Goal: Task Accomplishment & Management: Complete application form

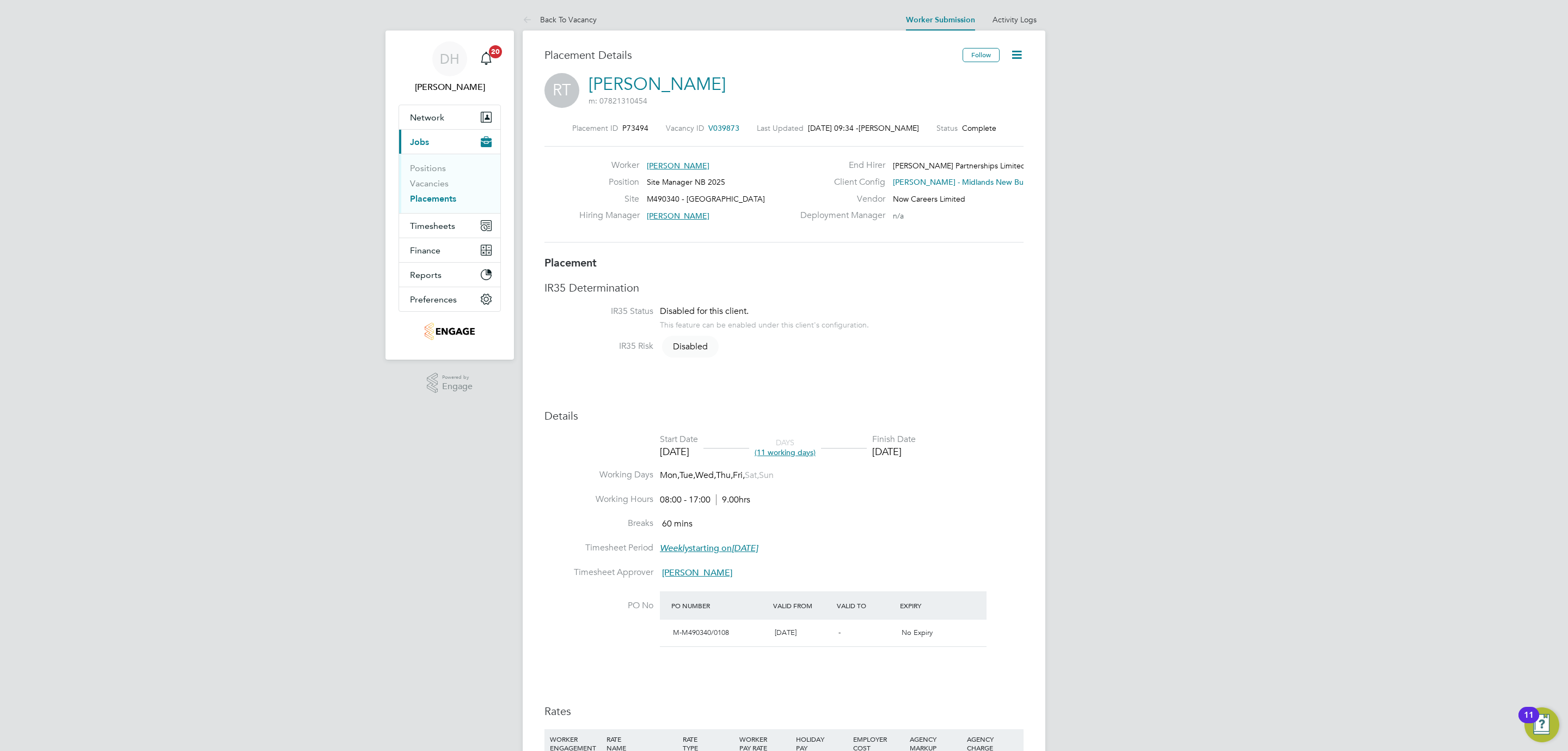
click at [425, 191] on li "Vacancies" at bounding box center [451, 185] width 82 height 15
click at [426, 194] on link "Placements" at bounding box center [433, 199] width 46 height 10
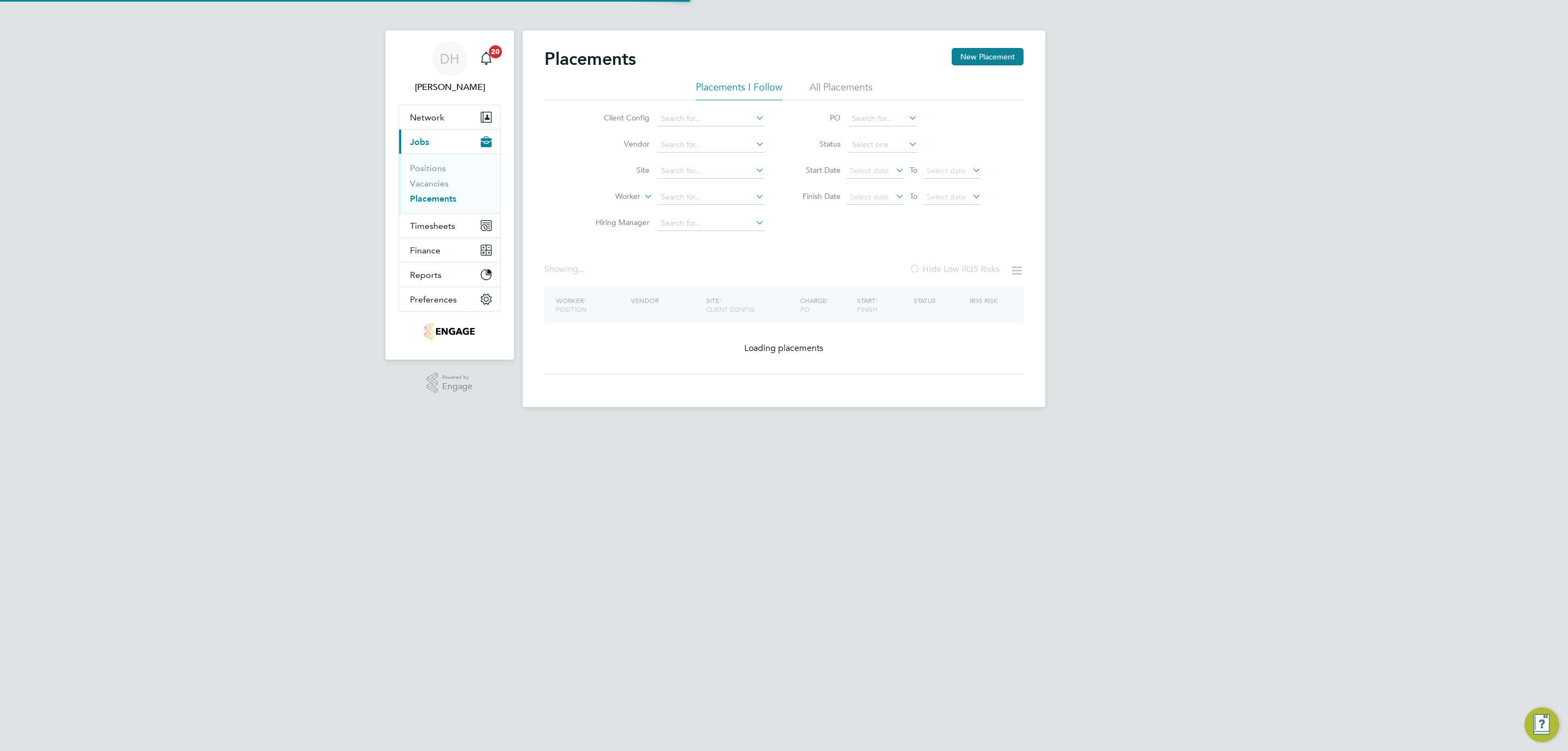
click at [1158, 262] on div "DH Danielle Hughes Notifications 20 Applications: Network Team Members Business…" at bounding box center [784, 212] width 1568 height 425
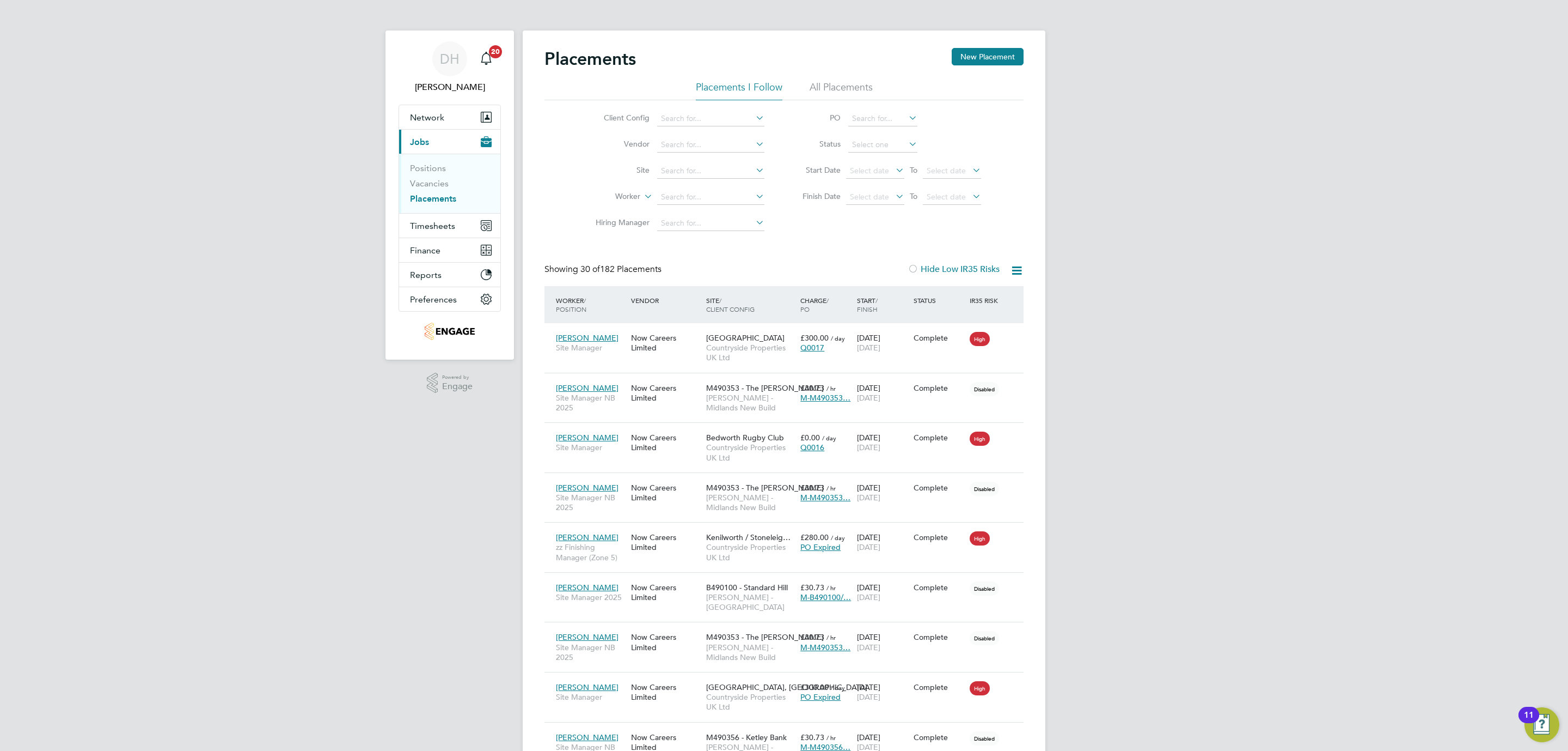
click at [440, 175] on li "Positions" at bounding box center [451, 170] width 82 height 15
click at [436, 182] on link "Vacancies" at bounding box center [430, 183] width 39 height 10
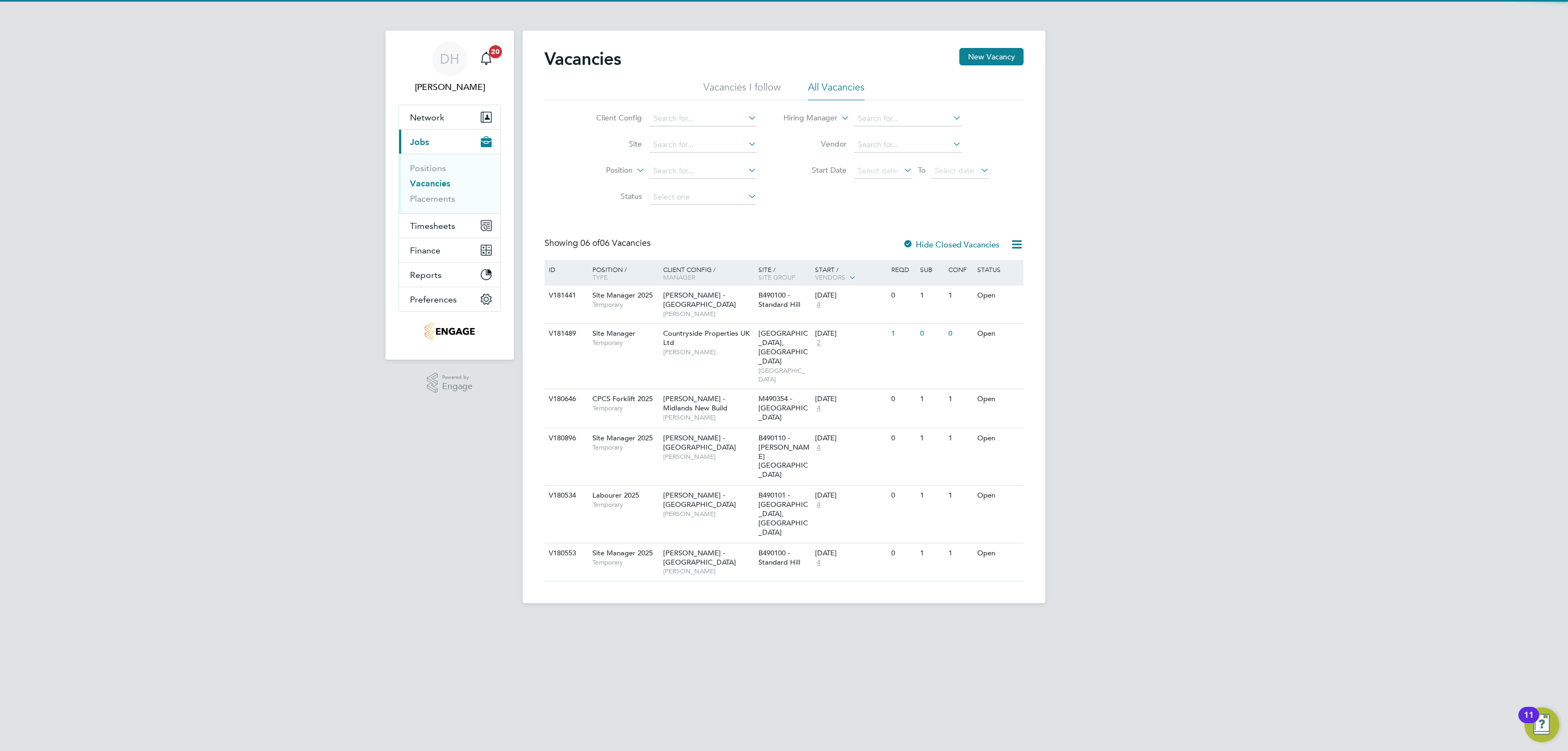
click at [1253, 407] on div "DH Danielle Hughes Notifications 20 Applications: Network Team Members Business…" at bounding box center [784, 310] width 1568 height 621
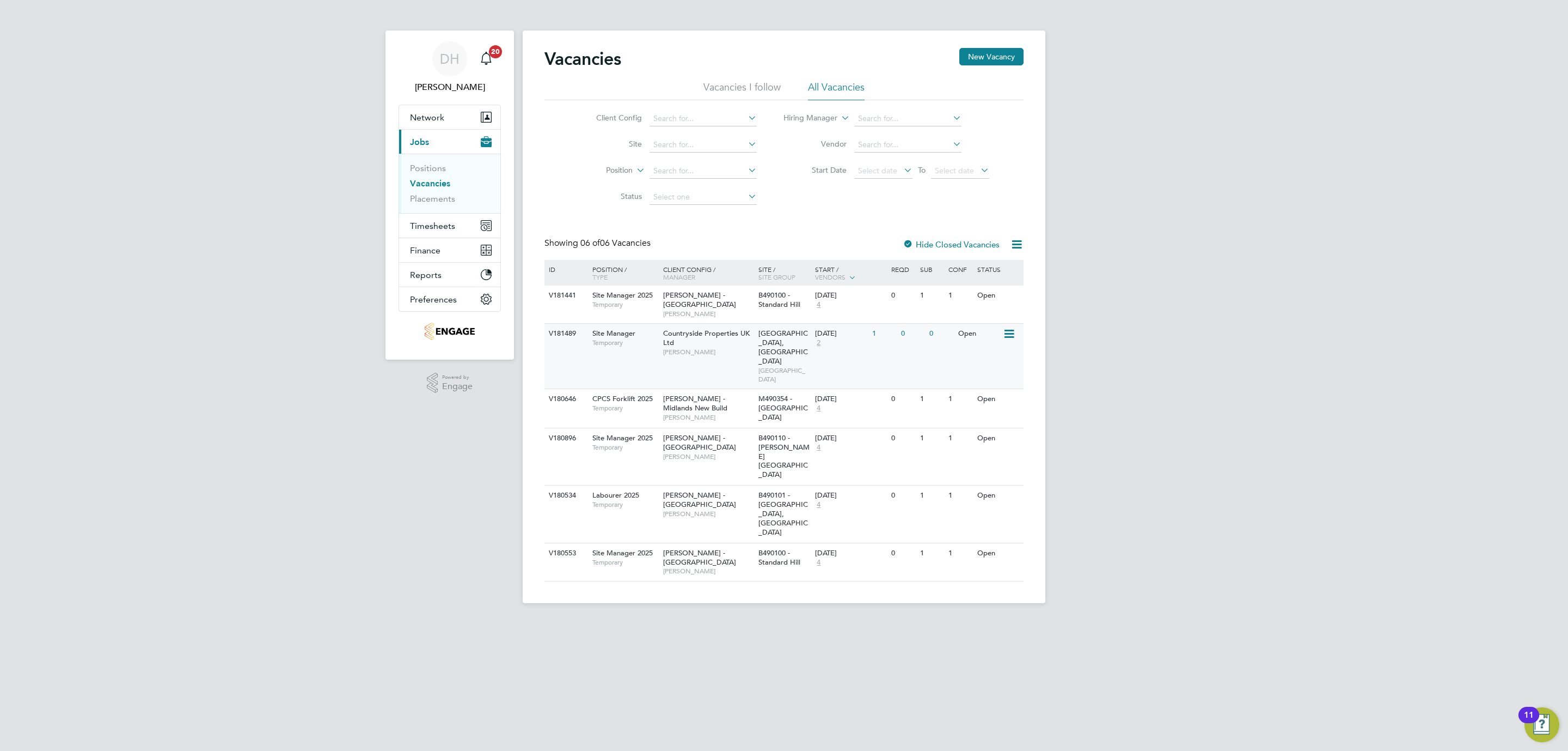
click at [744, 348] on span "[PERSON_NAME]" at bounding box center [708, 352] width 90 height 9
click at [431, 230] on span "Timesheets" at bounding box center [433, 225] width 45 height 10
click at [445, 193] on link "Timesheets" at bounding box center [433, 192] width 45 height 10
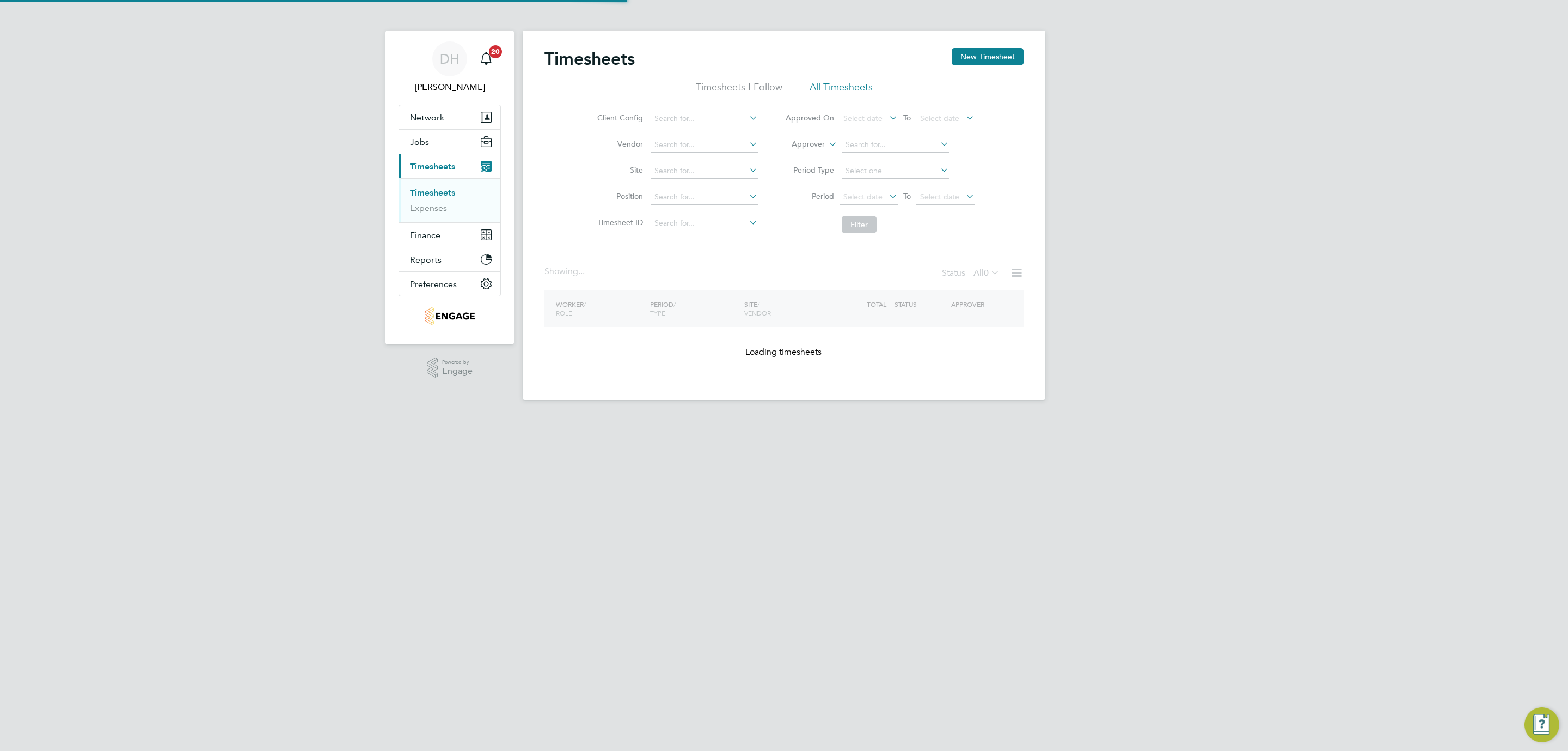
click at [1233, 193] on div "DH Danielle Hughes Notifications 20 Applications: Network Team Members Business…" at bounding box center [784, 208] width 1568 height 417
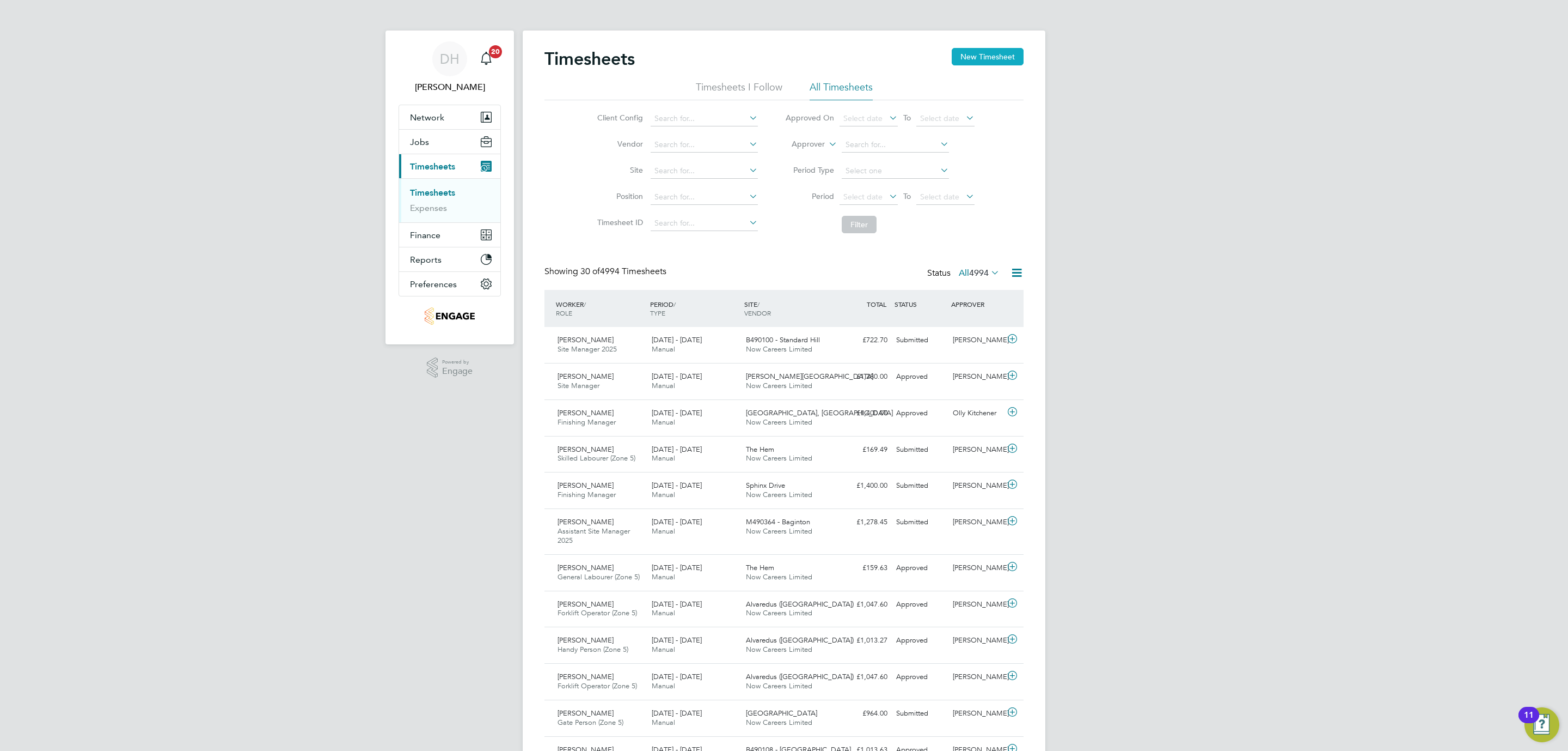
scroll to position [28, 95]
click at [957, 54] on button "New Timesheet" at bounding box center [987, 57] width 72 height 18
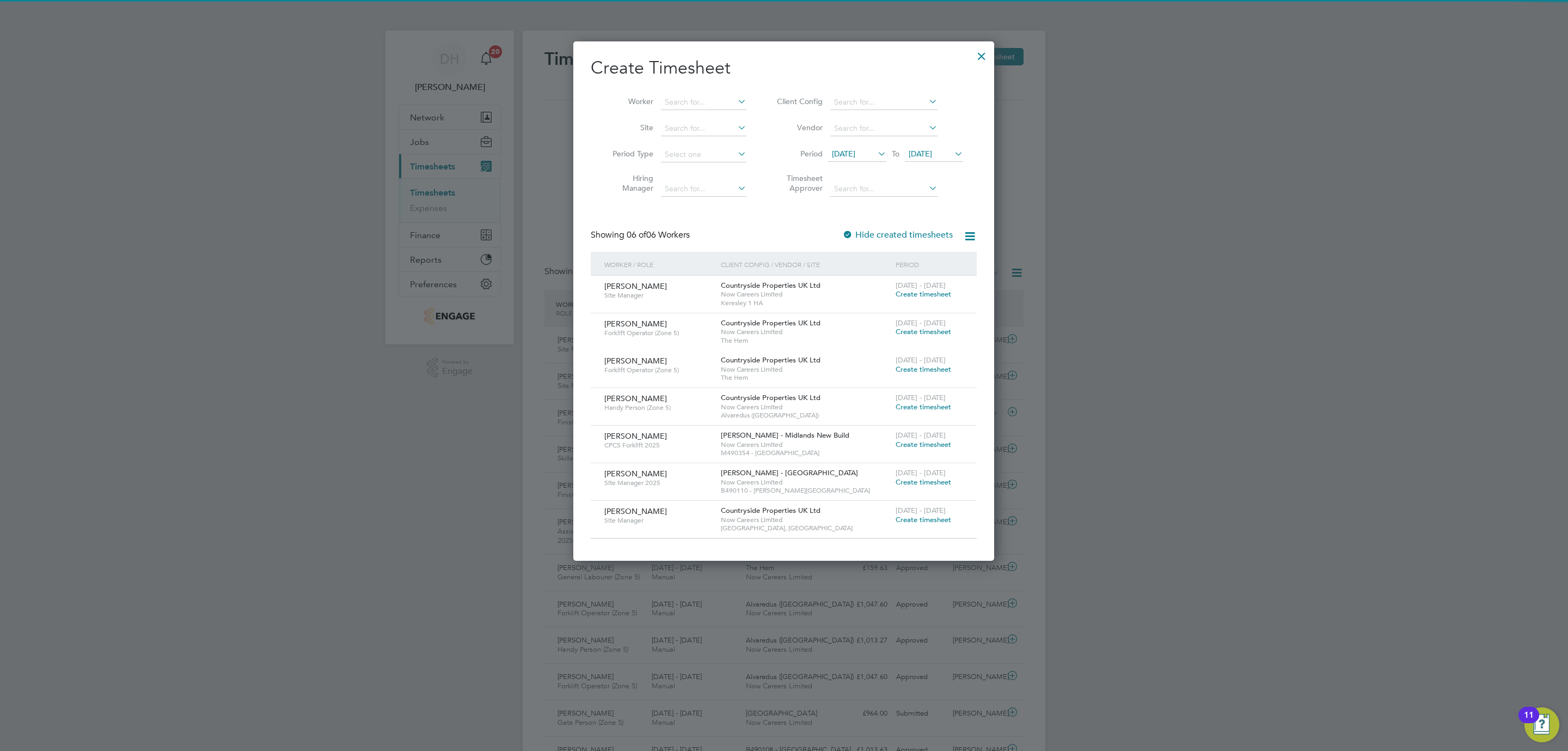
click at [855, 151] on span "16 Sep 2025" at bounding box center [844, 153] width 23 height 10
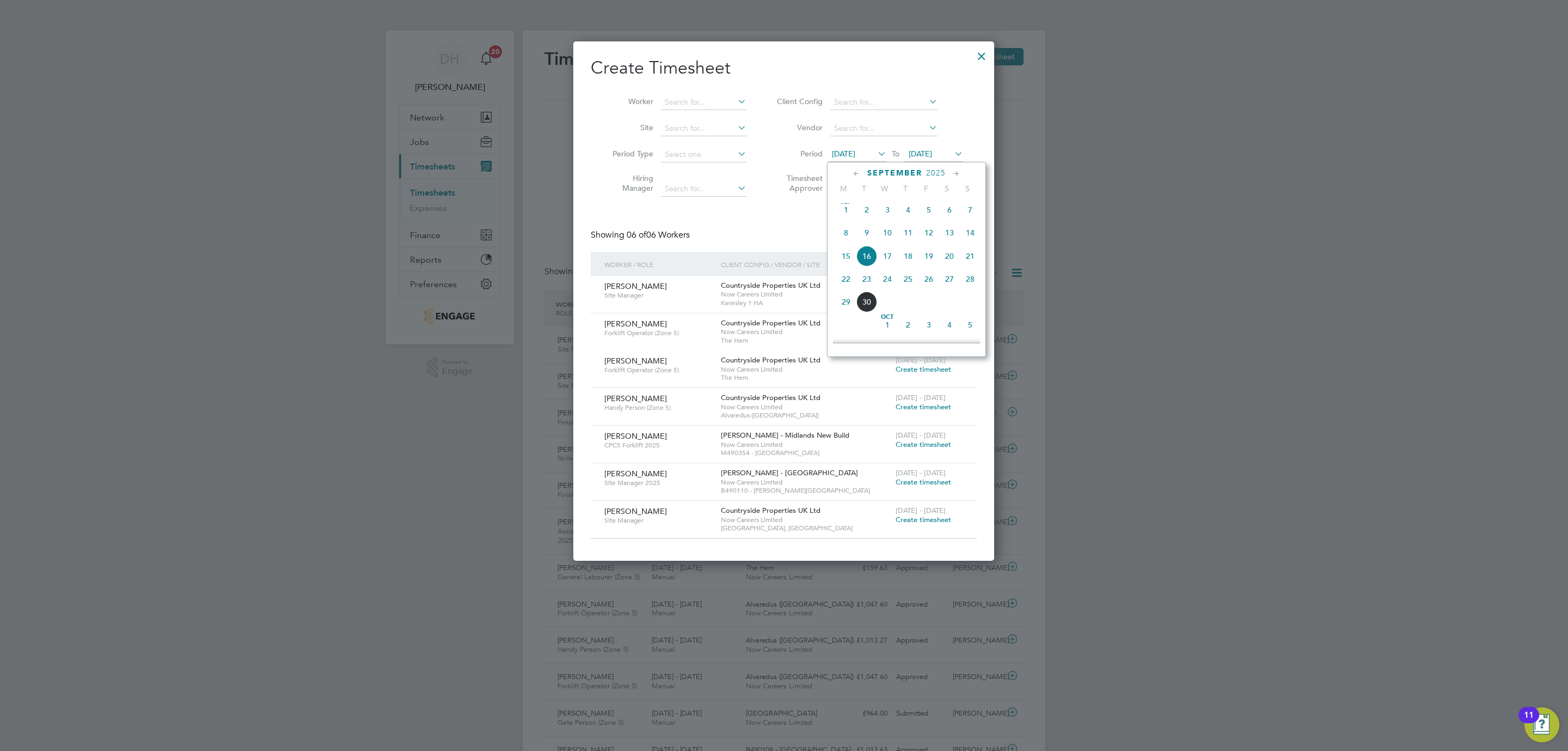
click at [843, 275] on span "22" at bounding box center [846, 279] width 21 height 21
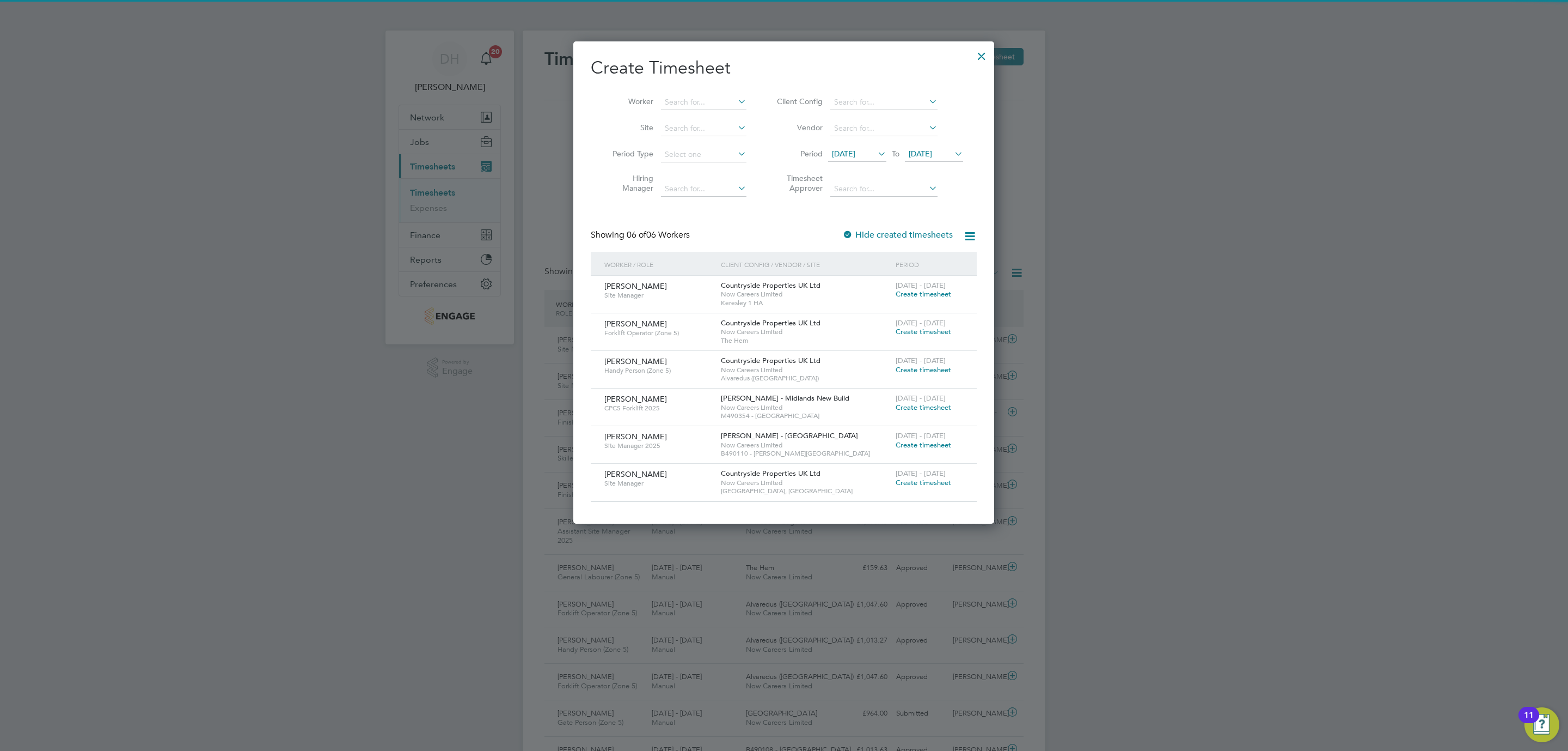
click at [915, 147] on span "[DATE]" at bounding box center [934, 155] width 58 height 15
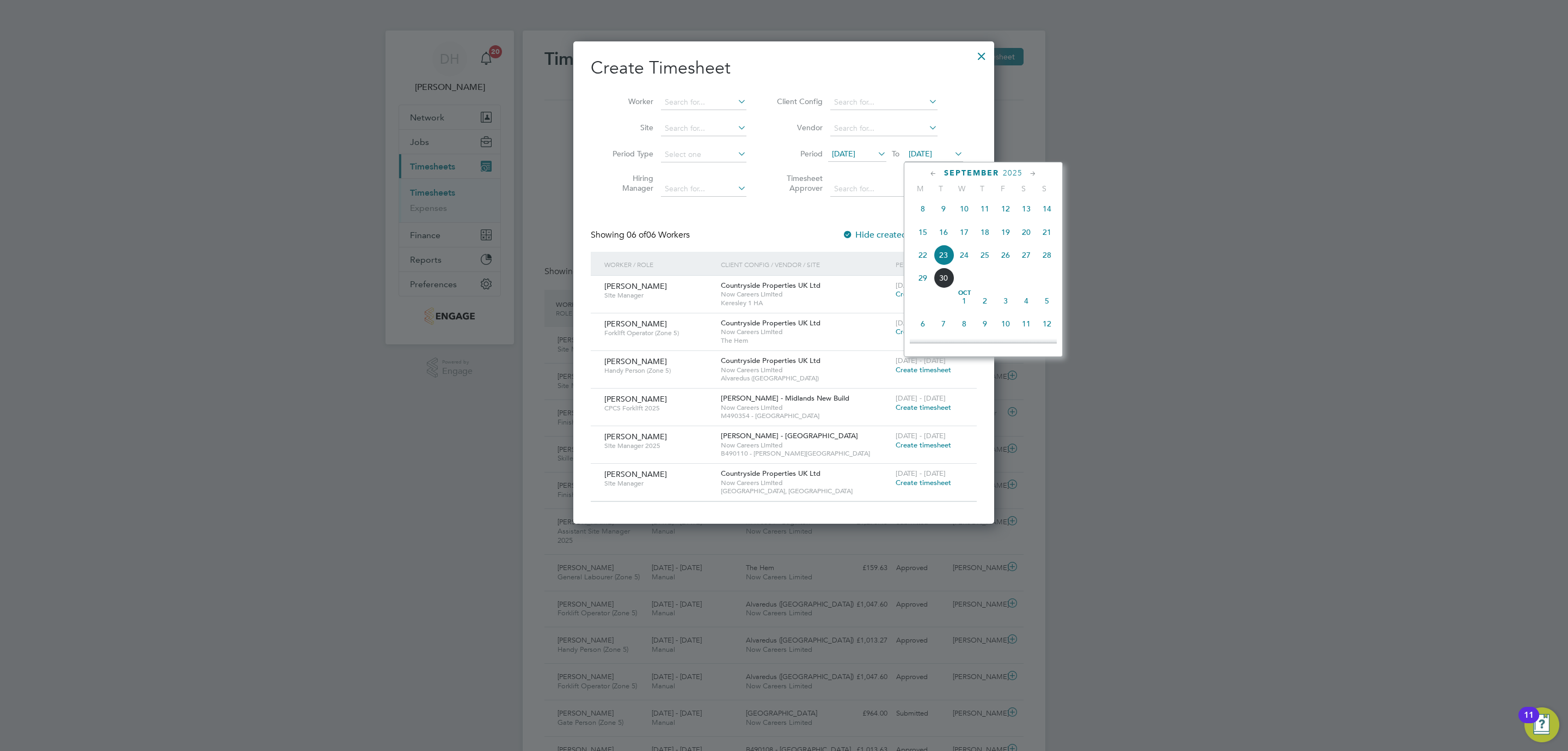
click at [1044, 261] on span "28" at bounding box center [1047, 255] width 21 height 21
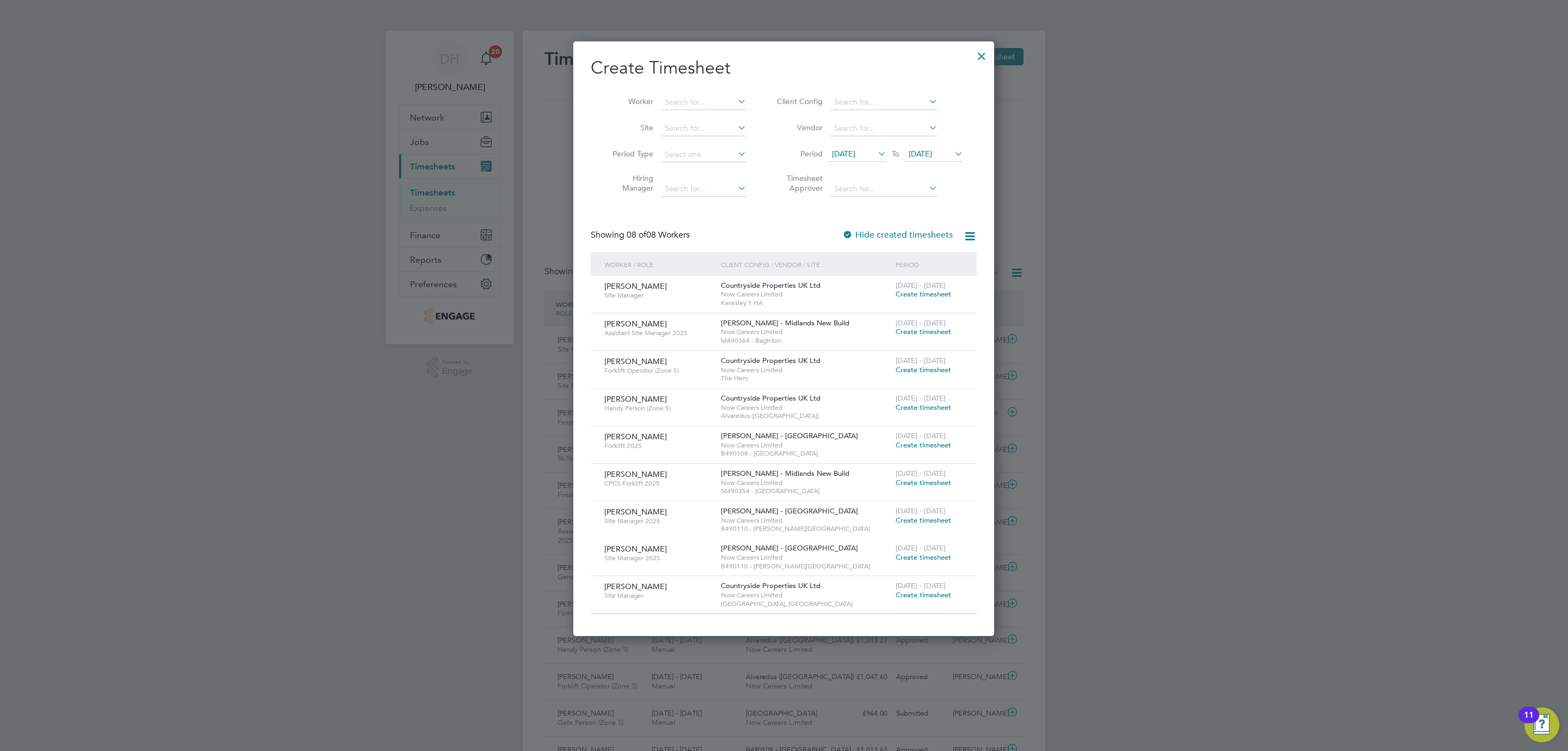
click at [923, 595] on span "Create timesheet" at bounding box center [923, 594] width 55 height 9
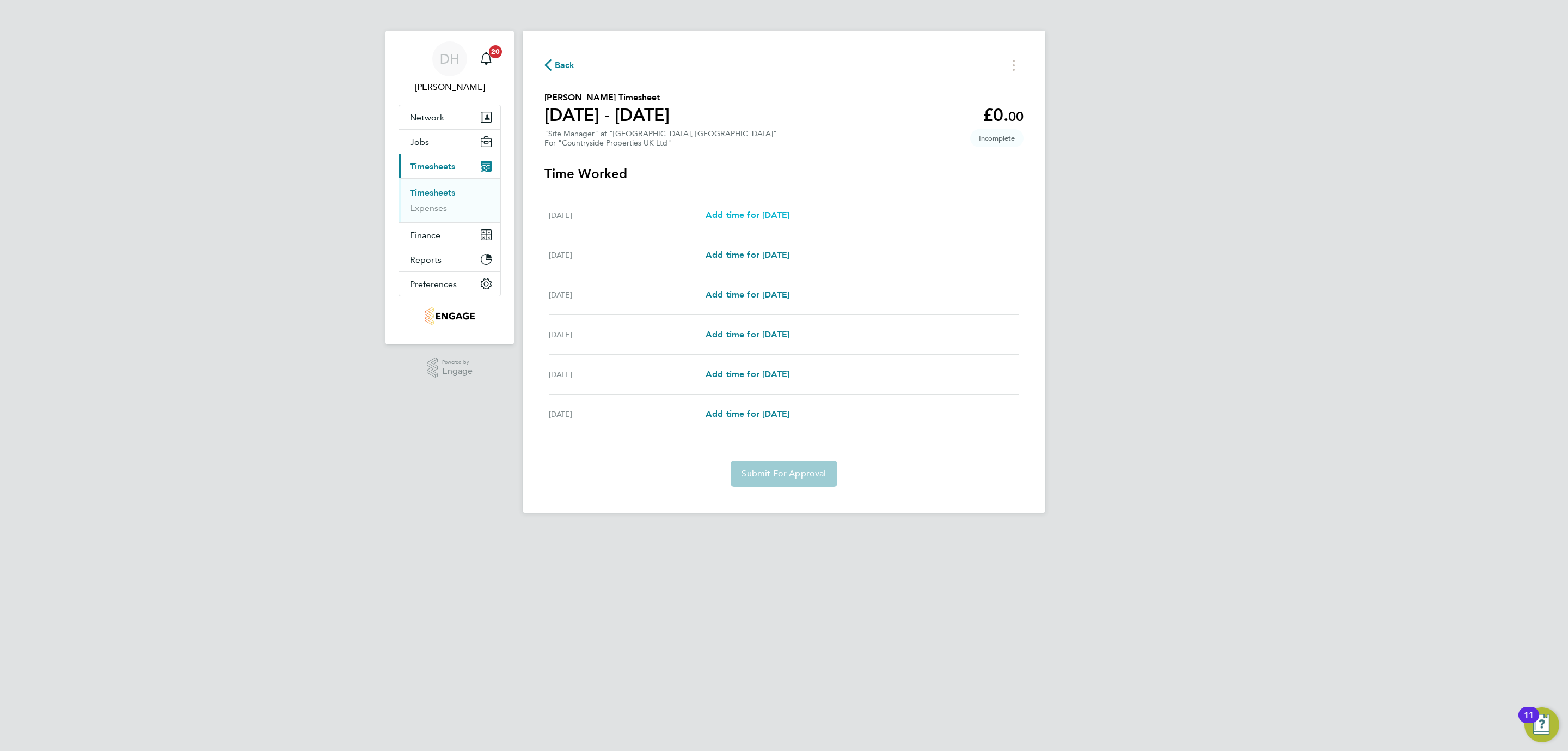
click at [745, 211] on span "Add time for Tue 23 Sep" at bounding box center [747, 214] width 84 height 10
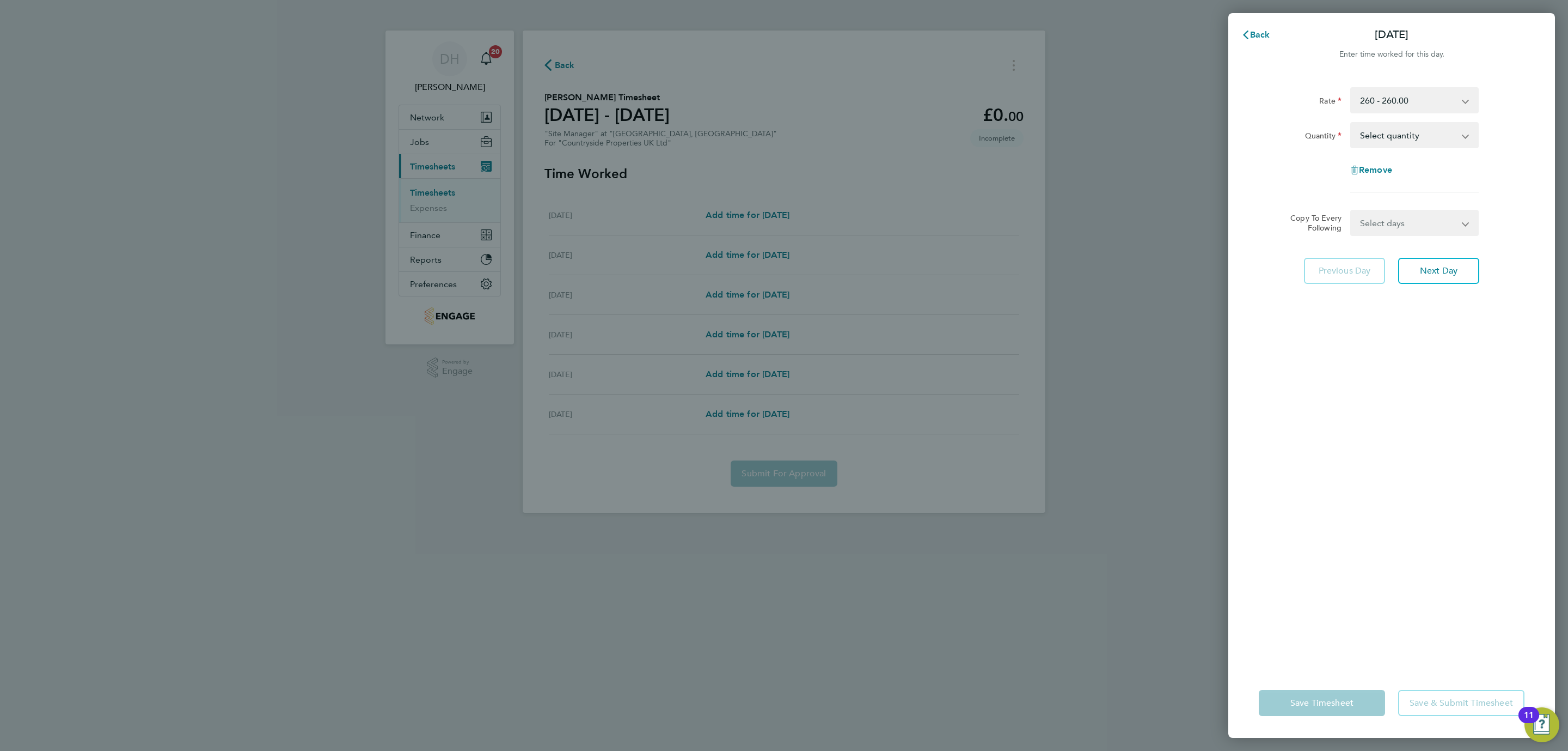
drag, startPoint x: 1404, startPoint y: 136, endPoint x: 1401, endPoint y: 146, distance: 10.4
click at [1404, 136] on select "Select quantity 0.5 1" at bounding box center [1408, 135] width 113 height 24
select select "1"
click at [1351, 123] on select "Select quantity 0.5 1" at bounding box center [1408, 135] width 113 height 24
click at [1444, 96] on select "260 - 260.00 Basic" at bounding box center [1408, 100] width 113 height 24
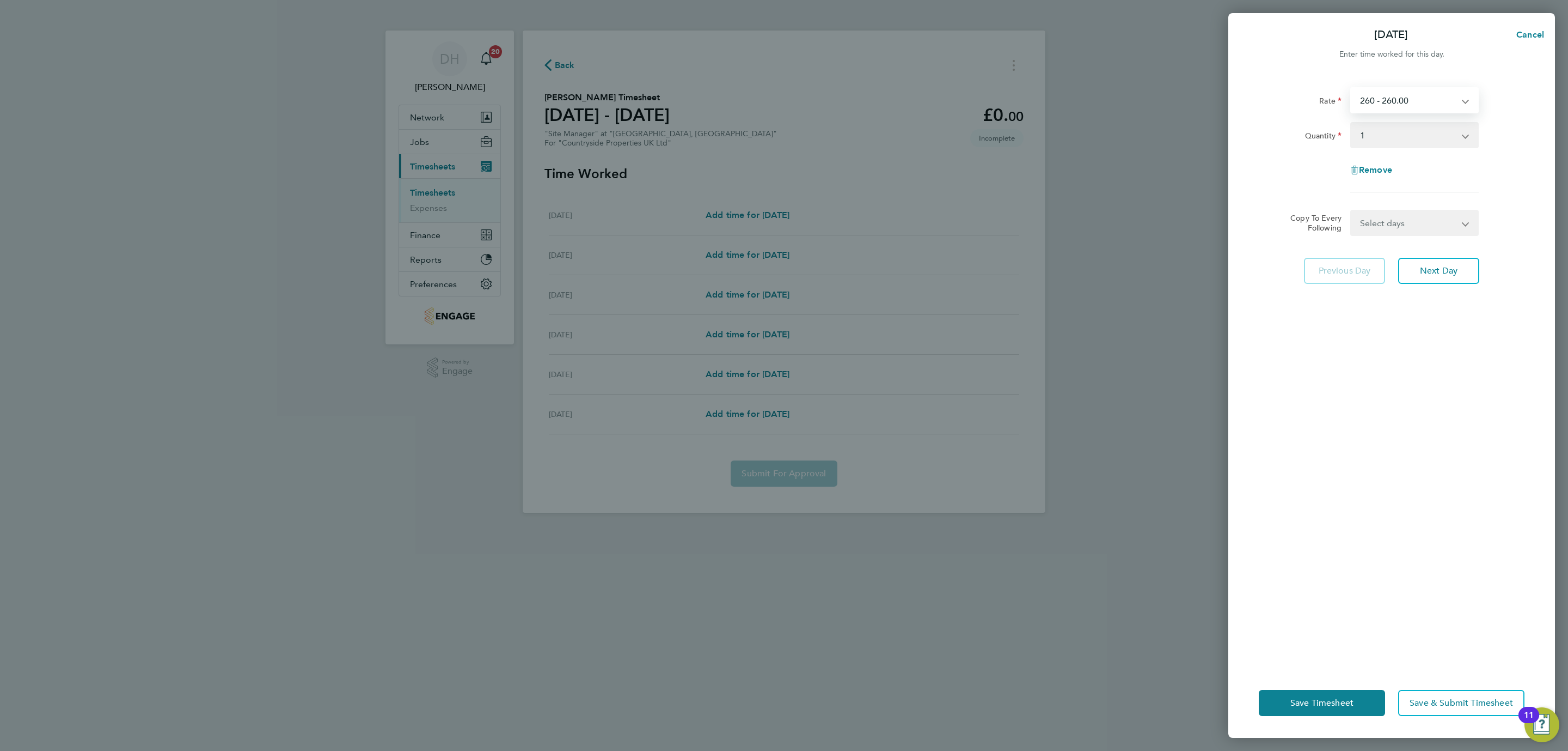
click at [1444, 96] on select "260 - 260.00 Basic" at bounding box center [1408, 100] width 113 height 24
click at [1447, 271] on span "Next Day" at bounding box center [1439, 271] width 38 height 11
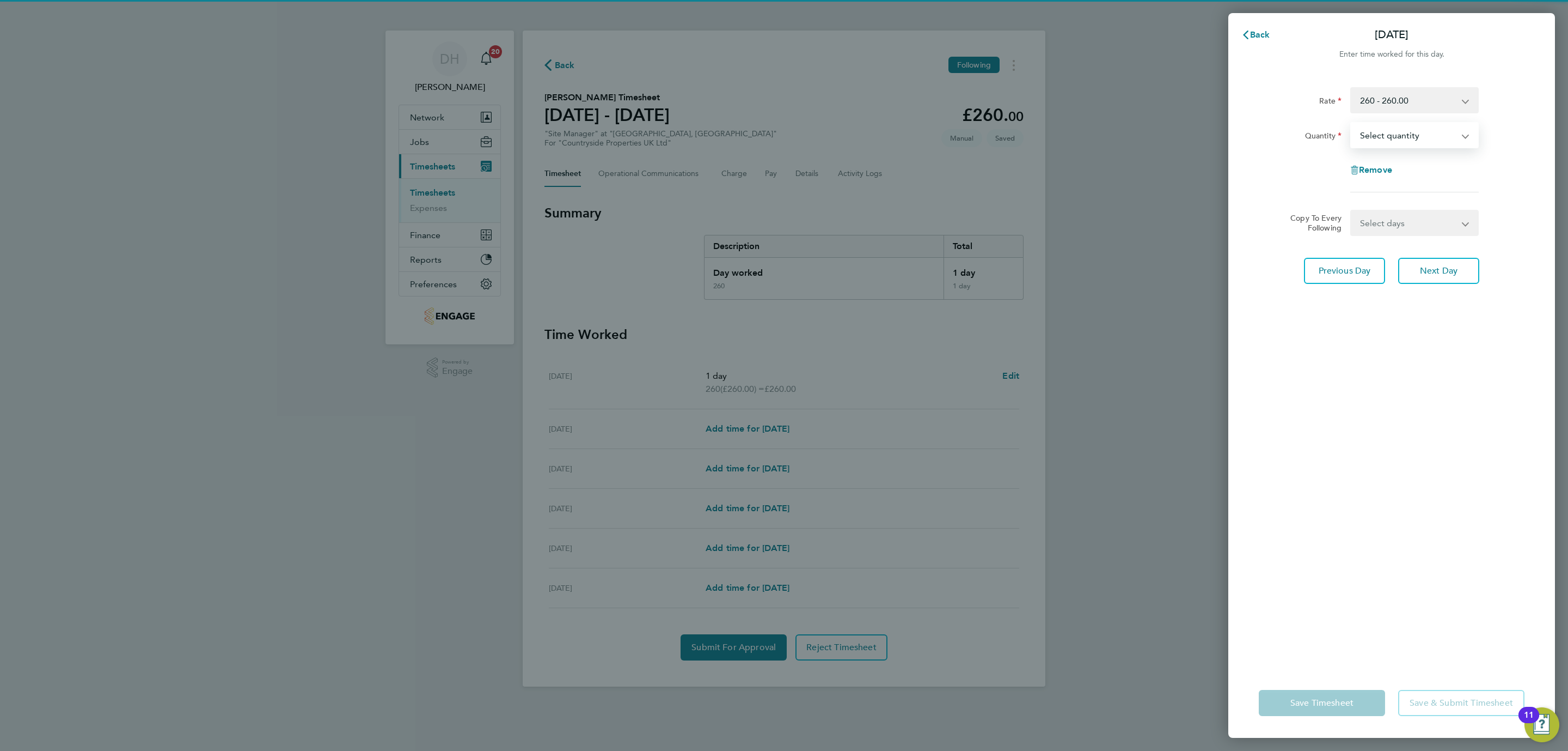
click at [1389, 139] on select "Select quantity 0.5 1" at bounding box center [1408, 135] width 113 height 24
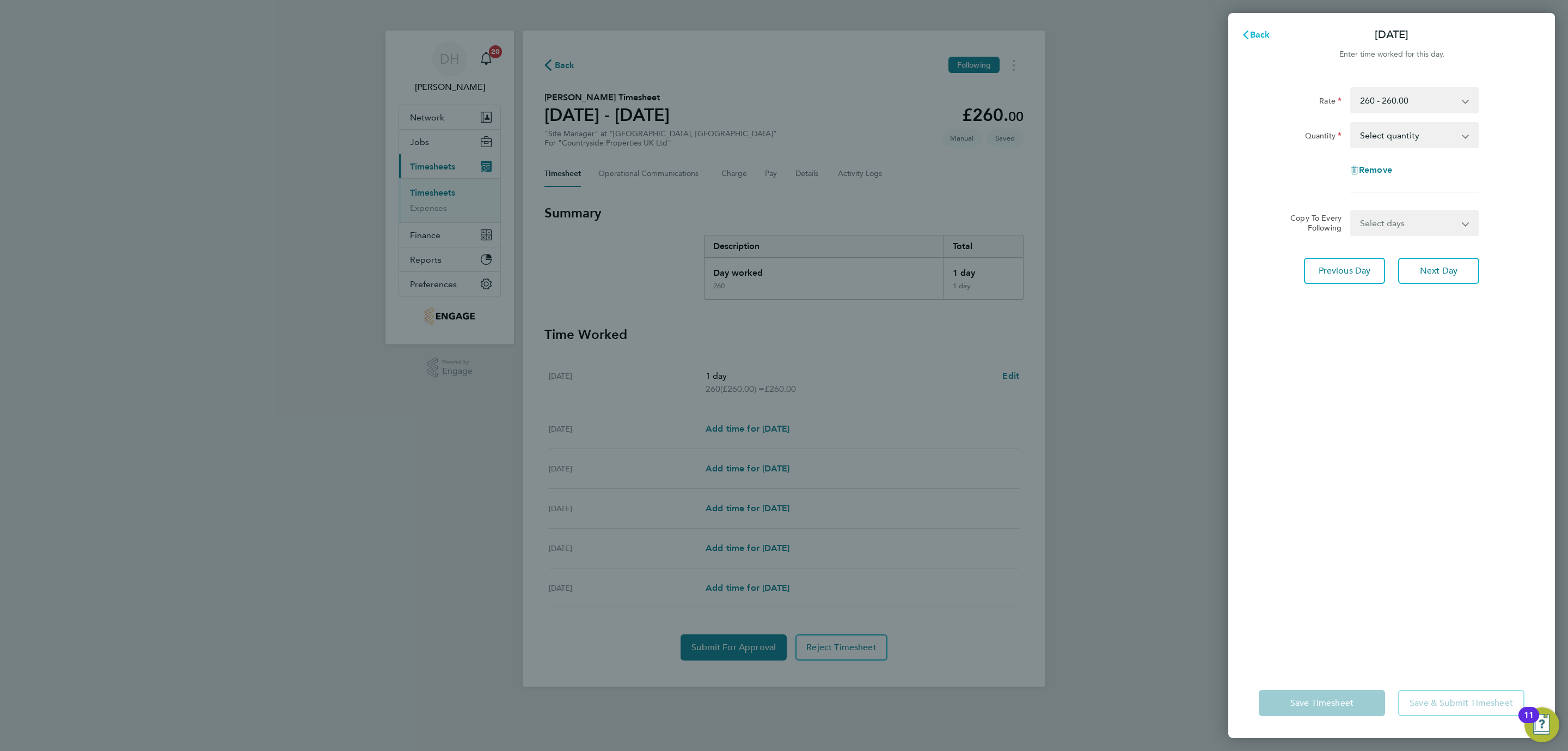
click at [1262, 27] on button "Back" at bounding box center [1255, 35] width 51 height 22
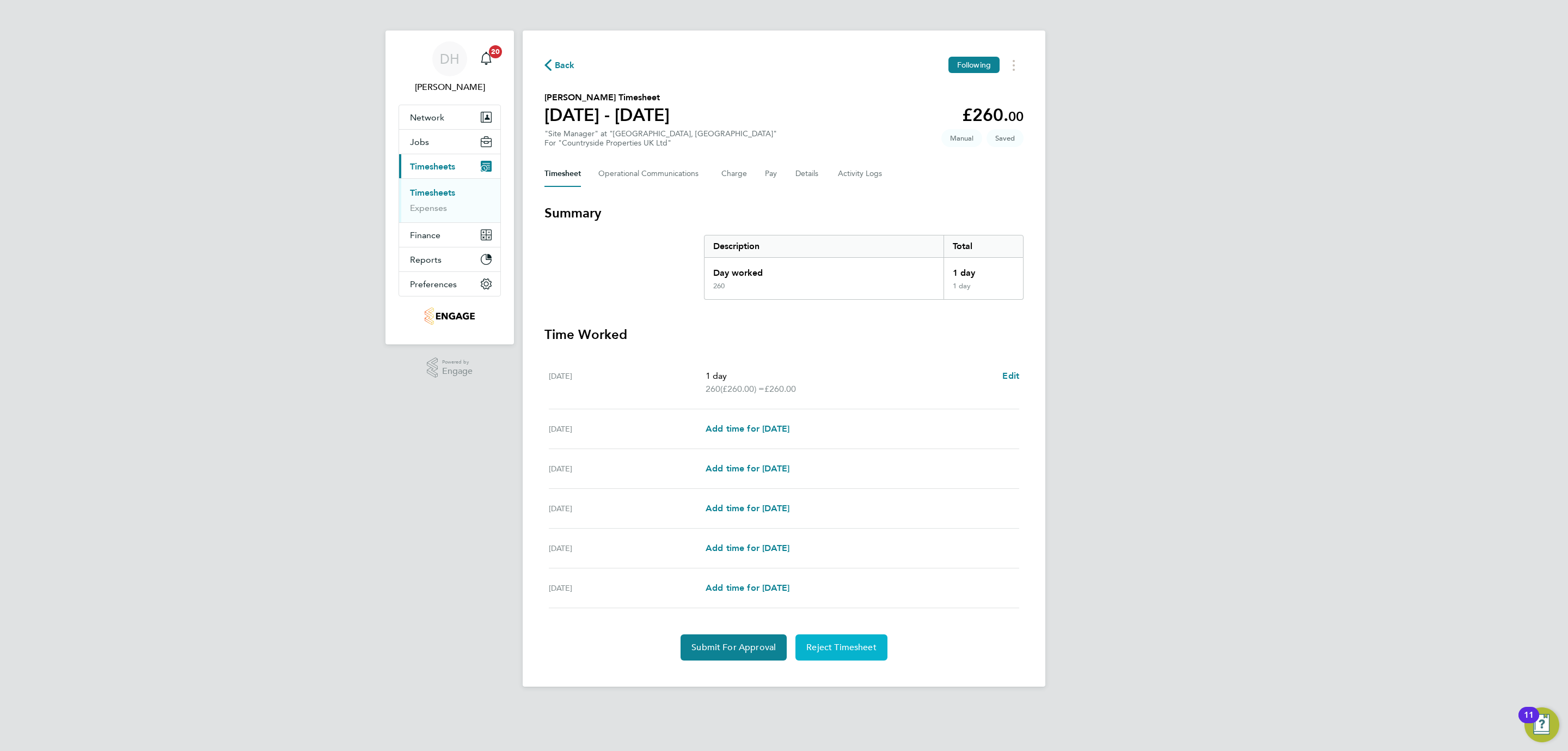
click at [839, 644] on span "Reject Timesheet" at bounding box center [841, 647] width 70 height 11
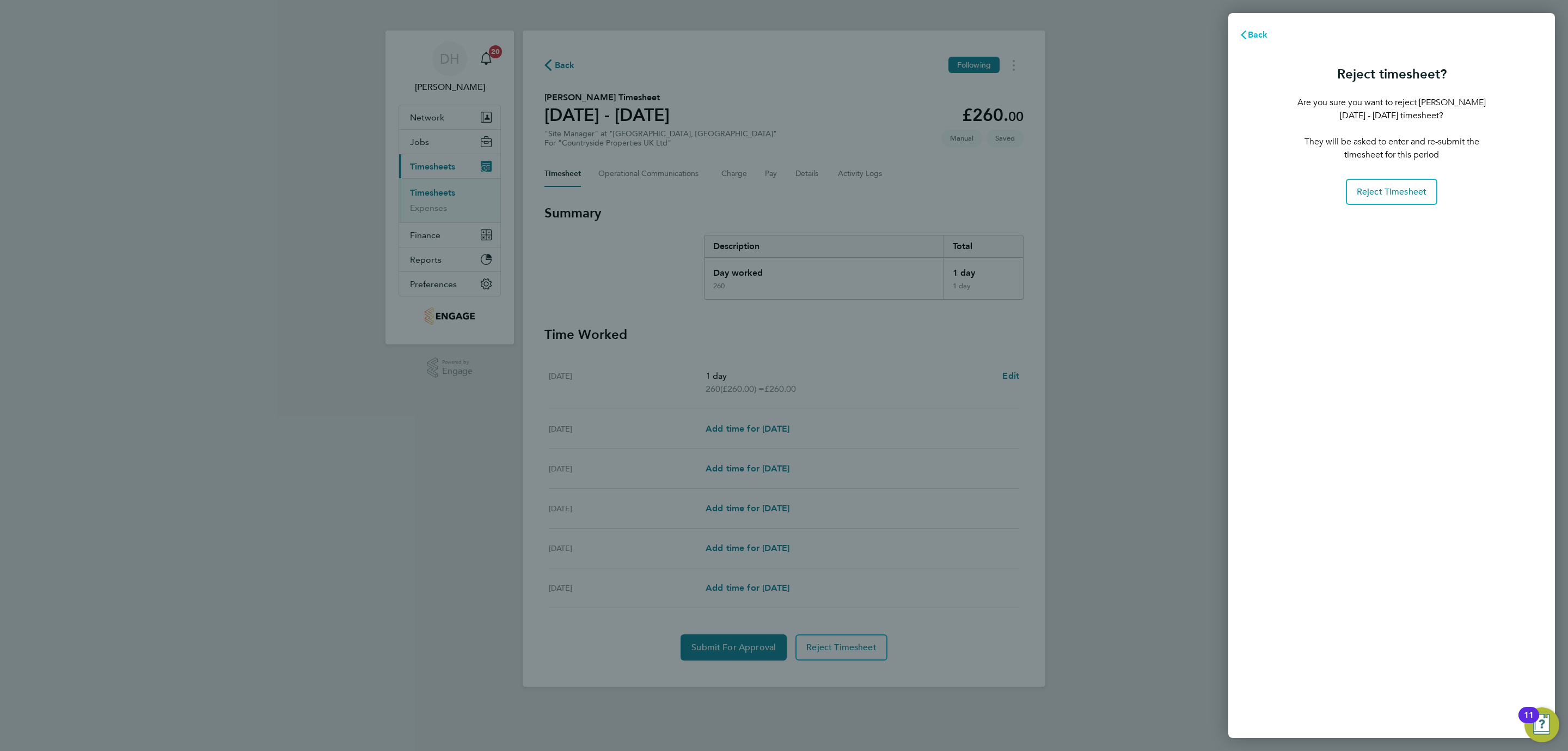
click at [1248, 34] on span "Back" at bounding box center [1258, 34] width 20 height 10
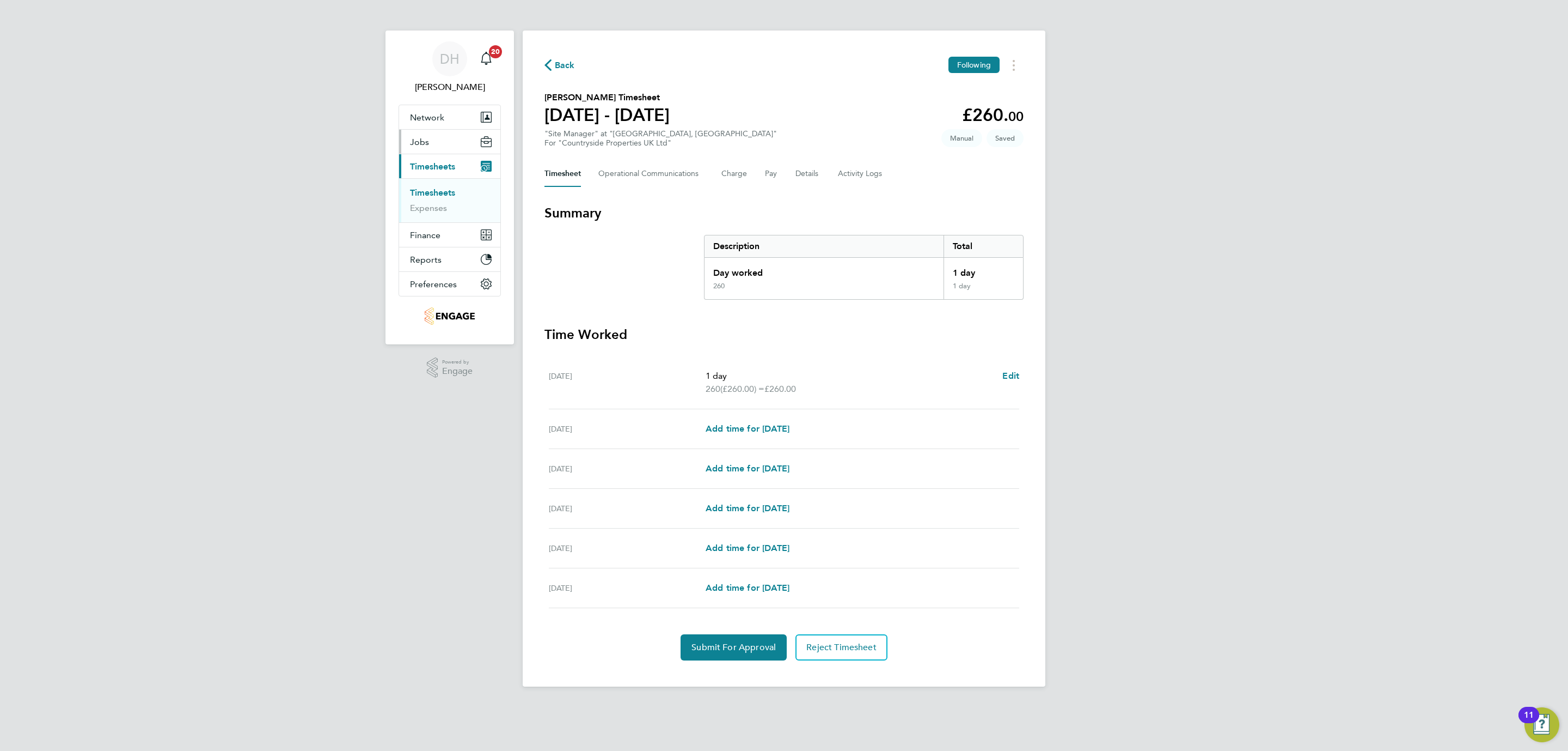
click at [435, 141] on button "Jobs" at bounding box center [450, 141] width 101 height 24
click at [440, 199] on link "Placements" at bounding box center [433, 199] width 45 height 10
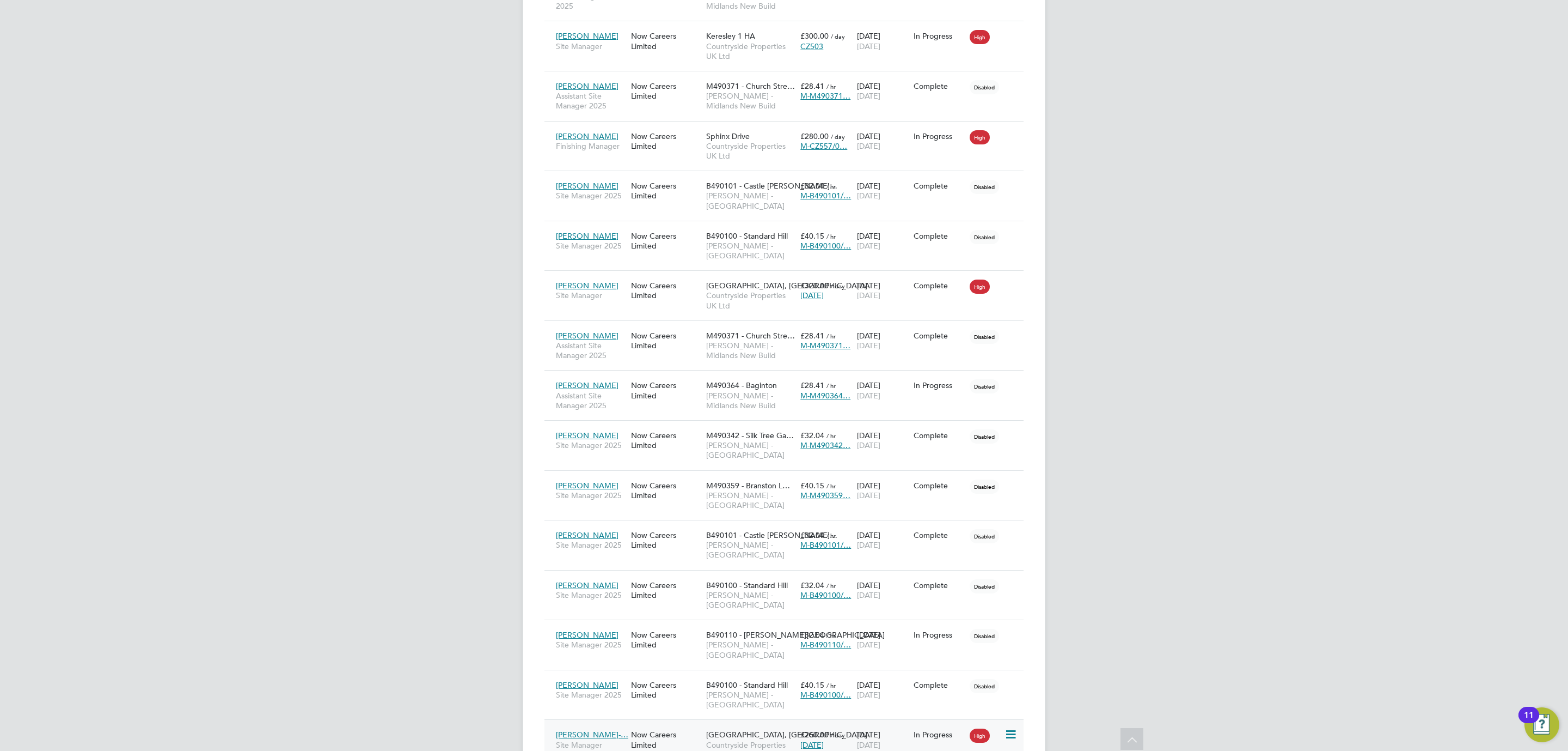
click at [607, 740] on span "Site Manager" at bounding box center [590, 745] width 69 height 10
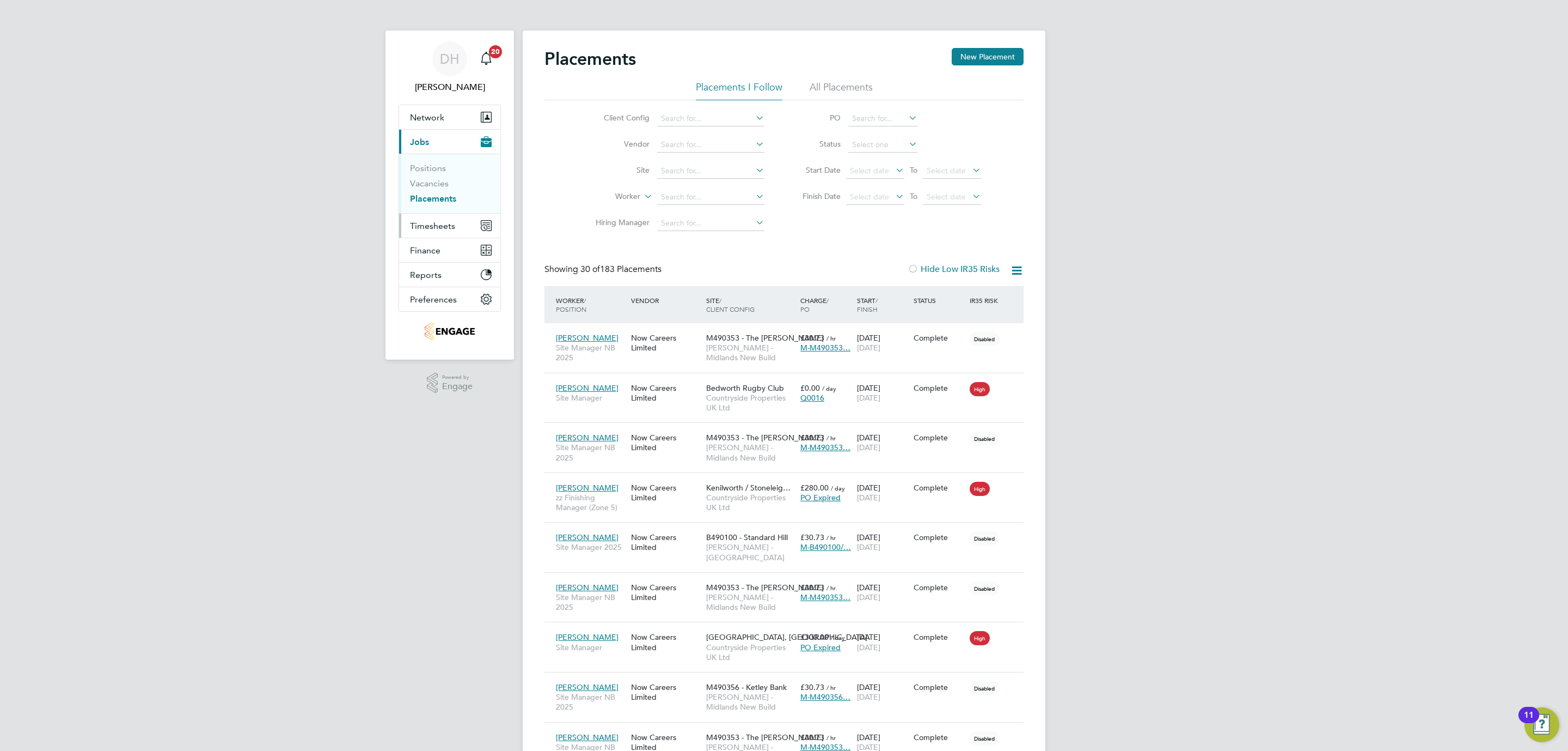
click at [439, 231] on span "Timesheets" at bounding box center [433, 225] width 45 height 10
click at [446, 194] on link "Timesheets" at bounding box center [433, 192] width 45 height 10
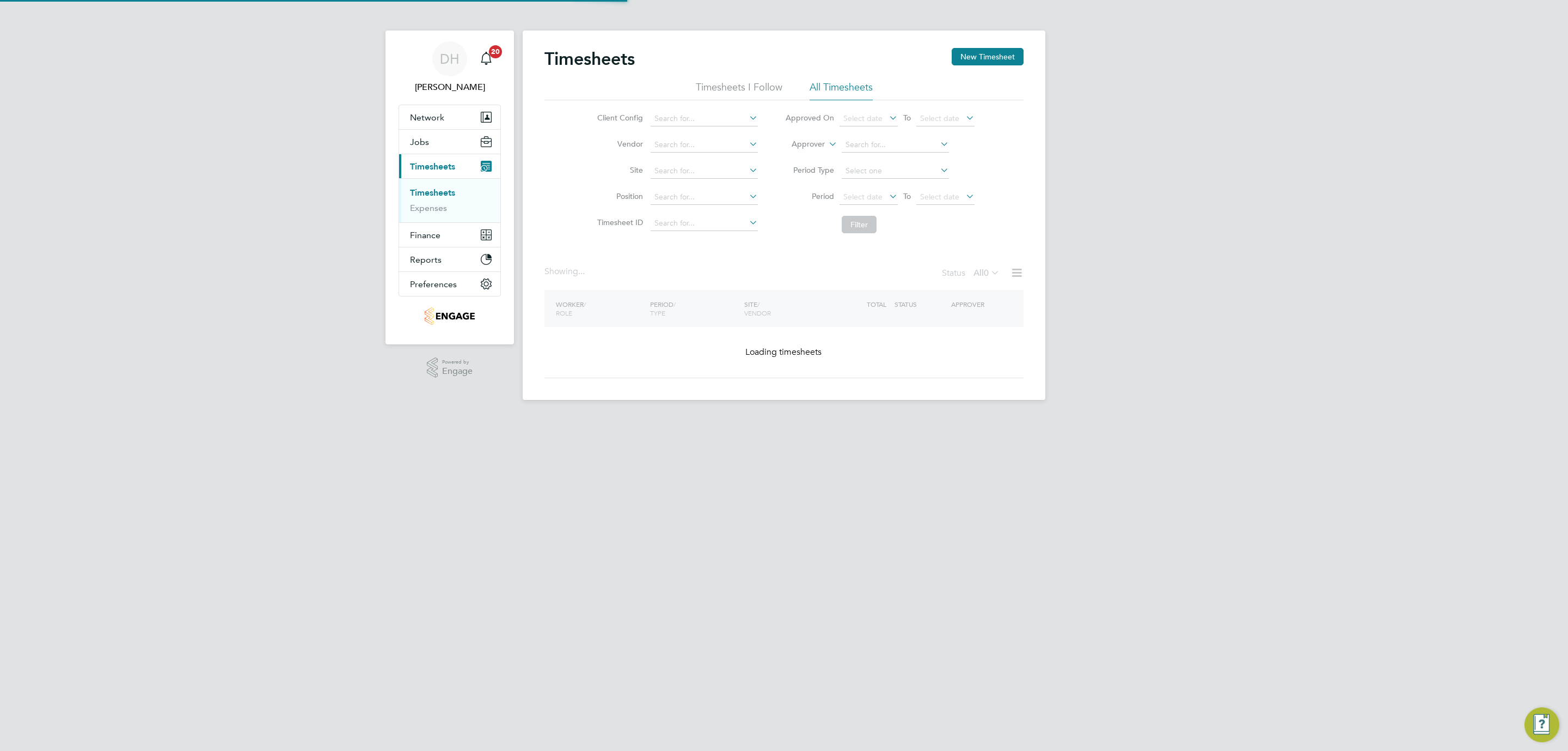
click at [297, 270] on div "DH Danielle Hughes Notifications 20 Applications: Network Team Members Business…" at bounding box center [784, 208] width 1568 height 417
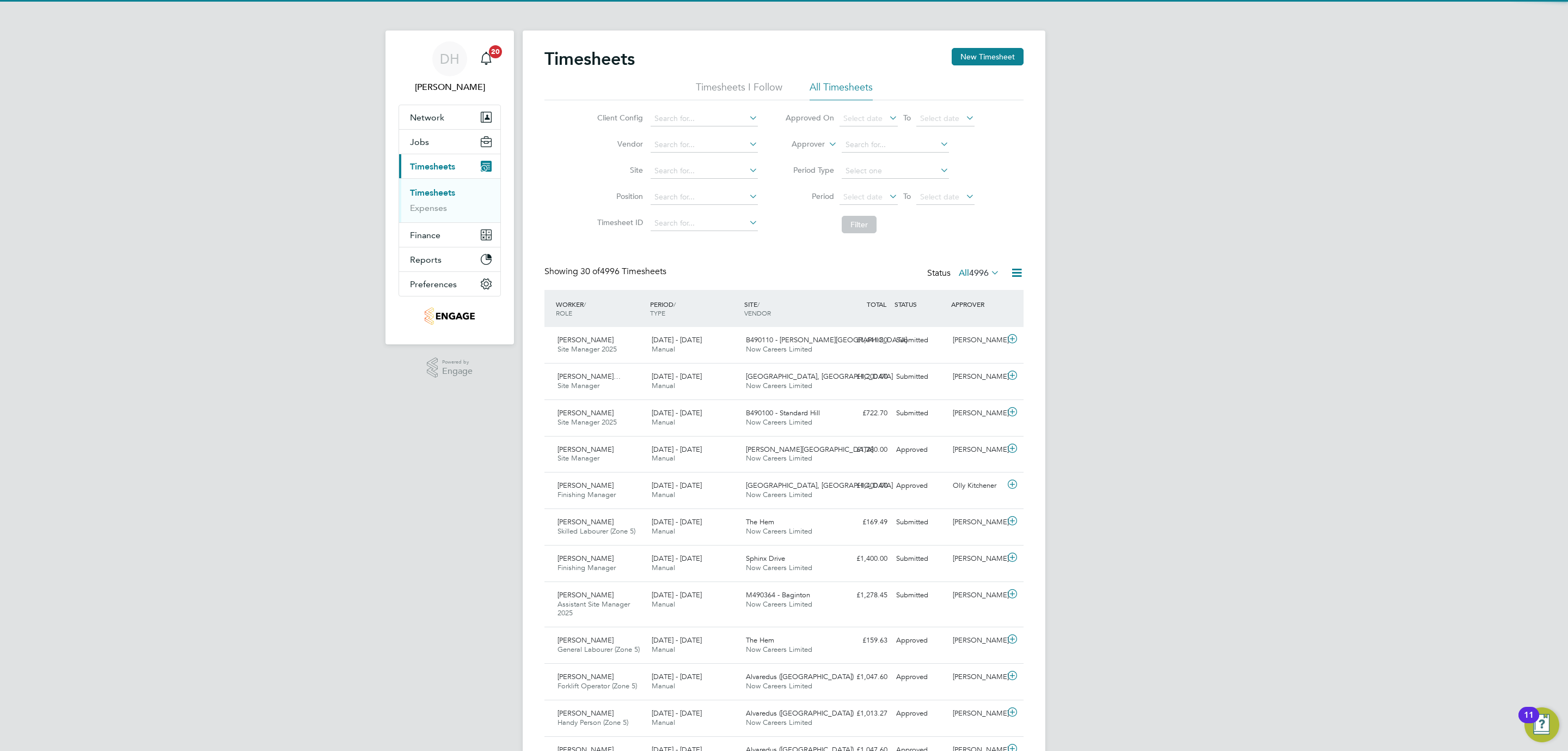
scroll to position [28, 95]
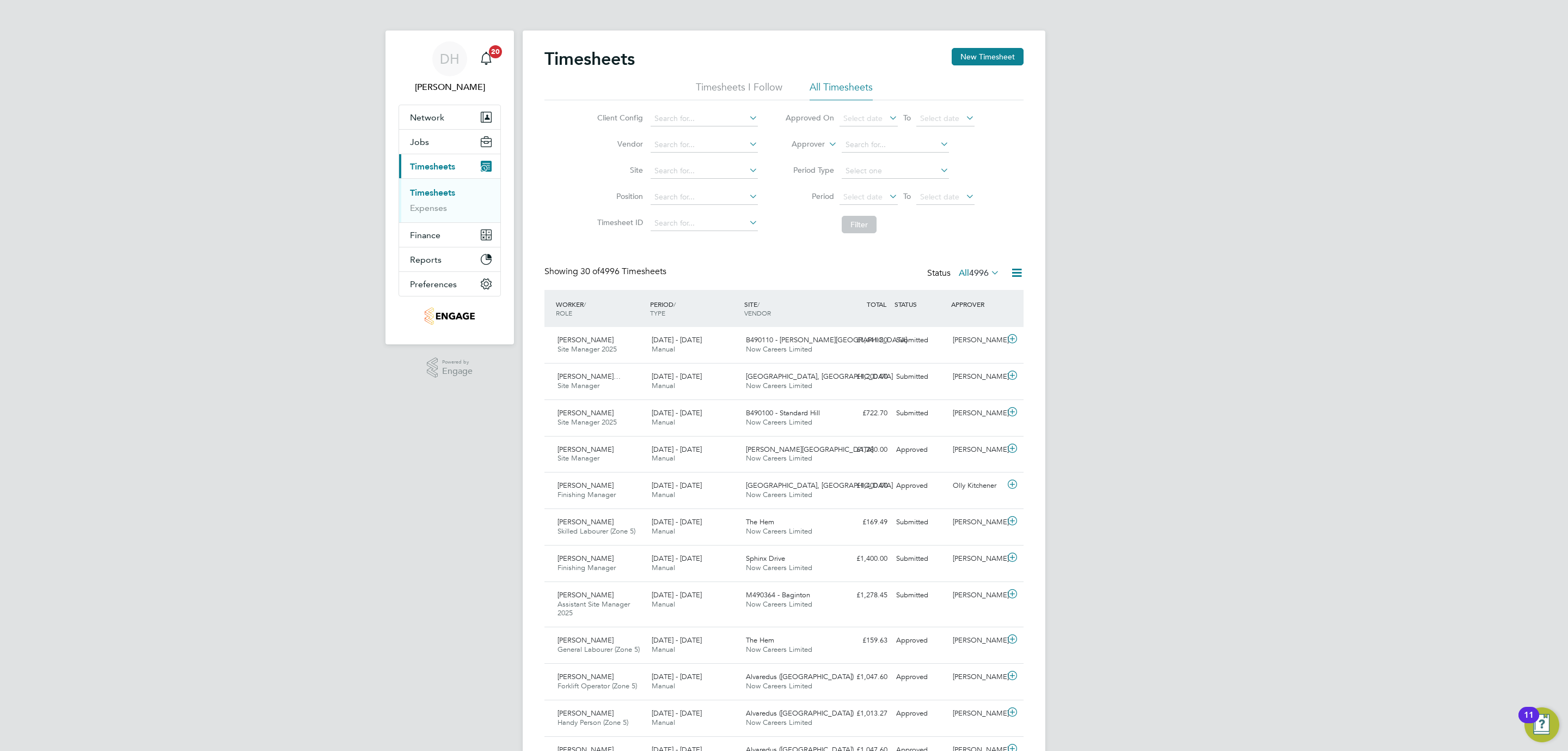
click at [363, 482] on div "DH [PERSON_NAME] Notifications 20 Applications: Network Team Members Businesses…" at bounding box center [784, 759] width 1568 height 1518
click at [637, 347] on div "Mark Daffern Site Manager 2025 20 - 26 Sep 2025" at bounding box center [600, 345] width 94 height 27
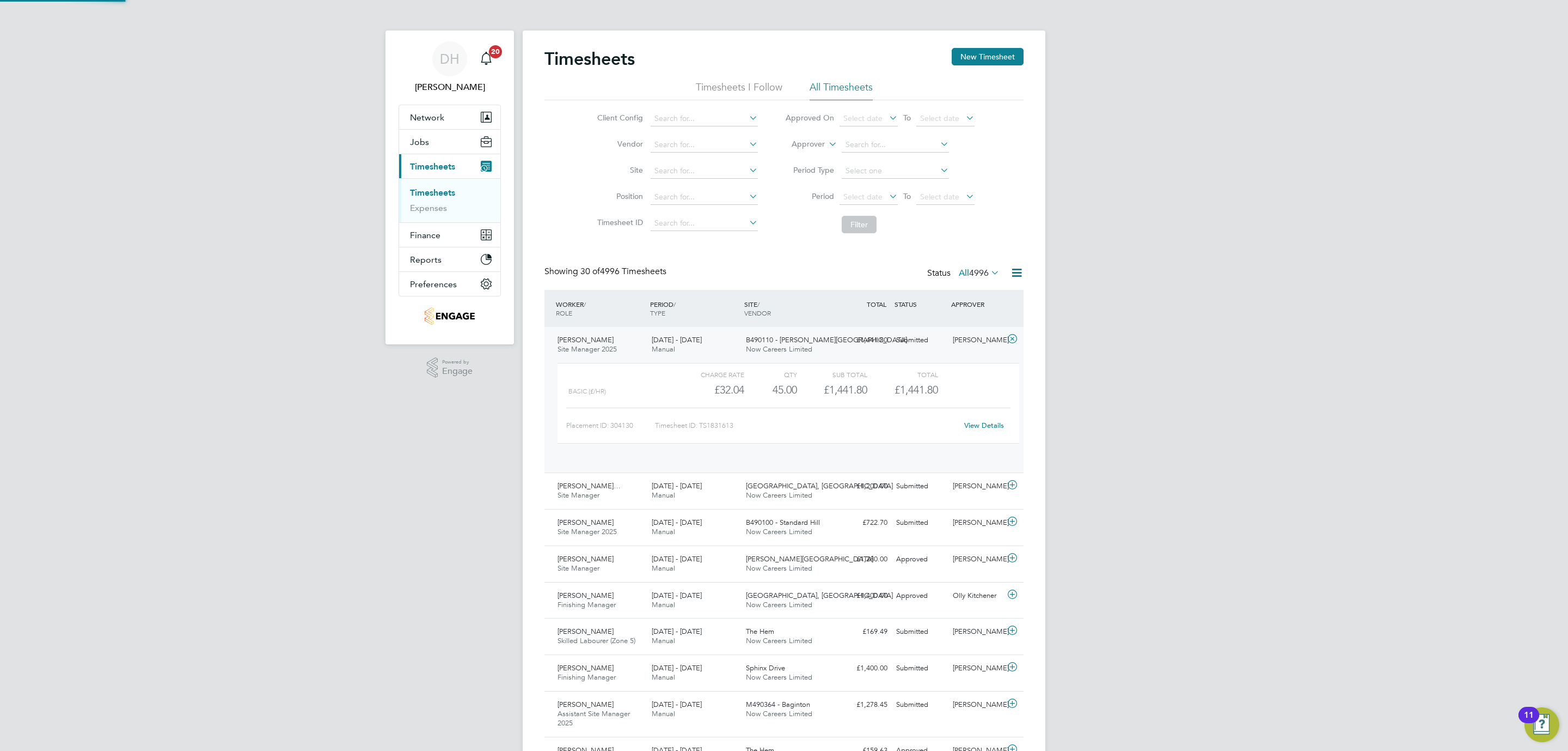
scroll to position [18, 106]
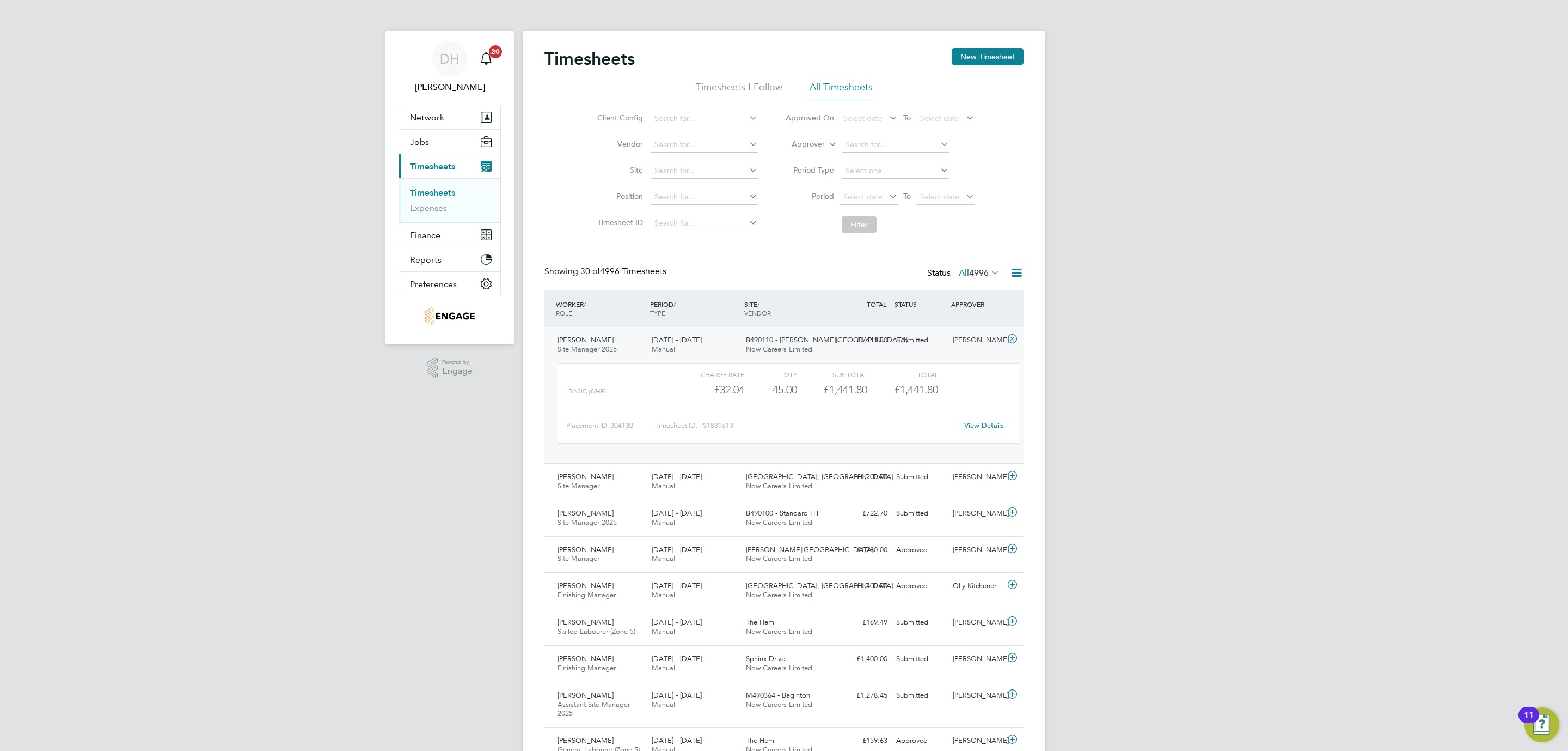
click at [982, 427] on link "View Details" at bounding box center [984, 425] width 40 height 9
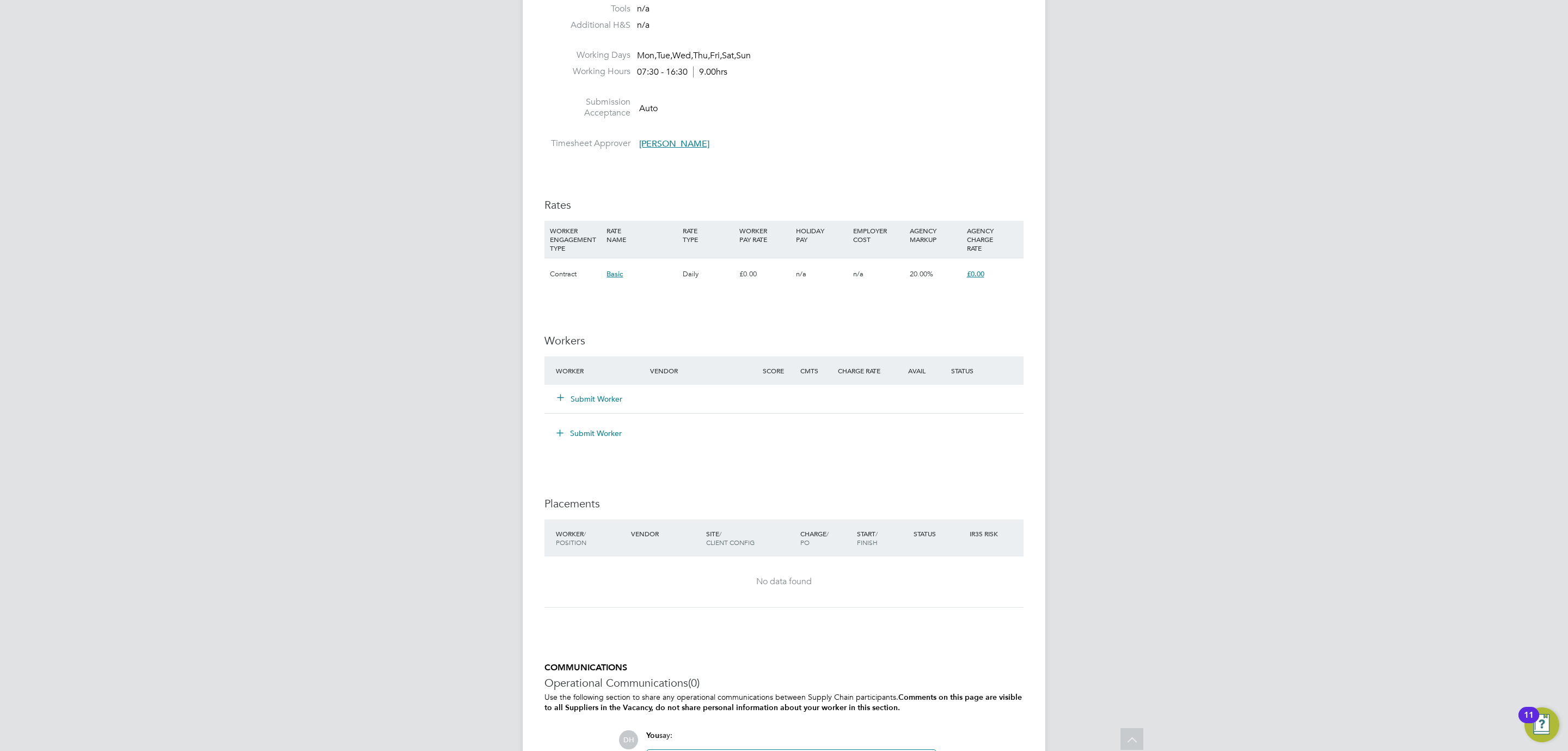
click at [604, 400] on button "Submit Worker" at bounding box center [590, 399] width 65 height 11
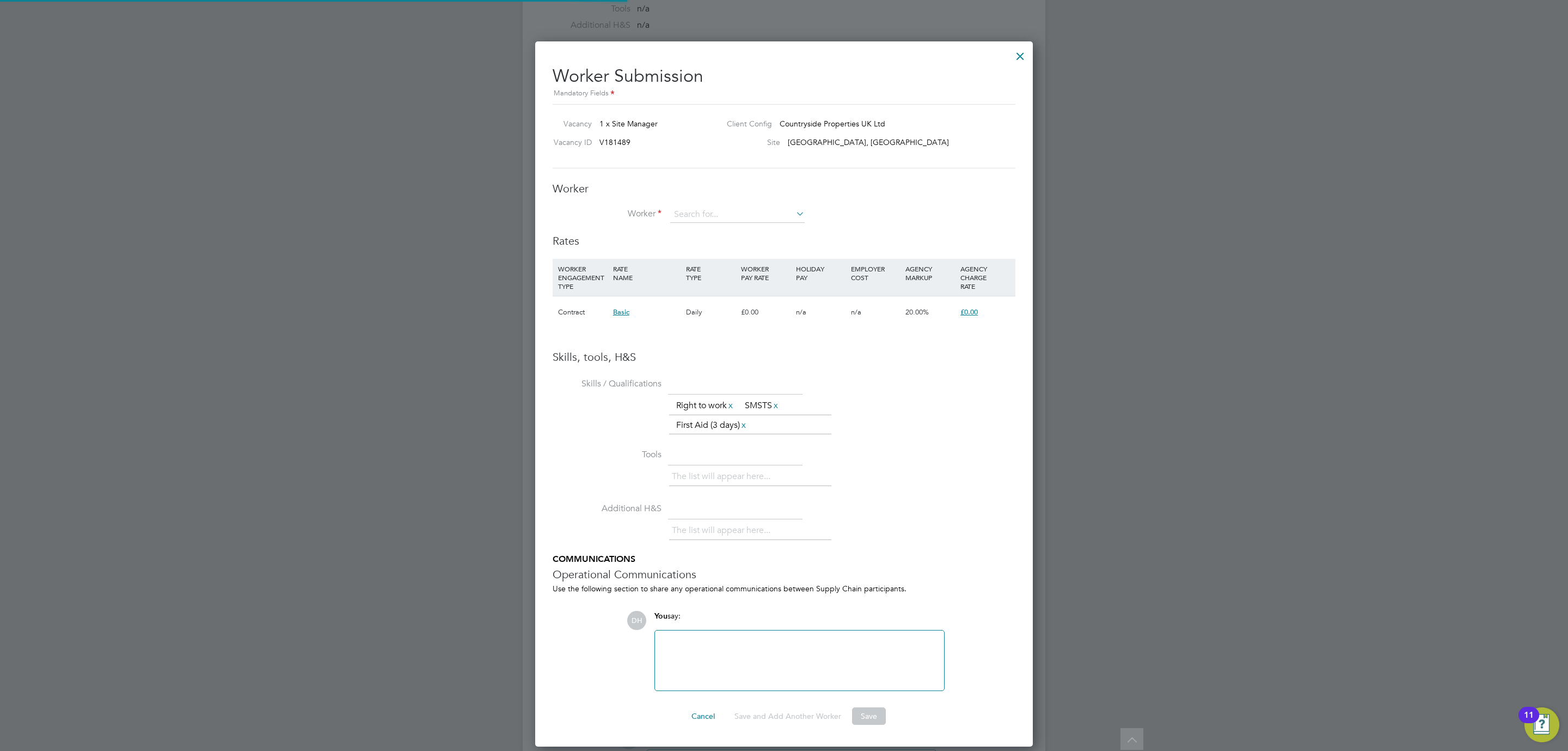
scroll to position [708, 498]
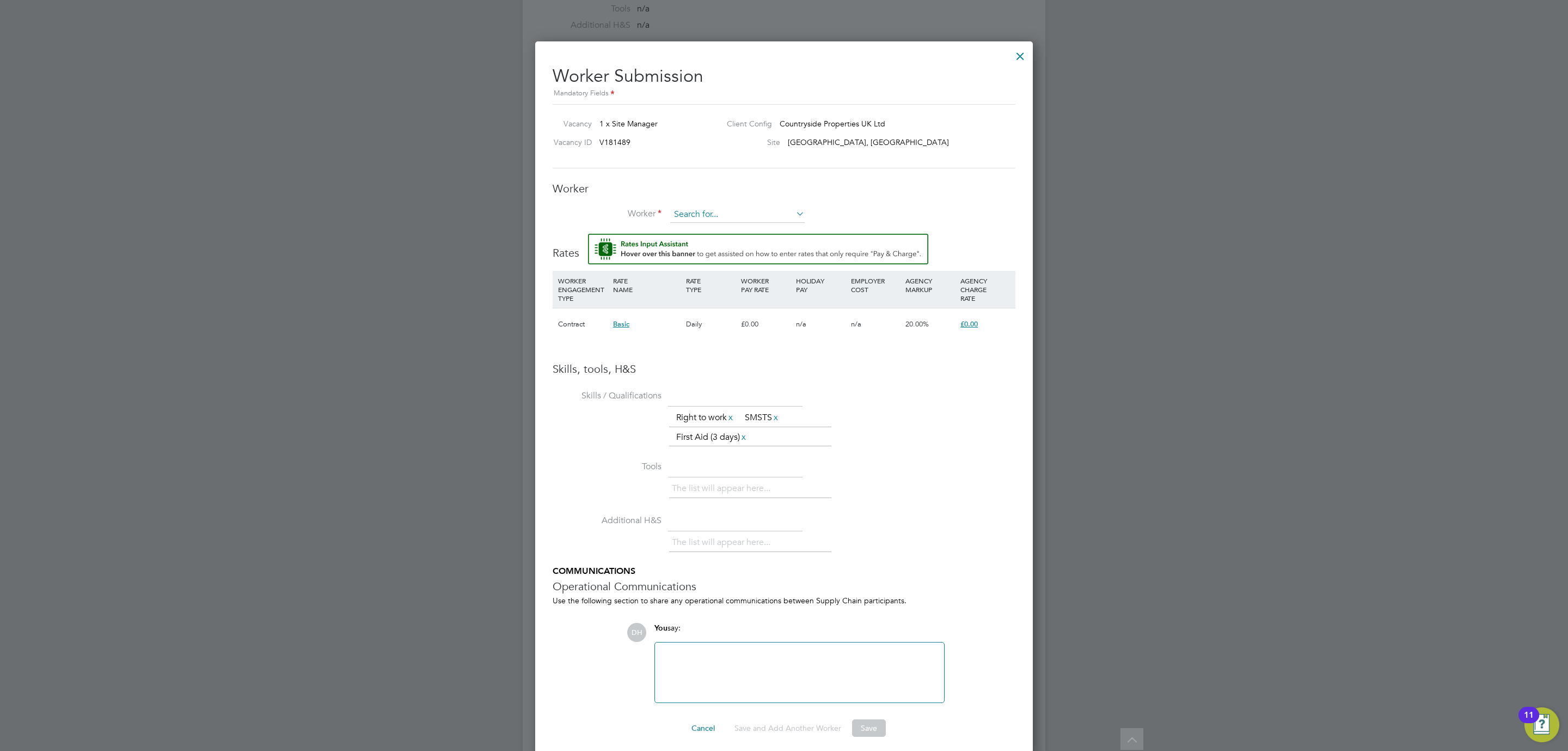
click at [708, 208] on input at bounding box center [737, 214] width 135 height 16
type input "michael brindl"
click at [704, 242] on li "+ Add new" at bounding box center [737, 245] width 136 height 15
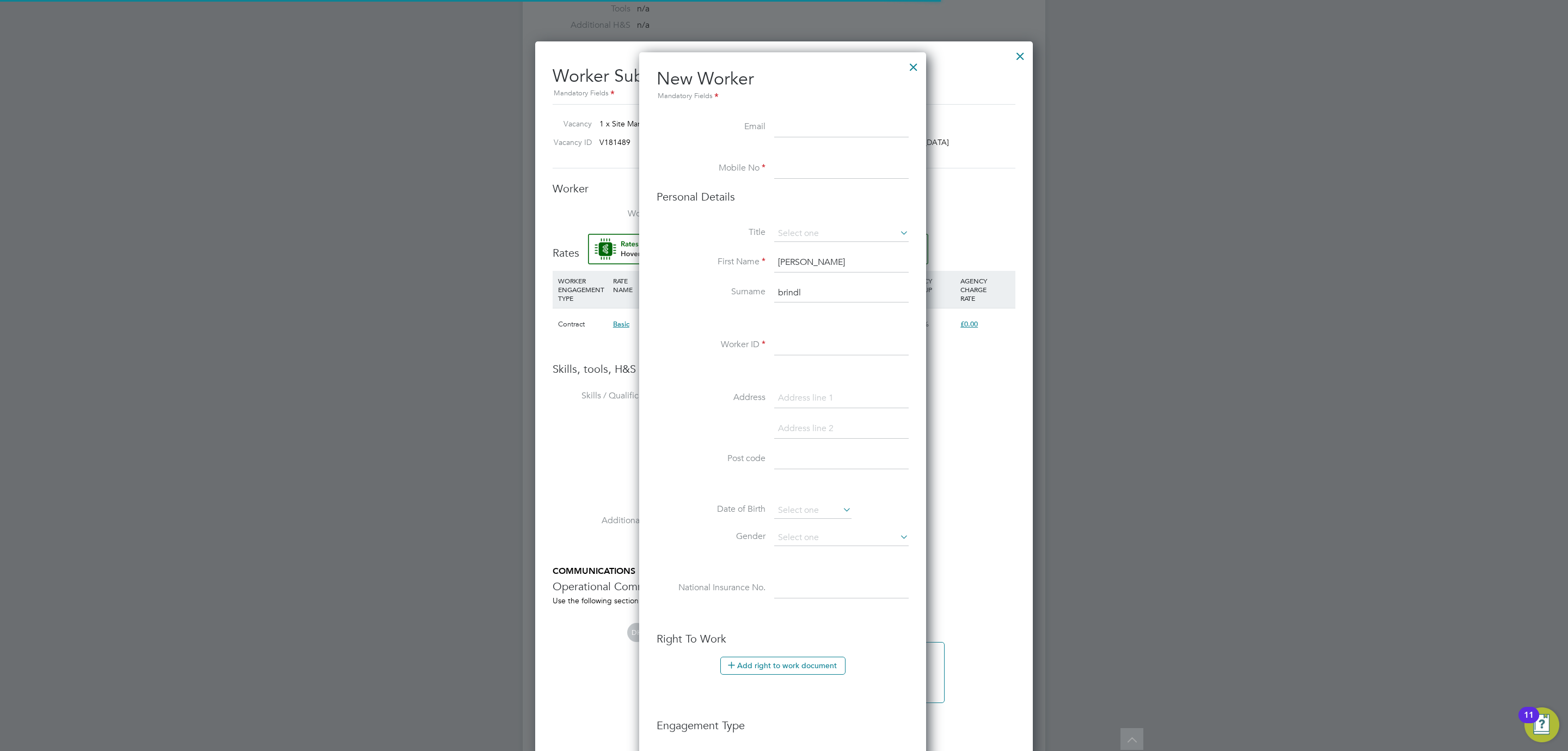
scroll to position [925, 290]
click at [786, 124] on input at bounding box center [841, 127] width 135 height 19
paste input "brindley5198@live.co.uk"
type input "brindley5198@live.co.uk"
click at [779, 165] on input at bounding box center [841, 169] width 135 height 19
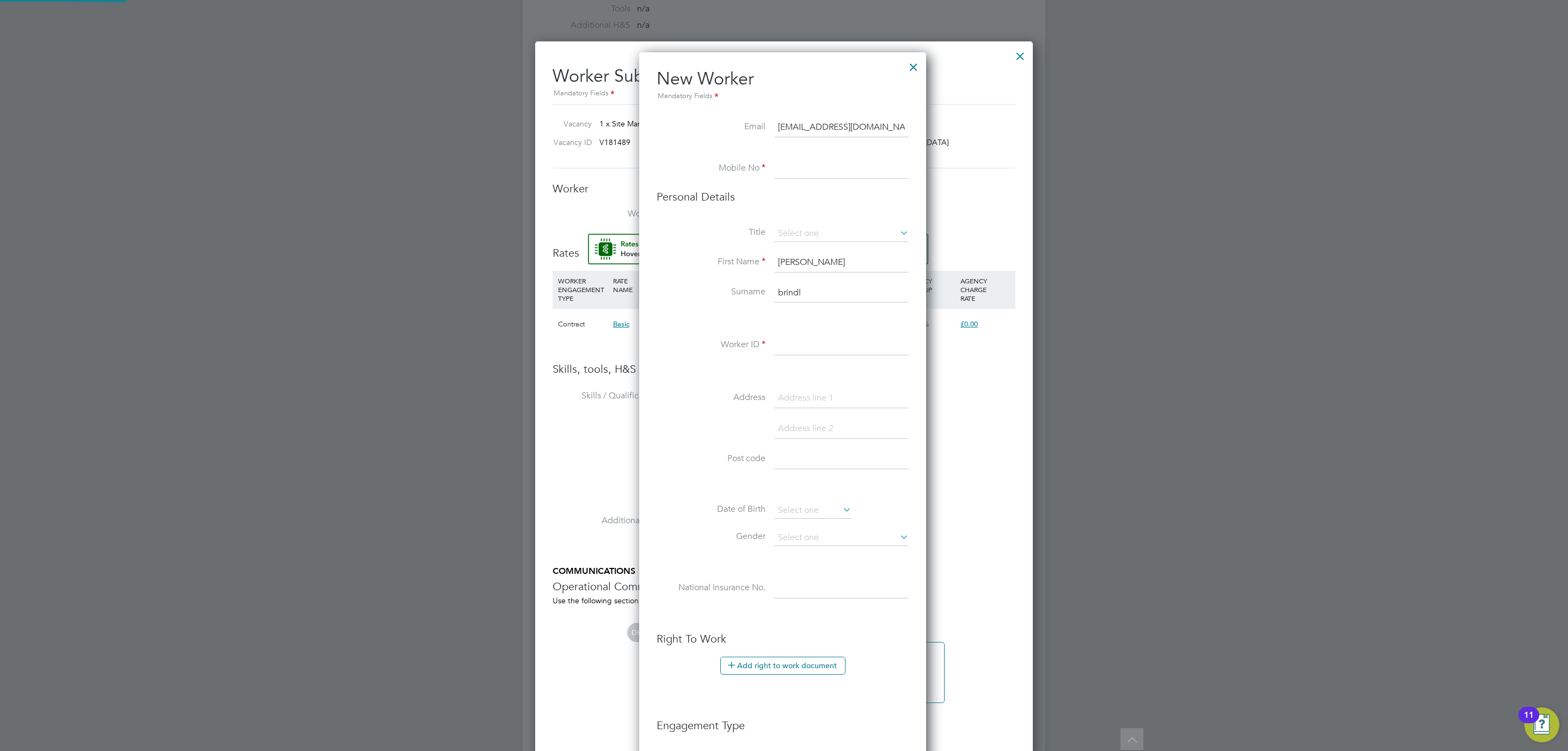
paste input "07772 189745"
type input "07772 189745"
click at [802, 235] on input at bounding box center [841, 233] width 135 height 16
click at [796, 247] on li "Mr" at bounding box center [841, 249] width 136 height 14
type input "Mr"
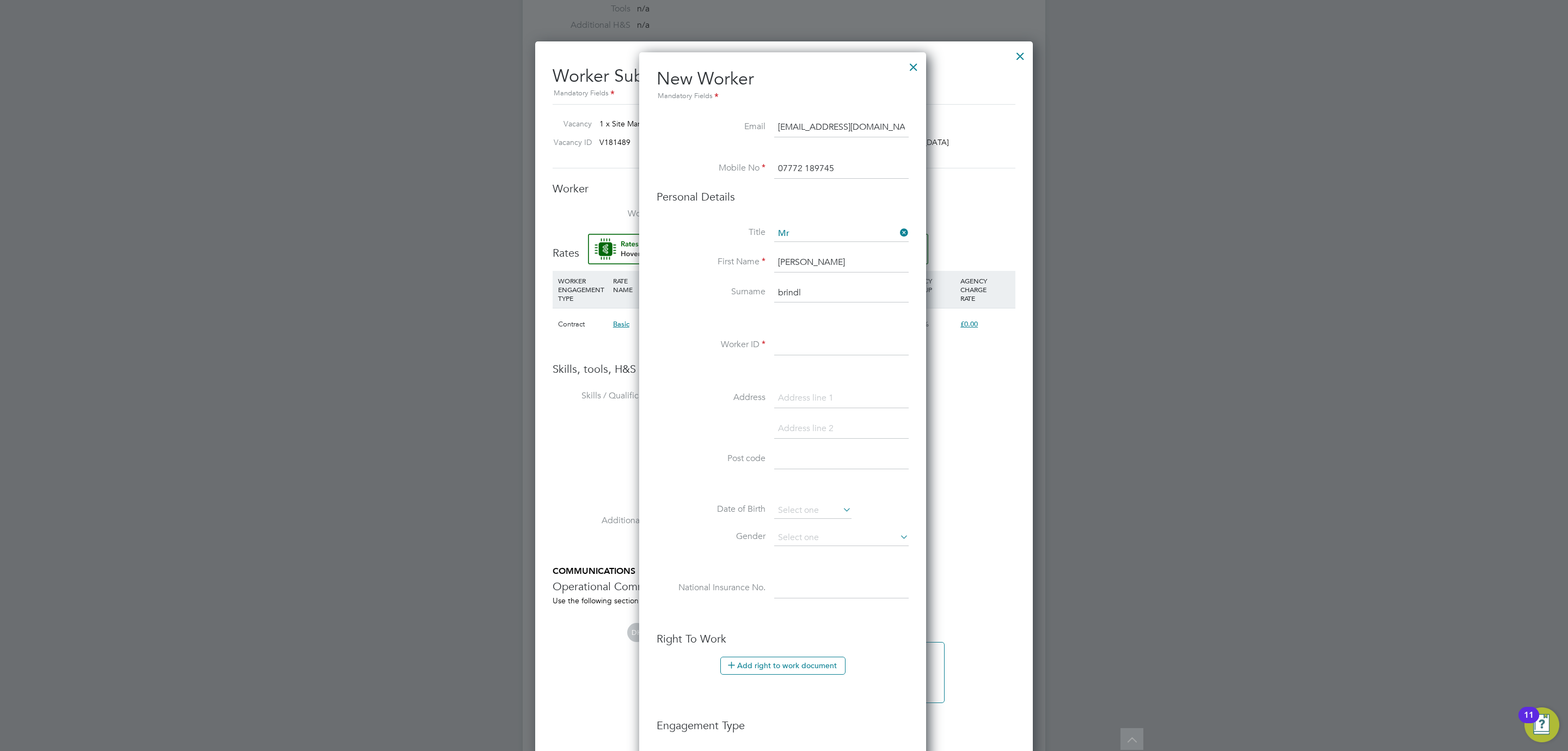
drag, startPoint x: 835, startPoint y: 262, endPoint x: 688, endPoint y: 230, distance: 150.4
click at [688, 230] on div "Title Mr First Name michael Surname brindl Worker ID Address Post code Date of …" at bounding box center [783, 423] width 252 height 395
type input "Michael"
type input "Brindley-Robinson"
click at [693, 340] on label "Worker ID" at bounding box center [711, 344] width 109 height 12
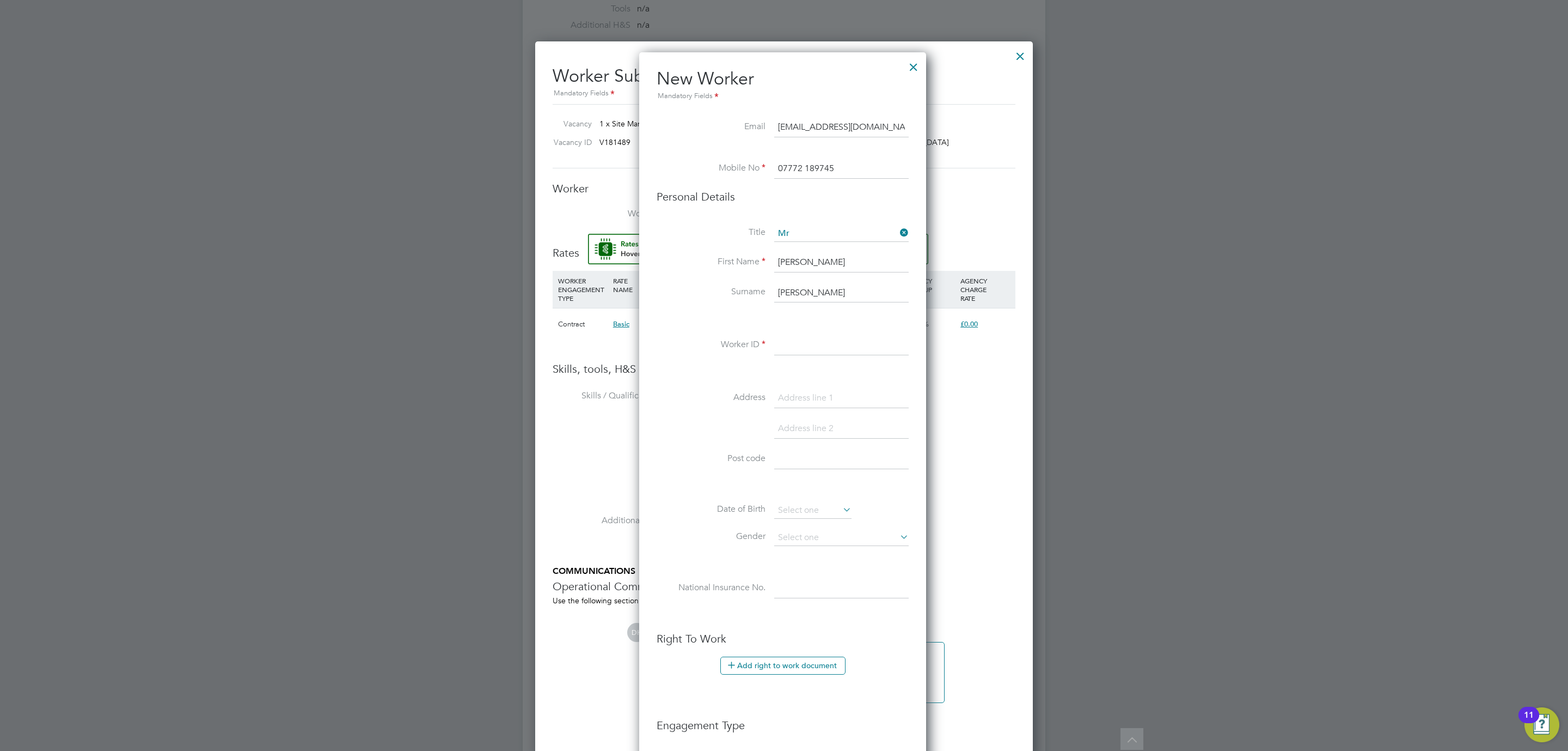
click at [774, 347] on input at bounding box center [841, 345] width 135 height 19
type input "HQ00068867"
click at [804, 398] on input at bounding box center [841, 398] width 135 height 19
click at [789, 395] on input at bounding box center [841, 398] width 135 height 19
paste input "38 Hendy Avenue"
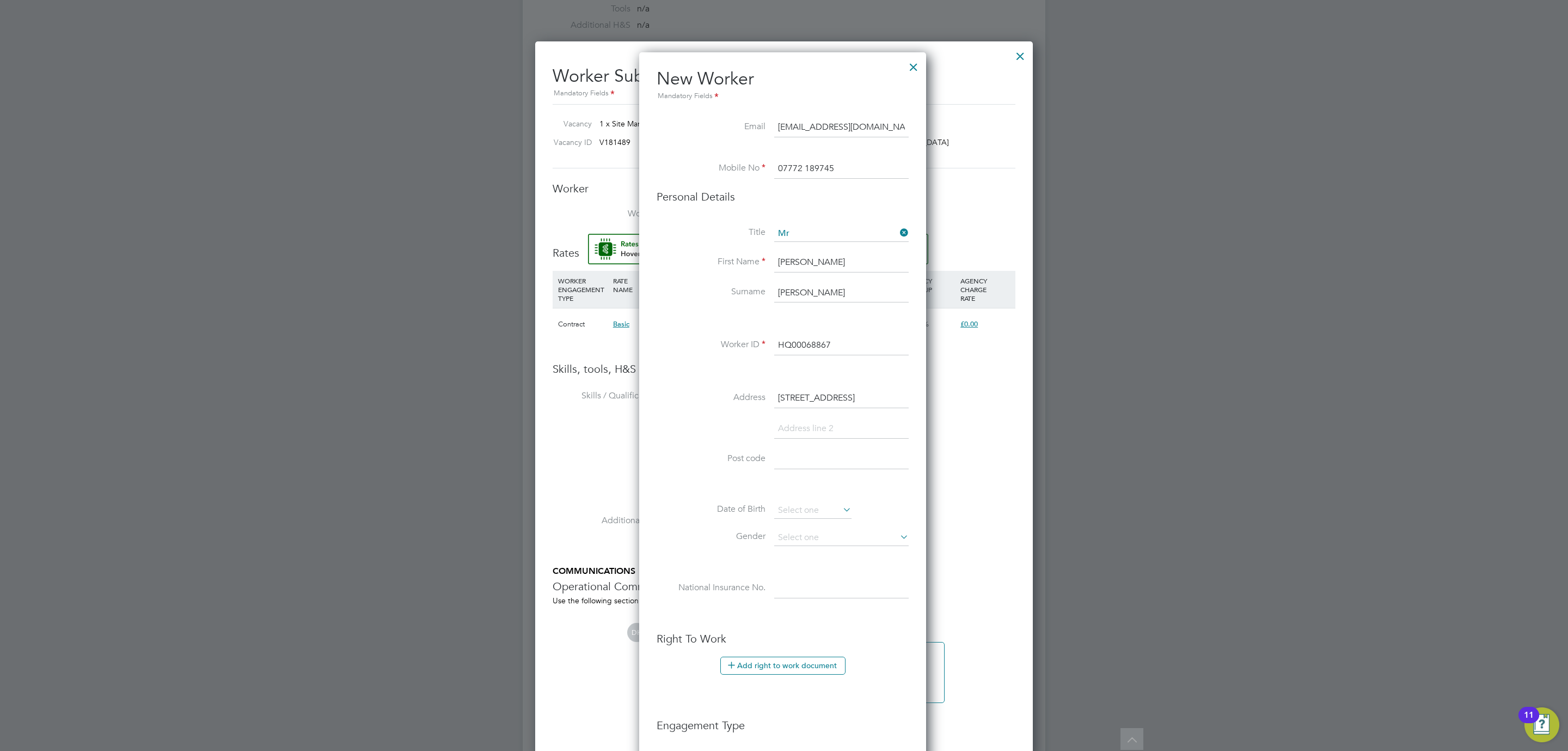
type input "38 Hendy Avenue"
click at [811, 427] on input at bounding box center [841, 429] width 135 height 19
paste input "Telford"
type input "Telford"
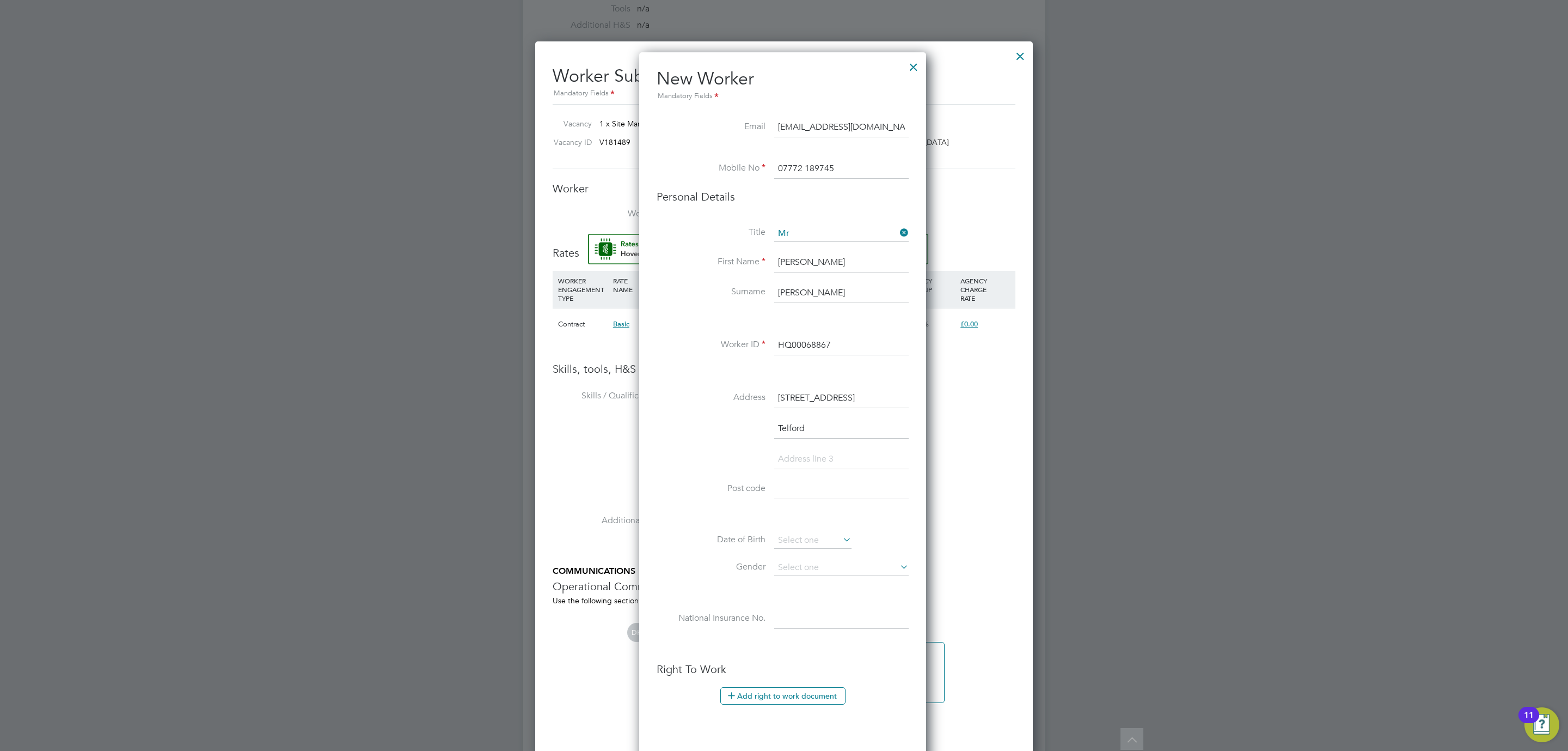
click at [805, 457] on input at bounding box center [841, 459] width 135 height 19
click at [793, 490] on input at bounding box center [841, 490] width 135 height 19
paste input "TF1 5GN"
type input "TF1 5GN"
click at [794, 543] on input at bounding box center [813, 540] width 77 height 16
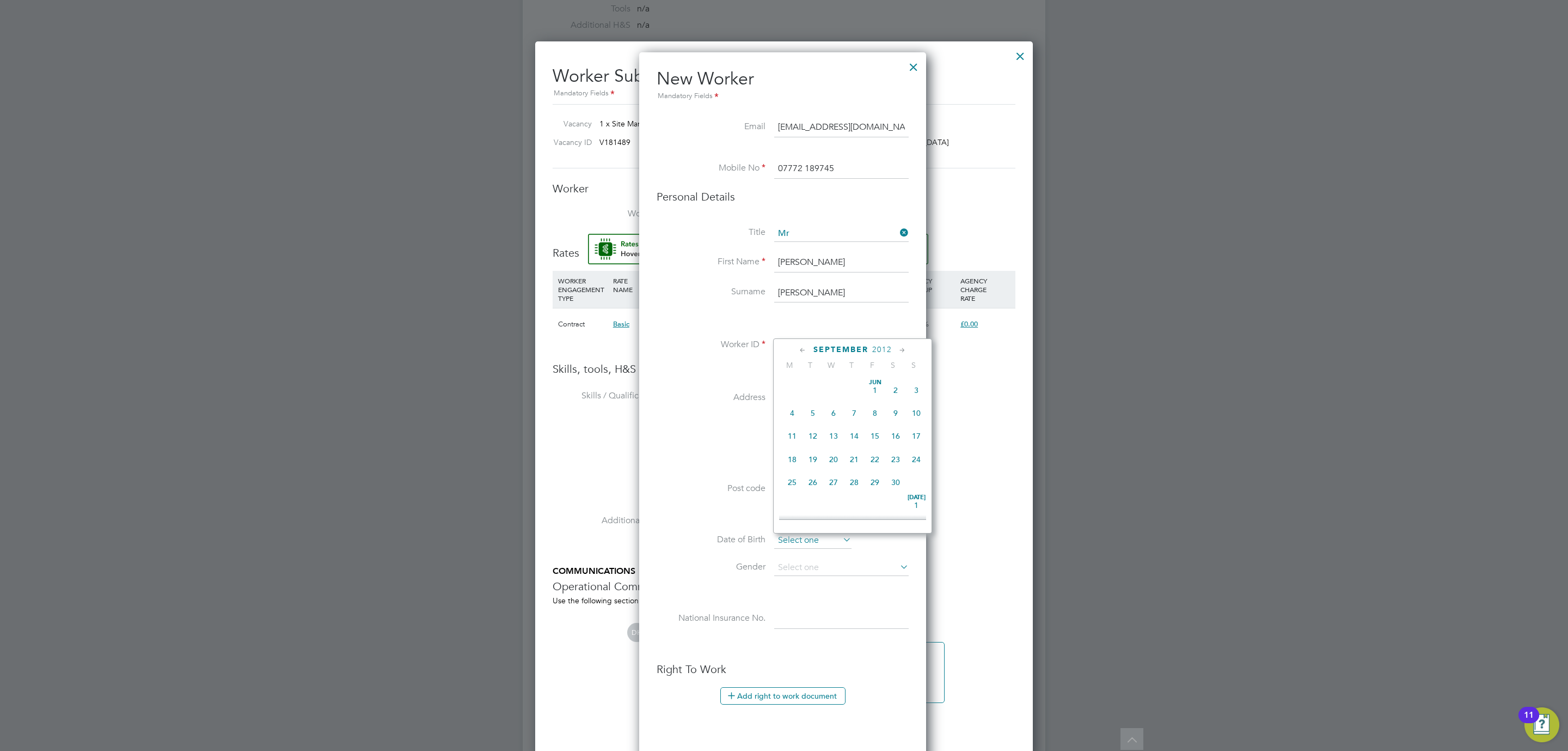
scroll to position [418, 0]
click at [856, 345] on span "September" at bounding box center [841, 349] width 55 height 9
click at [878, 351] on span "2025" at bounding box center [882, 349] width 19 height 9
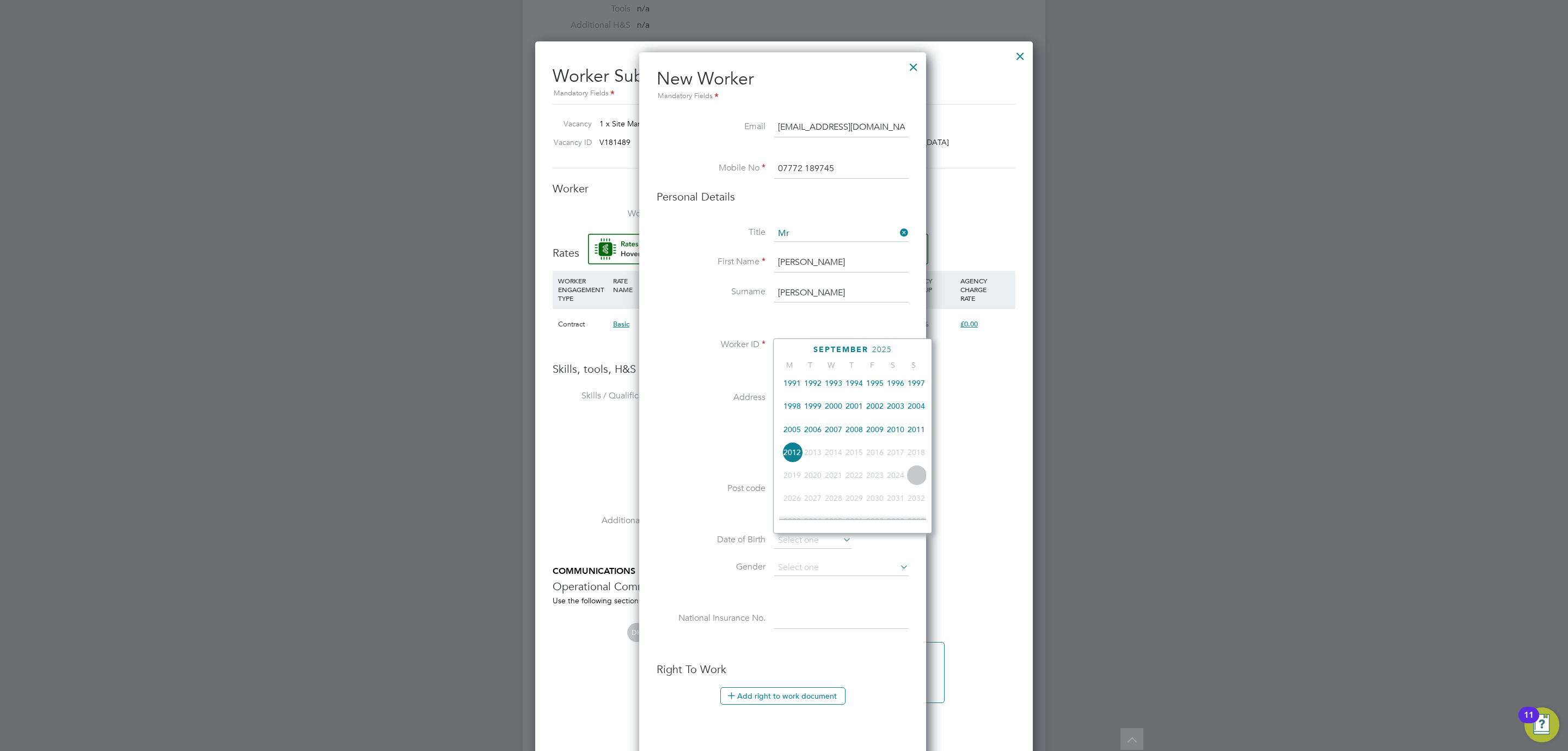
click at [833, 381] on span "1993" at bounding box center [833, 383] width 21 height 21
click at [802, 353] on icon at bounding box center [802, 350] width 10 height 12
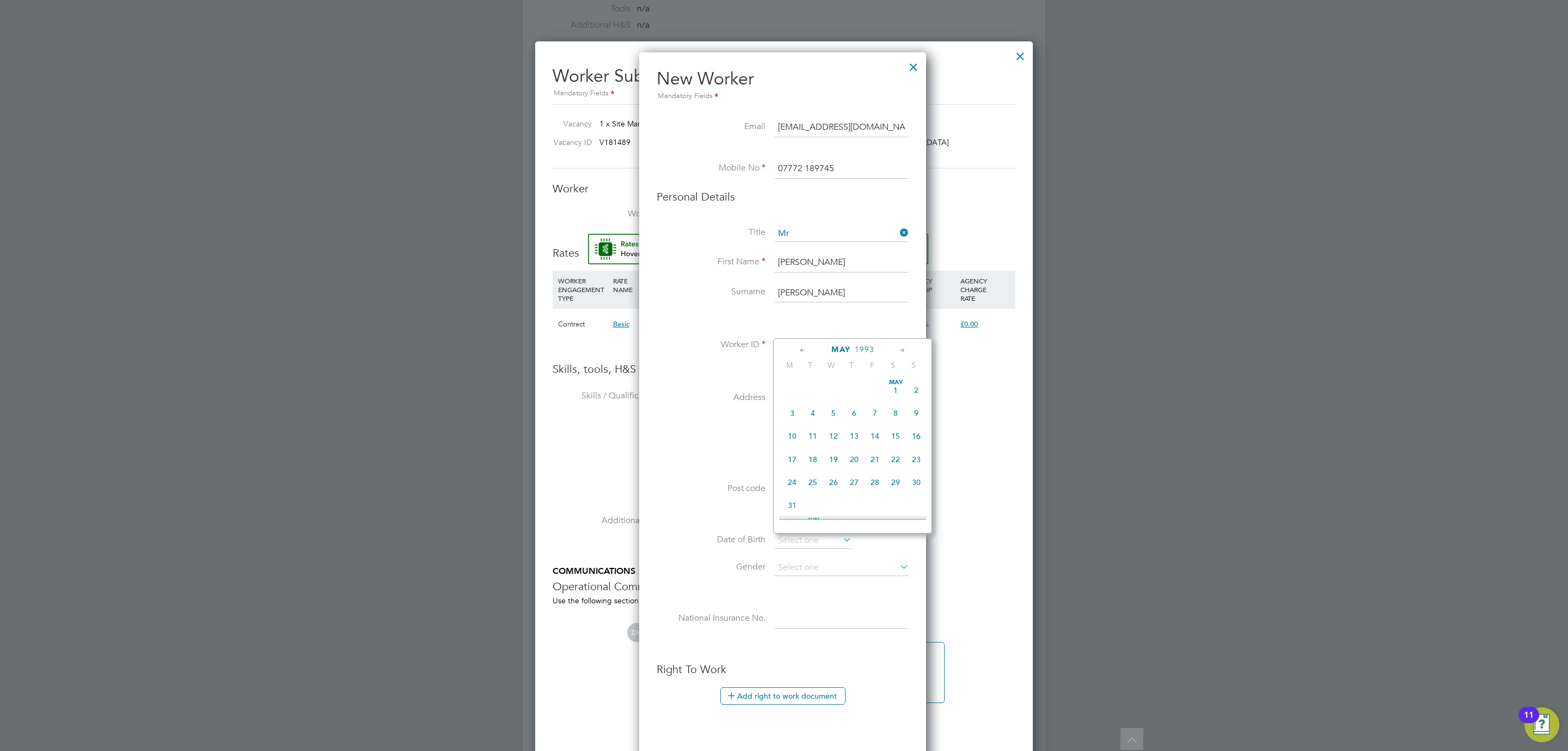
click at [802, 353] on icon at bounding box center [802, 350] width 10 height 12
click at [875, 414] on span "12" at bounding box center [875, 413] width 21 height 21
type input "12 Mar 1993"
click at [698, 435] on li "Telford" at bounding box center [783, 434] width 252 height 30
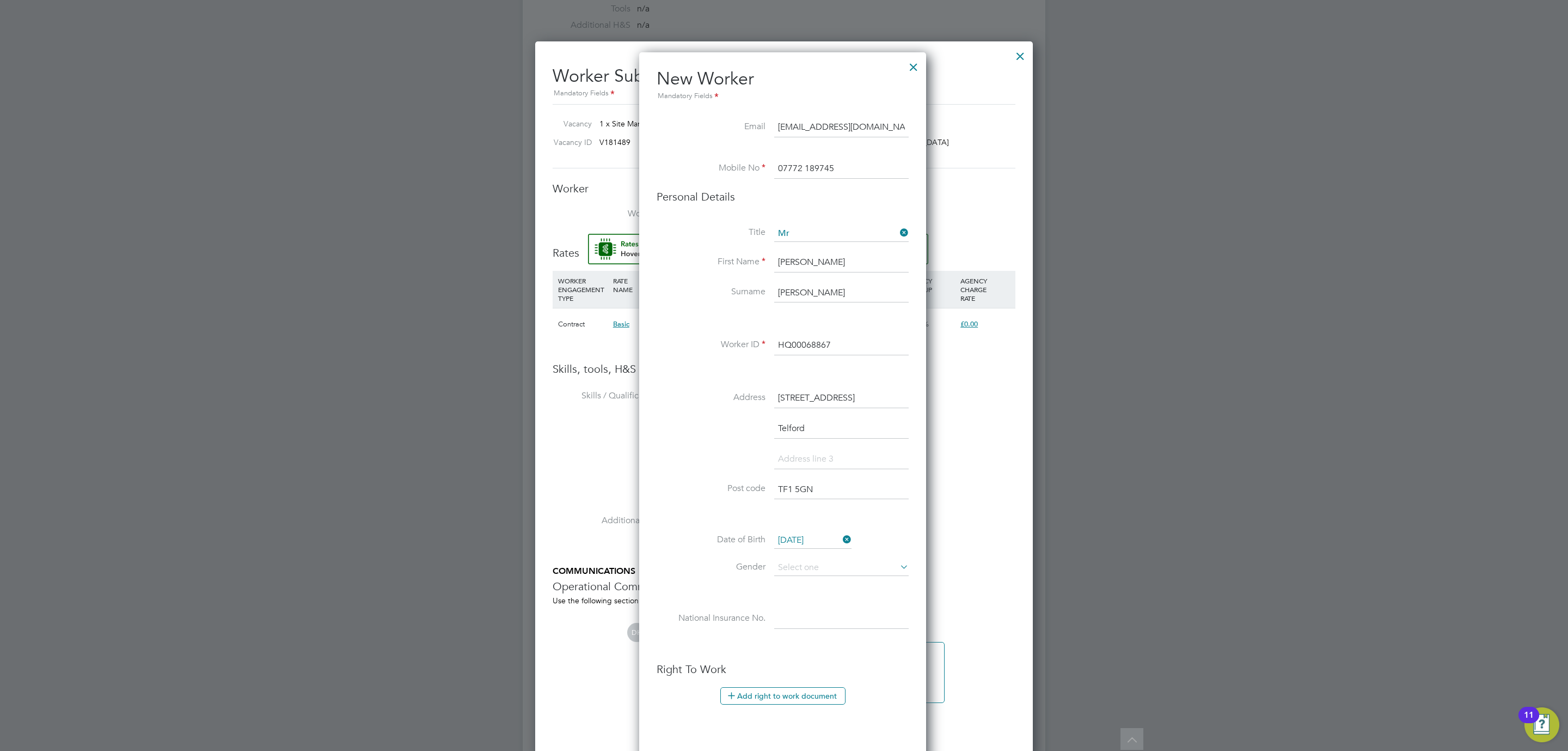
scroll to position [998, 0]
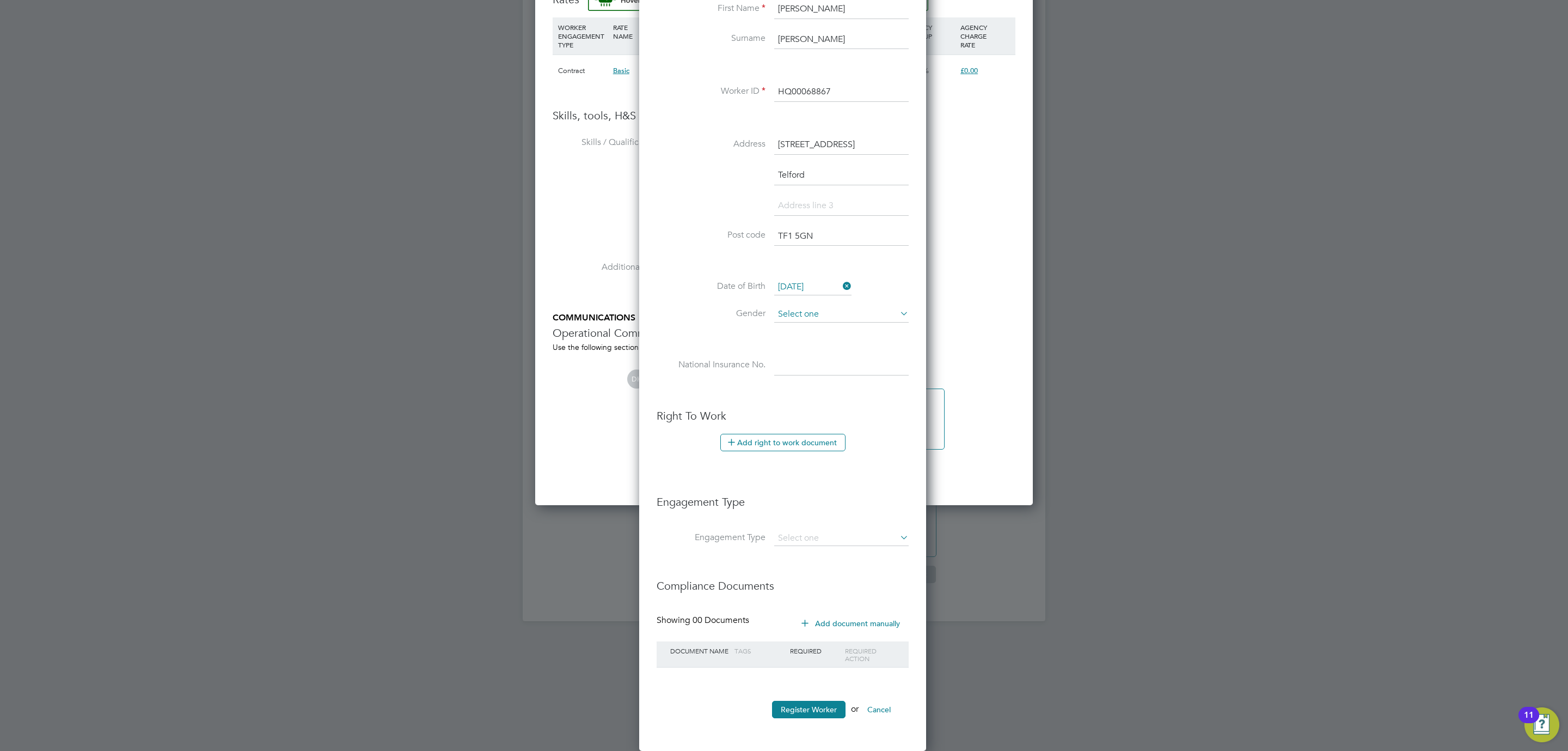
click at [791, 306] on input at bounding box center [841, 314] width 135 height 16
click at [812, 328] on li "Male" at bounding box center [841, 331] width 136 height 14
type input "Male"
click at [785, 368] on input at bounding box center [841, 365] width 135 height 19
click at [701, 276] on div "Title Mr First Name Michael Surname Brindley-Robinson Worker ID HQ00068867 Addr…" at bounding box center [783, 185] width 252 height 426
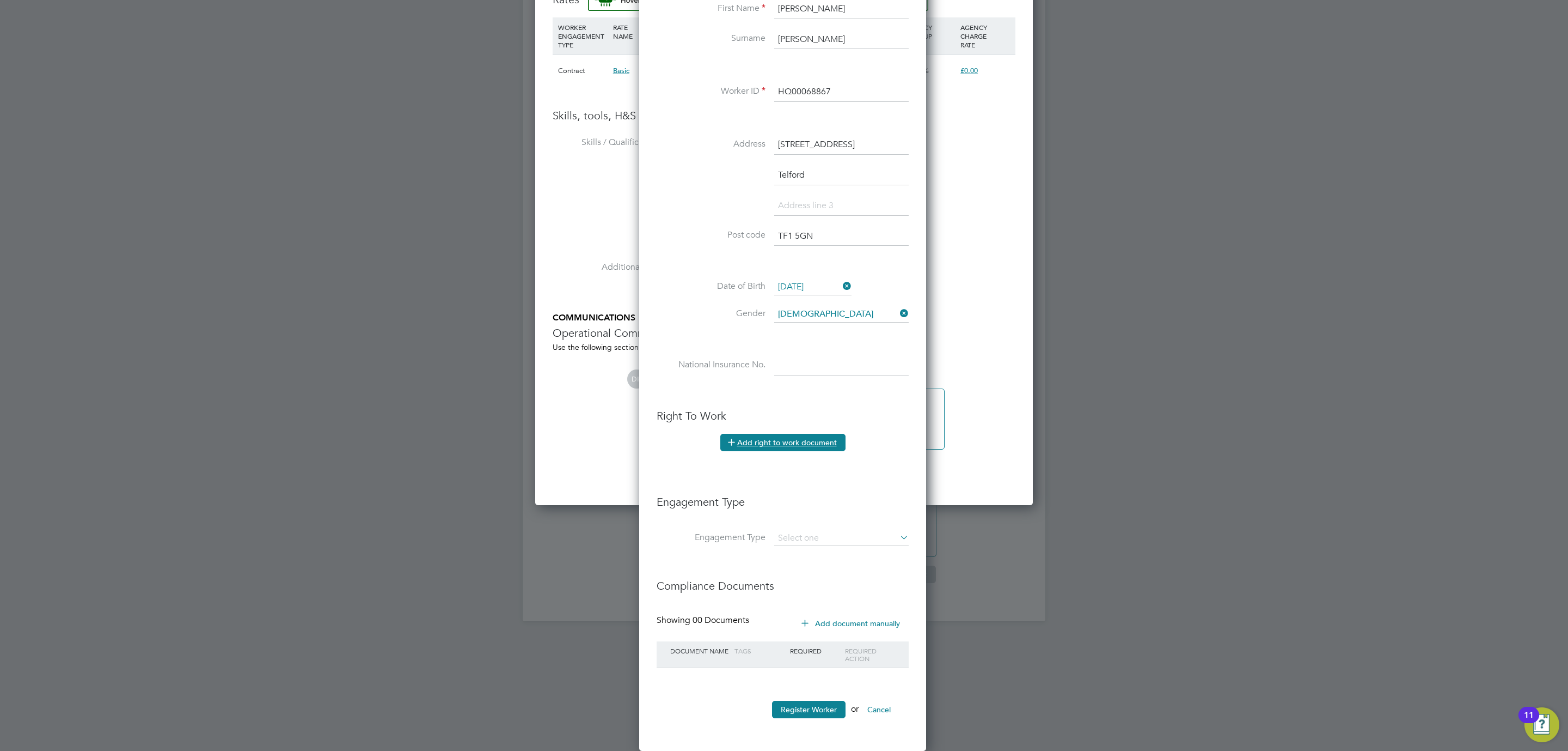
click at [735, 445] on icon at bounding box center [731, 441] width 8 height 8
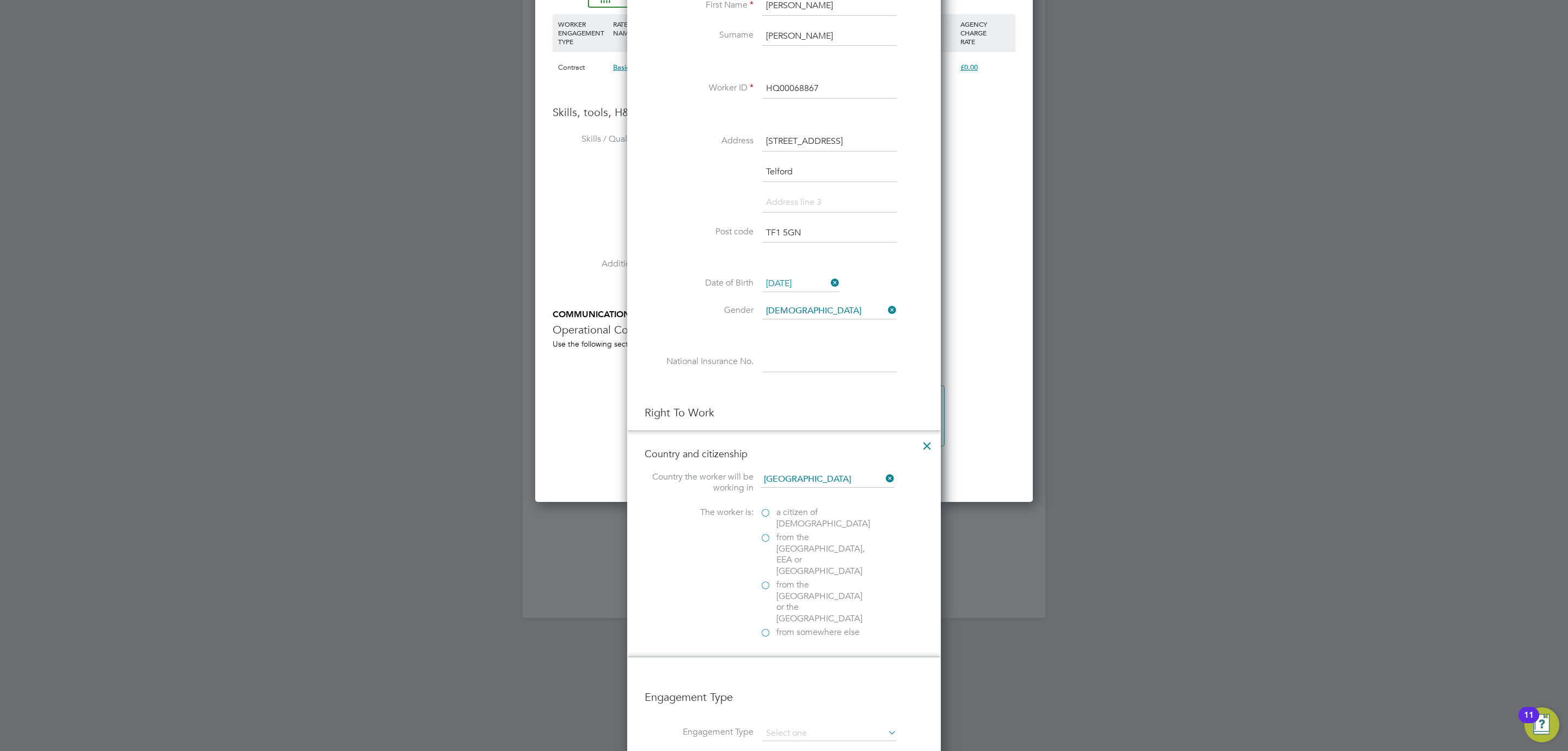
click at [797, 513] on span "a citizen of United Kingdom" at bounding box center [823, 518] width 94 height 23
click at [0, 0] on input "a citizen of United Kingdom" at bounding box center [0, 0] width 0 height 0
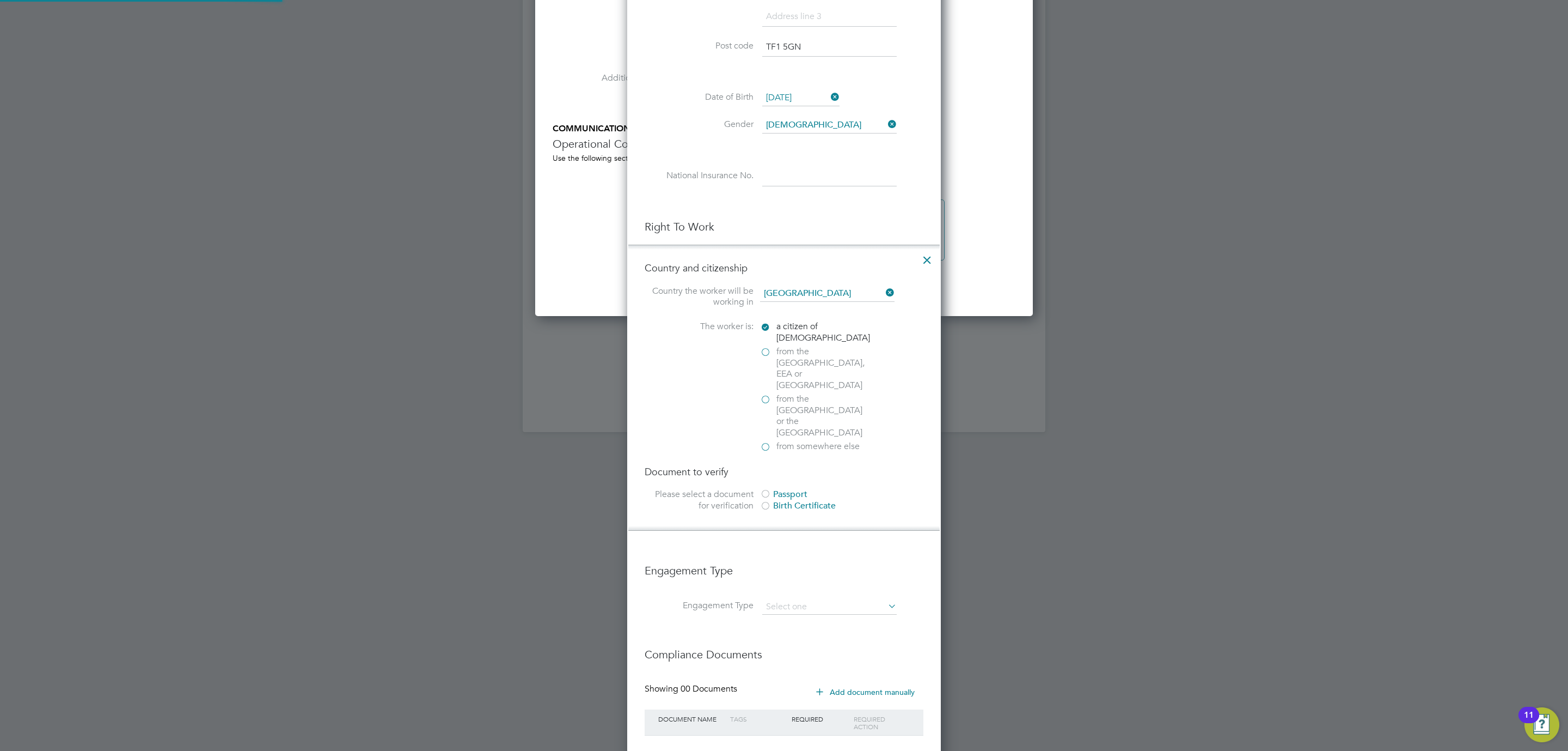
scroll to position [1180, 313]
click at [778, 465] on div "Document to verify Please select a document for verification Passport Birth Cer…" at bounding box center [784, 490] width 279 height 49
click at [785, 488] on div "Passport" at bounding box center [842, 494] width 163 height 12
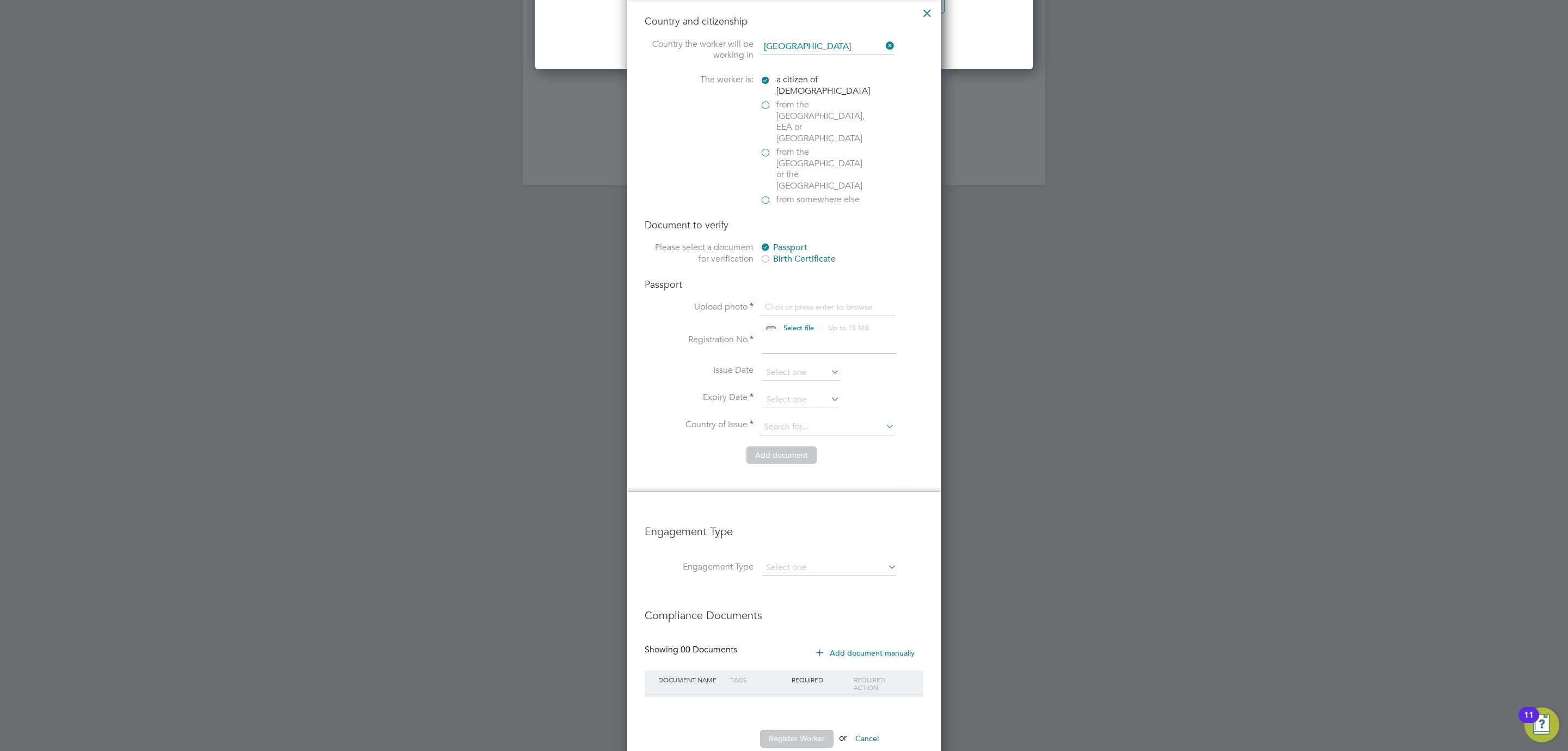
click at [804, 301] on input "file" at bounding box center [809, 318] width 171 height 33
type input "C:\fakepath\Michael Brindley-Robinson PP.pdf"
click at [782, 334] on input at bounding box center [829, 344] width 135 height 19
click at [839, 334] on input at bounding box center [829, 344] width 135 height 19
drag, startPoint x: 792, startPoint y: 312, endPoint x: 781, endPoint y: 302, distance: 14.9
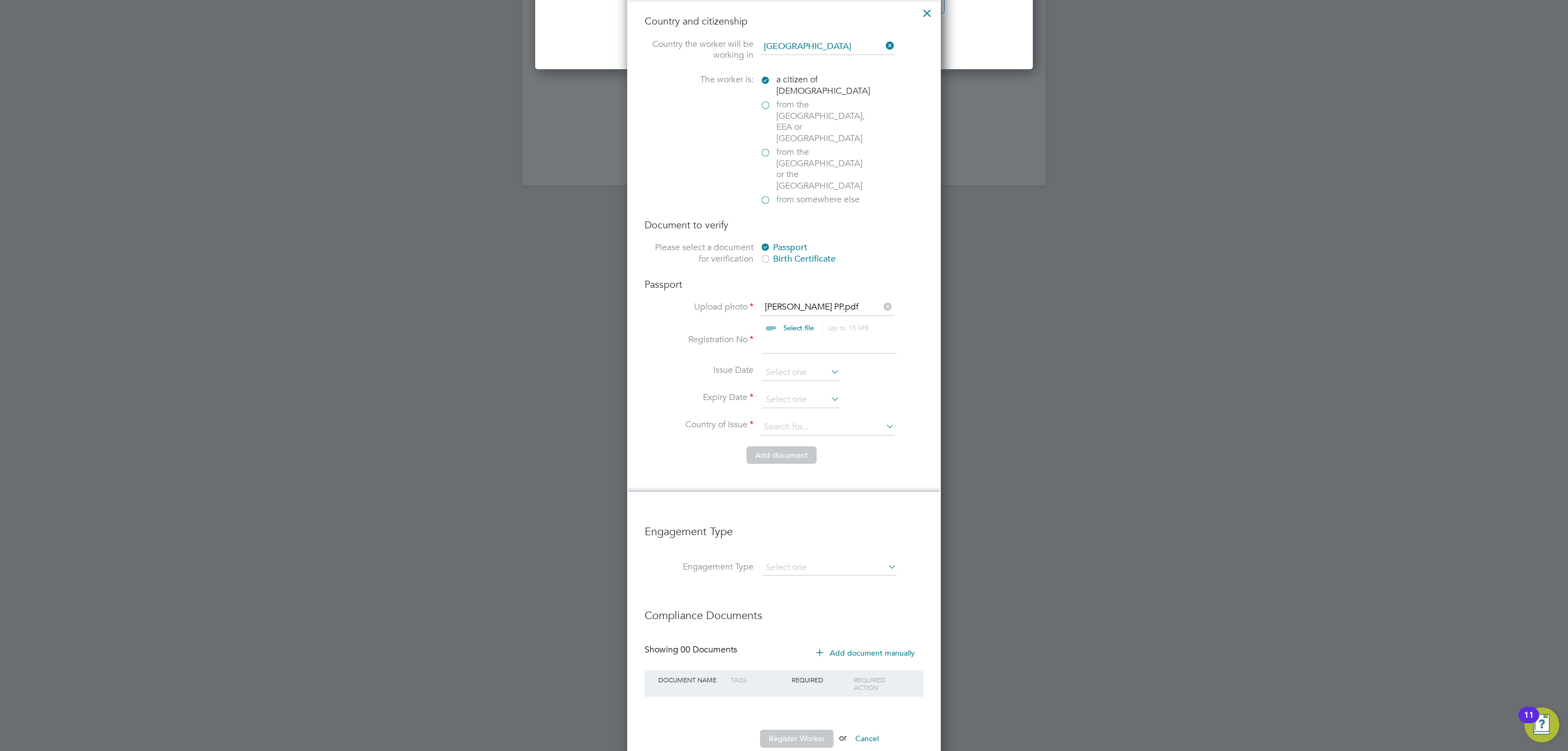
click at [781, 334] on input at bounding box center [829, 344] width 135 height 19
type input "535067685"
click at [794, 392] on input at bounding box center [800, 400] width 77 height 16
click at [859, 174] on div "September 2025" at bounding box center [841, 175] width 147 height 10
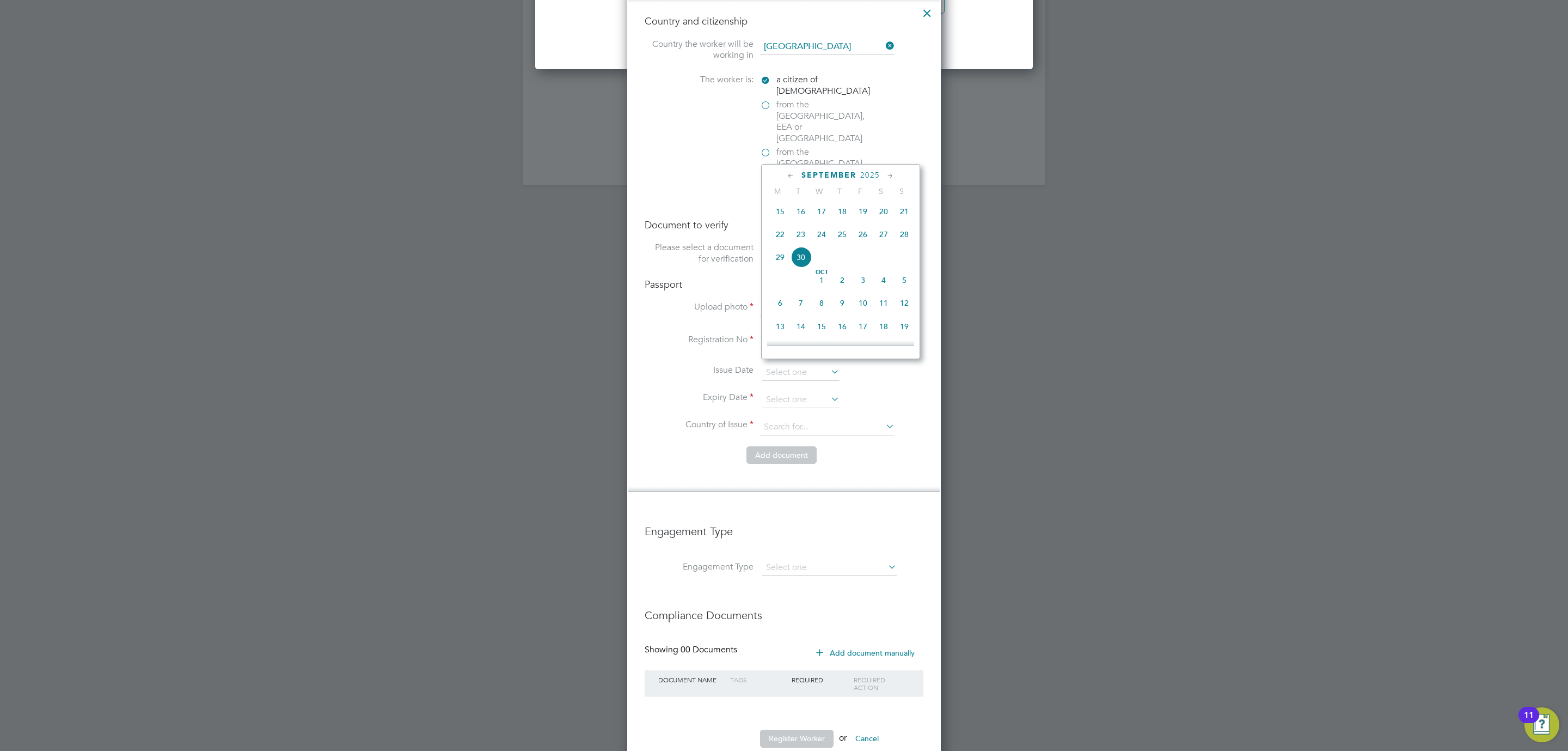
click at [874, 172] on span "2025" at bounding box center [870, 175] width 19 height 9
click at [799, 278] on span "2026" at bounding box center [801, 278] width 21 height 21
click at [891, 177] on icon at bounding box center [890, 176] width 10 height 12
click at [892, 177] on icon at bounding box center [890, 176] width 10 height 12
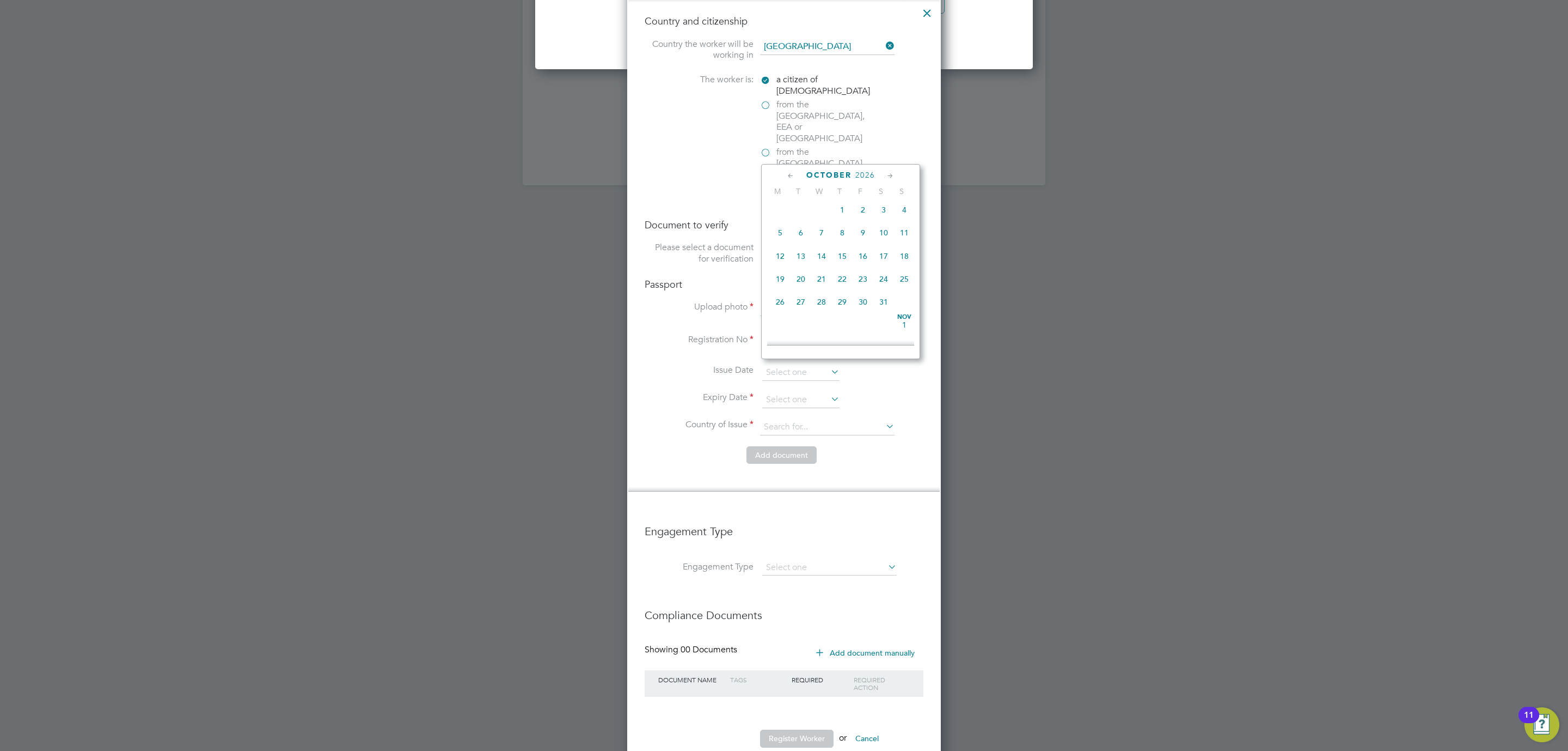
click at [892, 177] on icon at bounding box center [890, 176] width 10 height 12
click at [778, 260] on span "9" at bounding box center [780, 255] width 21 height 21
type input "09 Nov 2026"
click at [828, 419] on input at bounding box center [827, 427] width 135 height 16
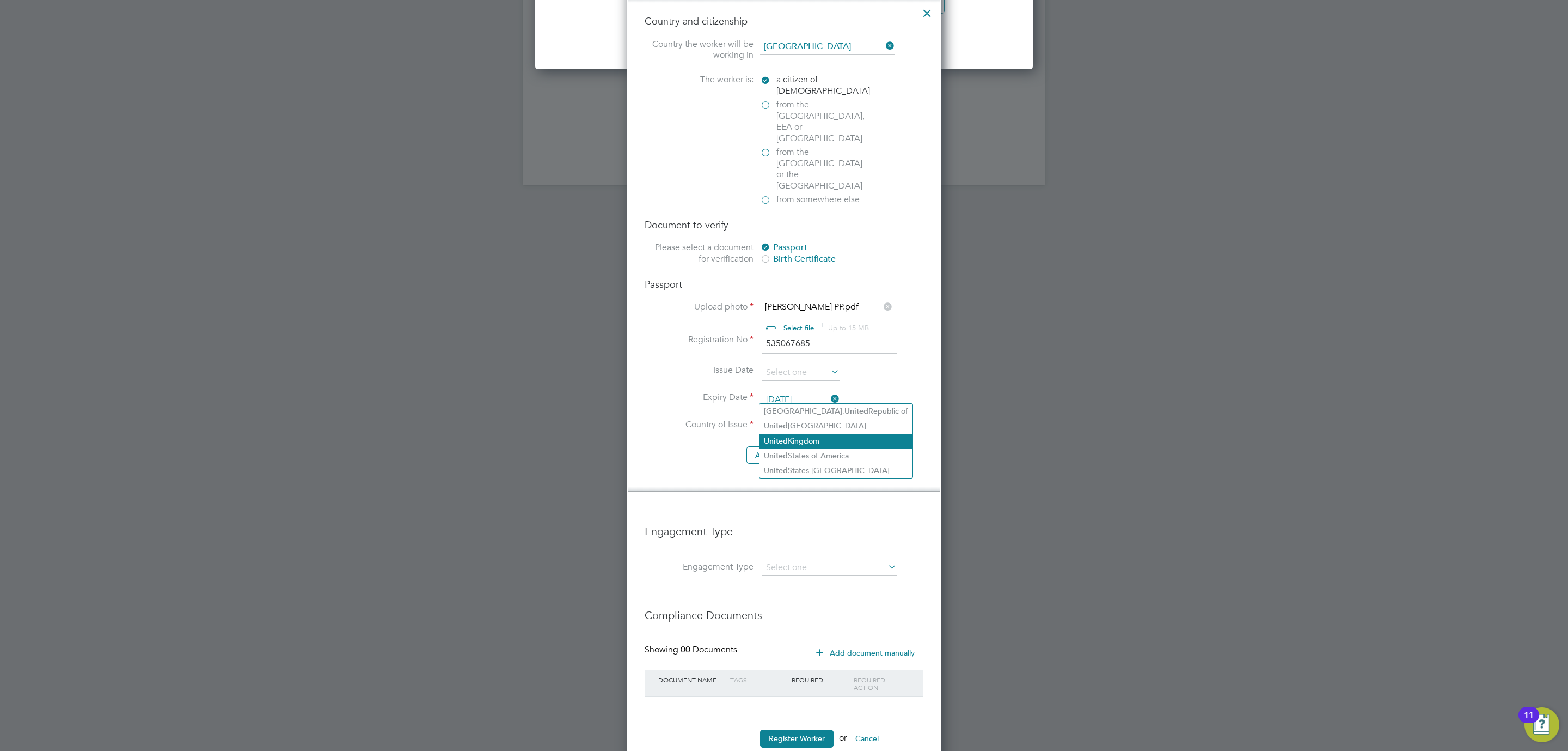
click at [824, 434] on li "United Kingdom" at bounding box center [836, 441] width 153 height 15
type input "United Kingdom"
click at [701, 446] on li "Add document" at bounding box center [784, 460] width 279 height 29
click at [797, 560] on input at bounding box center [829, 567] width 135 height 15
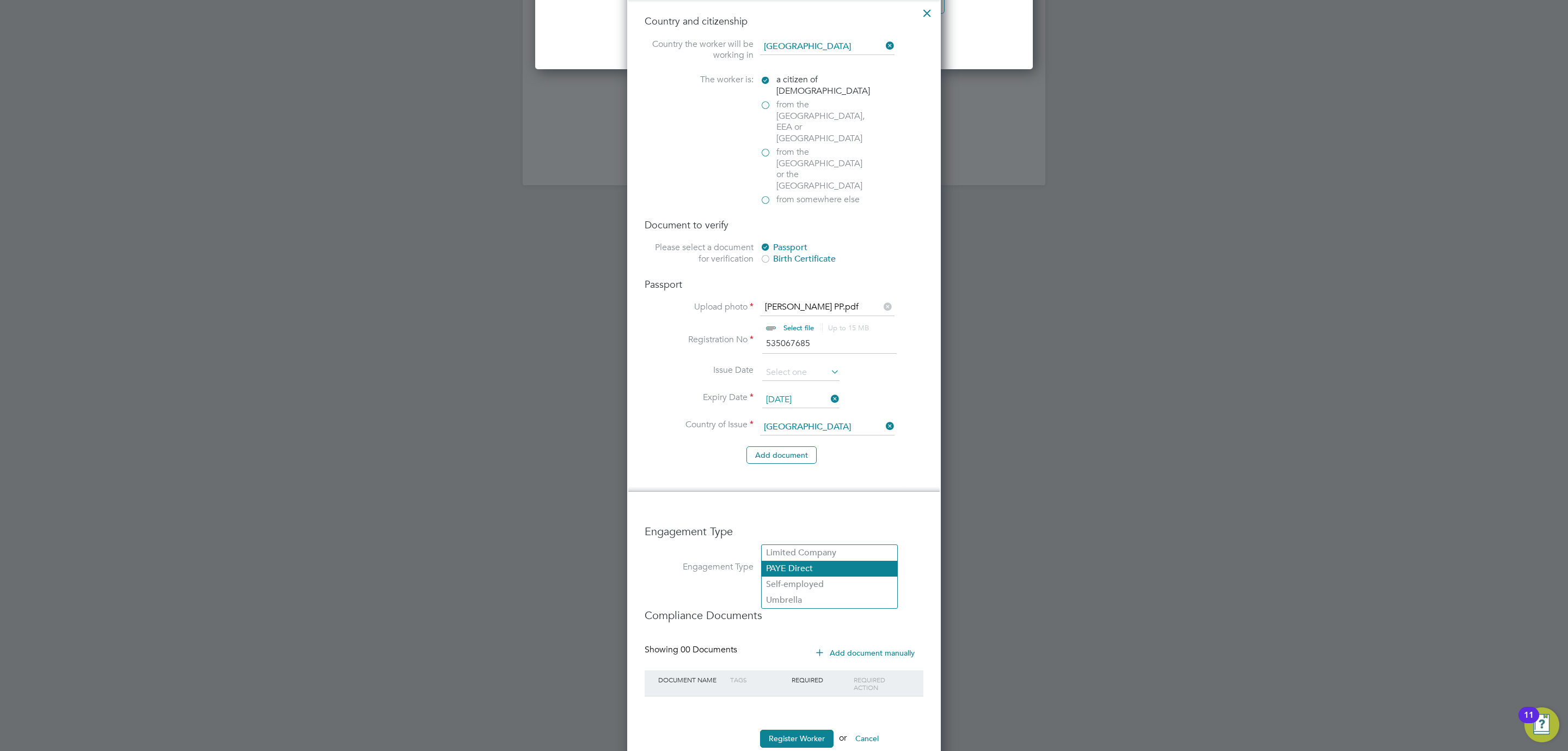
click at [825, 567] on li "PAYE Direct" at bounding box center [829, 568] width 136 height 16
type input "PAYE Direct"
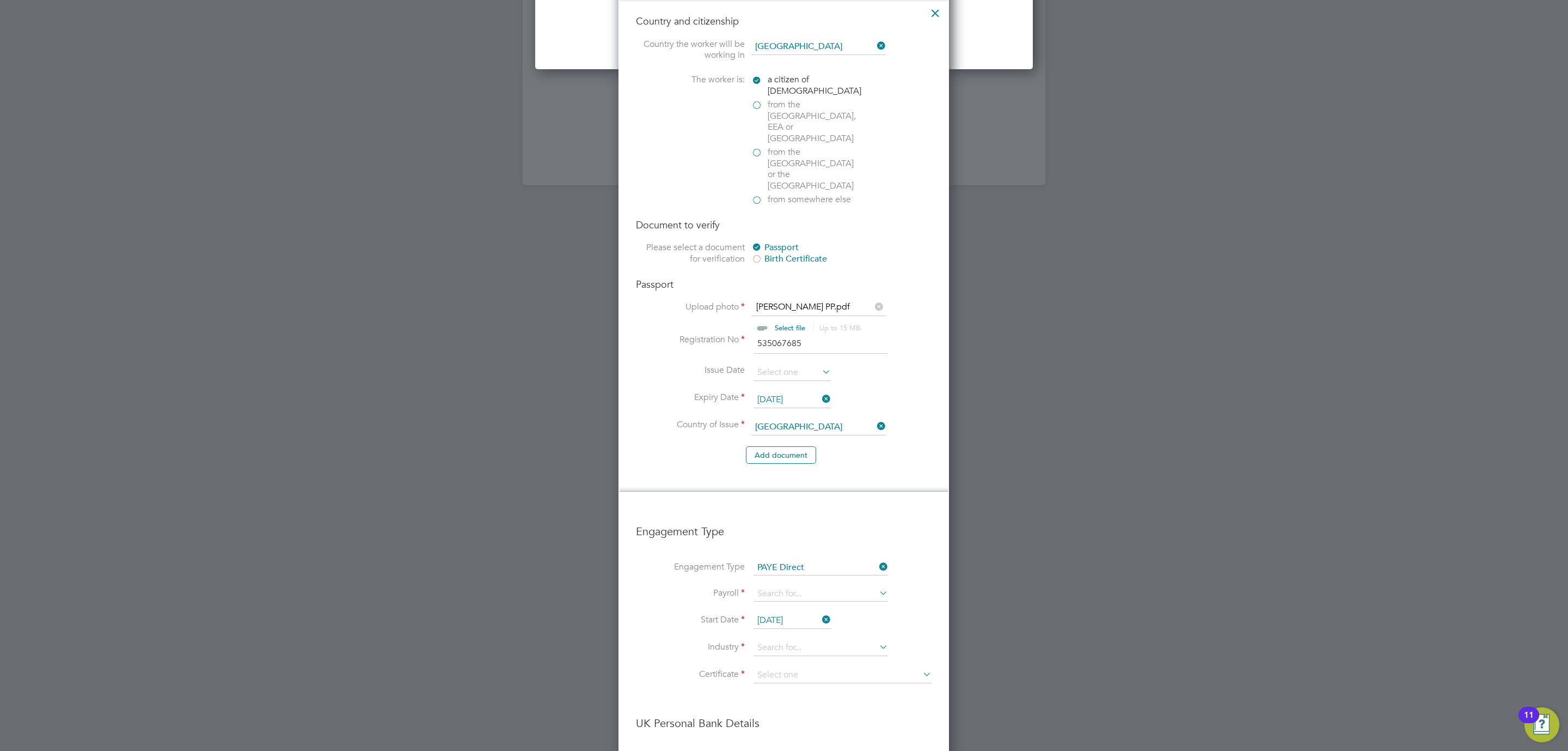
scroll to position [1615, 0]
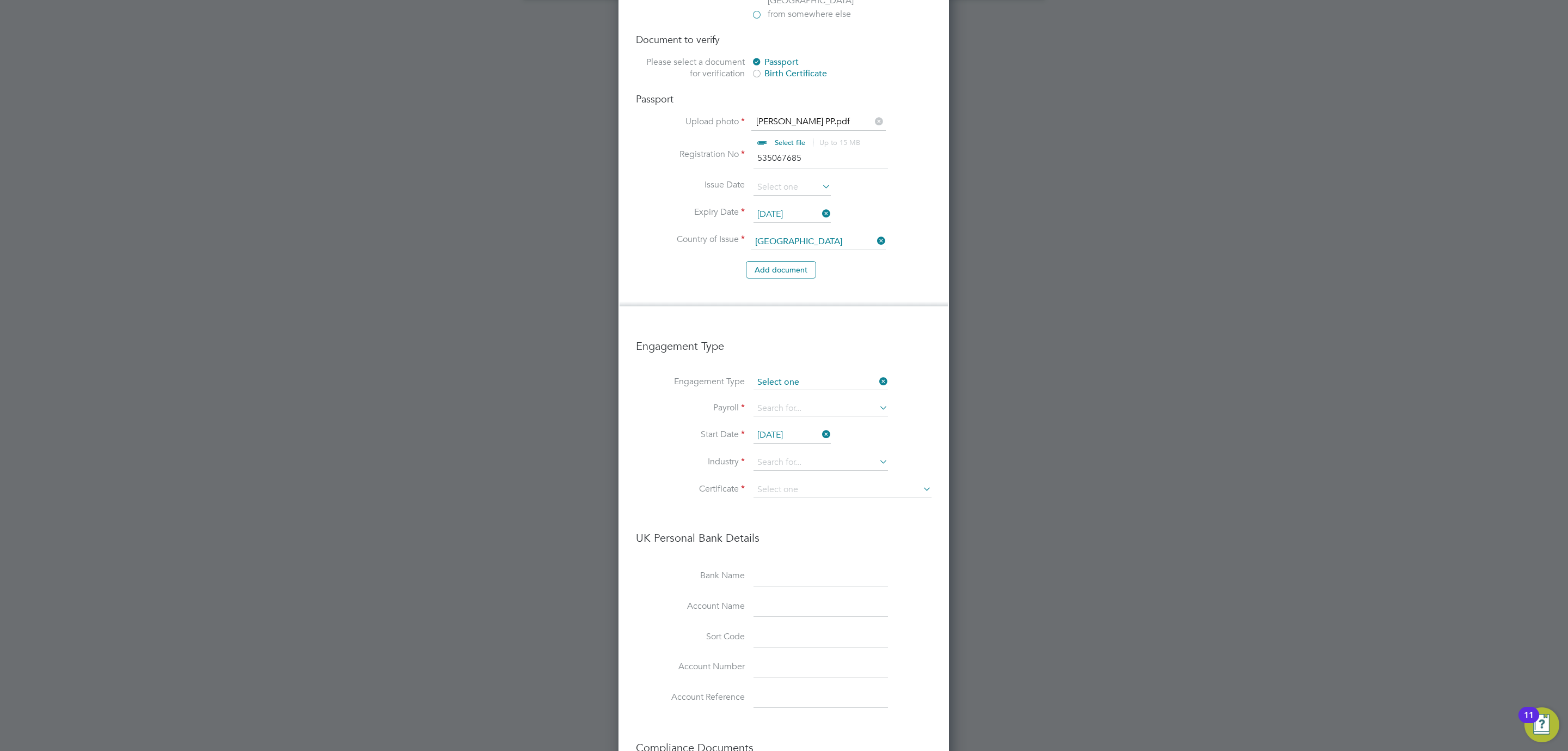
click at [841, 375] on input at bounding box center [821, 382] width 135 height 15
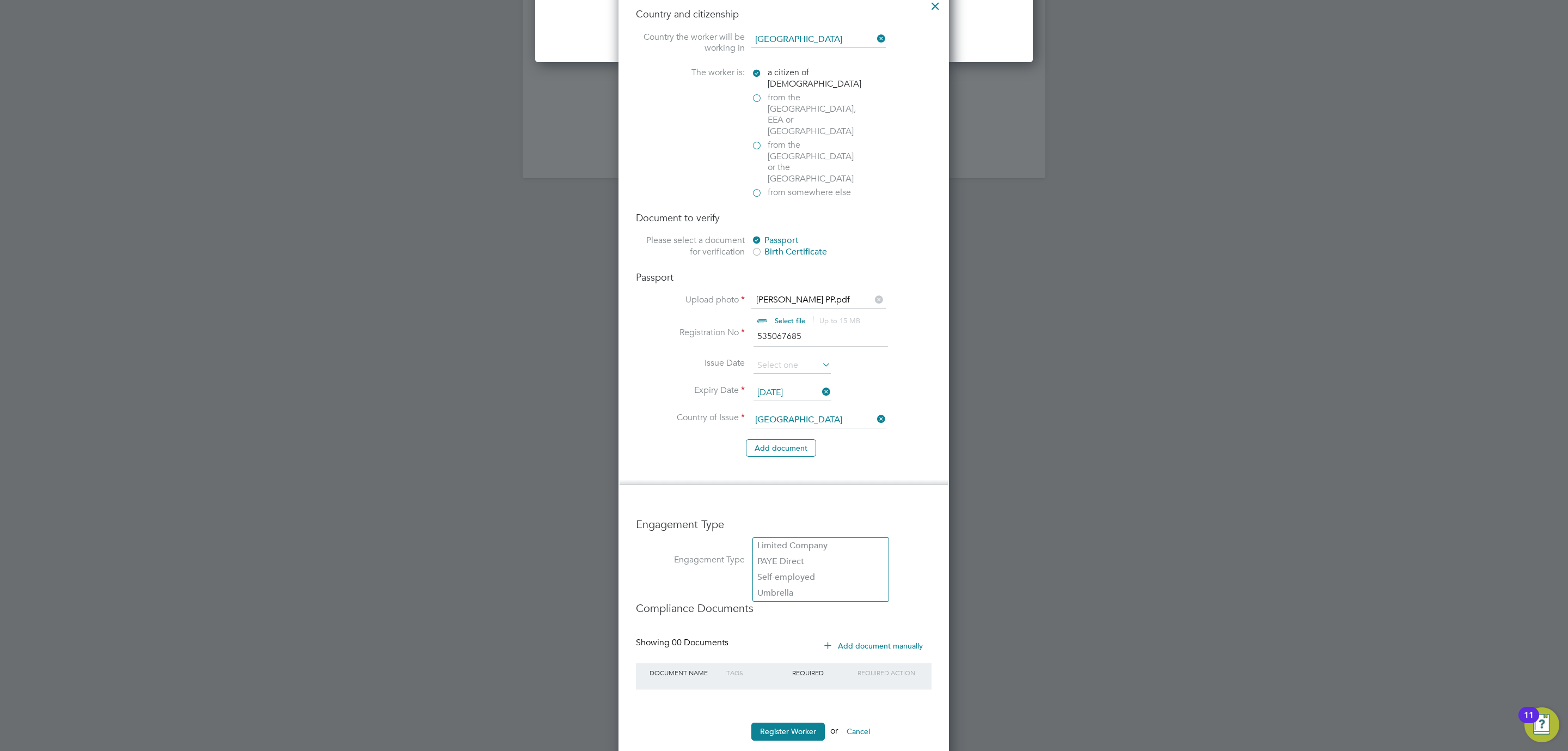
scroll to position [1430, 0]
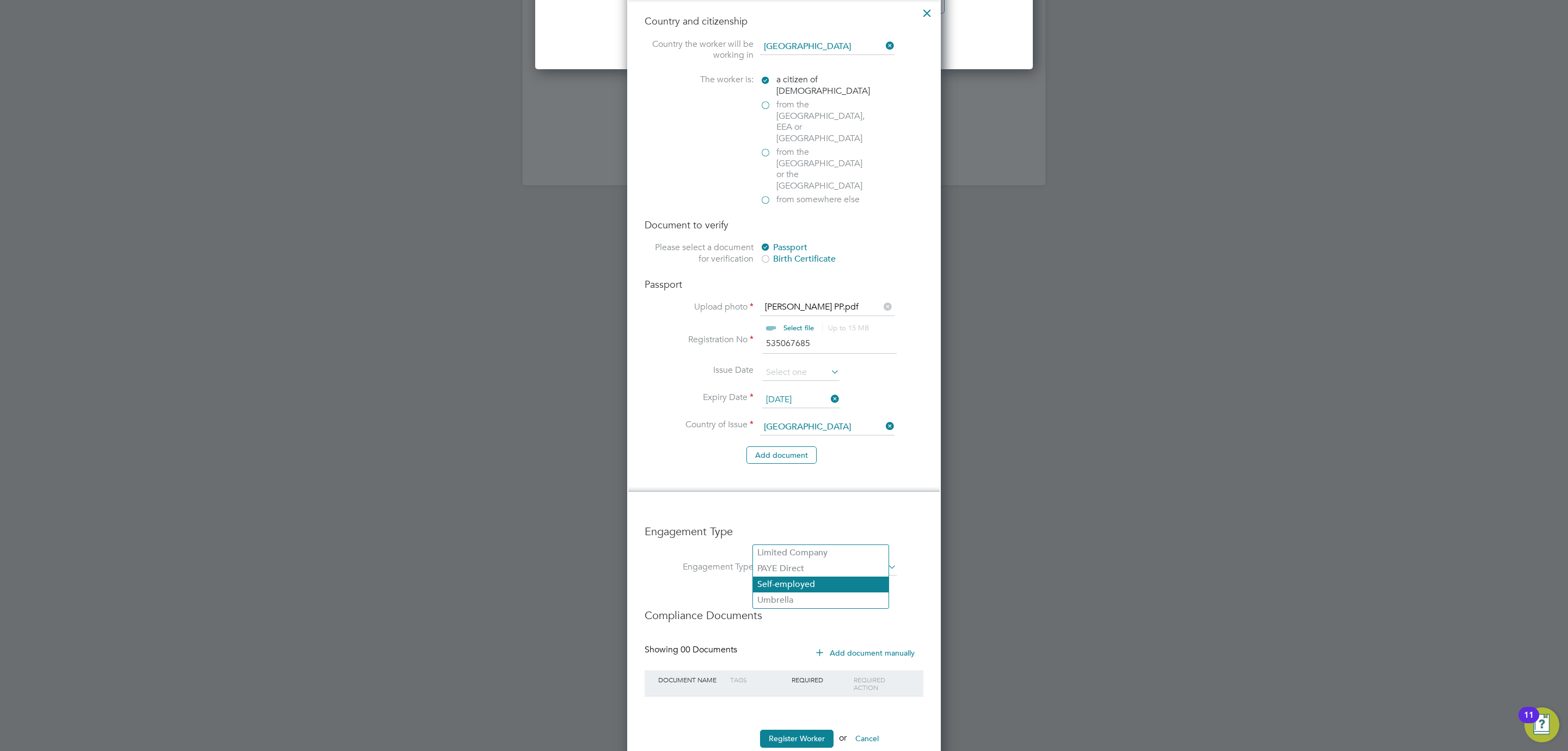
click at [825, 584] on li "Self-employed" at bounding box center [821, 584] width 136 height 16
type input "Self-employed"
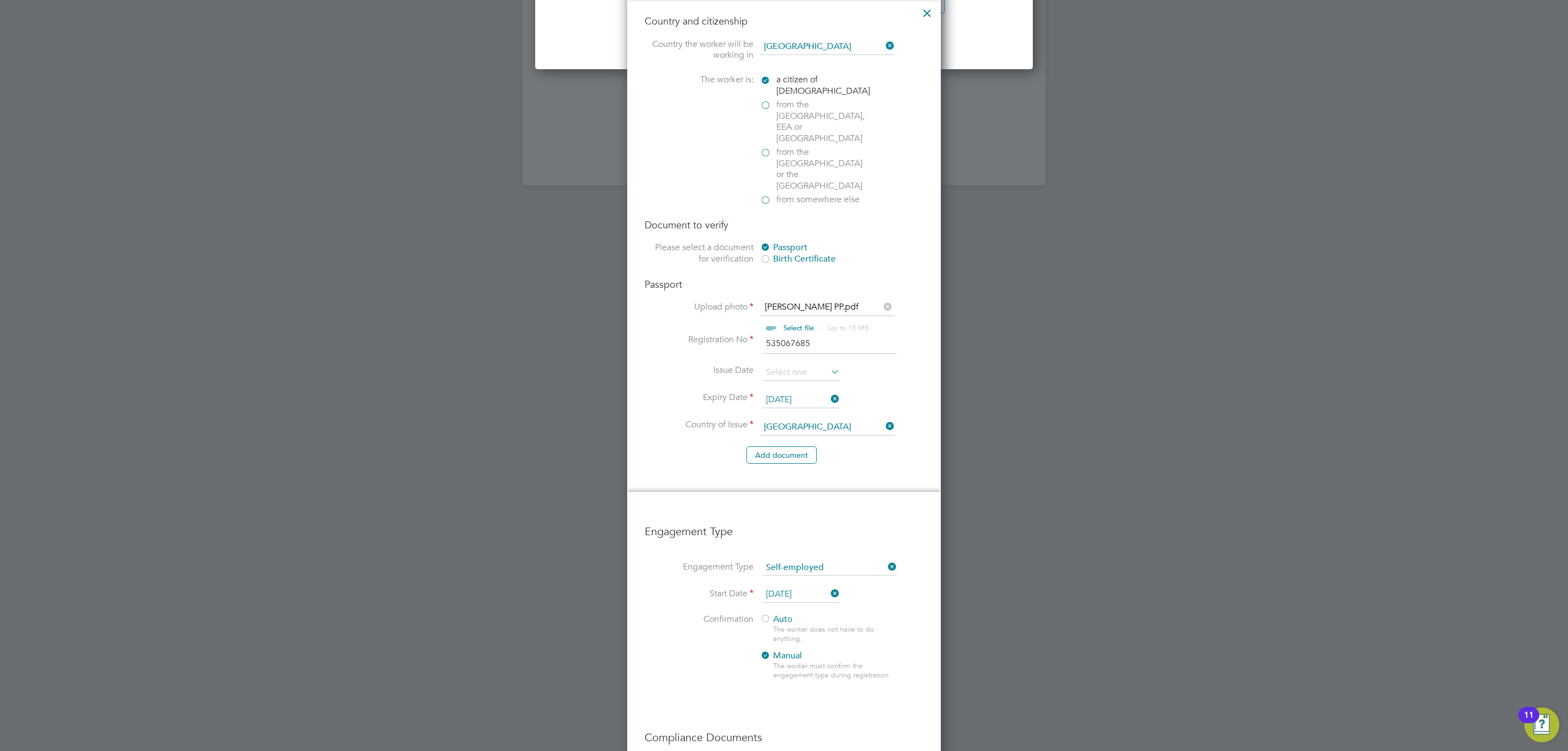
scroll to position [1551, 0]
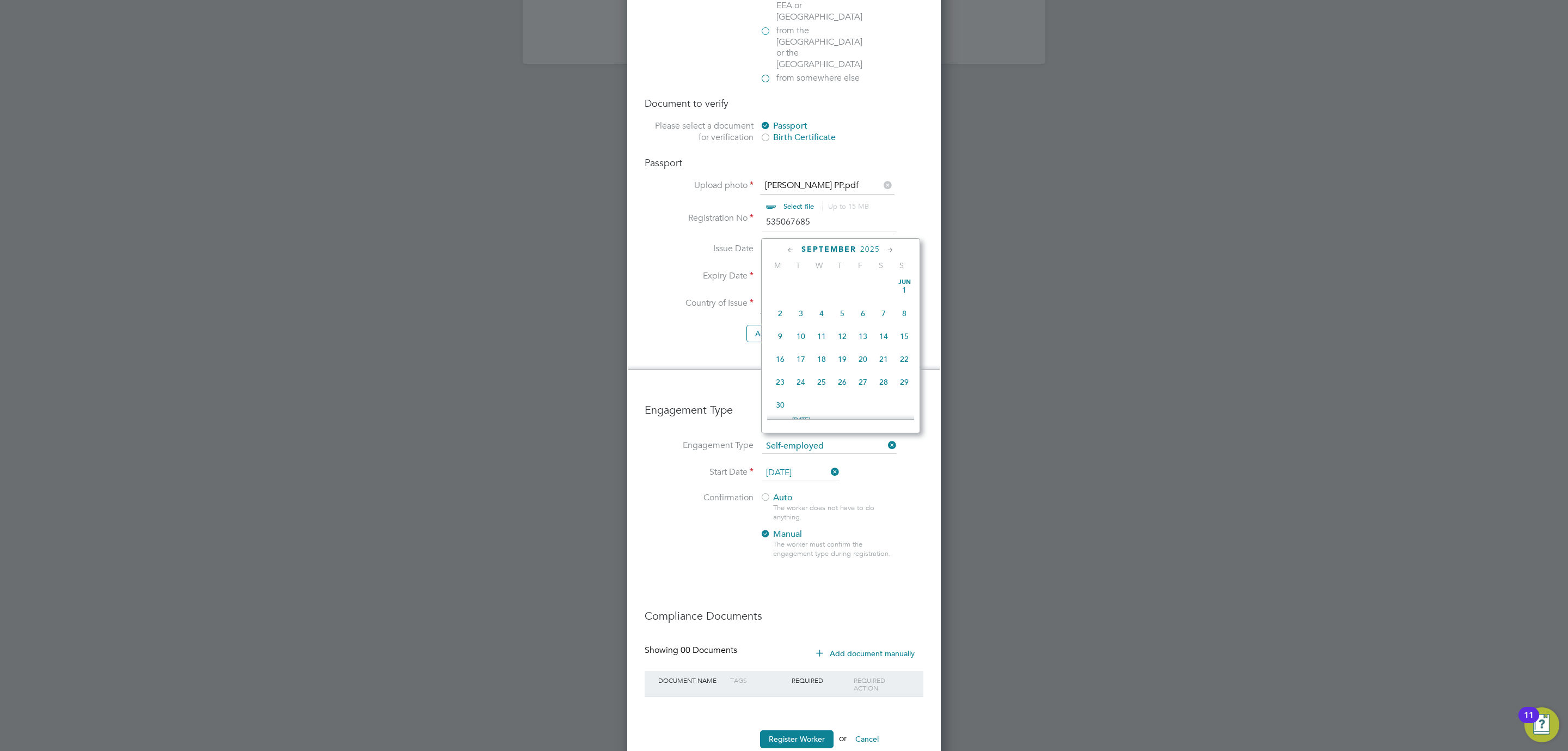
click at [806, 465] on input "30 Sep 2025" at bounding box center [800, 473] width 77 height 16
click at [802, 312] on span "23" at bounding box center [801, 308] width 21 height 21
type input "[DATE]"
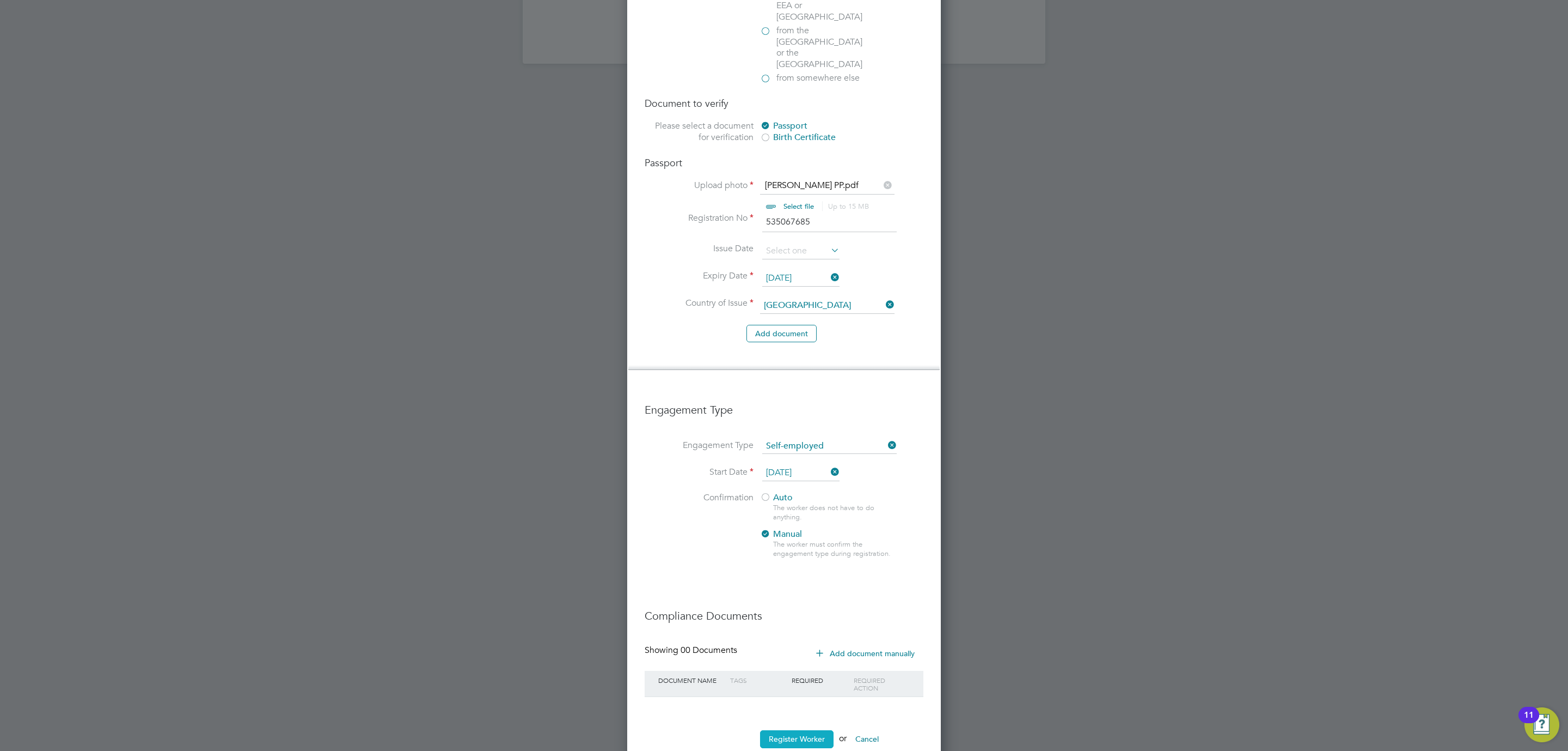
click at [791, 730] on button "Register Worker" at bounding box center [797, 739] width 74 height 18
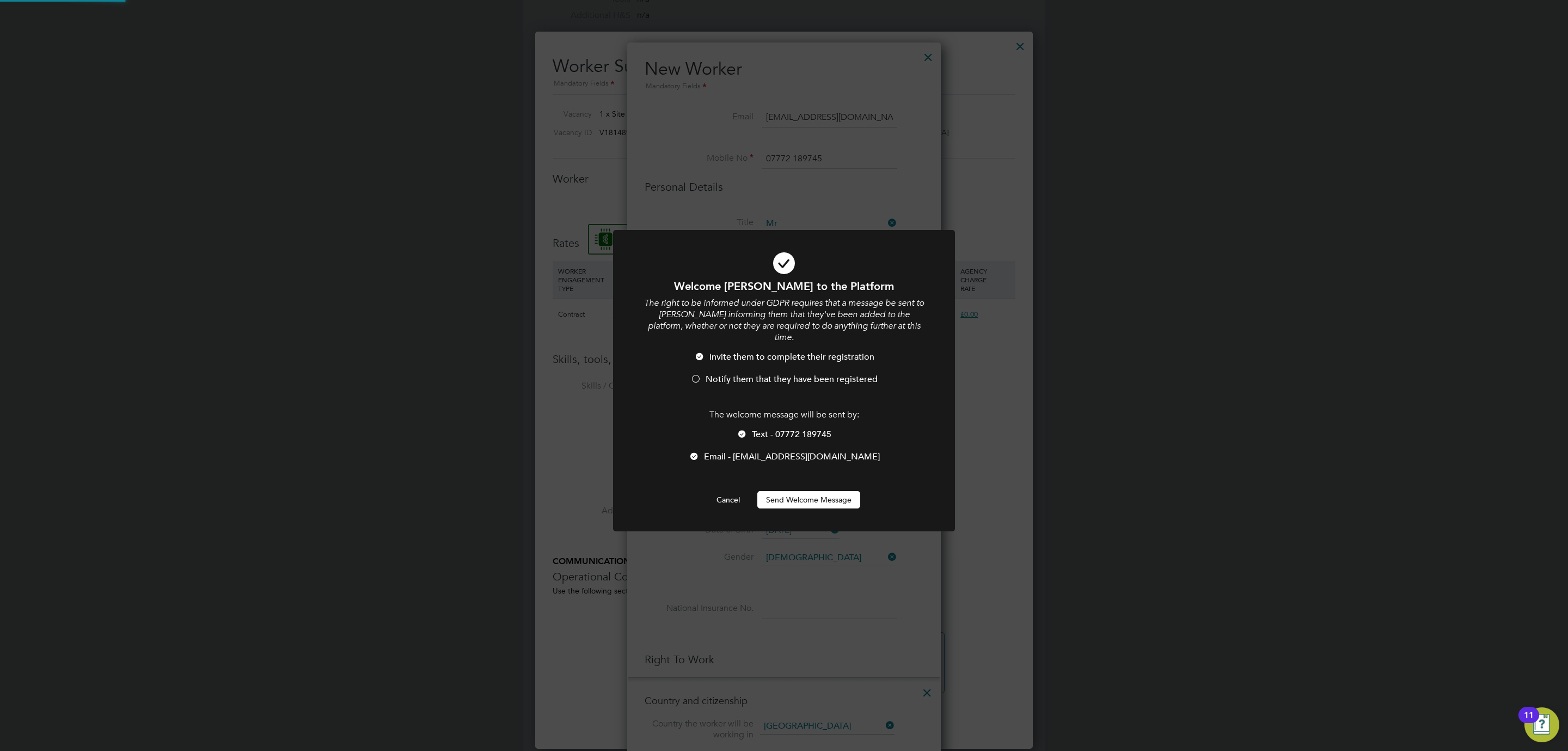
scroll to position [0, 0]
click at [799, 491] on button "Send Welcome Message" at bounding box center [808, 499] width 103 height 18
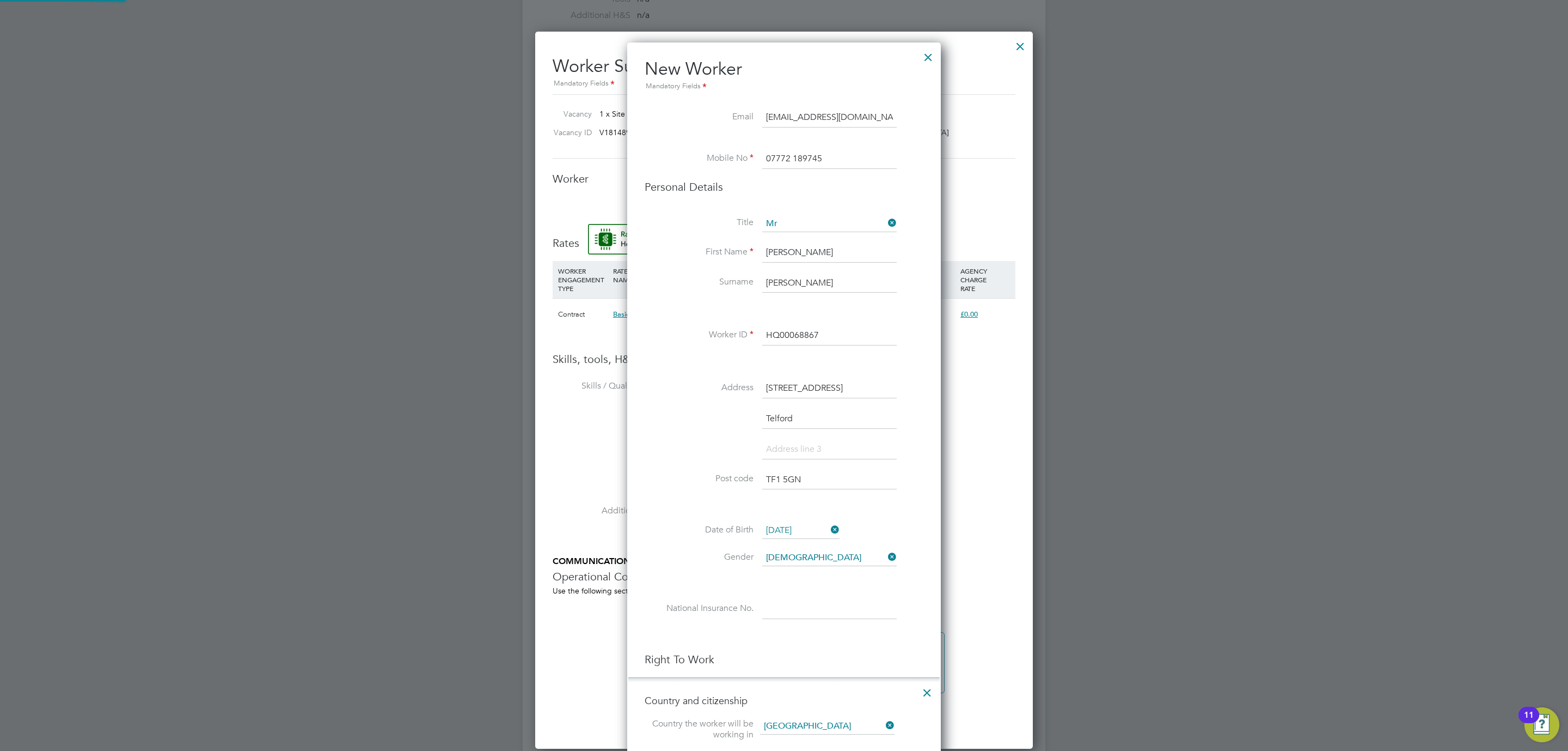
scroll to position [1187, 0]
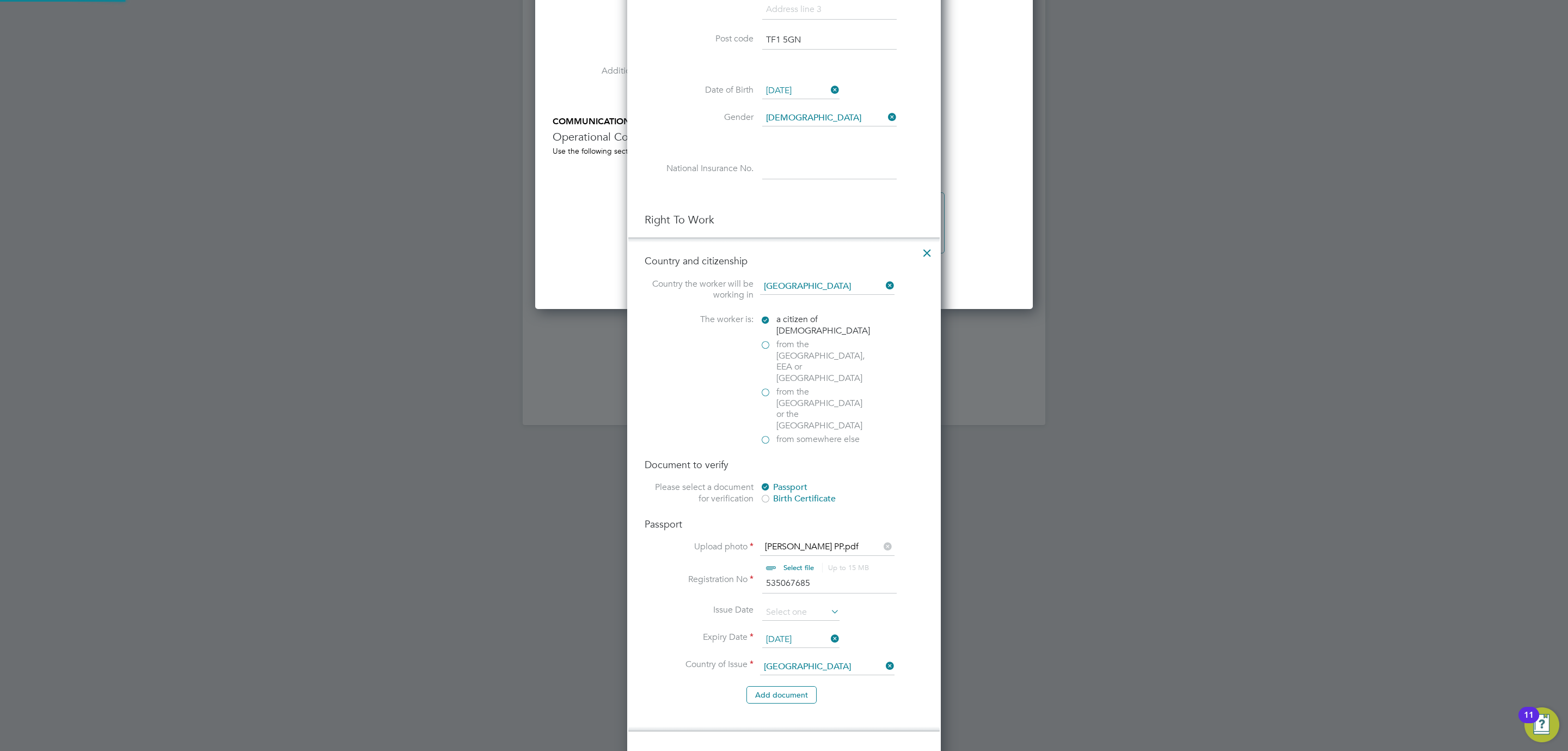
type input "Michael Brindley-Robinson (HQ00068867)"
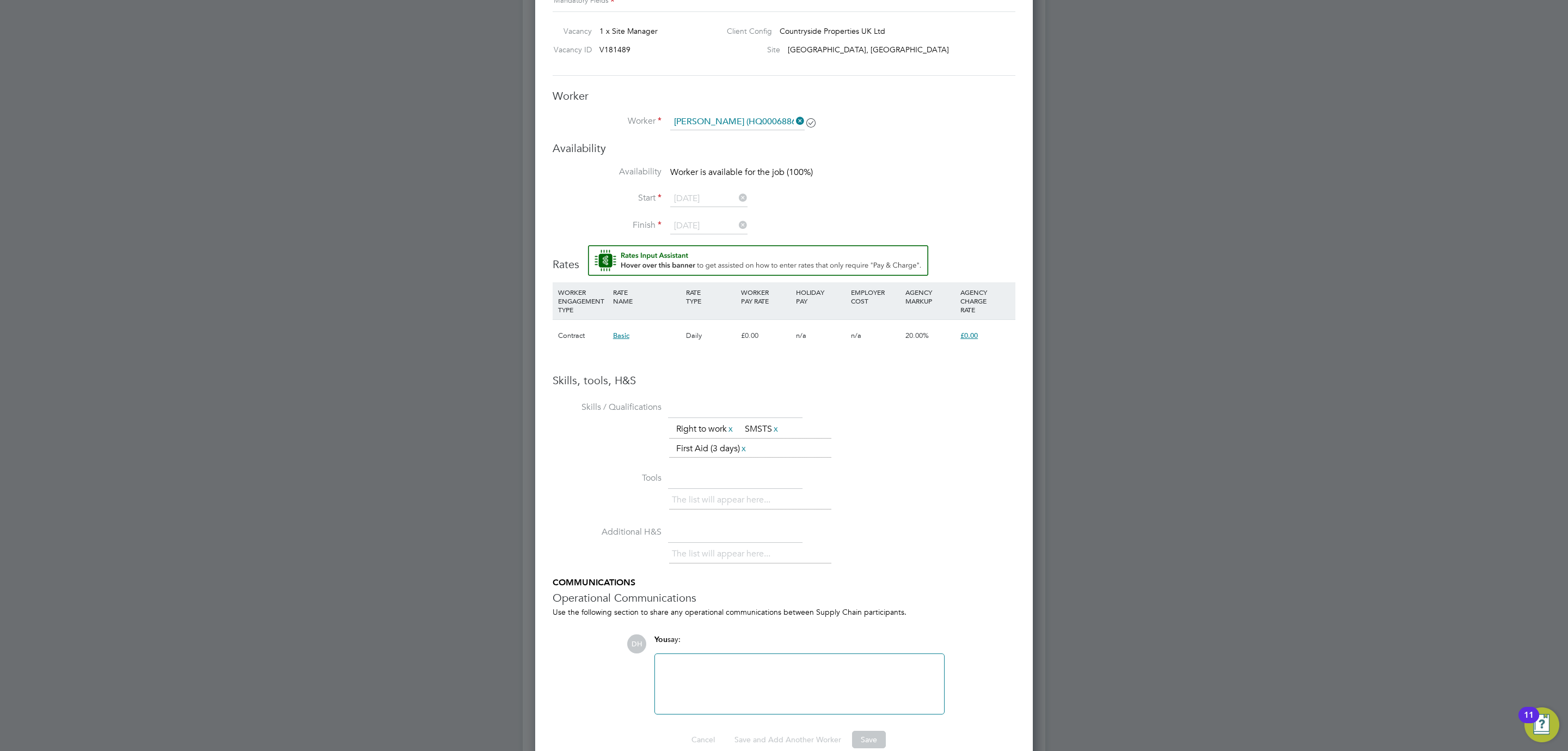
scroll to position [884, 0]
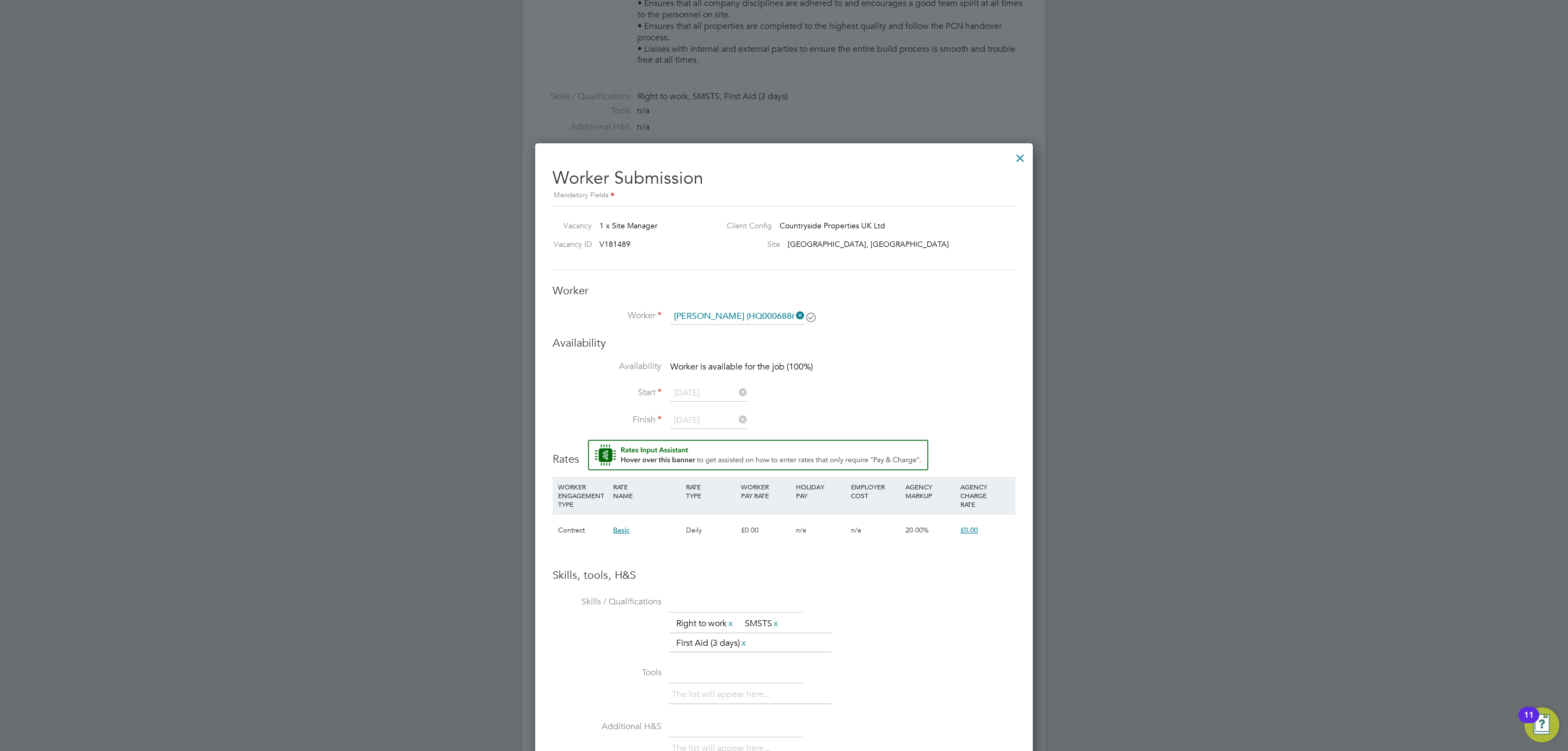
click at [814, 314] on icon at bounding box center [811, 316] width 8 height 8
click at [794, 312] on icon at bounding box center [794, 315] width 0 height 15
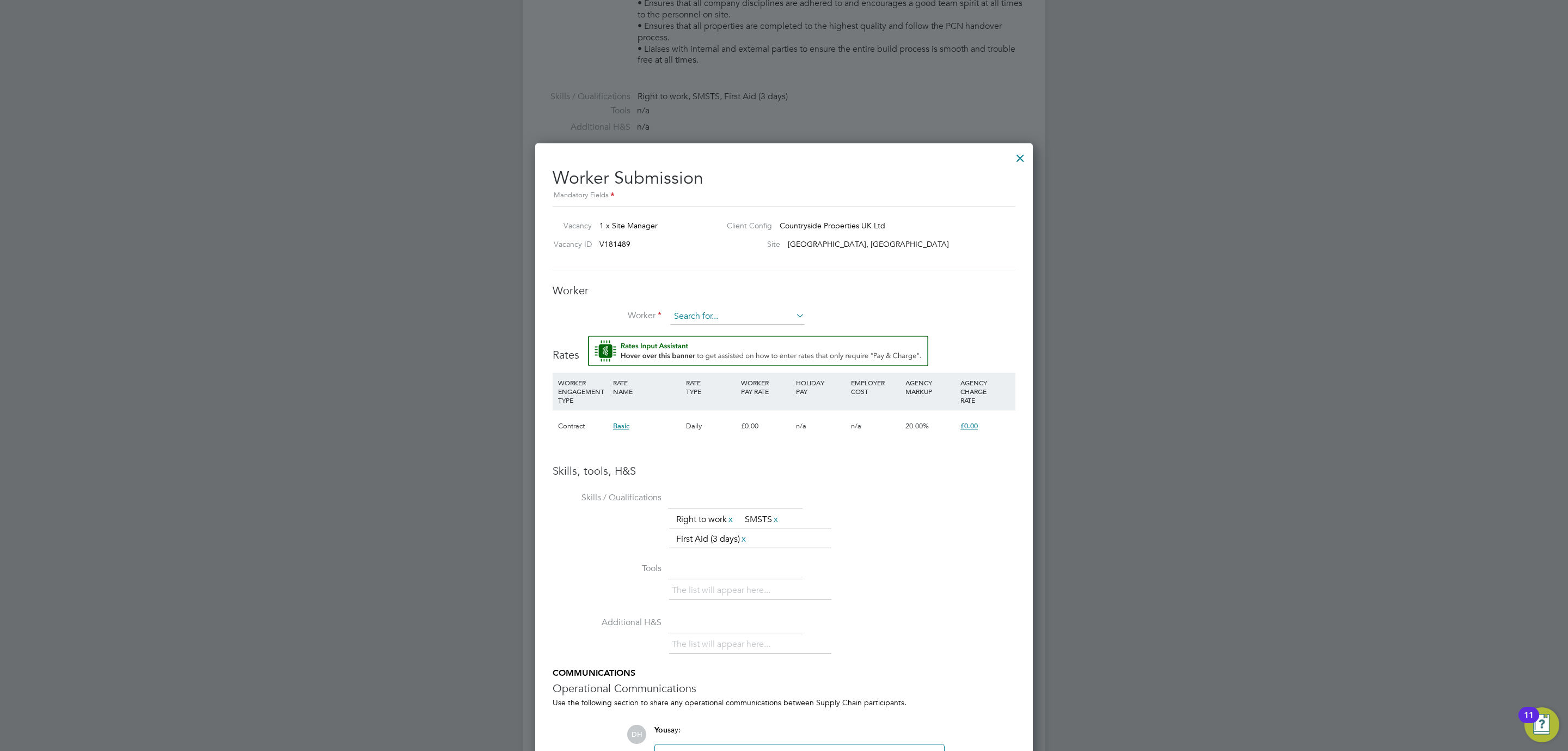
click at [732, 319] on input at bounding box center [737, 316] width 135 height 16
click at [726, 325] on li "Michael Brin dley-Robinson (HQ00068867)" at bounding box center [771, 333] width 204 height 15
type input "Michael Brindley-Robinson (HQ00068867)"
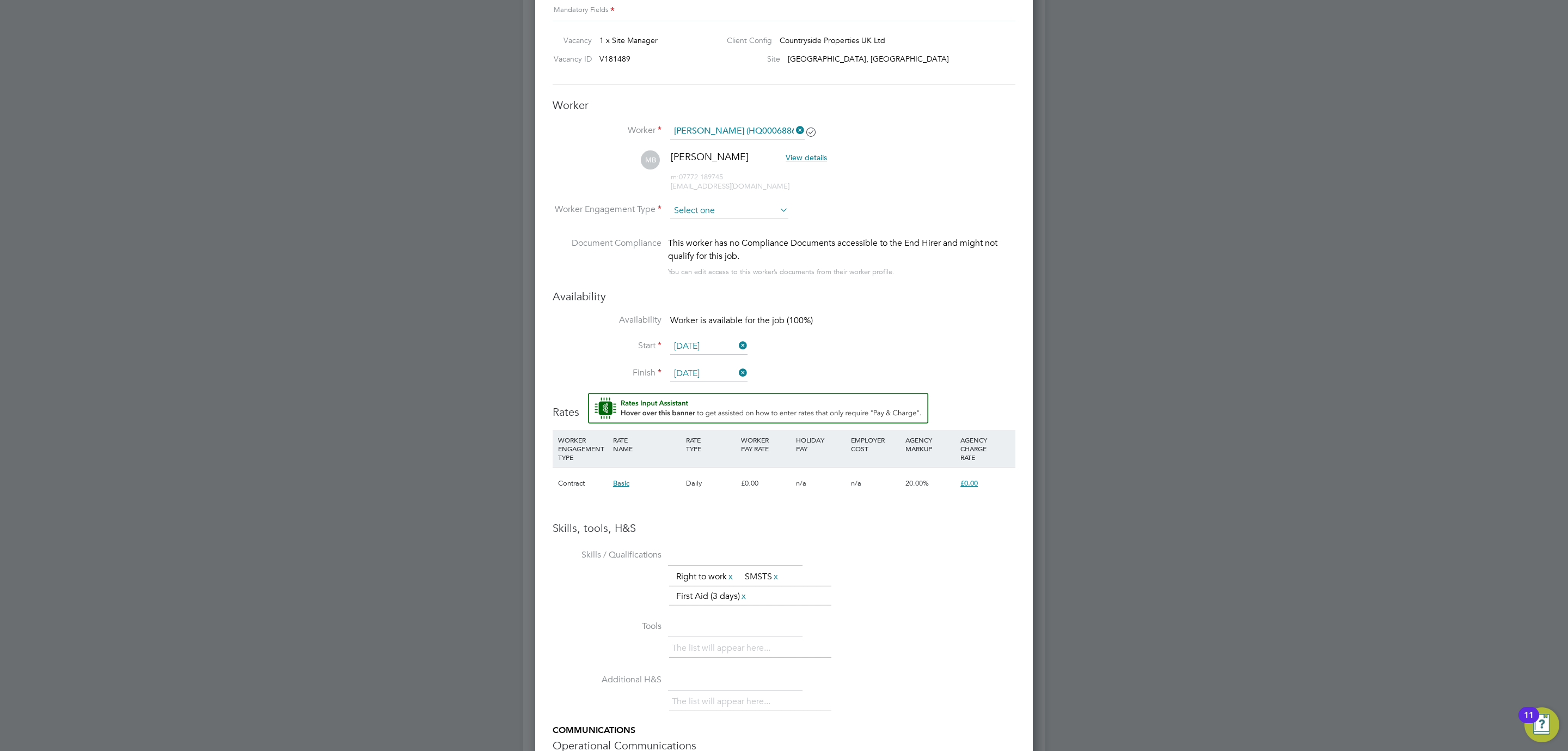
click at [729, 209] on input at bounding box center [729, 211] width 118 height 16
click at [729, 220] on li "Contract" at bounding box center [729, 226] width 119 height 14
type input "Contract"
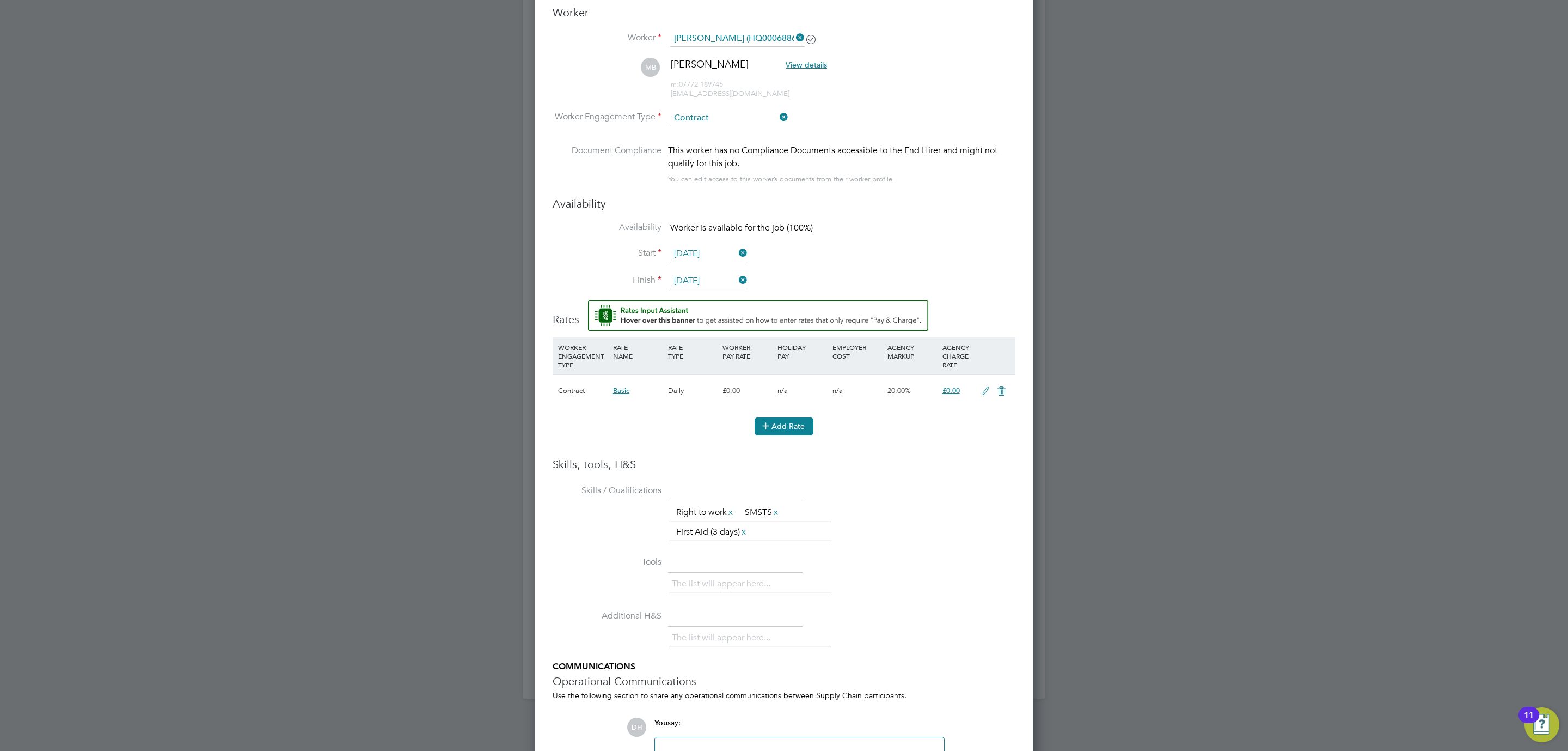
click at [786, 422] on button "Add Rate" at bounding box center [784, 426] width 59 height 18
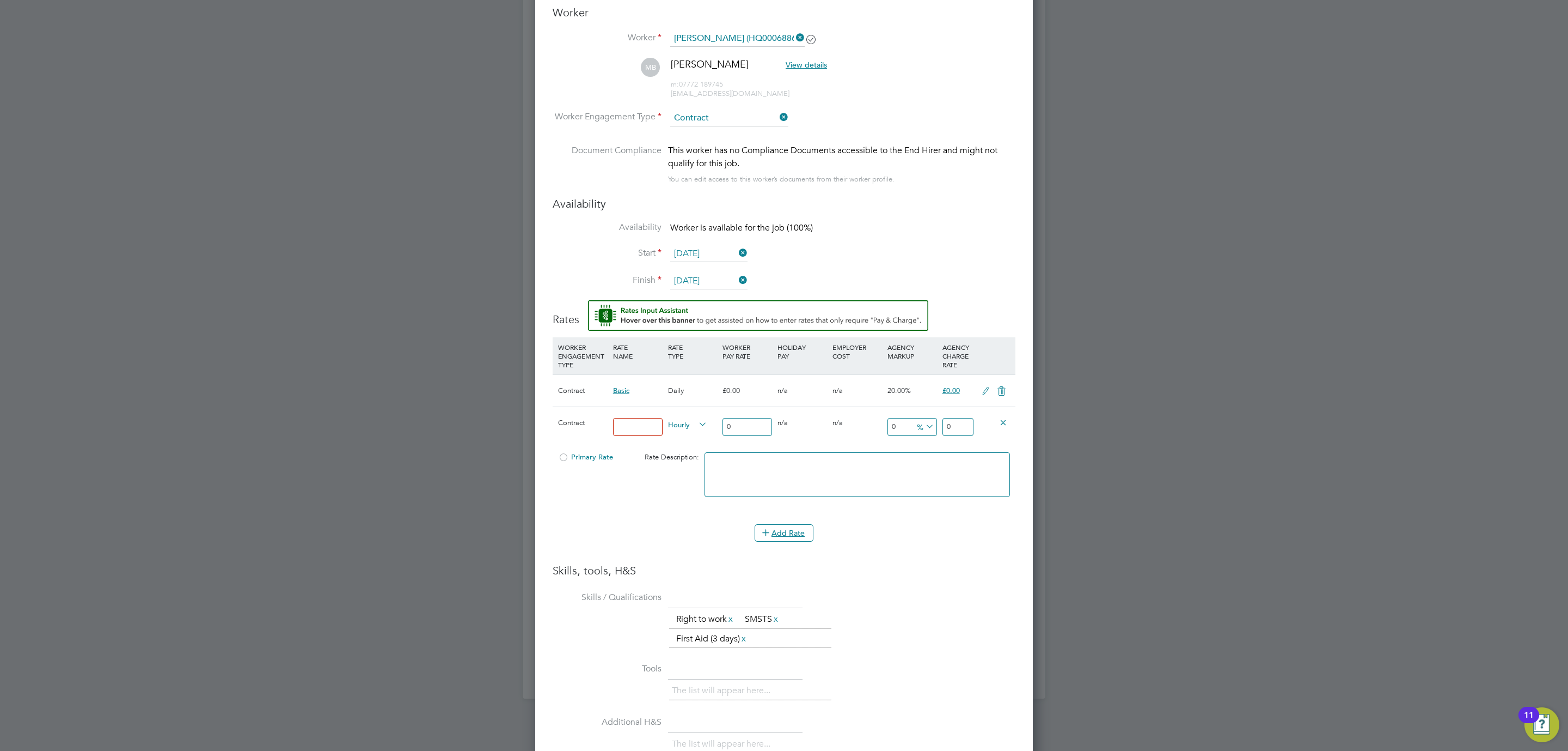
click at [657, 424] on input at bounding box center [637, 427] width 49 height 18
type input "260"
click at [678, 424] on span "Hourly" at bounding box center [687, 424] width 39 height 12
click at [698, 450] on li "DAILY" at bounding box center [687, 452] width 47 height 13
click at [964, 426] on input "0" at bounding box center [957, 427] width 31 height 18
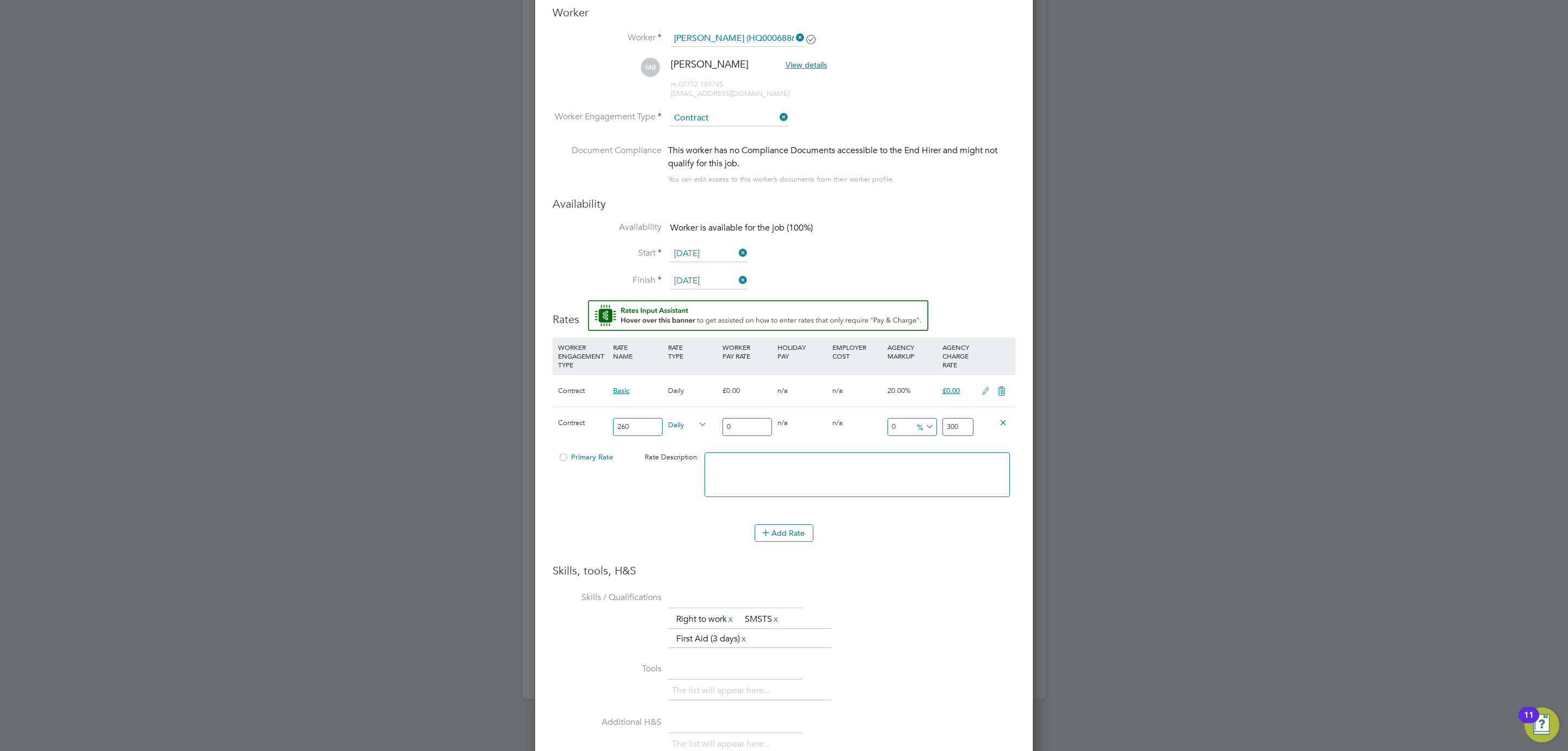
type input "300"
click at [931, 541] on div "Add Rate" at bounding box center [784, 532] width 463 height 18
click at [597, 461] on span "Primary Rate" at bounding box center [586, 456] width 55 height 9
click at [962, 592] on li "Skills / Qualifications The list will appear here... Right to work x SMSTS x Fi…" at bounding box center [784, 624] width 463 height 71
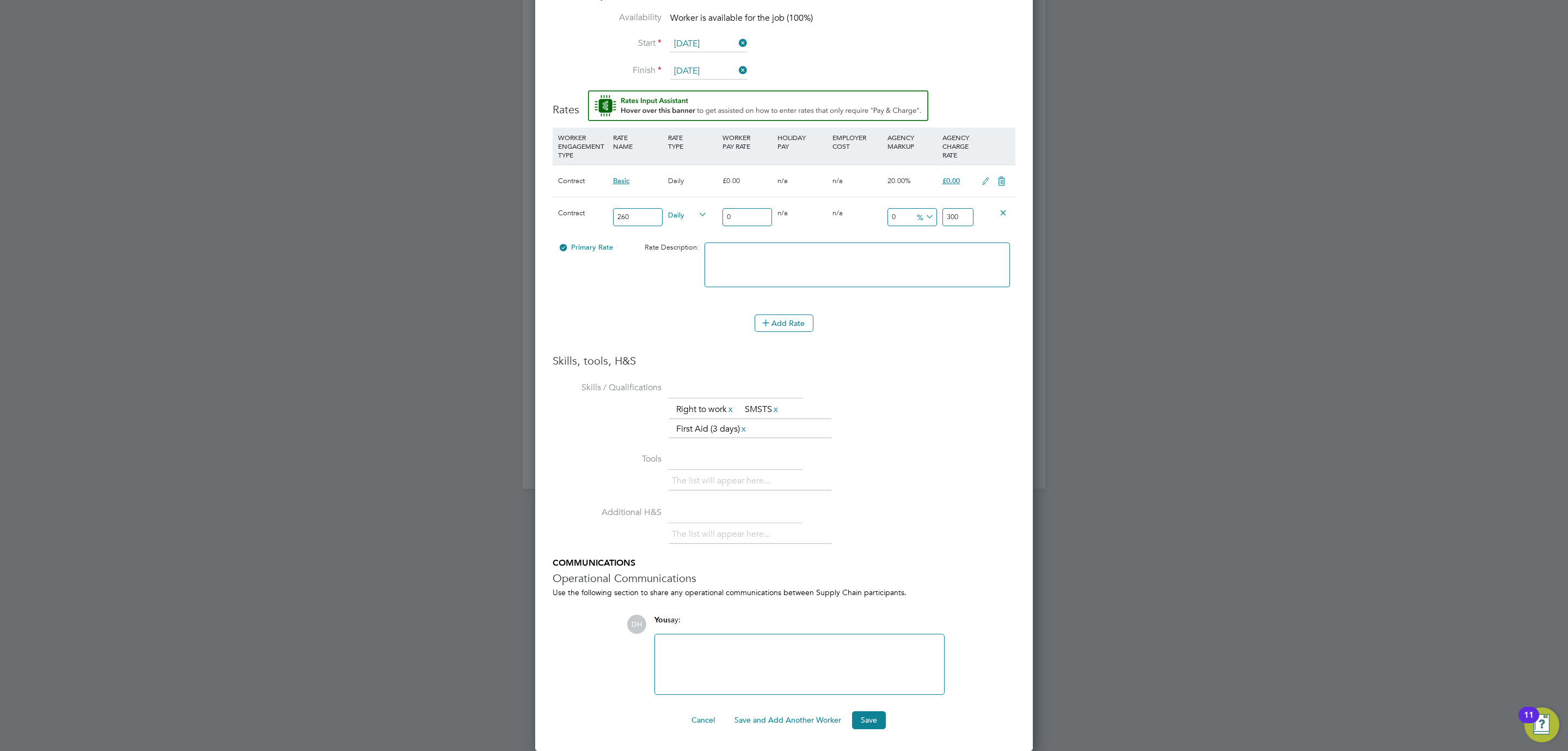
click at [872, 731] on div "Worker Submission Mandatory Fields Vacancy 1 x Site Manager Client Config Count…" at bounding box center [784, 203] width 498 height 1095
click at [868, 711] on button "Save" at bounding box center [869, 719] width 33 height 18
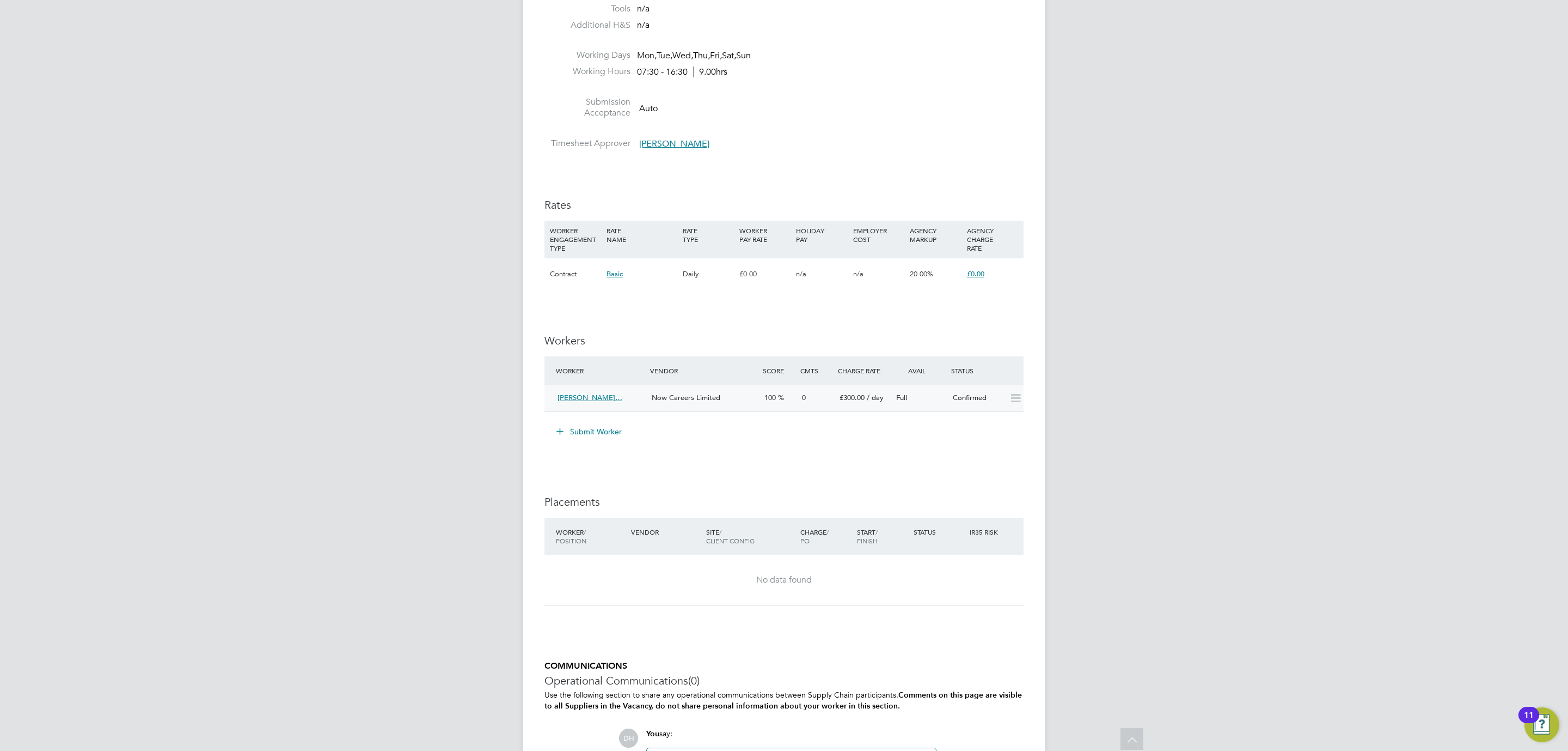
click at [980, 400] on div "Confirmed" at bounding box center [976, 398] width 57 height 18
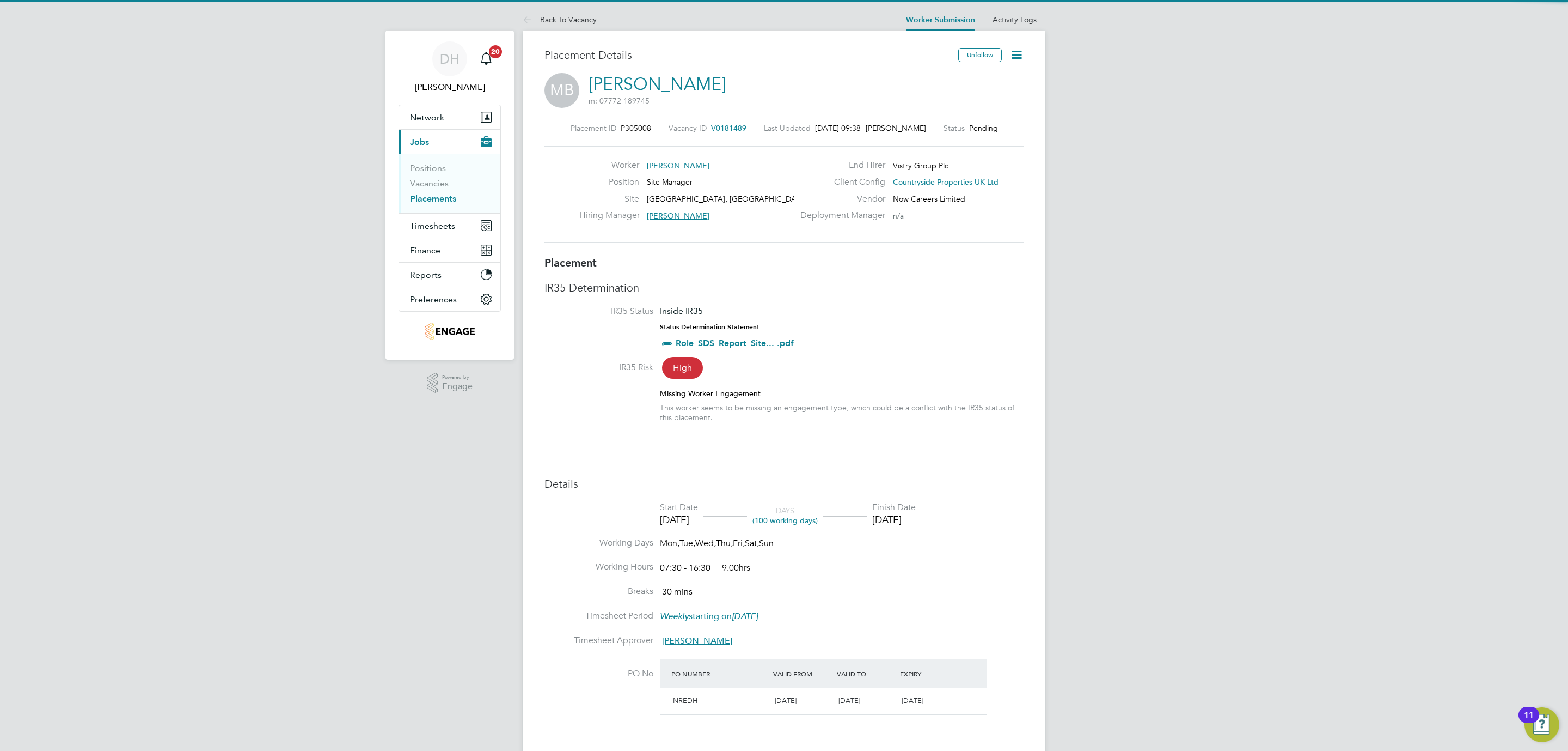
click at [1017, 57] on icon at bounding box center [1017, 55] width 13 height 13
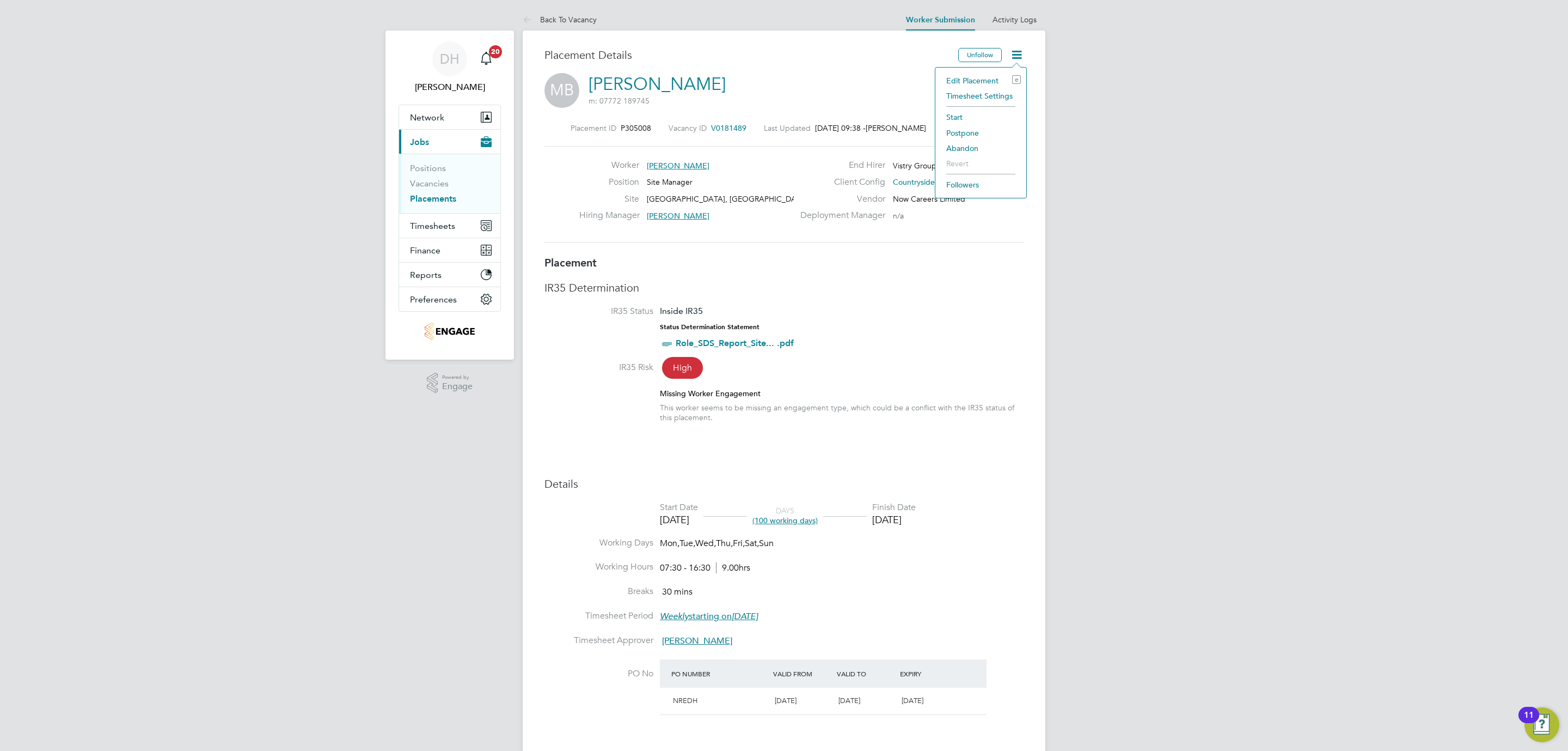
click at [954, 116] on li "Start" at bounding box center [981, 117] width 80 height 15
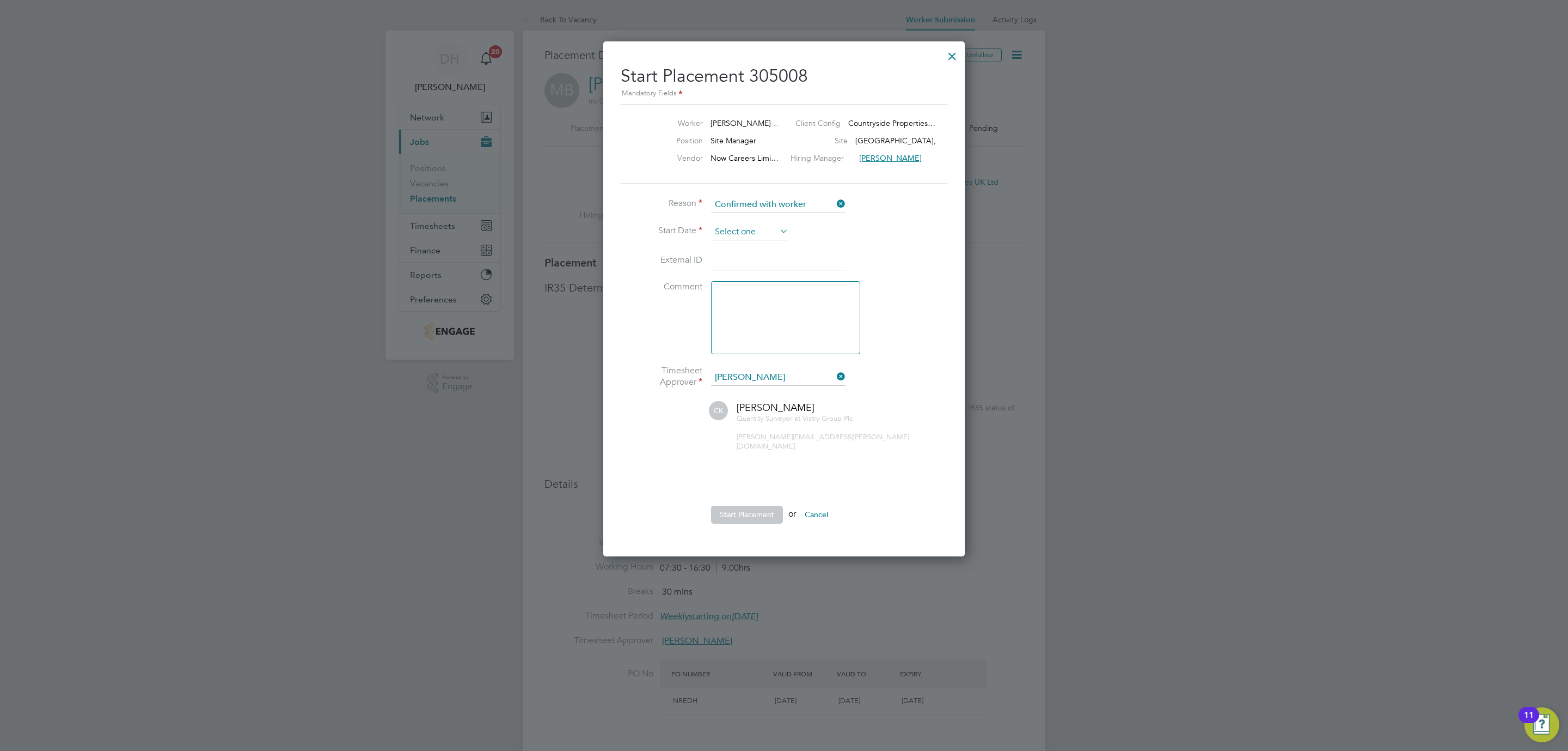
click at [760, 224] on input at bounding box center [749, 232] width 77 height 16
click at [748, 308] on span "23" at bounding box center [750, 310] width 21 height 21
type input "23 Sep 2025"
click at [763, 506] on button "Start Placement" at bounding box center [747, 514] width 72 height 18
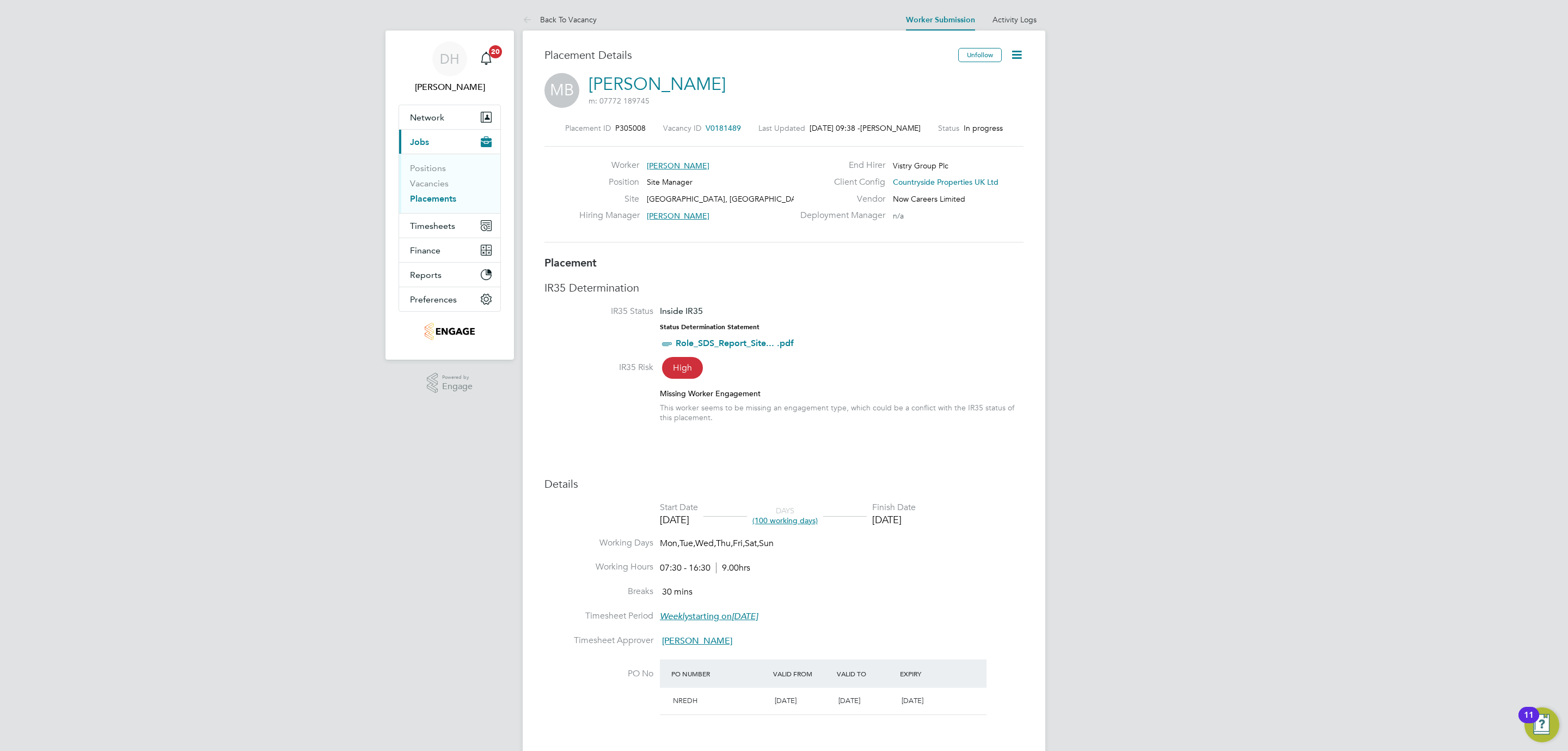
click at [1016, 52] on icon at bounding box center [1017, 55] width 13 height 13
click at [961, 77] on li "Edit Placement e" at bounding box center [981, 80] width 80 height 15
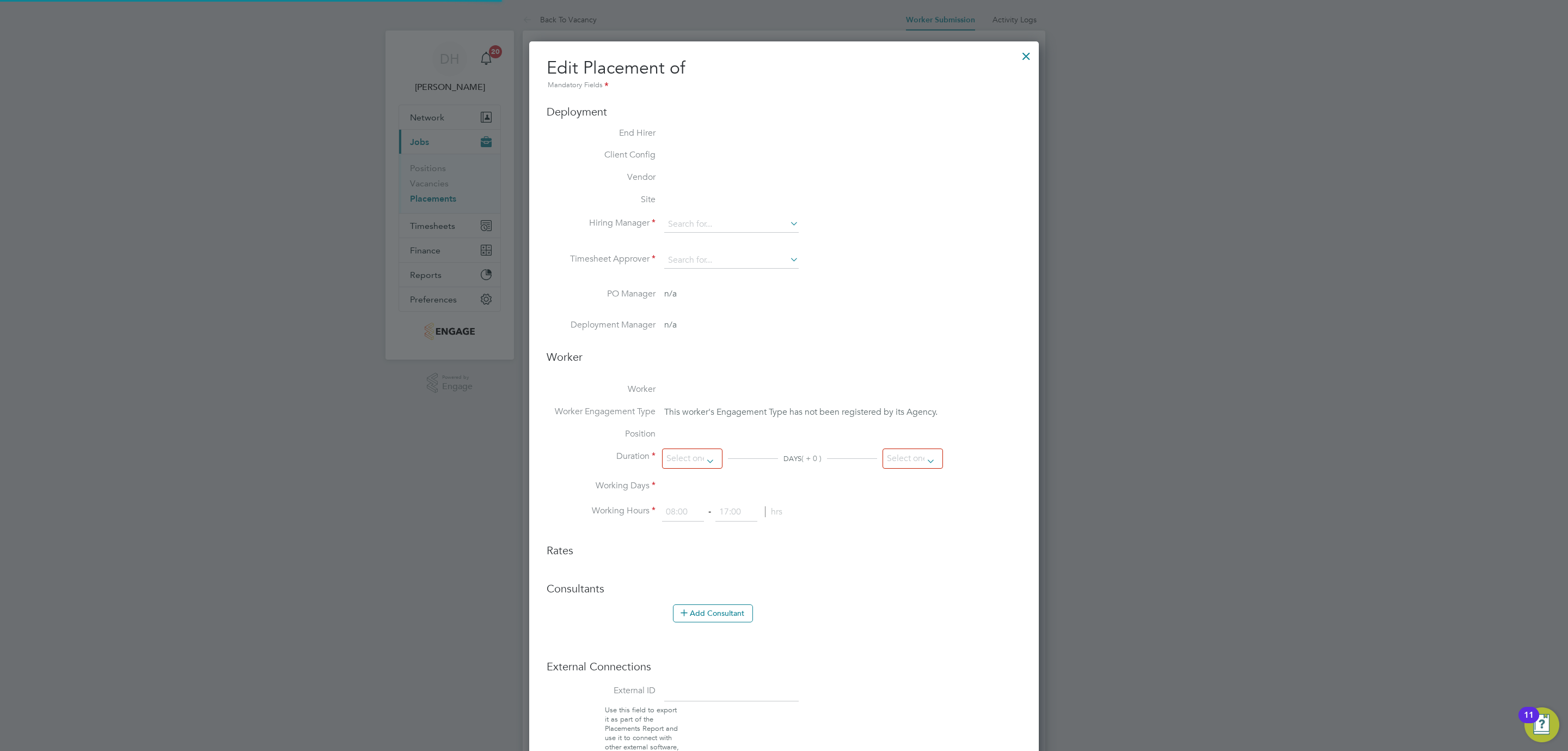
type input "[PERSON_NAME]"
type input "23 Sep 2025"
type input "31 Dec 2025"
type input "07:30"
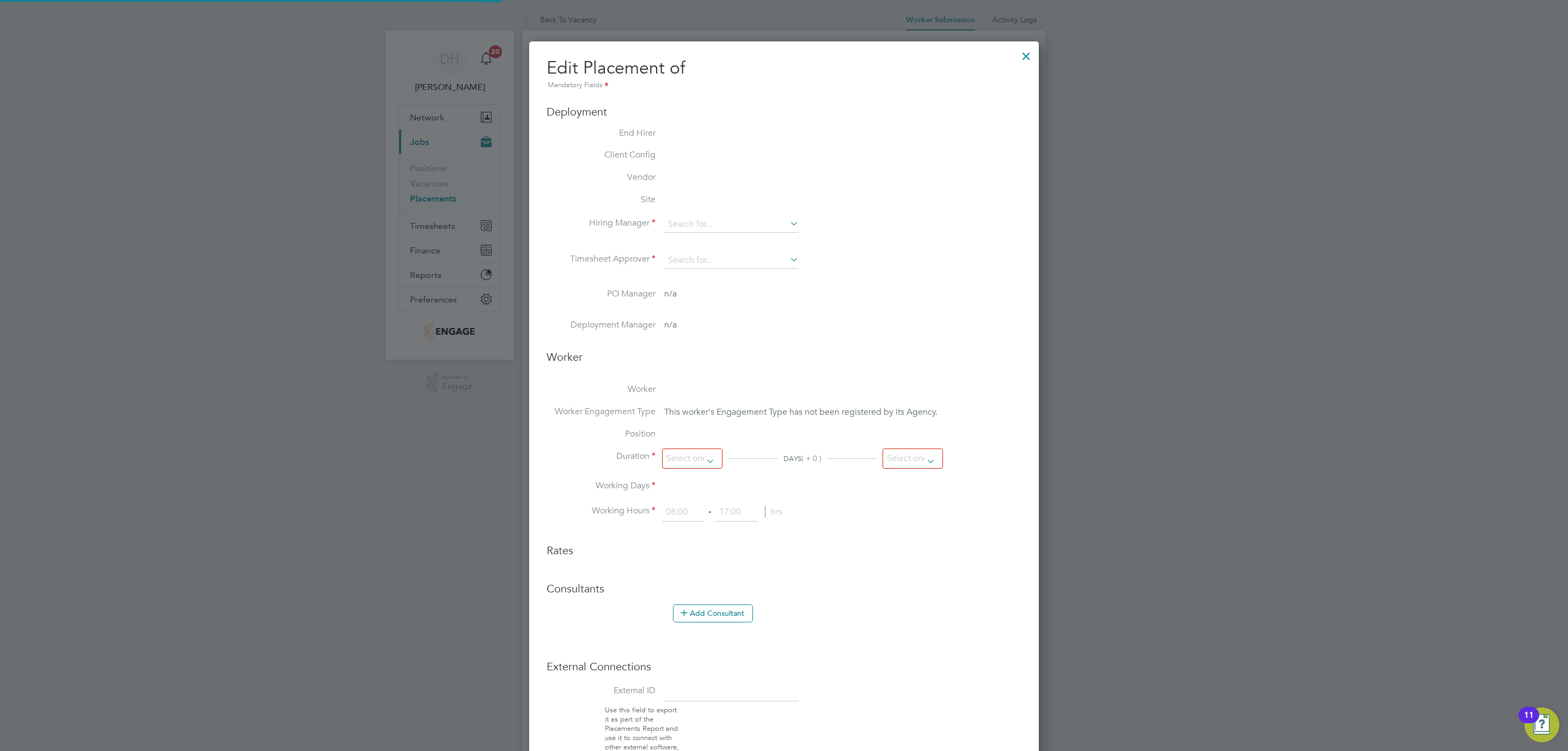
type input "16:30"
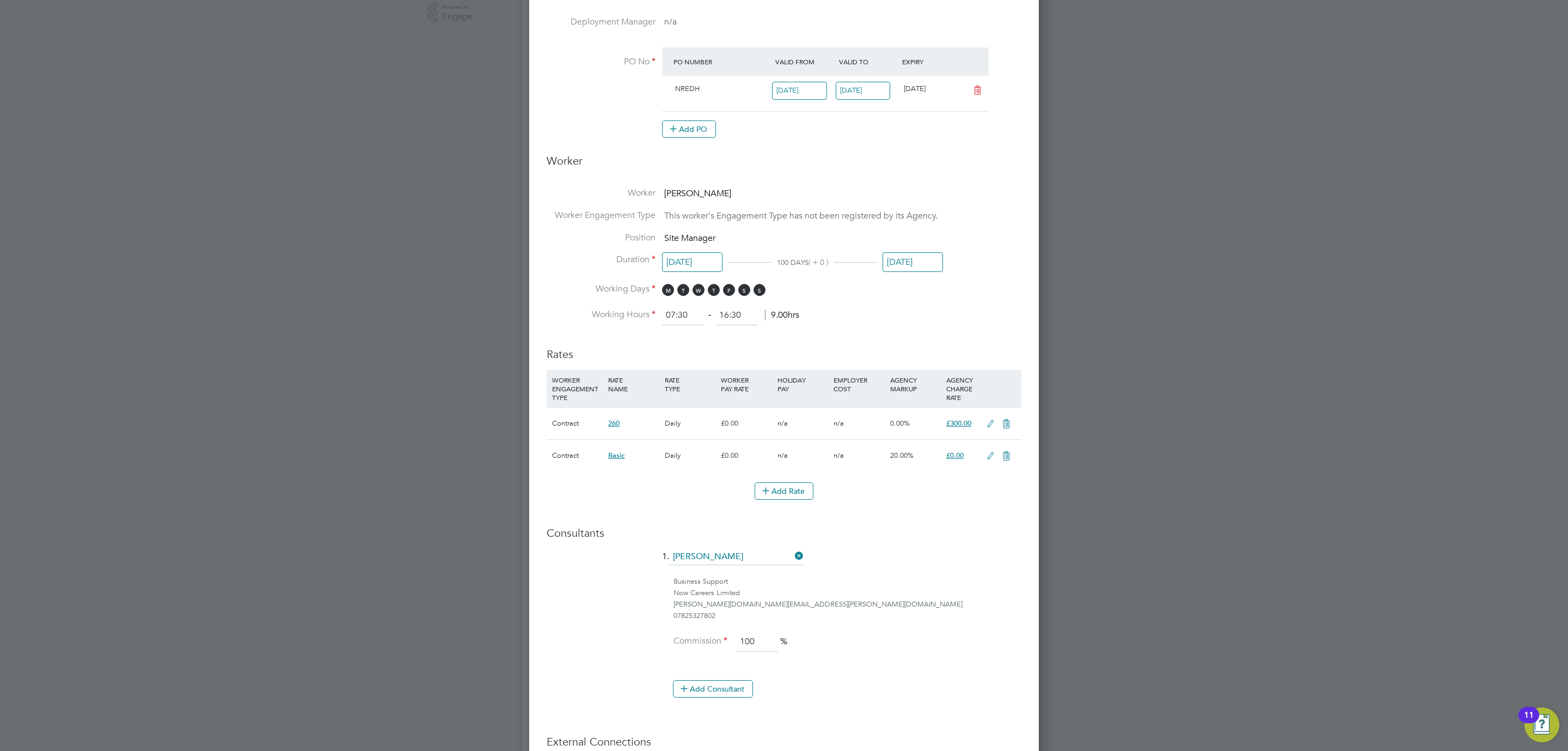
click at [987, 424] on icon at bounding box center [990, 424] width 13 height 9
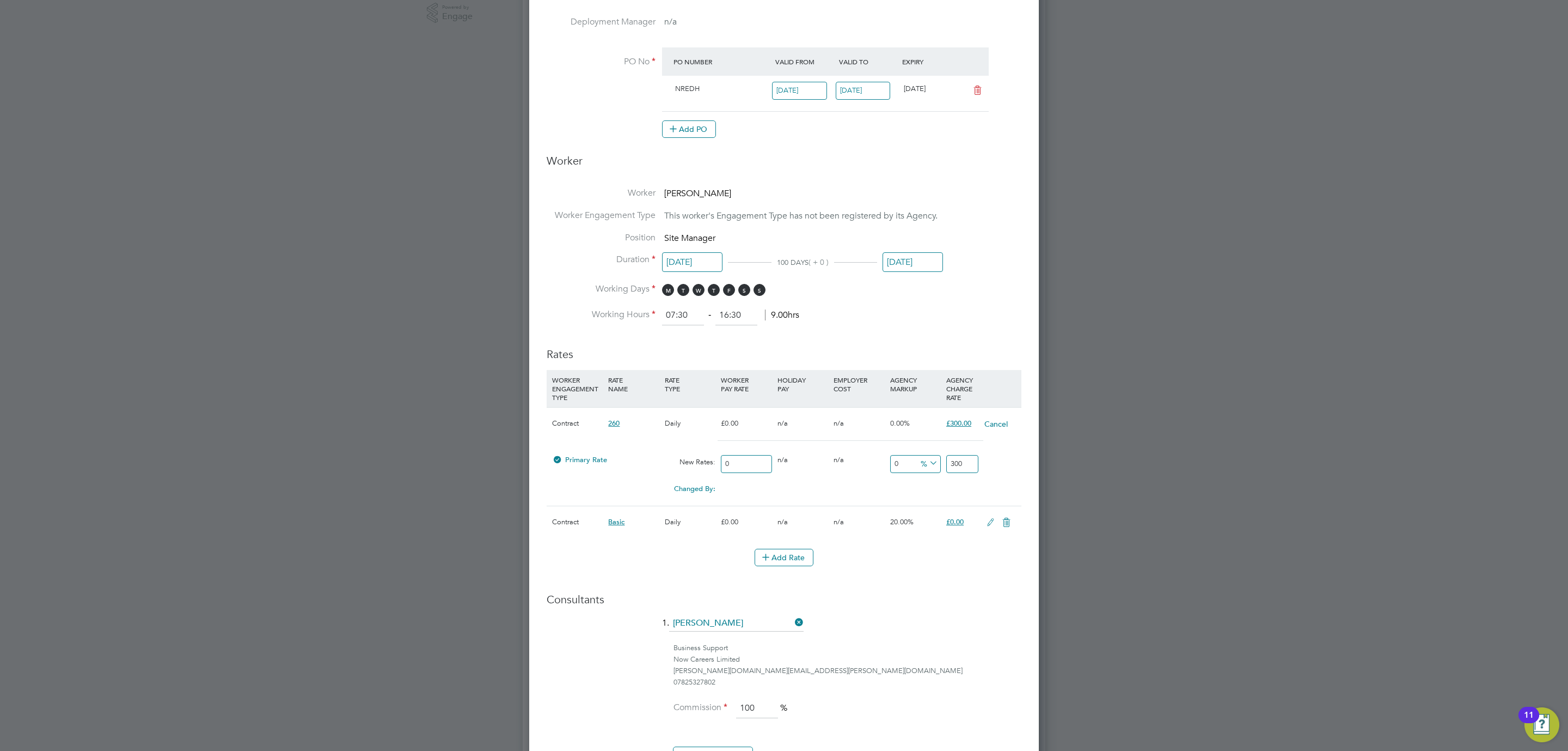
click at [740, 471] on input "0" at bounding box center [746, 464] width 51 height 18
drag, startPoint x: 707, startPoint y: 471, endPoint x: 688, endPoint y: 470, distance: 19.0
click at [688, 470] on div "Primary Rate New Rates: 0 0 n/a 0 n/a 0 0 % 300" at bounding box center [784, 464] width 475 height 29
type input "2"
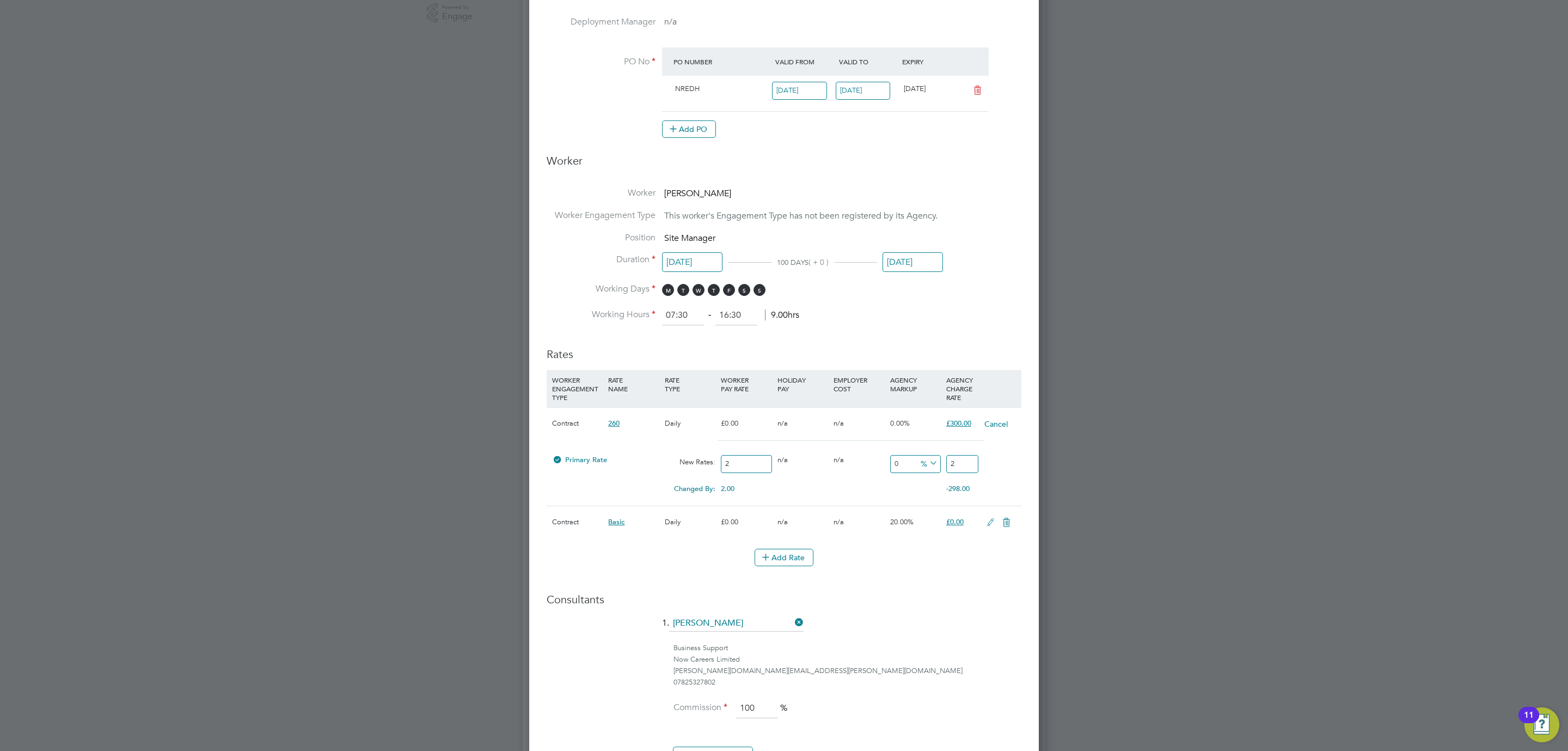
type input "26"
type input "260"
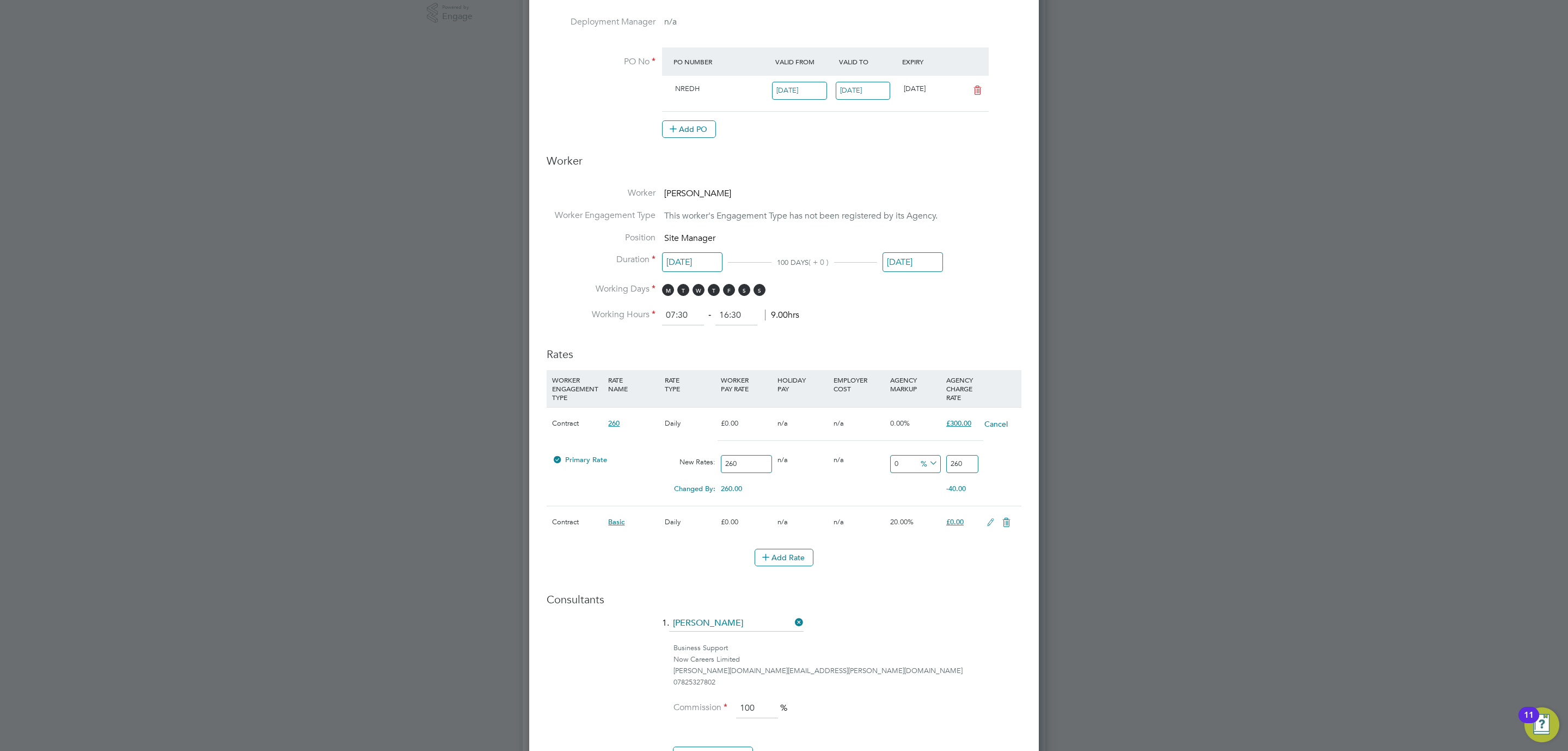
click at [918, 598] on h3 "Consultants" at bounding box center [784, 599] width 475 height 14
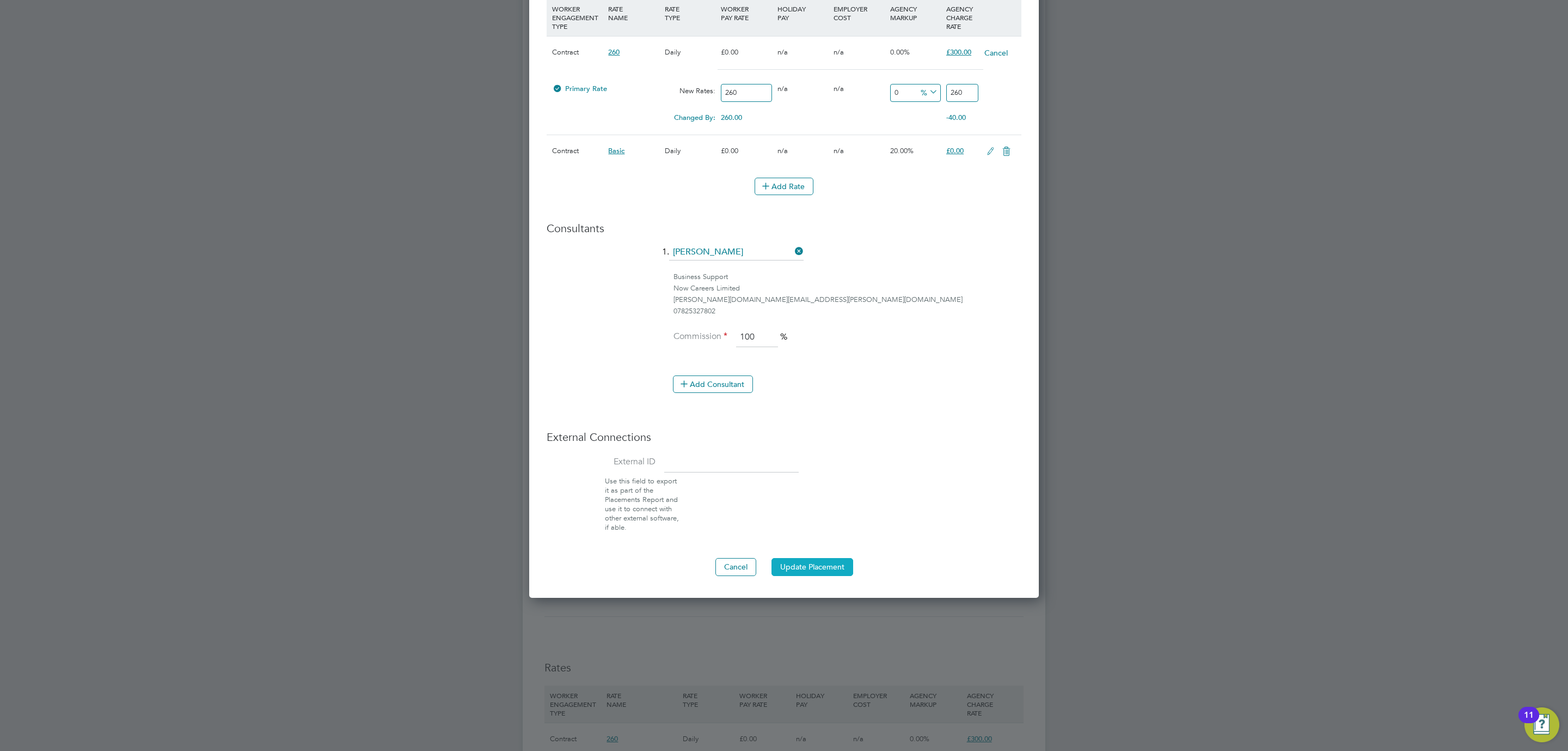
click at [791, 573] on button "Update Placement" at bounding box center [812, 566] width 82 height 18
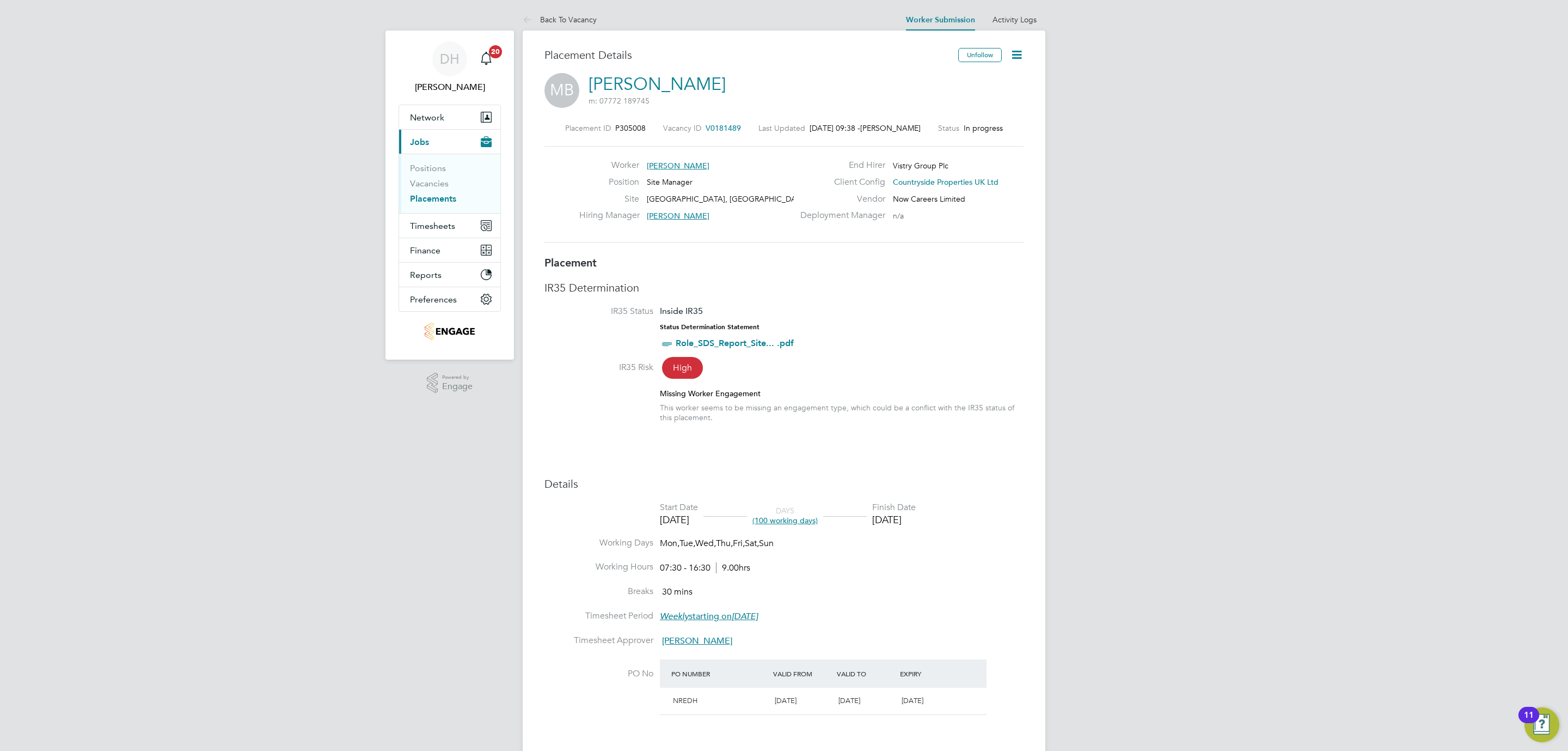
click at [673, 79] on link "[PERSON_NAME]" at bounding box center [657, 84] width 137 height 21
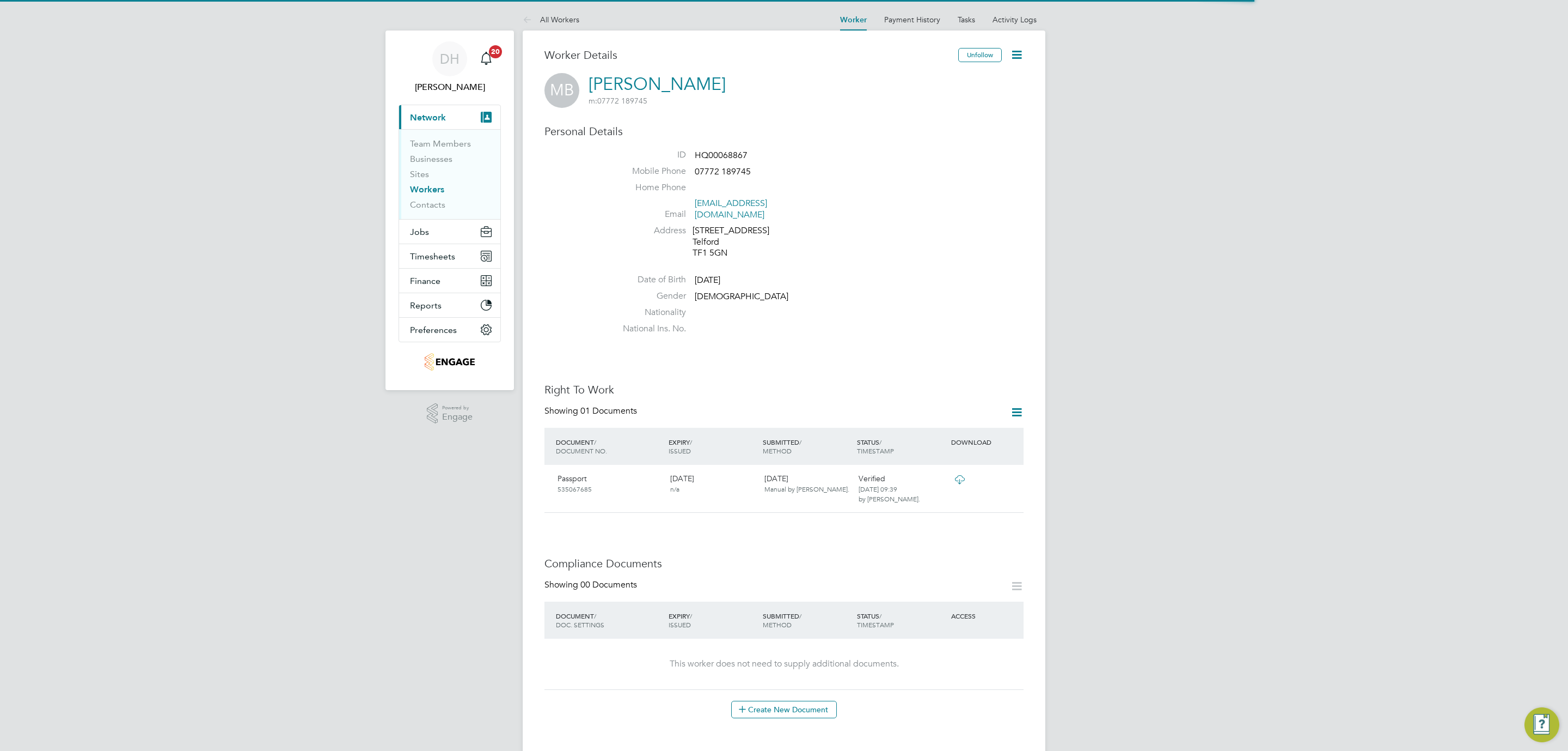
scroll to position [463, 0]
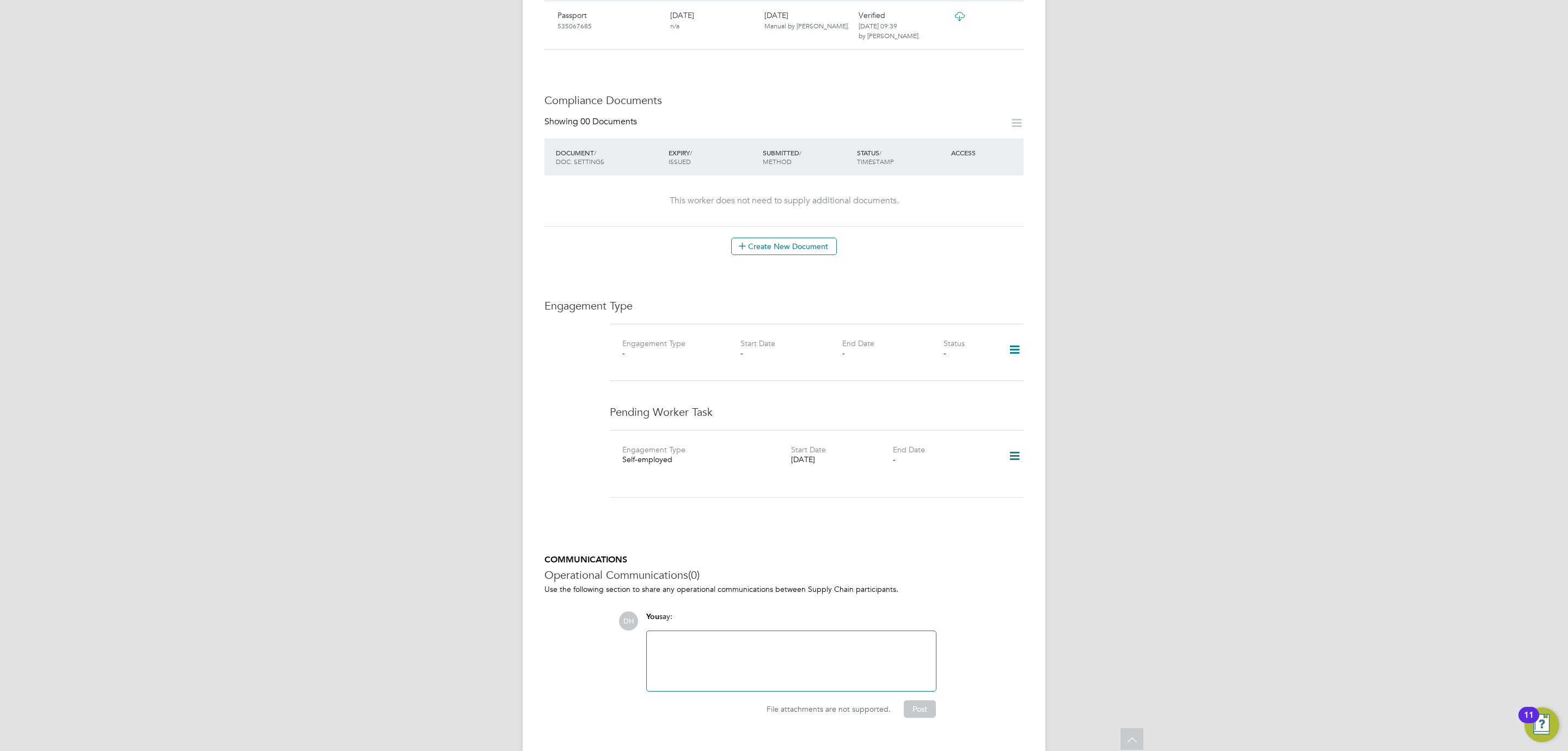
click at [1011, 340] on icon at bounding box center [1014, 350] width 19 height 25
click at [940, 386] on li "Add Engagement Type" at bounding box center [958, 387] width 124 height 15
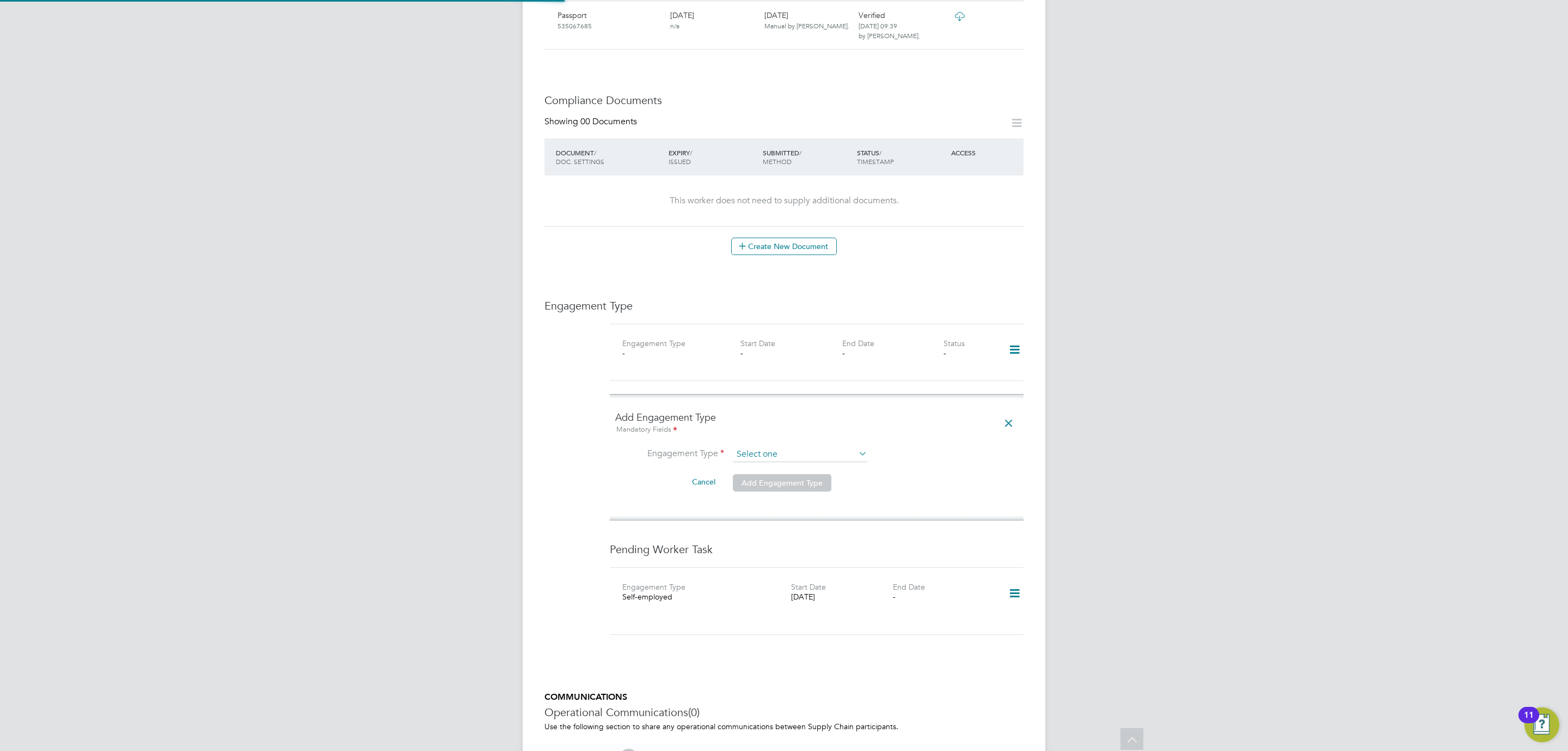
click at [779, 450] on input at bounding box center [800, 454] width 135 height 15
click at [771, 493] on li "Self-employed" at bounding box center [800, 493] width 136 height 16
type input "Self-employed"
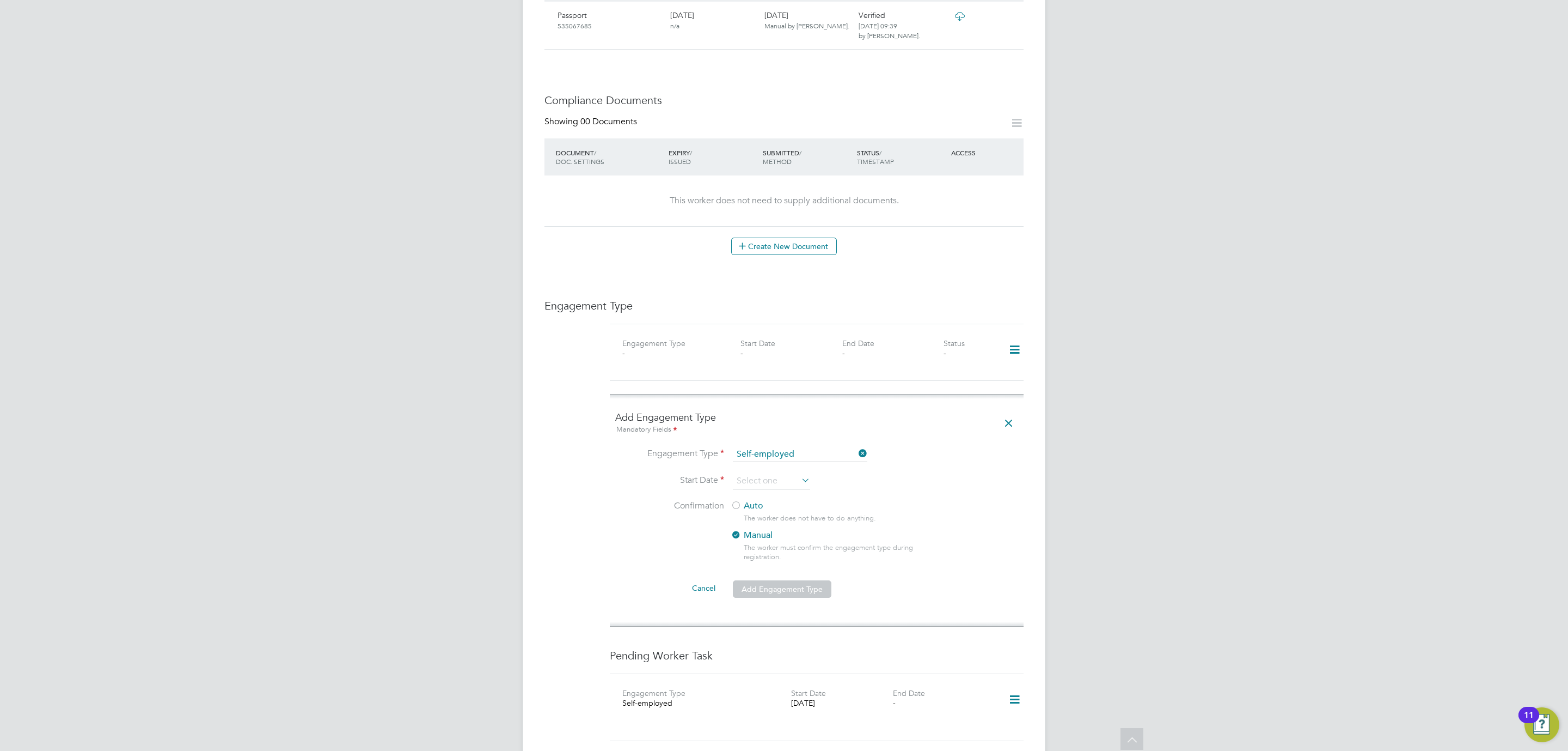
scroll to position [647, 0]
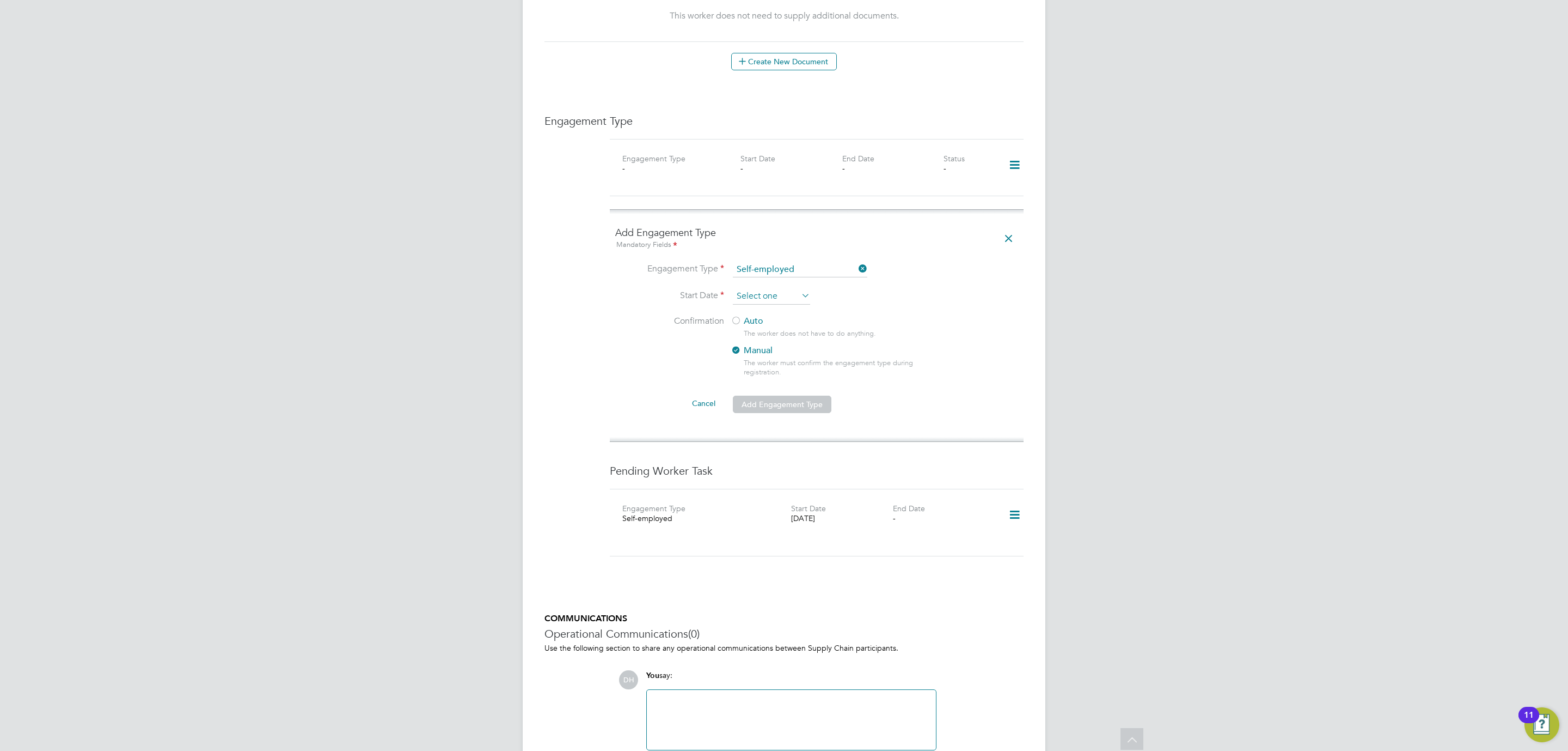
click at [766, 288] on input at bounding box center [771, 296] width 77 height 16
click at [775, 150] on span "23" at bounding box center [771, 153] width 21 height 21
type input "[DATE]"
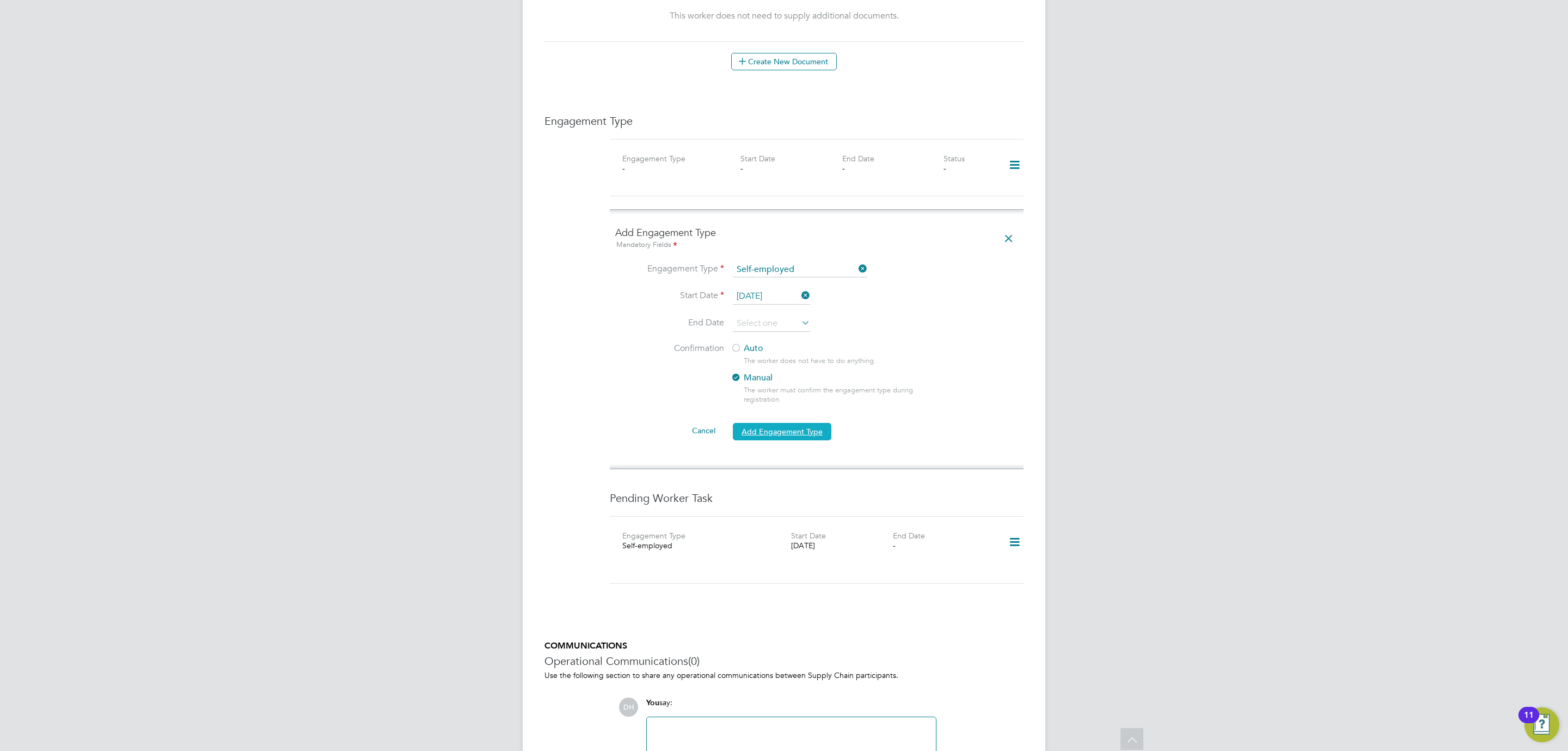
click at [768, 423] on button "Add Engagement Type" at bounding box center [782, 431] width 99 height 18
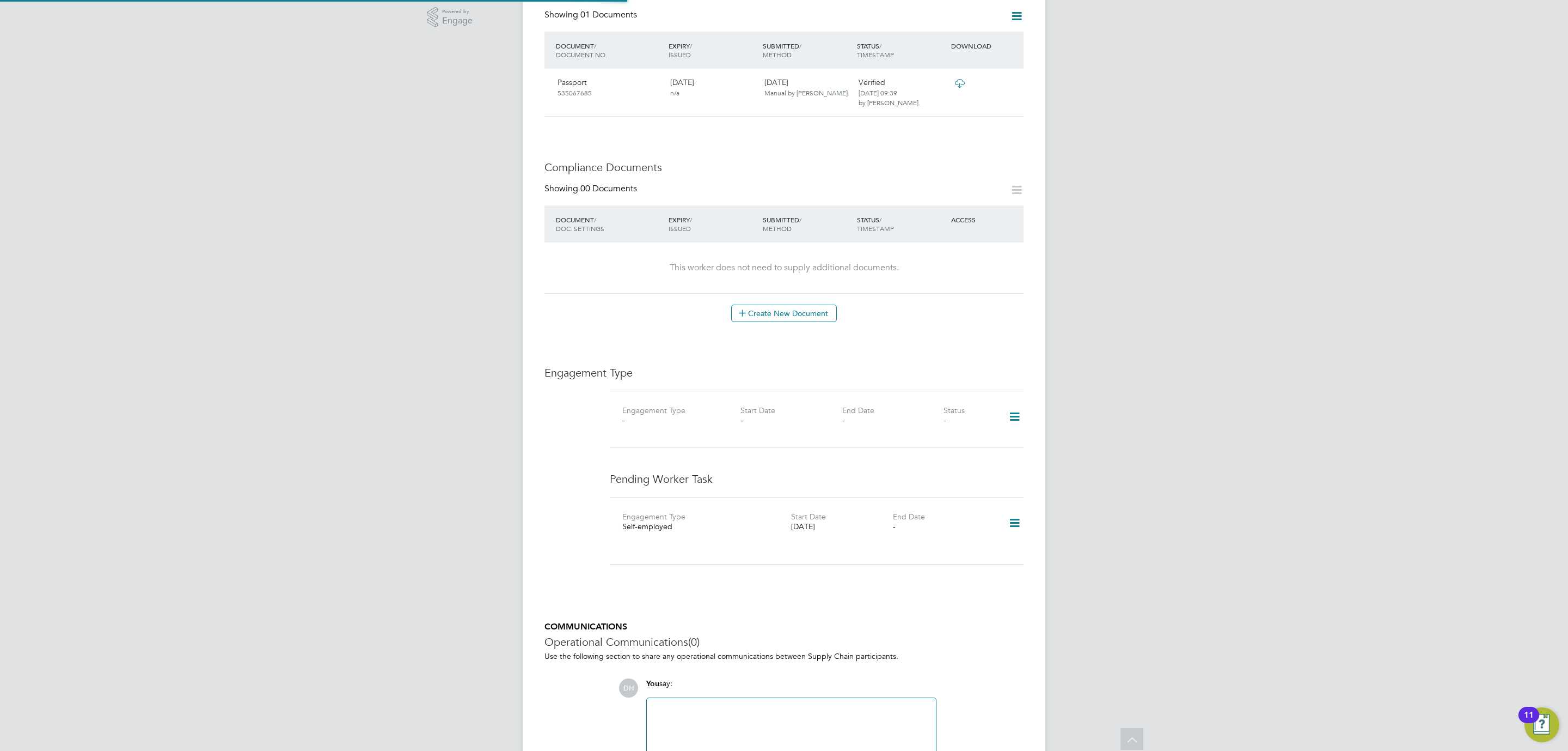
scroll to position [0, 0]
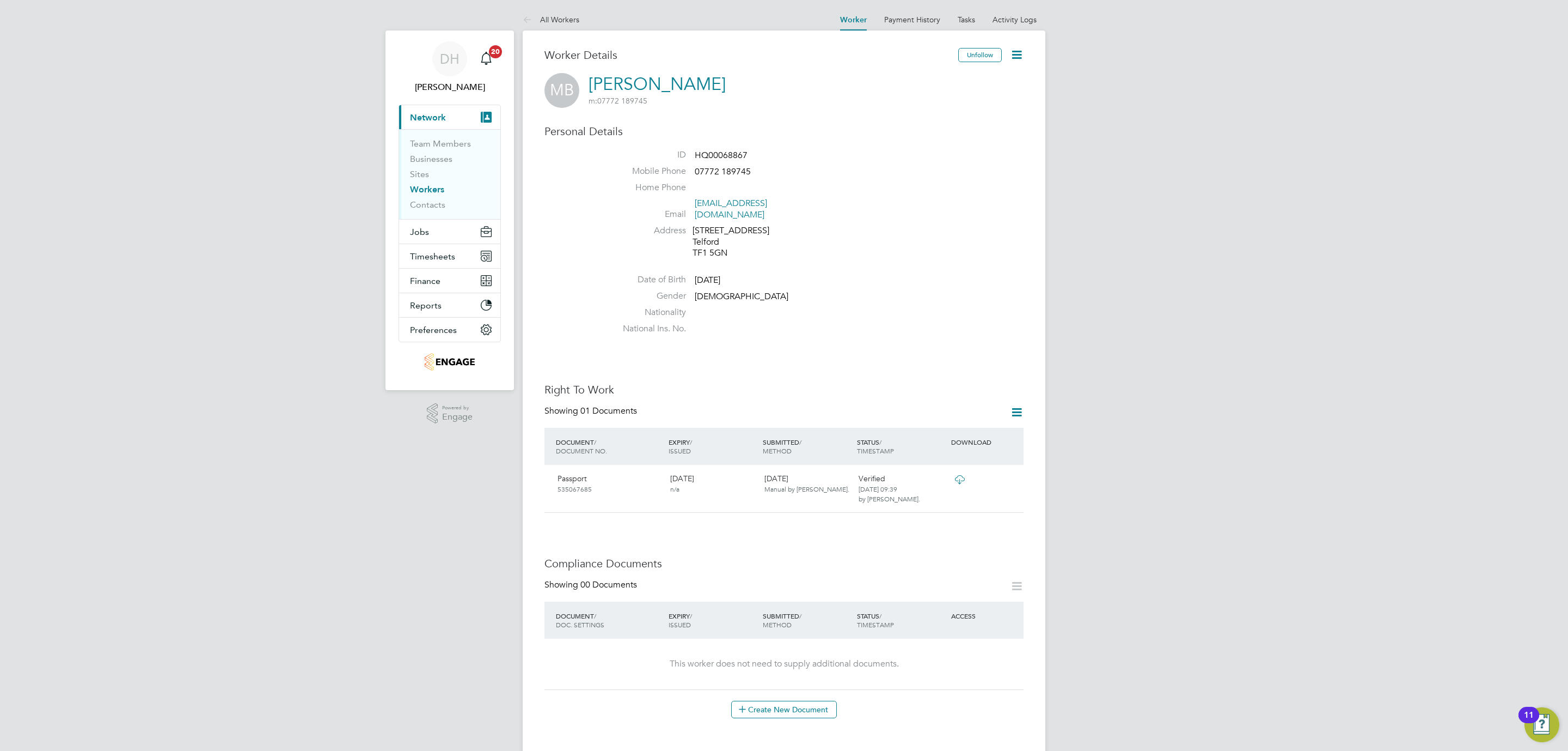
click at [838, 307] on li "Nationality" at bounding box center [817, 315] width 414 height 16
click at [1013, 57] on icon at bounding box center [1017, 55] width 13 height 13
click at [939, 126] on li "Edit Personal Details e" at bounding box center [954, 127] width 136 height 15
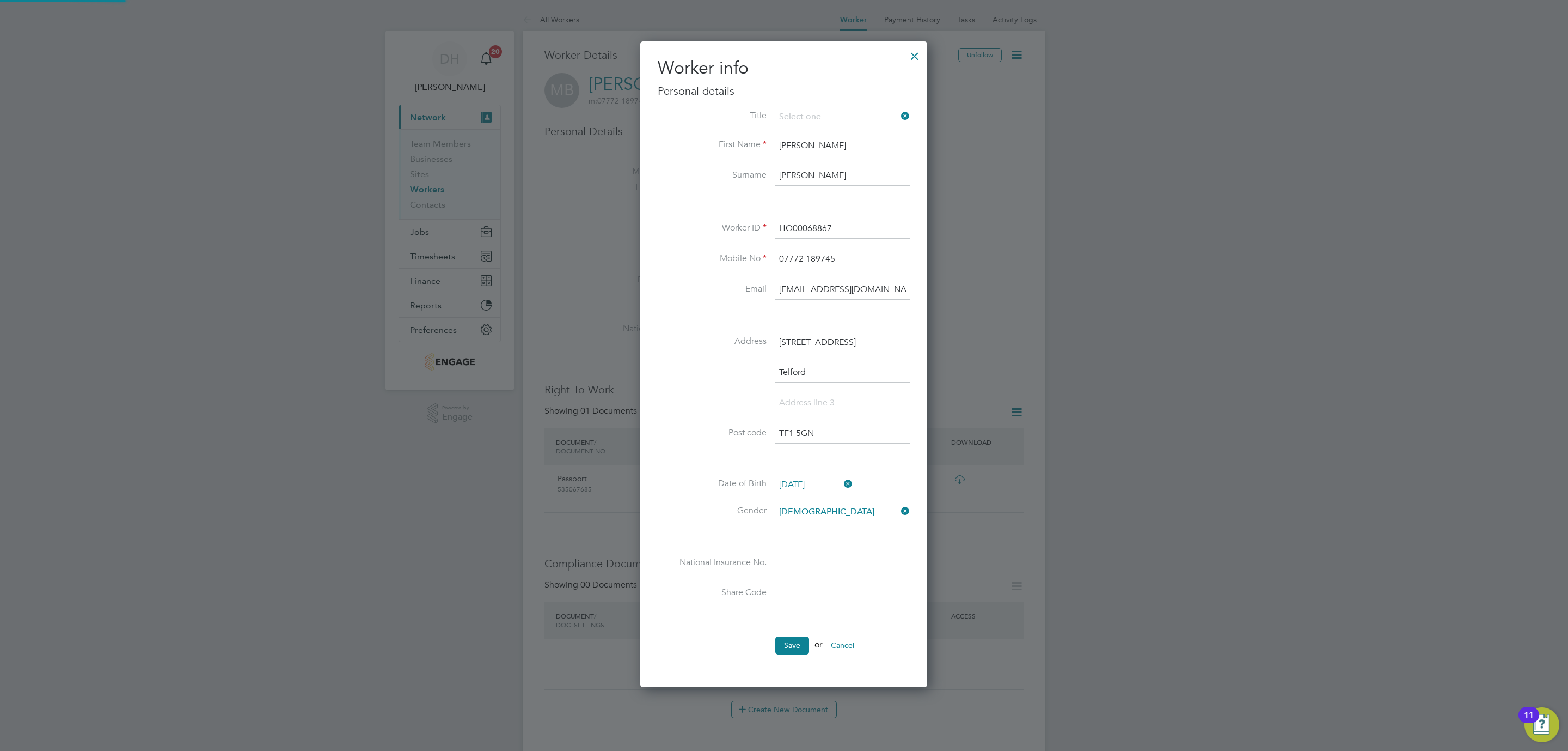
scroll to position [649, 288]
click at [916, 54] on div at bounding box center [915, 54] width 19 height 19
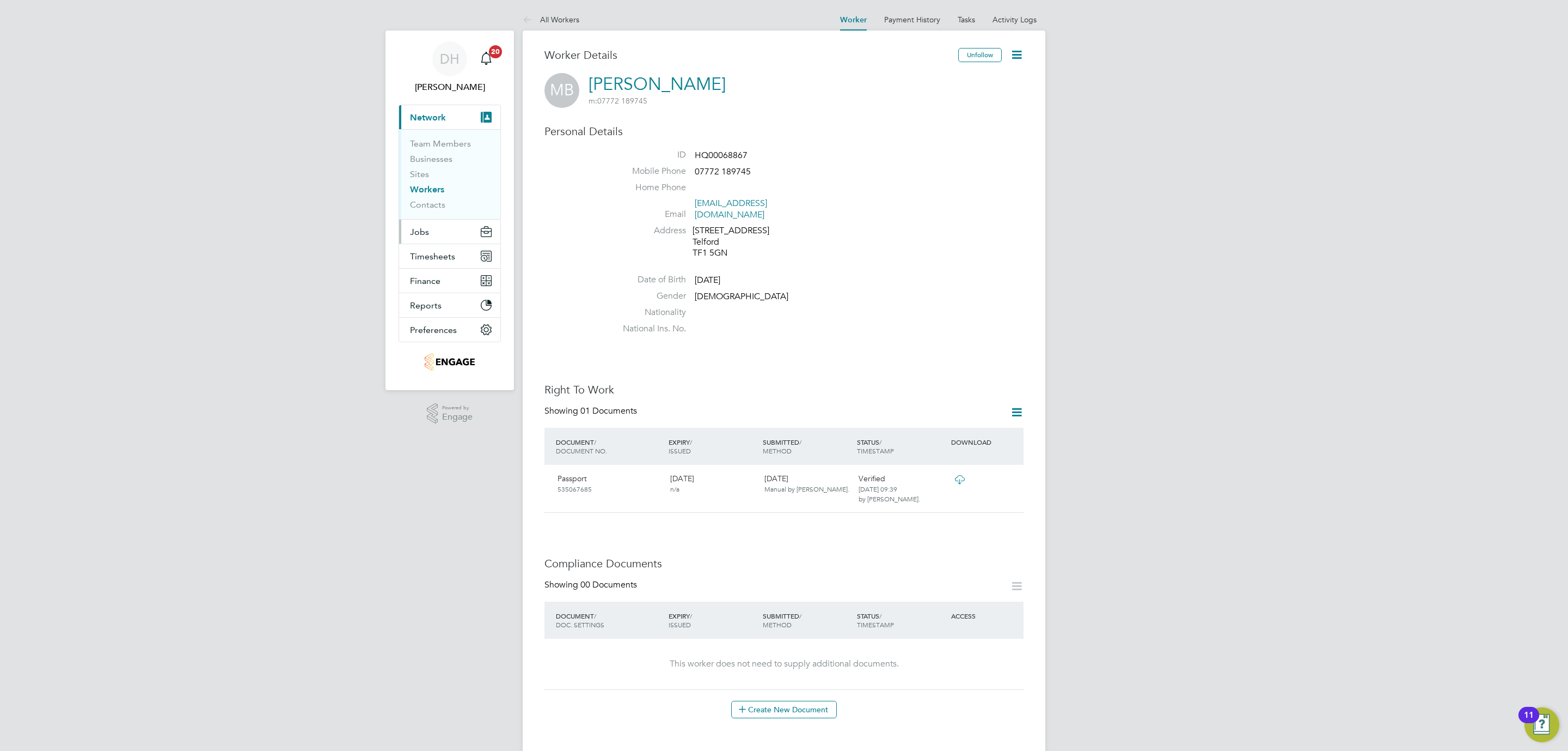
click at [427, 233] on span "Jobs" at bounding box center [419, 231] width 19 height 10
click at [425, 198] on link "Placements" at bounding box center [433, 199] width 45 height 10
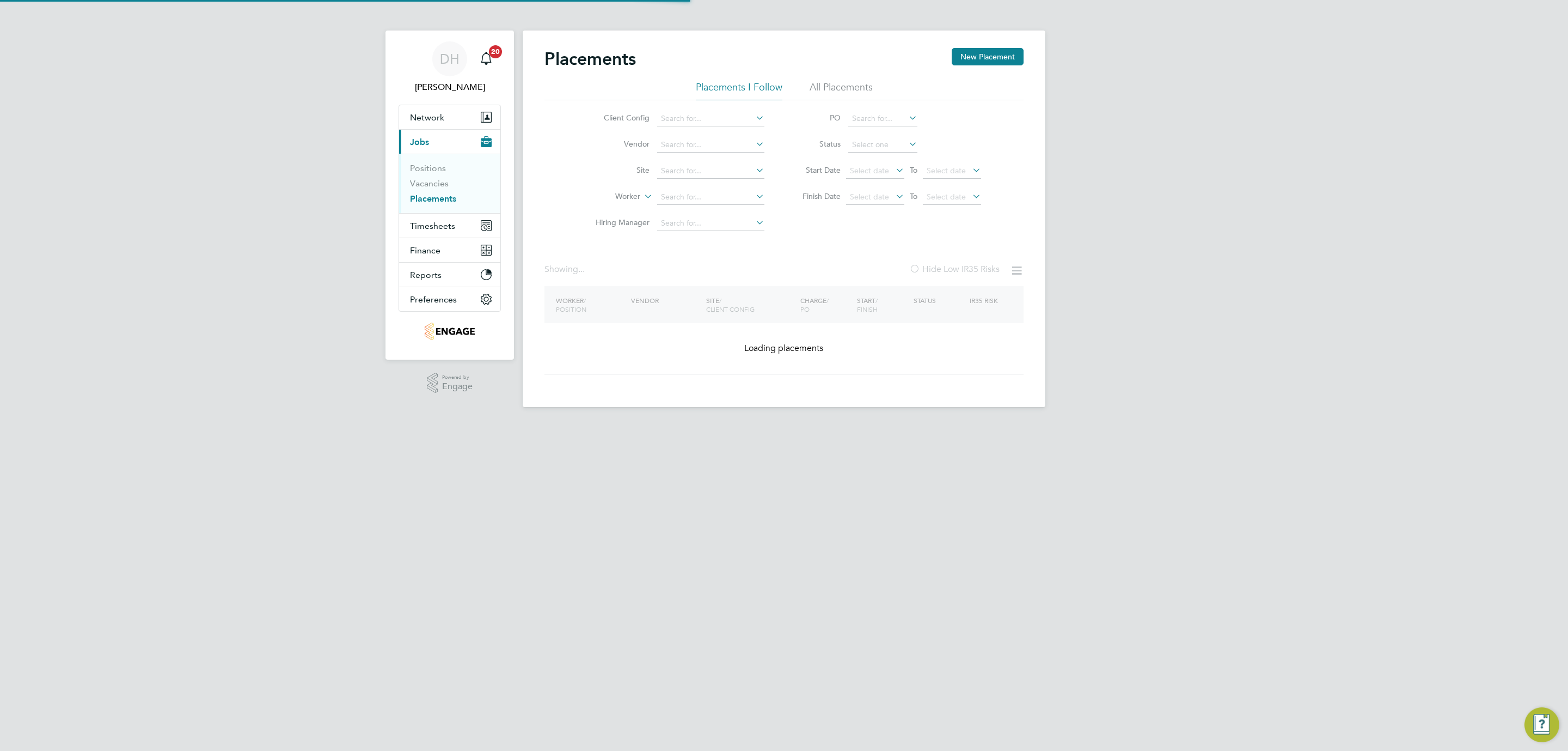
click at [1195, 327] on div "DH Danielle Hughes Notifications 20 Applications: Network Team Members Business…" at bounding box center [784, 212] width 1568 height 425
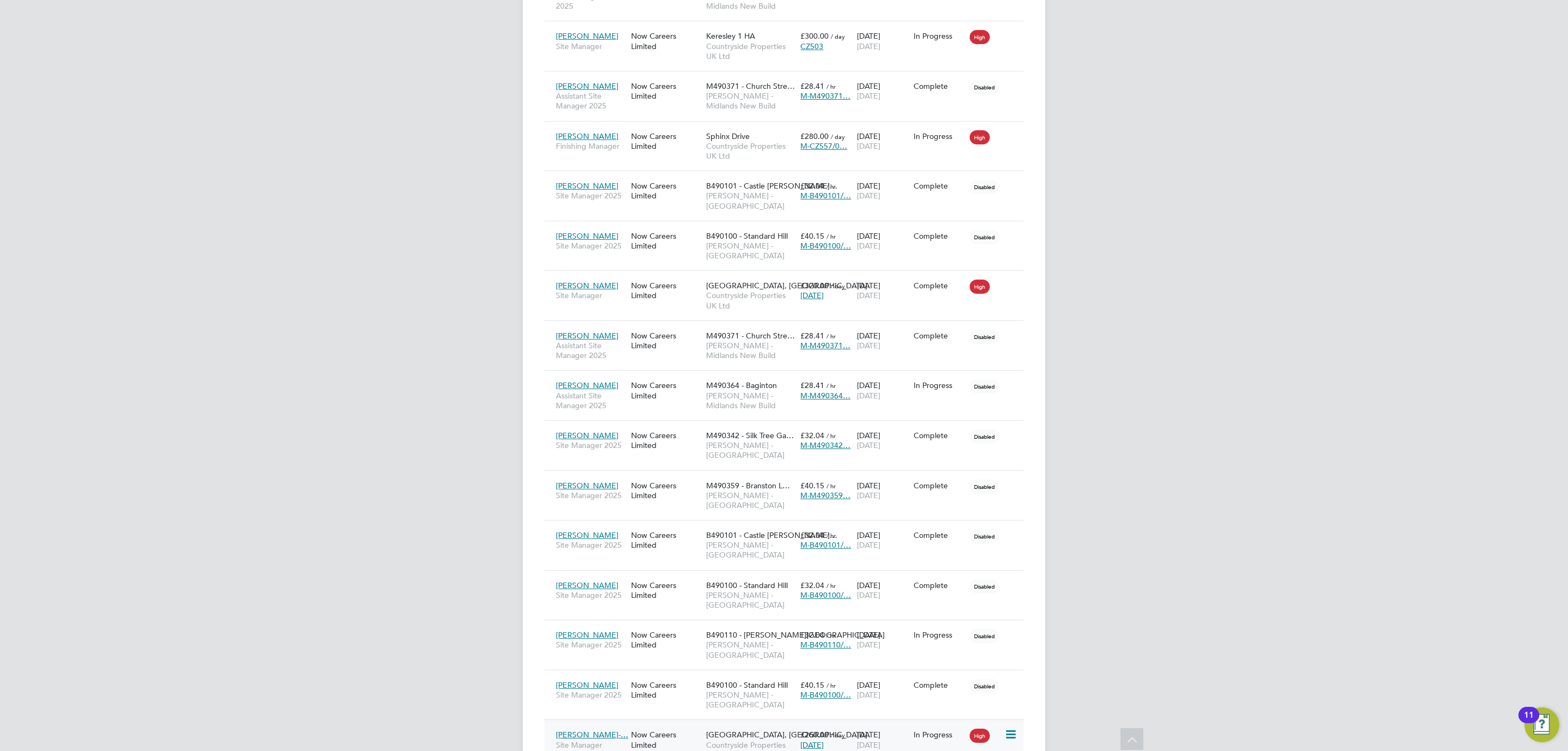
click at [636, 724] on div "Now Careers Limited" at bounding box center [665, 739] width 75 height 30
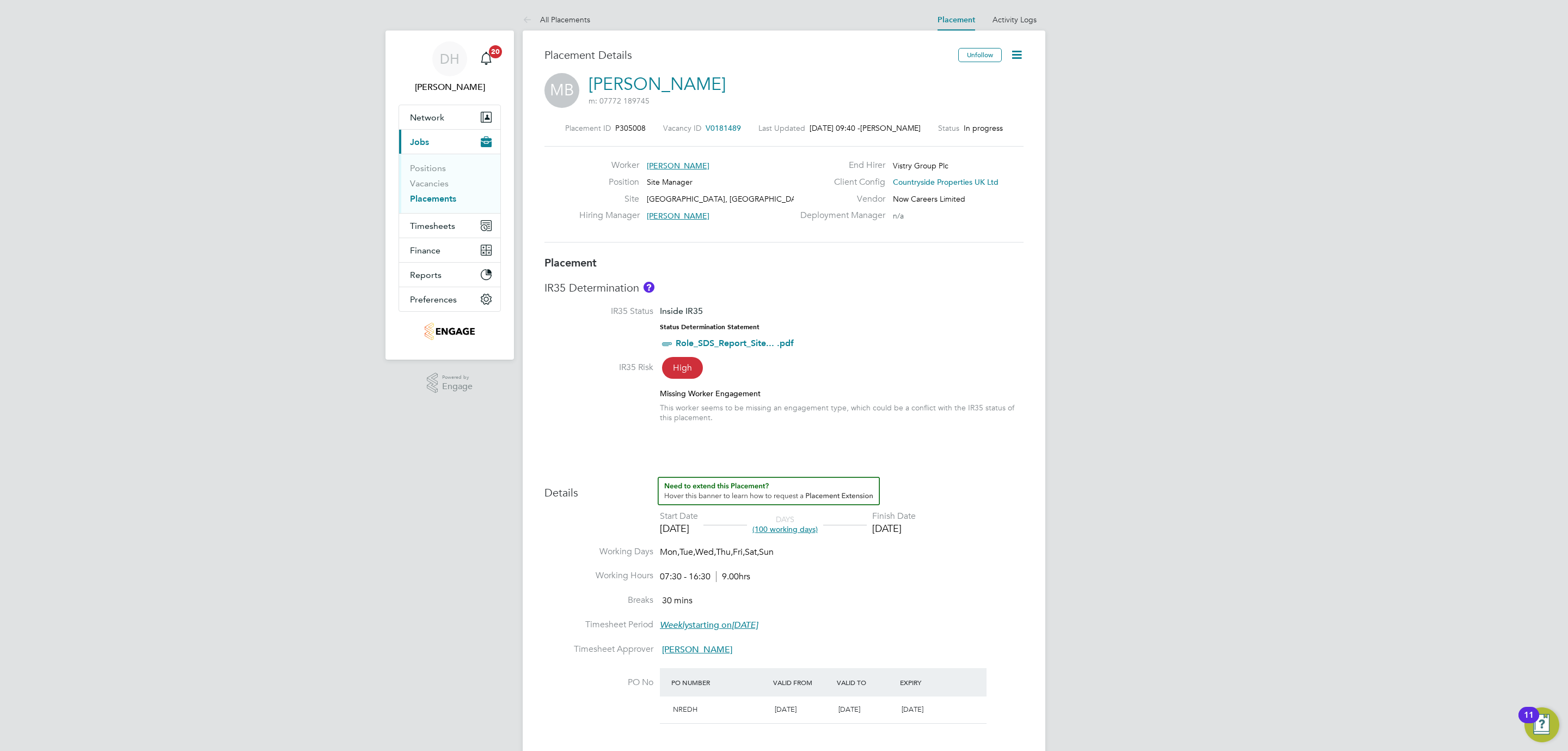
click at [1014, 54] on icon at bounding box center [1017, 55] width 13 height 13
click at [990, 97] on li "Timesheet Settings" at bounding box center [981, 96] width 80 height 15
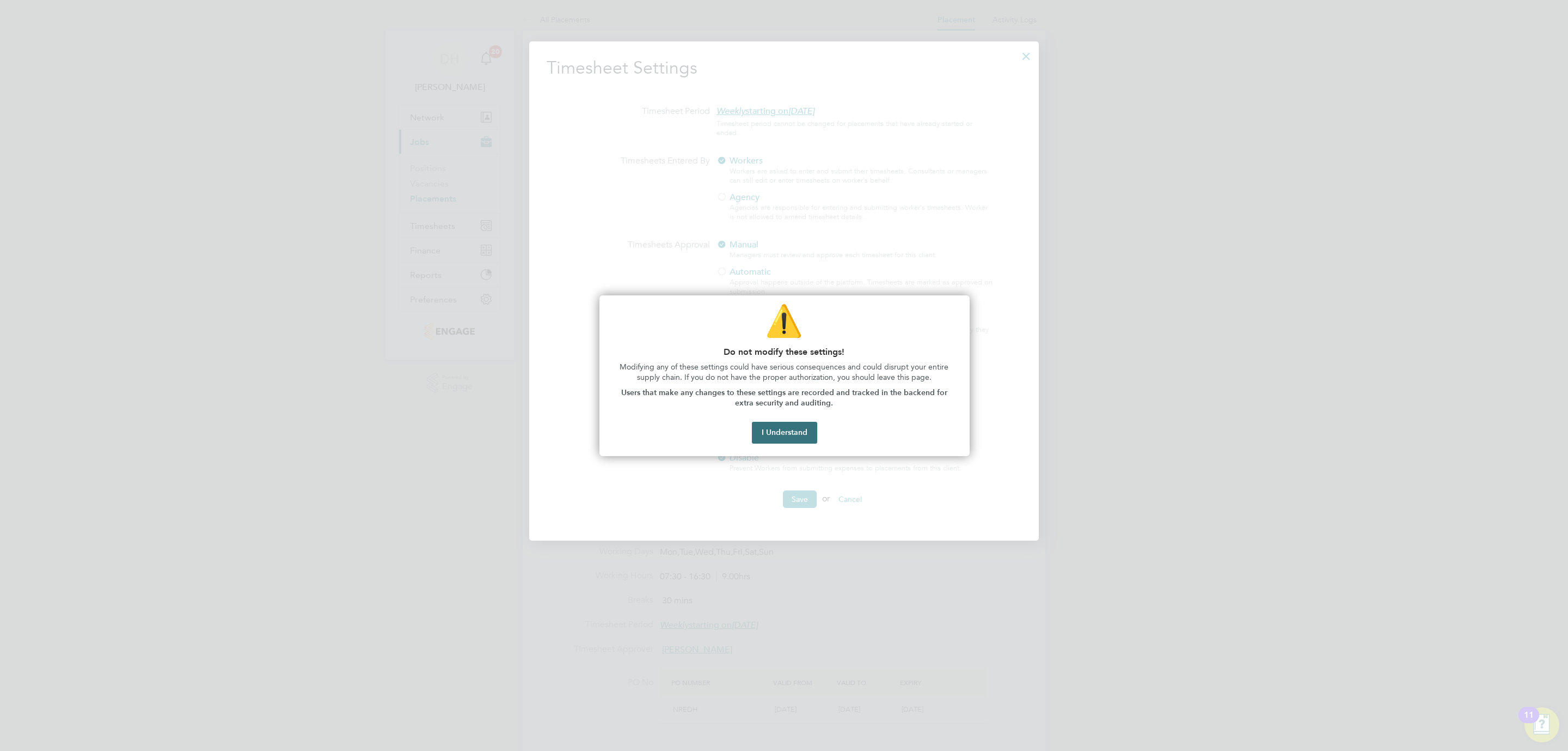
click at [799, 435] on button "I Understand" at bounding box center [784, 432] width 65 height 22
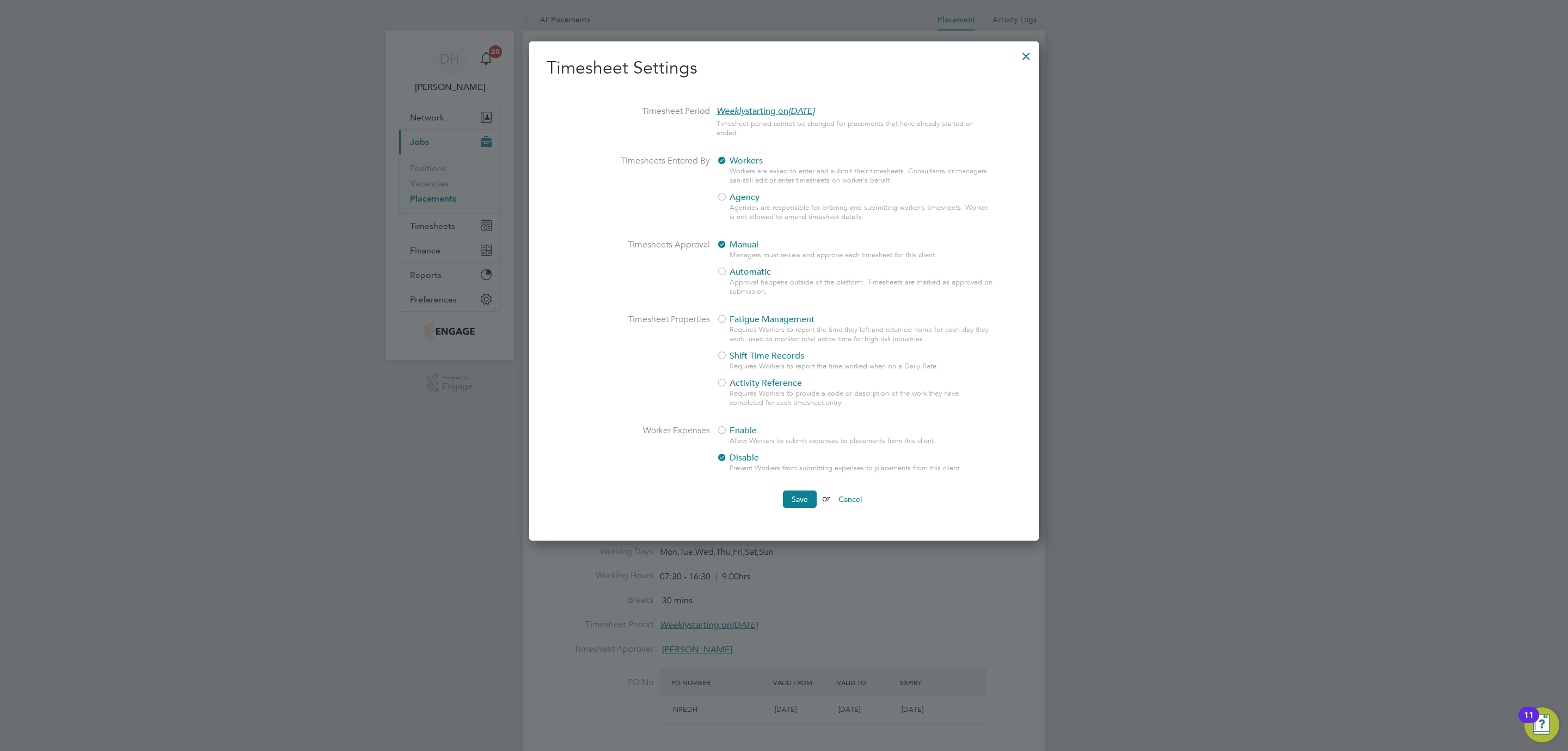
click at [1024, 57] on div at bounding box center [1026, 54] width 19 height 19
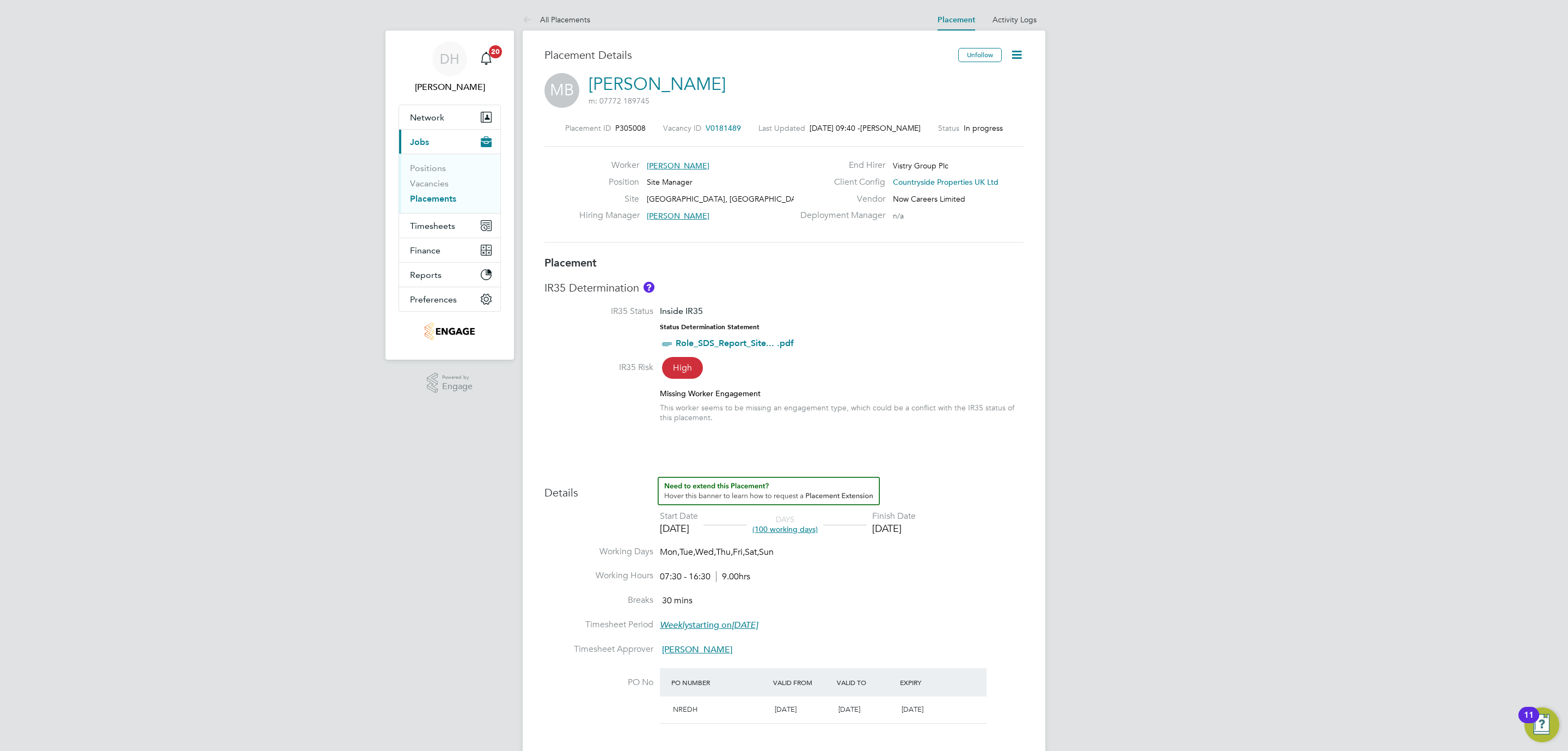
click at [1014, 48] on icon at bounding box center [1017, 55] width 13 height 13
click at [975, 80] on li "Edit Placement e" at bounding box center [981, 80] width 80 height 15
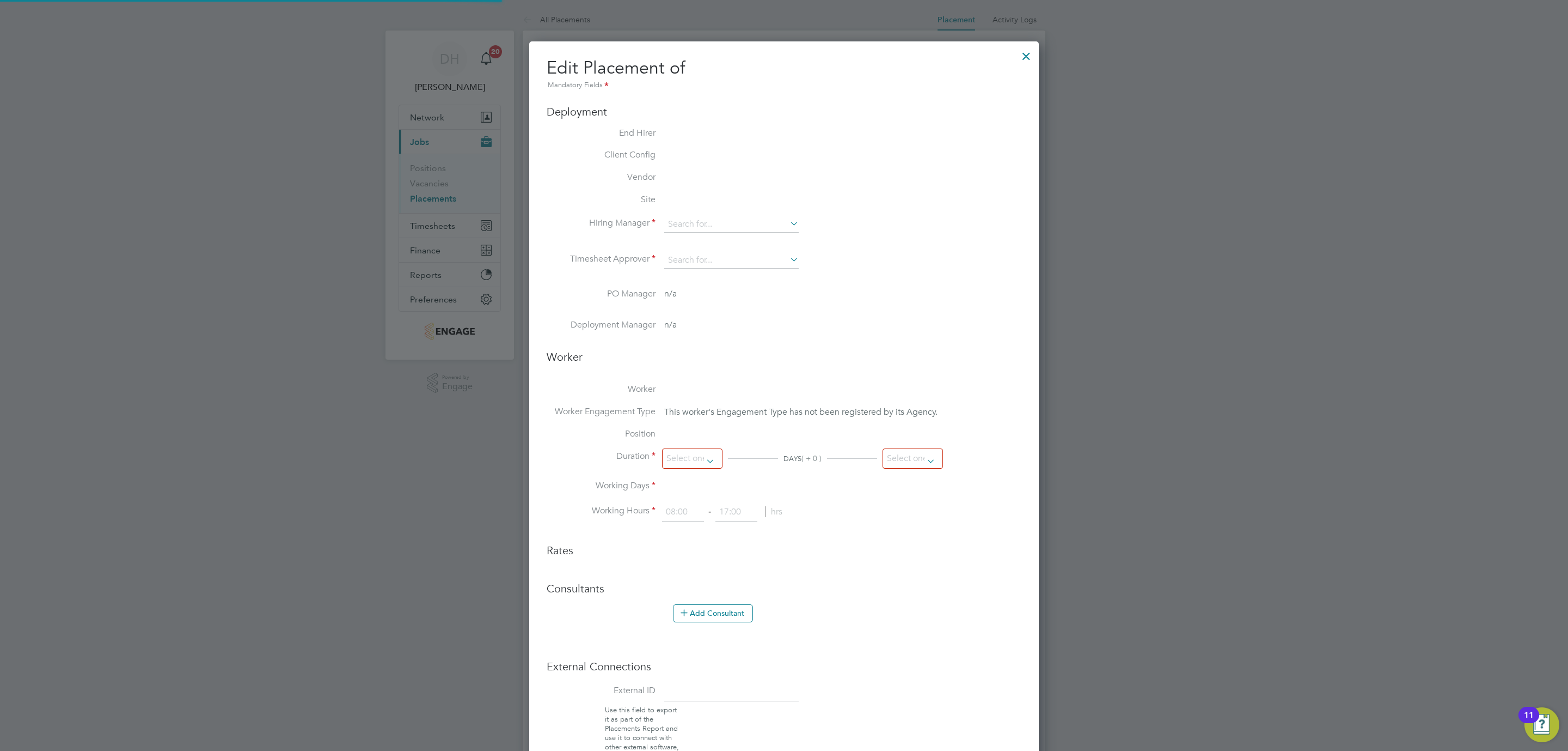
type input "[PERSON_NAME]"
type input "[DATE]"
type input "07:30"
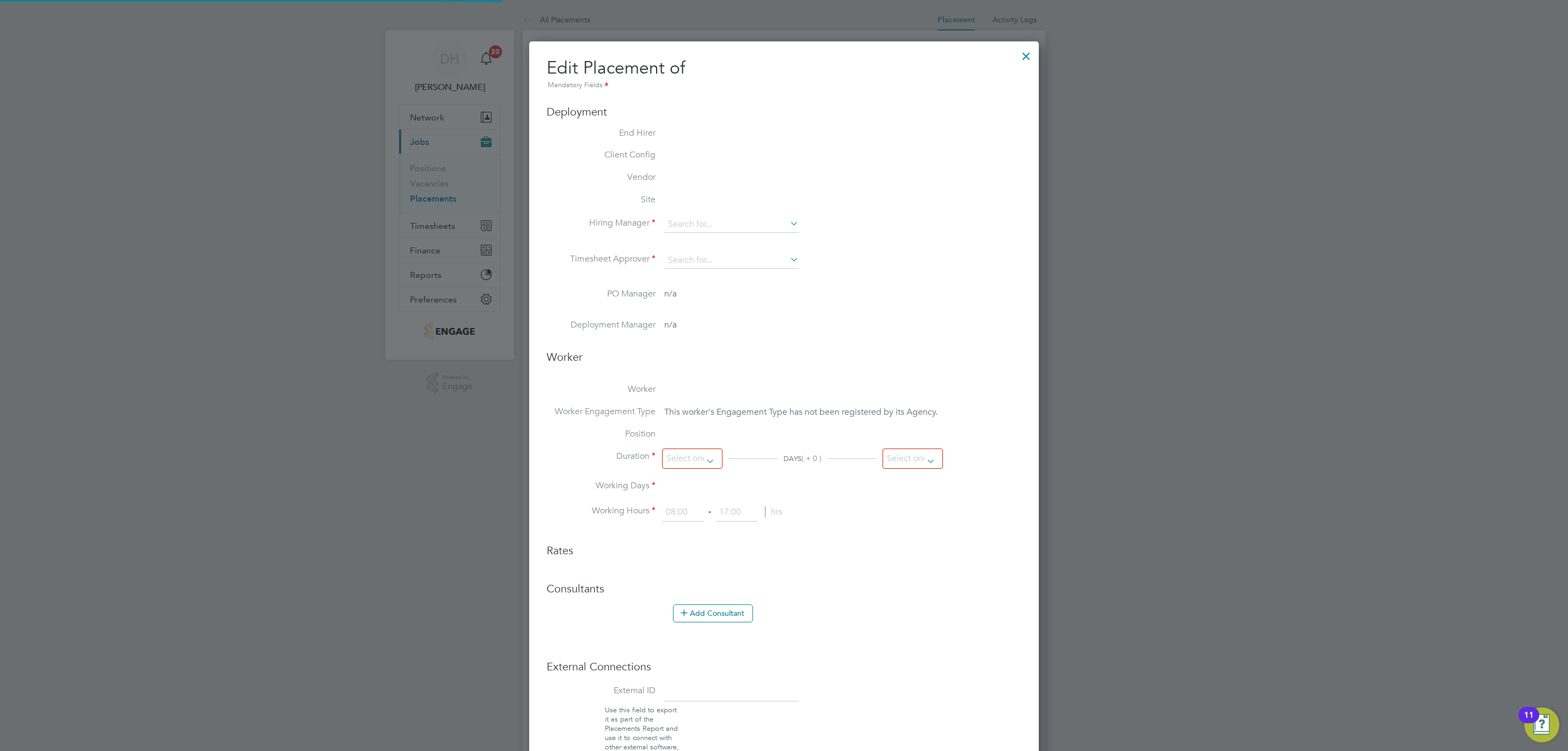
type input "16:30"
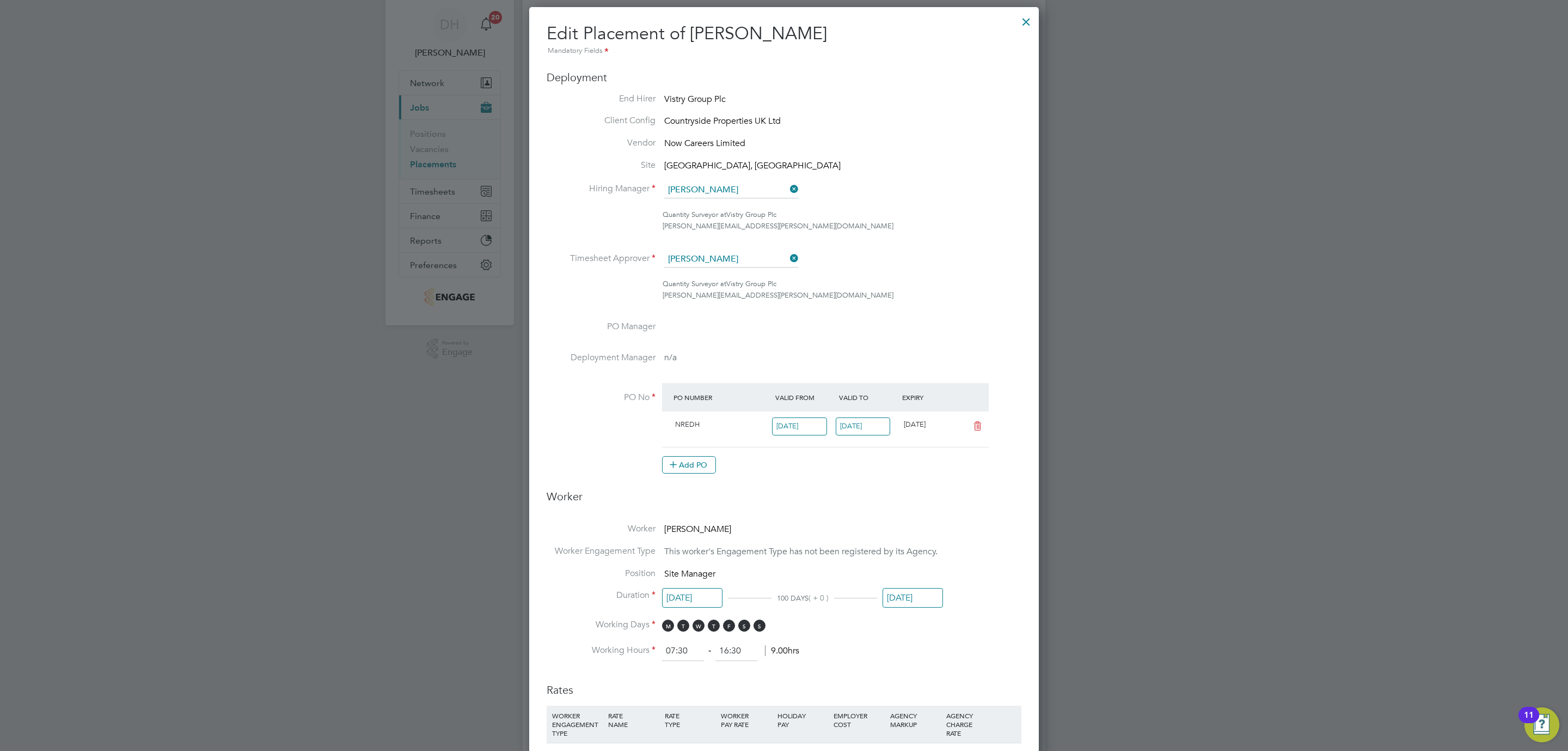
click at [1026, 19] on div at bounding box center [1026, 19] width 19 height 19
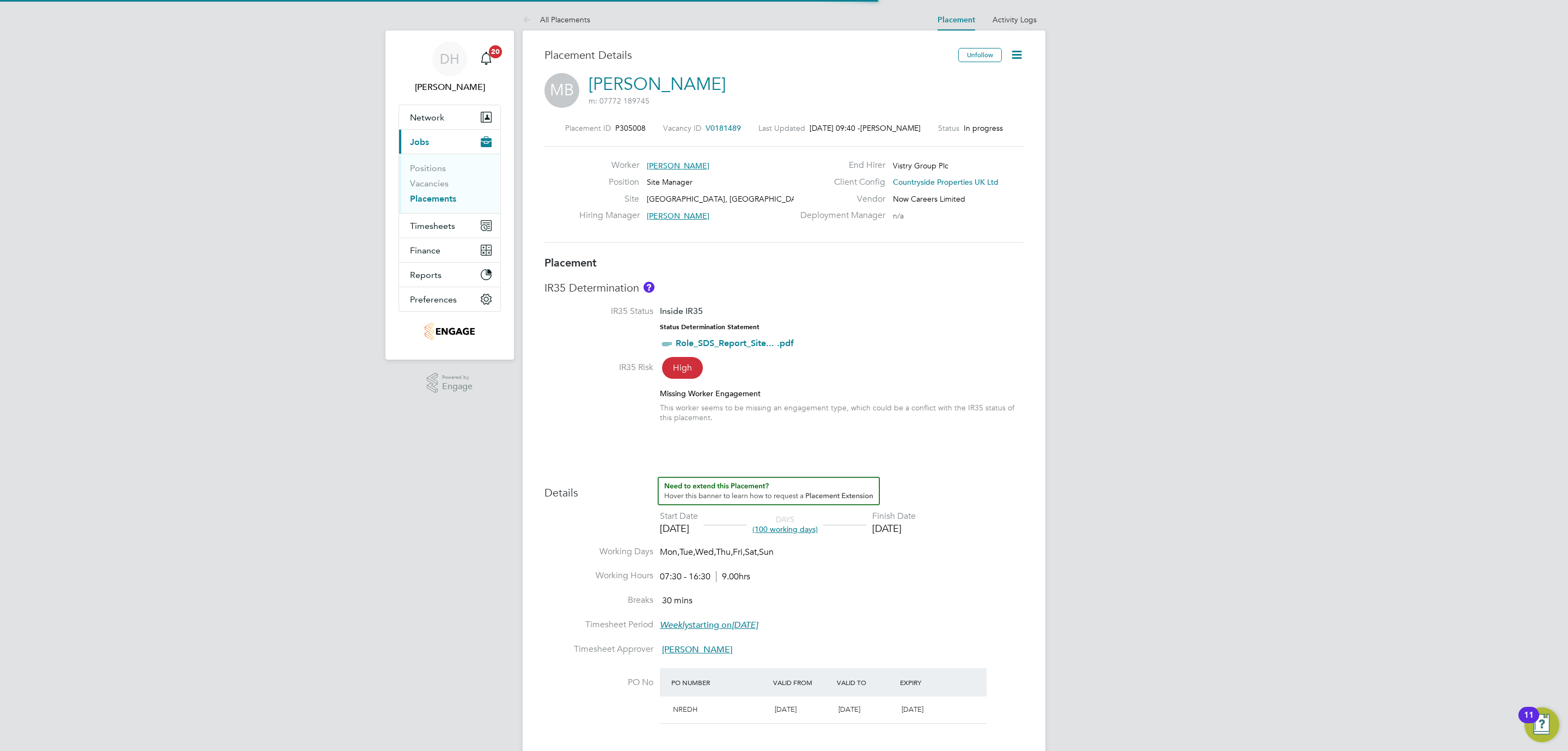
click at [1114, 256] on div "DH [PERSON_NAME] Notifications 20 Applications: Network Team Members Businesses…" at bounding box center [784, 603] width 1568 height 1207
click at [1016, 57] on icon at bounding box center [1017, 55] width 13 height 13
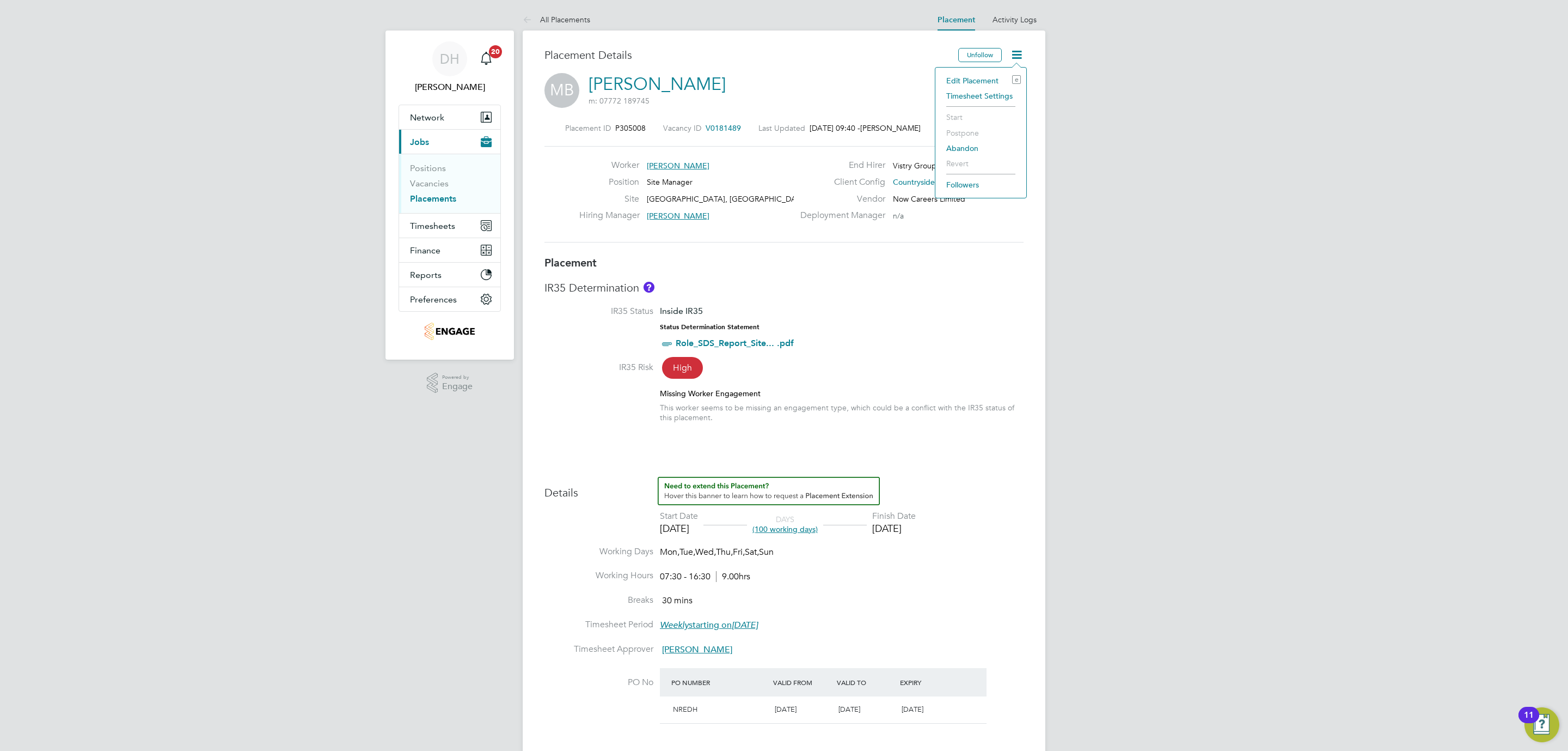
click at [1064, 149] on div "DH [PERSON_NAME] Notifications 20 Applications: Network Team Members Businesses…" at bounding box center [784, 603] width 1568 height 1207
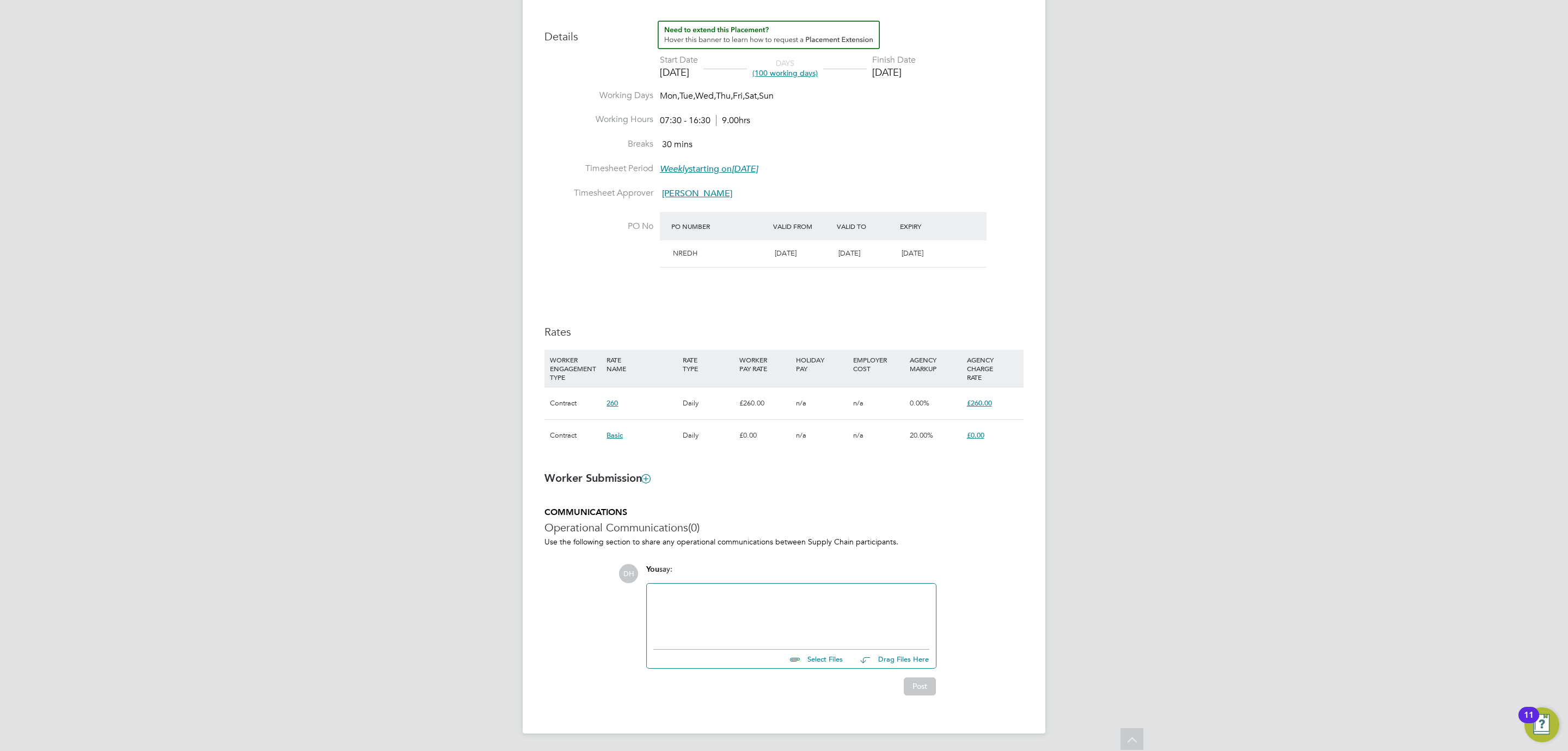
click at [650, 478] on icon at bounding box center [646, 478] width 8 height 8
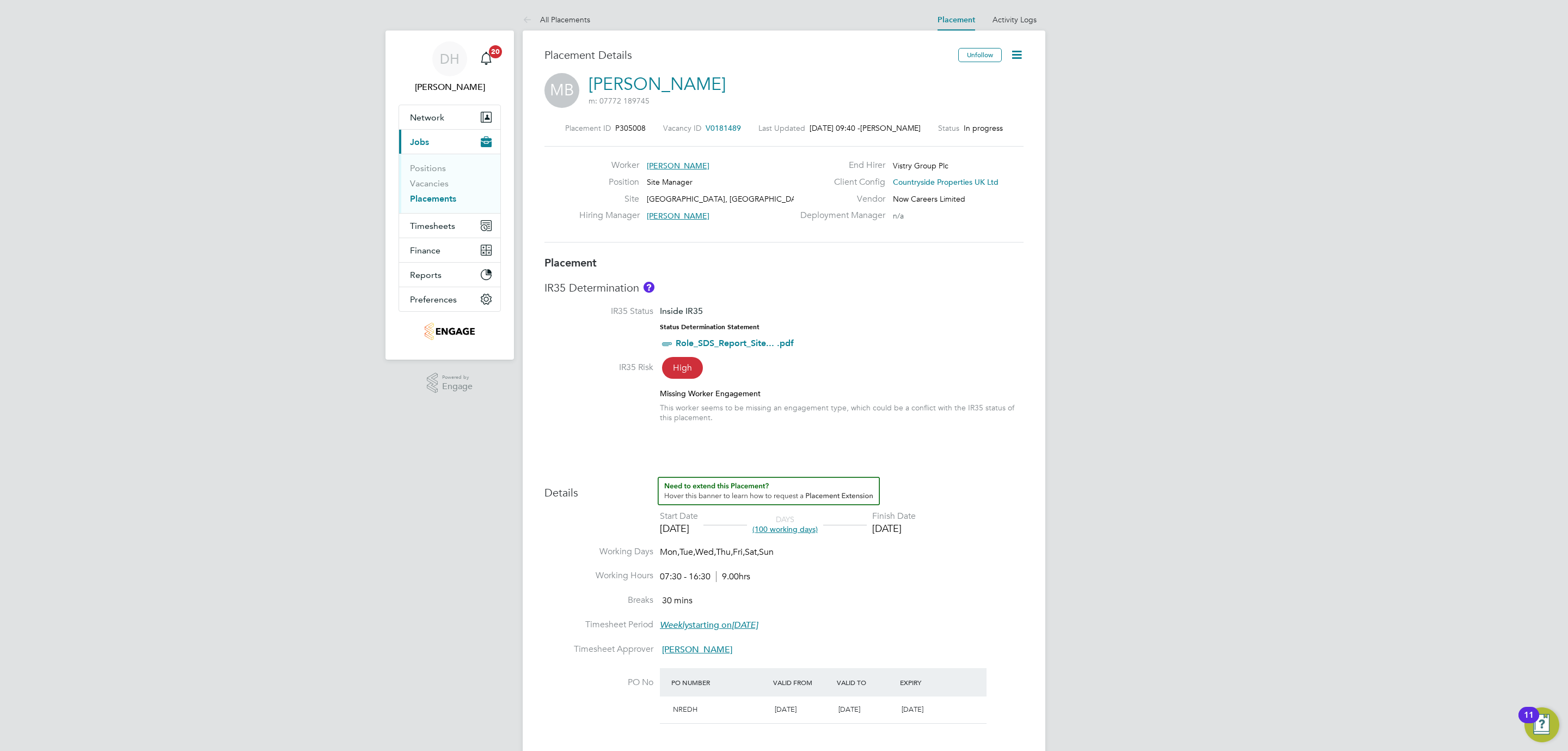
click at [627, 85] on link "[PERSON_NAME]" at bounding box center [657, 84] width 137 height 21
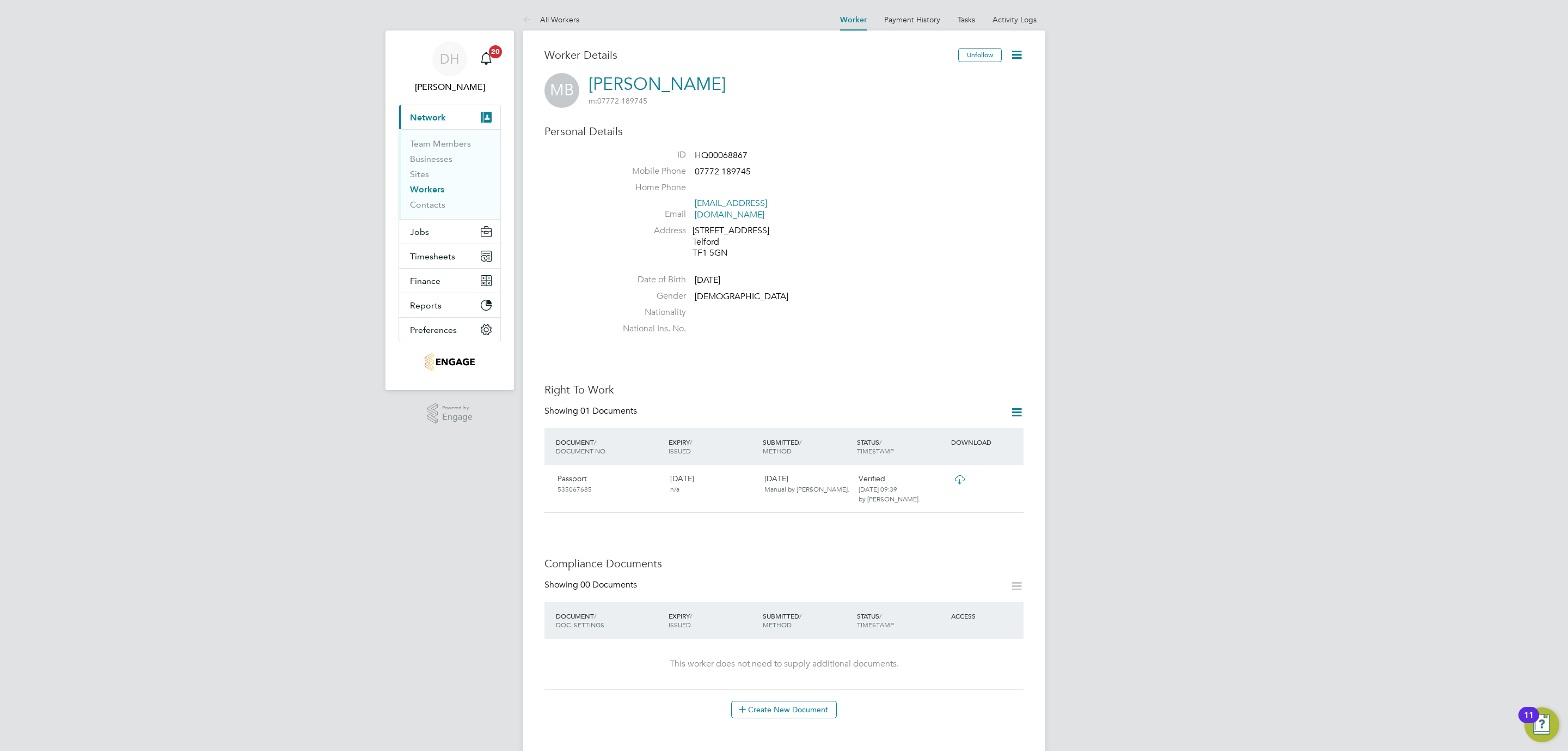
click at [1013, 60] on icon at bounding box center [1017, 55] width 13 height 13
click at [915, 118] on li "Send Missed Payment Notification" at bounding box center [954, 111] width 136 height 15
click at [918, 123] on li "Edit Personal Details e" at bounding box center [954, 127] width 136 height 15
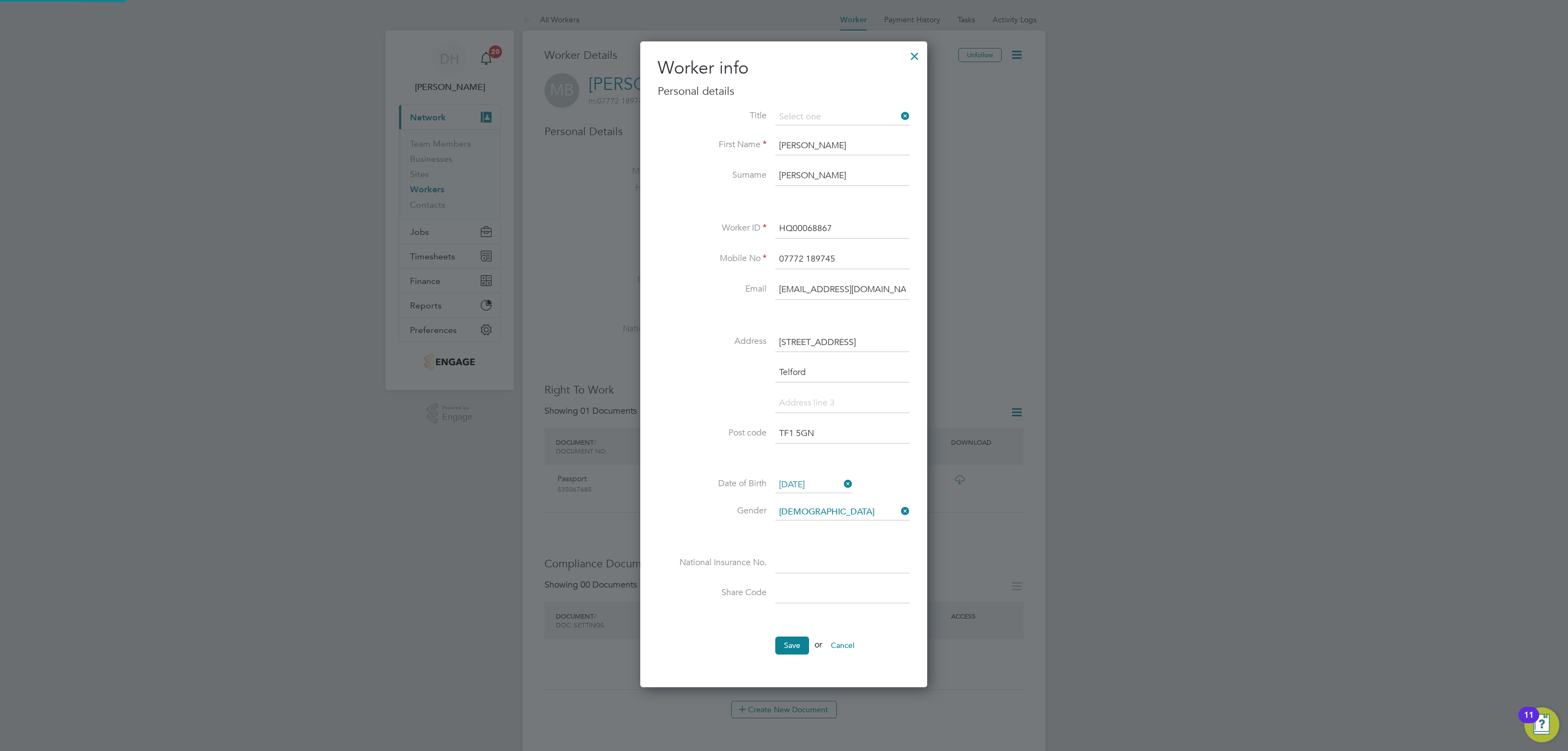
scroll to position [649, 288]
click at [915, 51] on div at bounding box center [915, 54] width 19 height 19
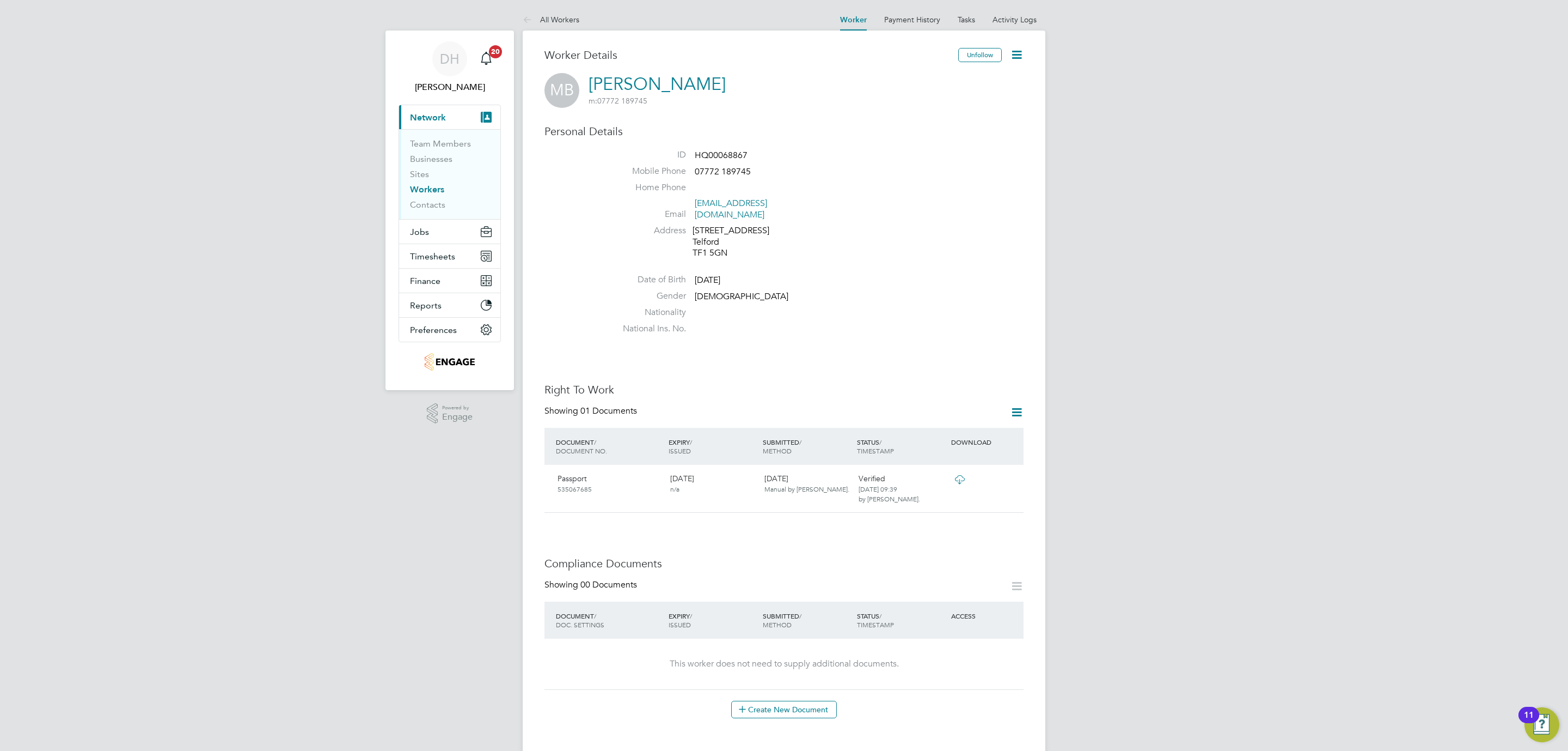
click at [1019, 56] on icon at bounding box center [1017, 55] width 13 height 13
click at [959, 256] on ul "ID HQ00068867 Mobile Phone [PHONE_NUMBER] Home Phone Email [EMAIL_ADDRESS][DOMA…" at bounding box center [817, 244] width 414 height 189
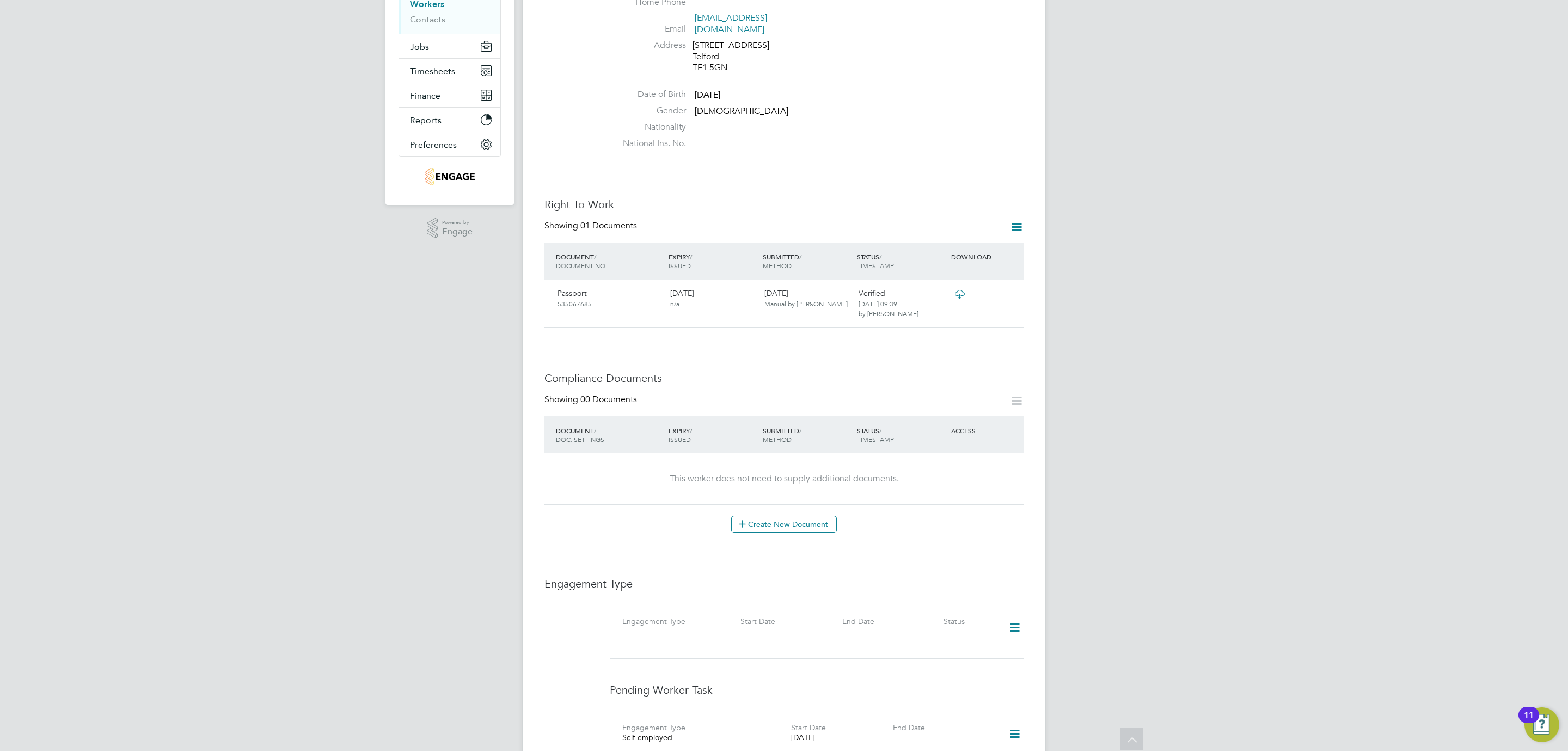
scroll to position [278, 0]
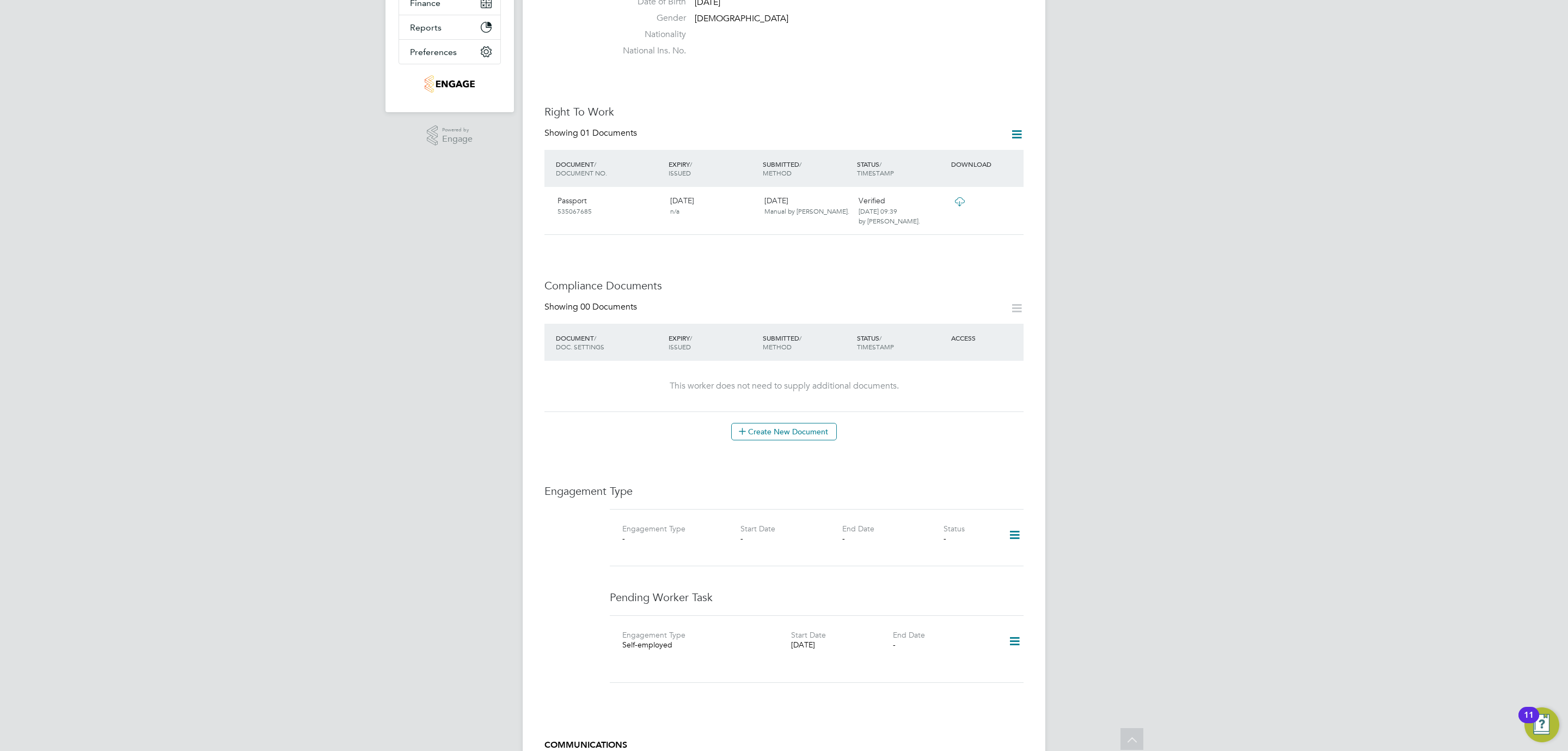
click at [1122, 277] on div "DH [PERSON_NAME] Notifications 20 Applications: Current page: Network Team Memb…" at bounding box center [784, 340] width 1568 height 1236
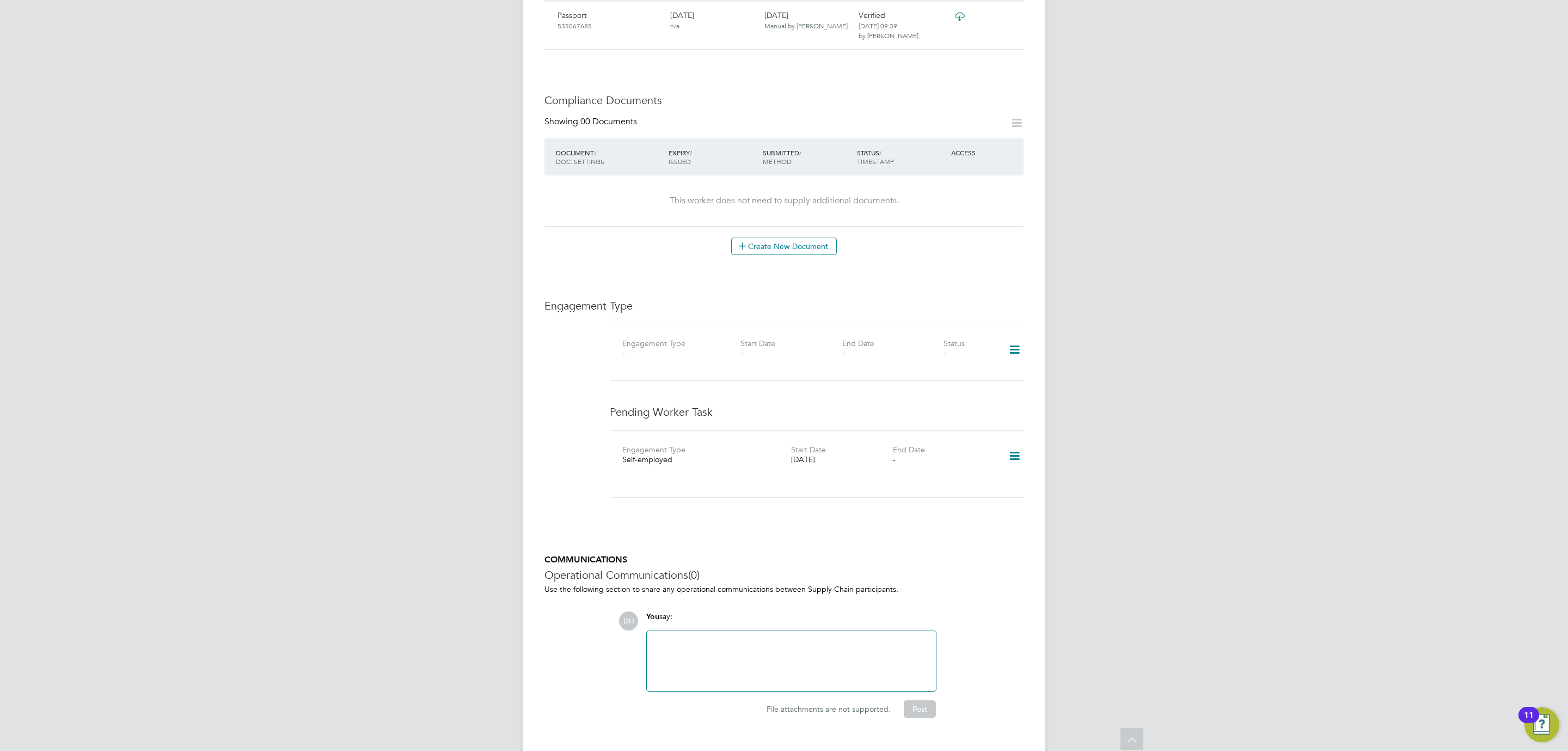
scroll to position [478, 0]
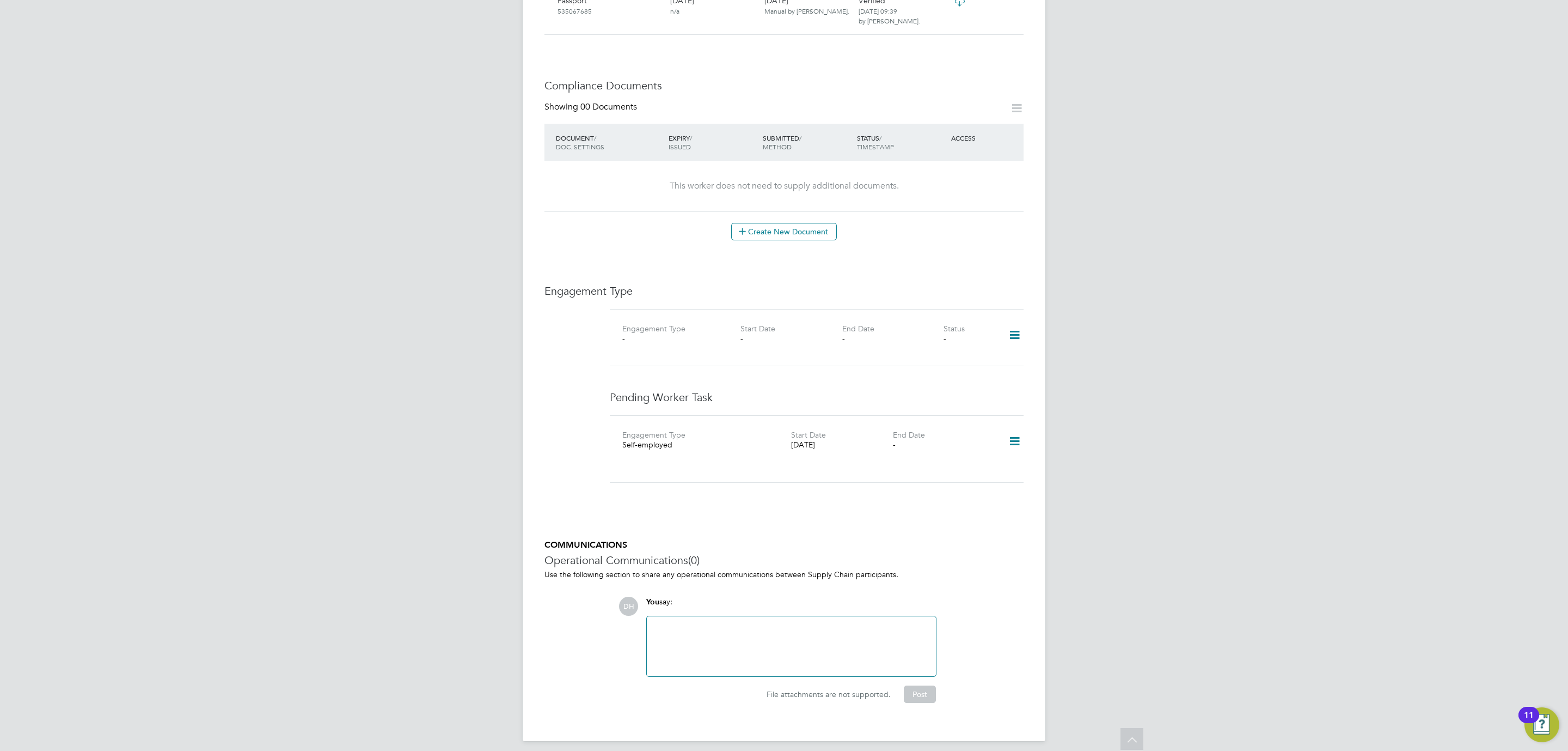
click at [1121, 328] on div "DH [PERSON_NAME] Notifications 20 Applications: Current page: Network Team Memb…" at bounding box center [784, 140] width 1568 height 1236
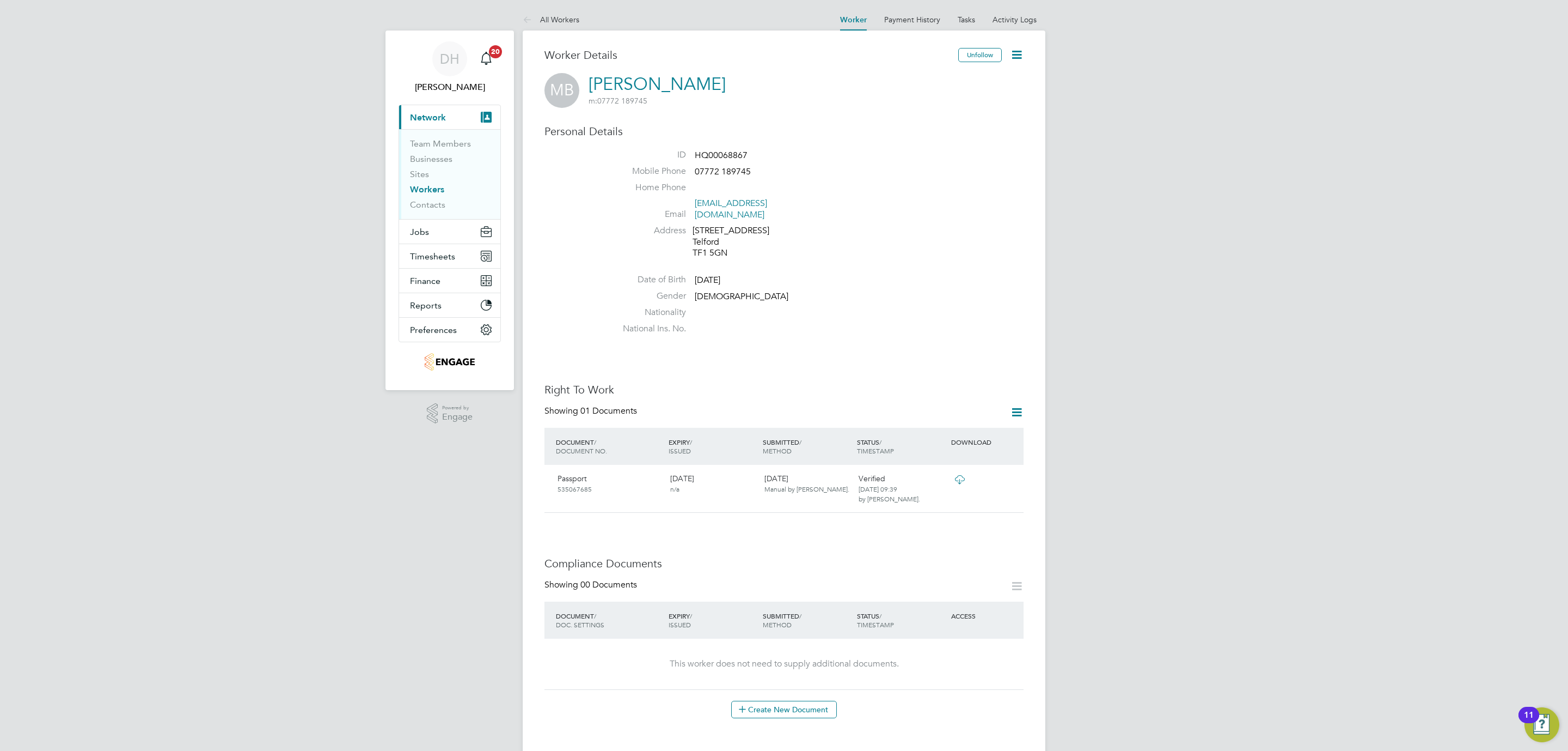
click at [1013, 57] on icon at bounding box center [1017, 55] width 13 height 13
click at [921, 88] on li "Send Pending Payment Notification" at bounding box center [954, 96] width 136 height 15
click at [920, 79] on li "Invite Worker" at bounding box center [954, 80] width 136 height 15
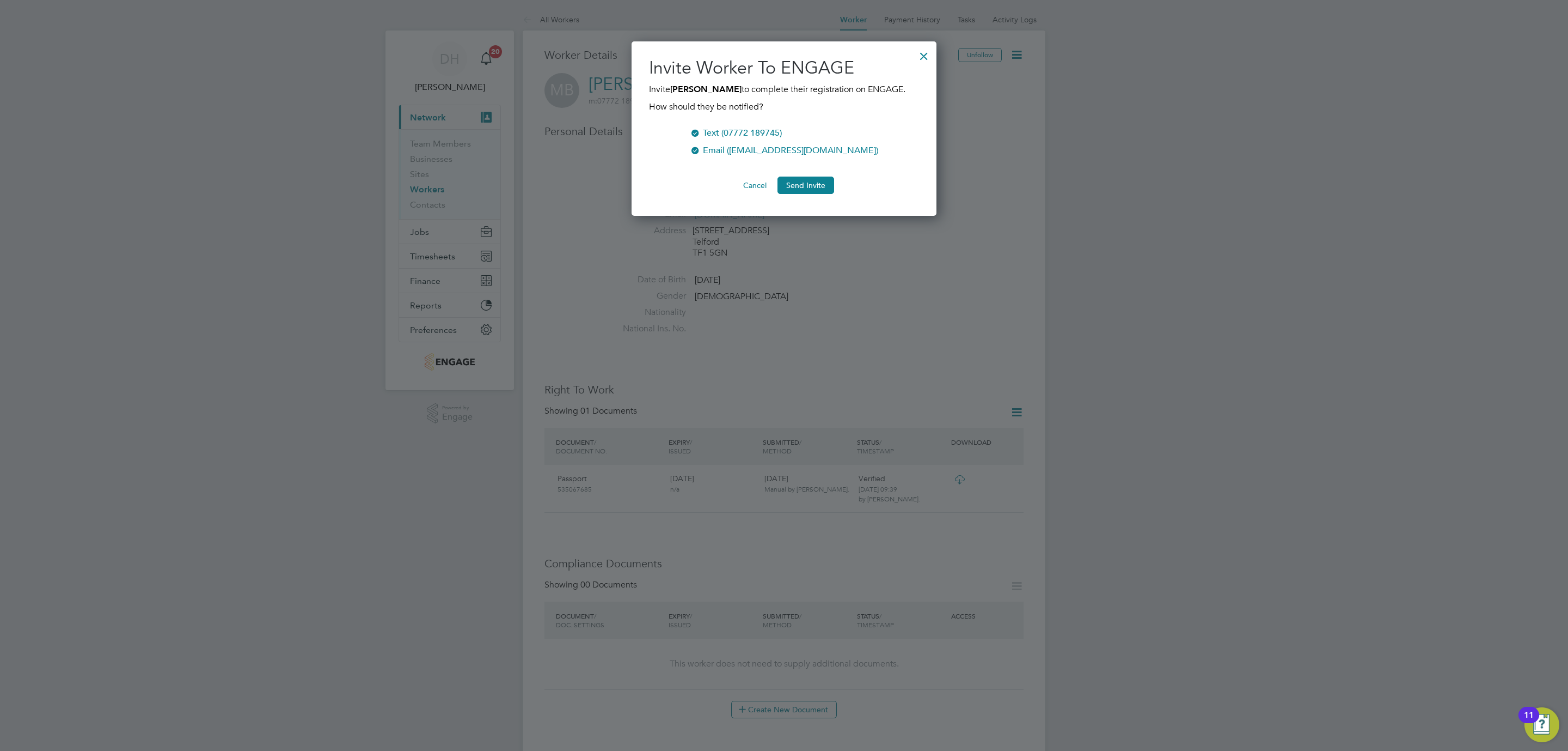
scroll to position [188, 306]
click at [805, 194] on button "Send Invite" at bounding box center [805, 185] width 57 height 18
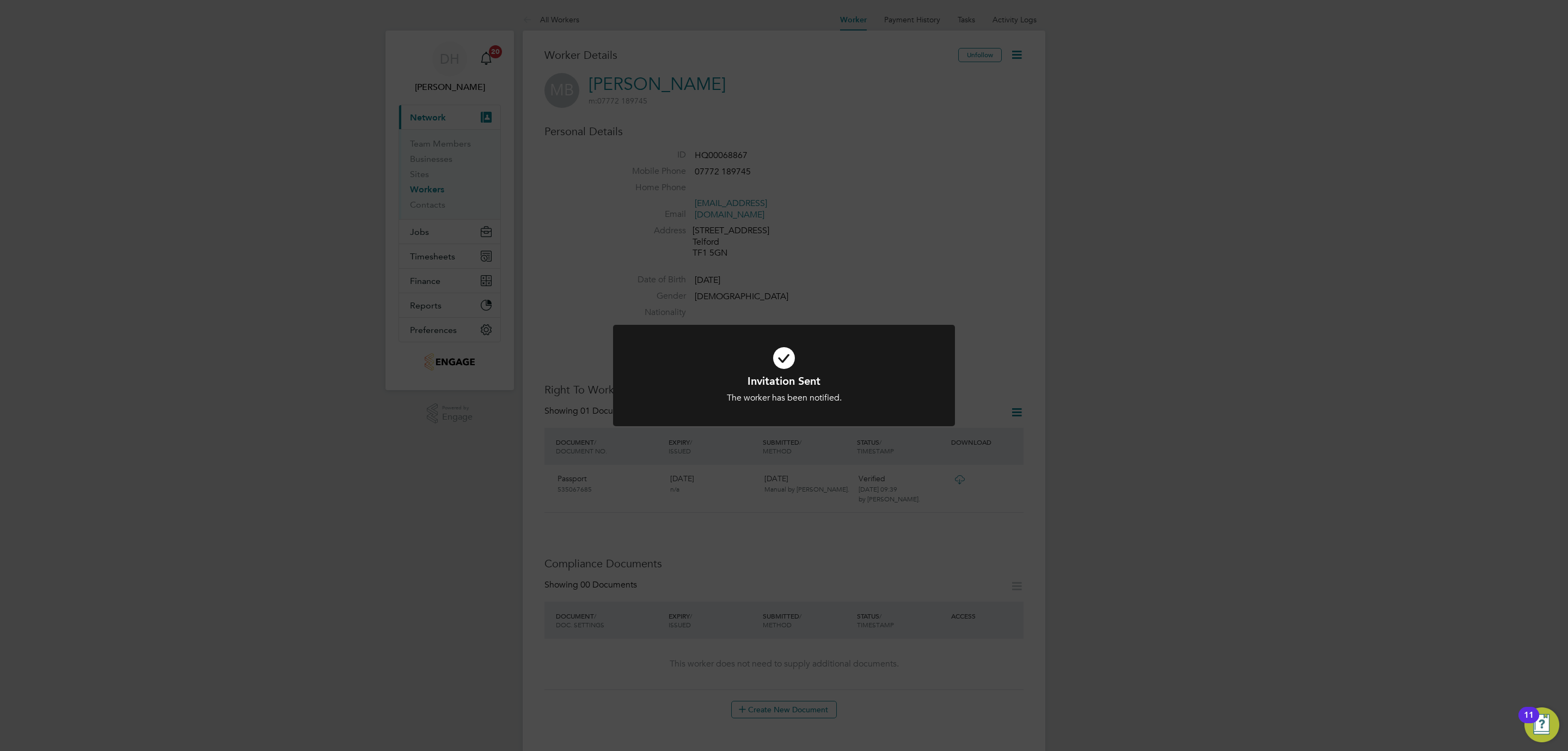
click at [1171, 295] on div "Invitation Sent The worker has been notified. Cancel Okay" at bounding box center [784, 375] width 1568 height 751
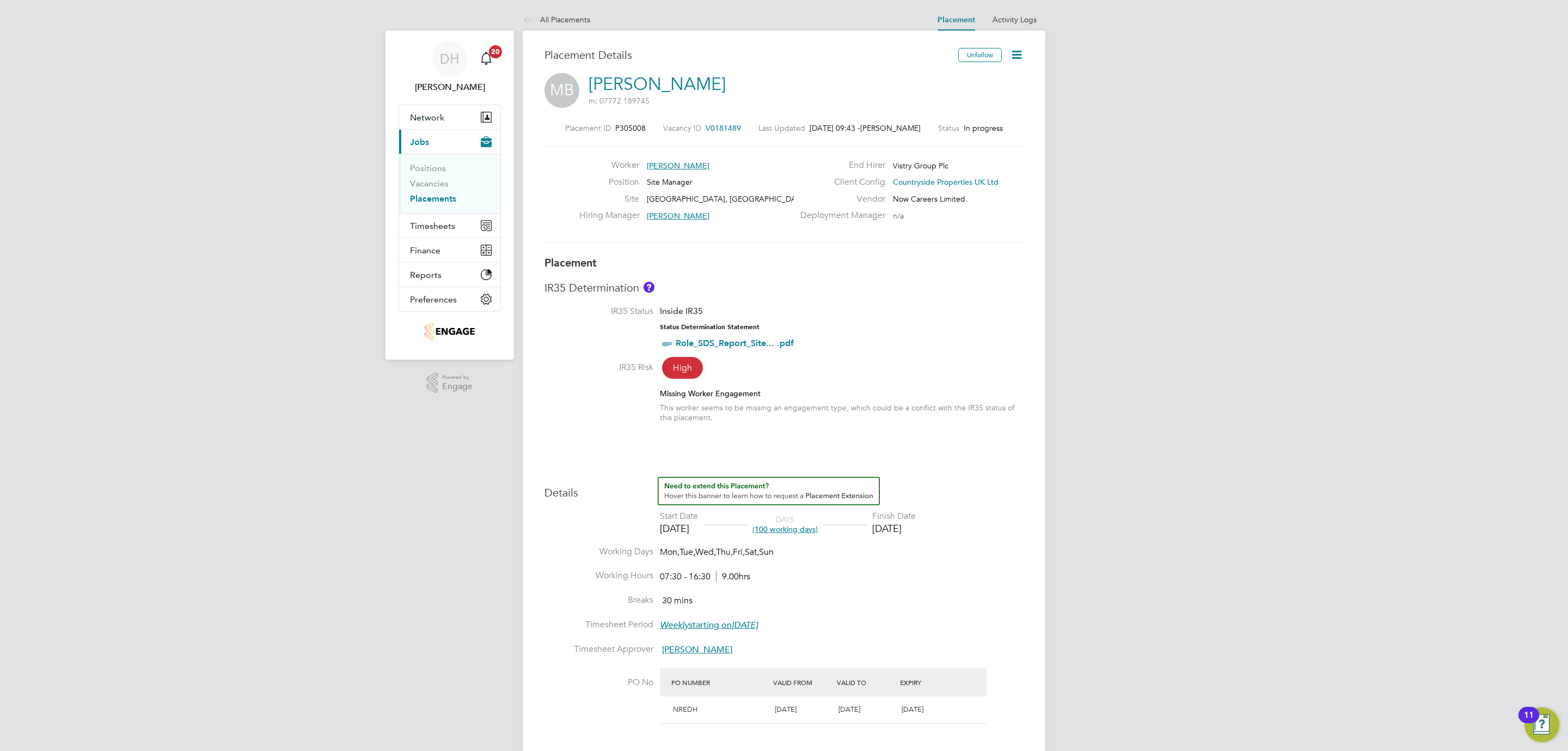
click at [1020, 54] on icon at bounding box center [1017, 55] width 13 height 13
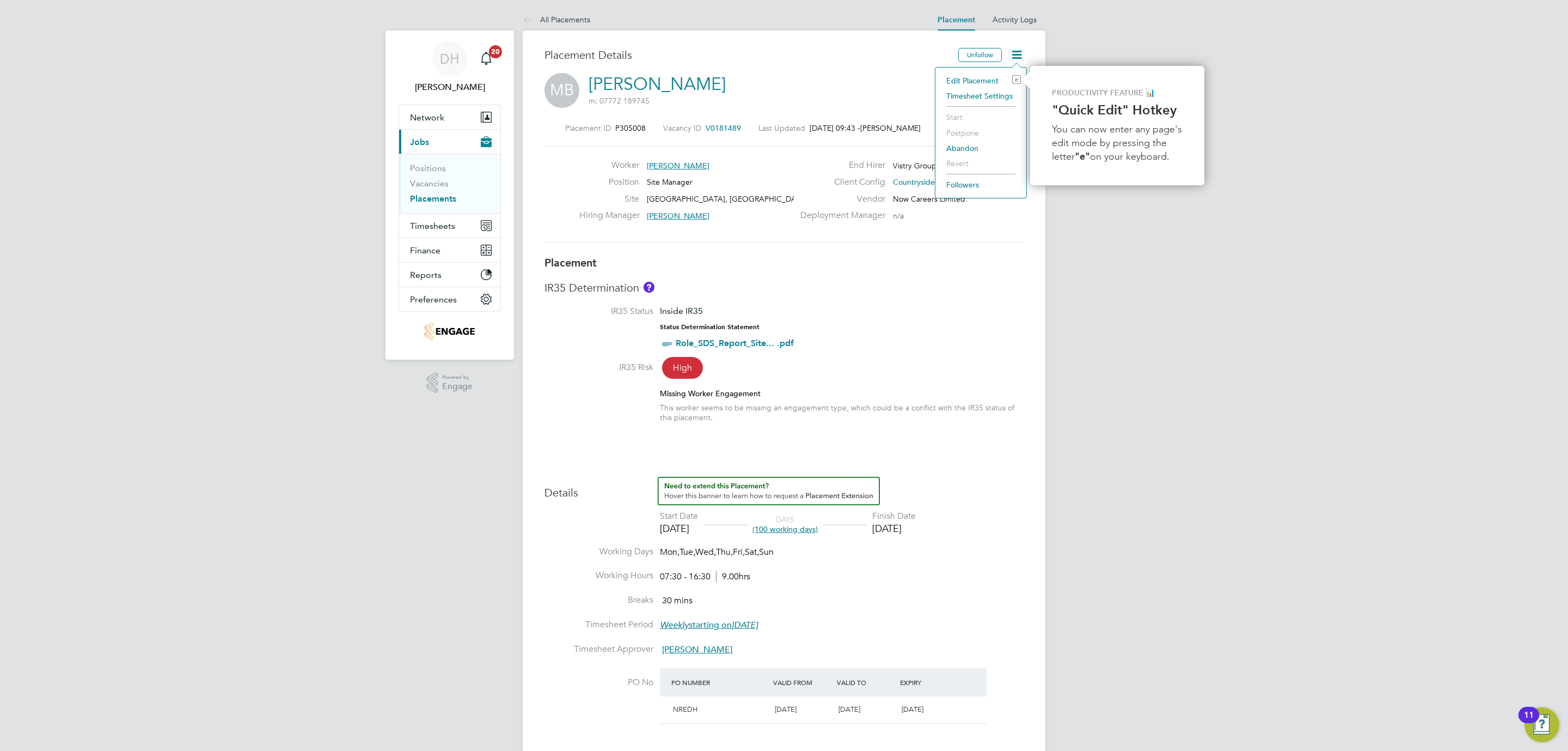
click at [975, 80] on li "Edit Placement e" at bounding box center [981, 80] width 80 height 15
type input "[PERSON_NAME]"
type input "[DATE]"
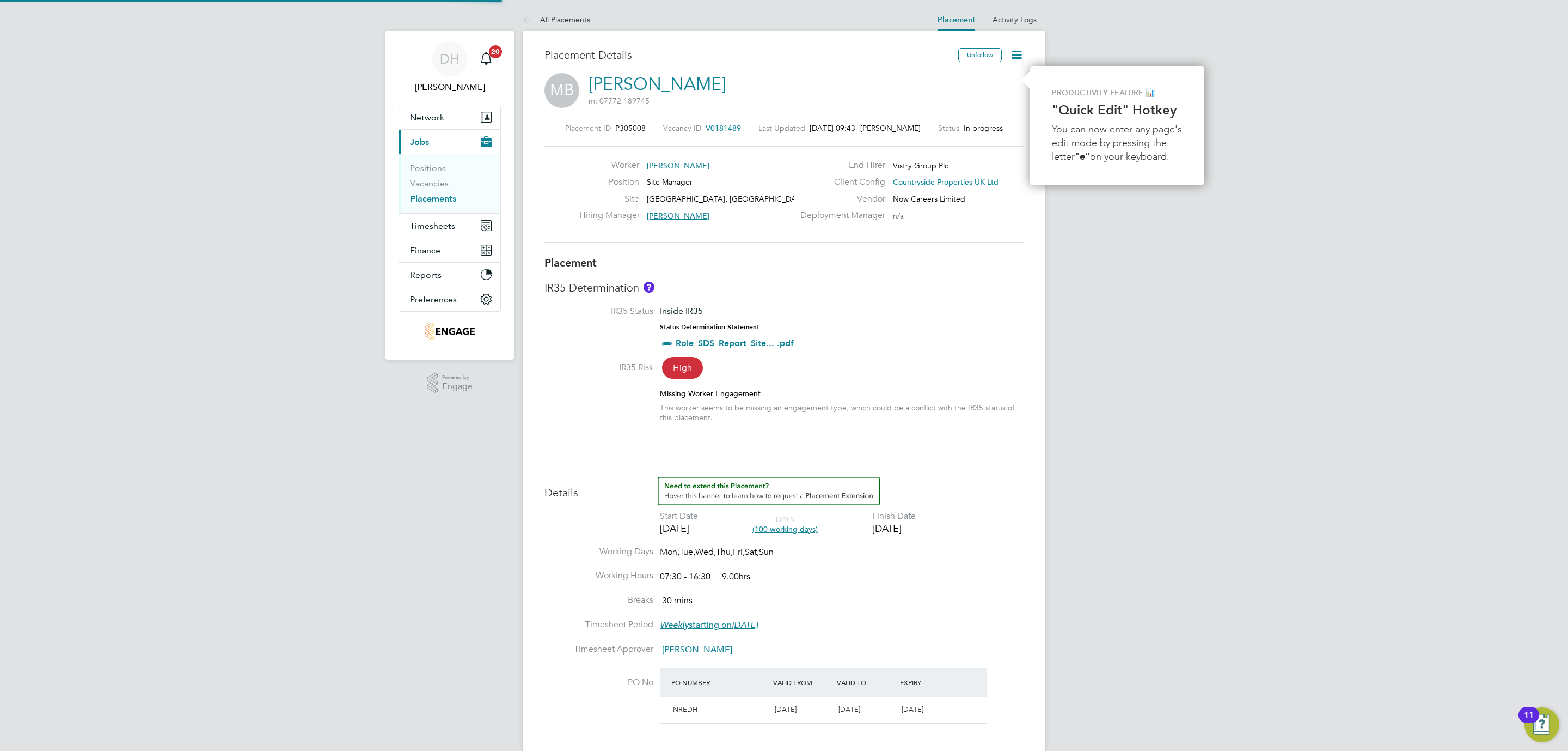
type input "07:30"
type input "16:30"
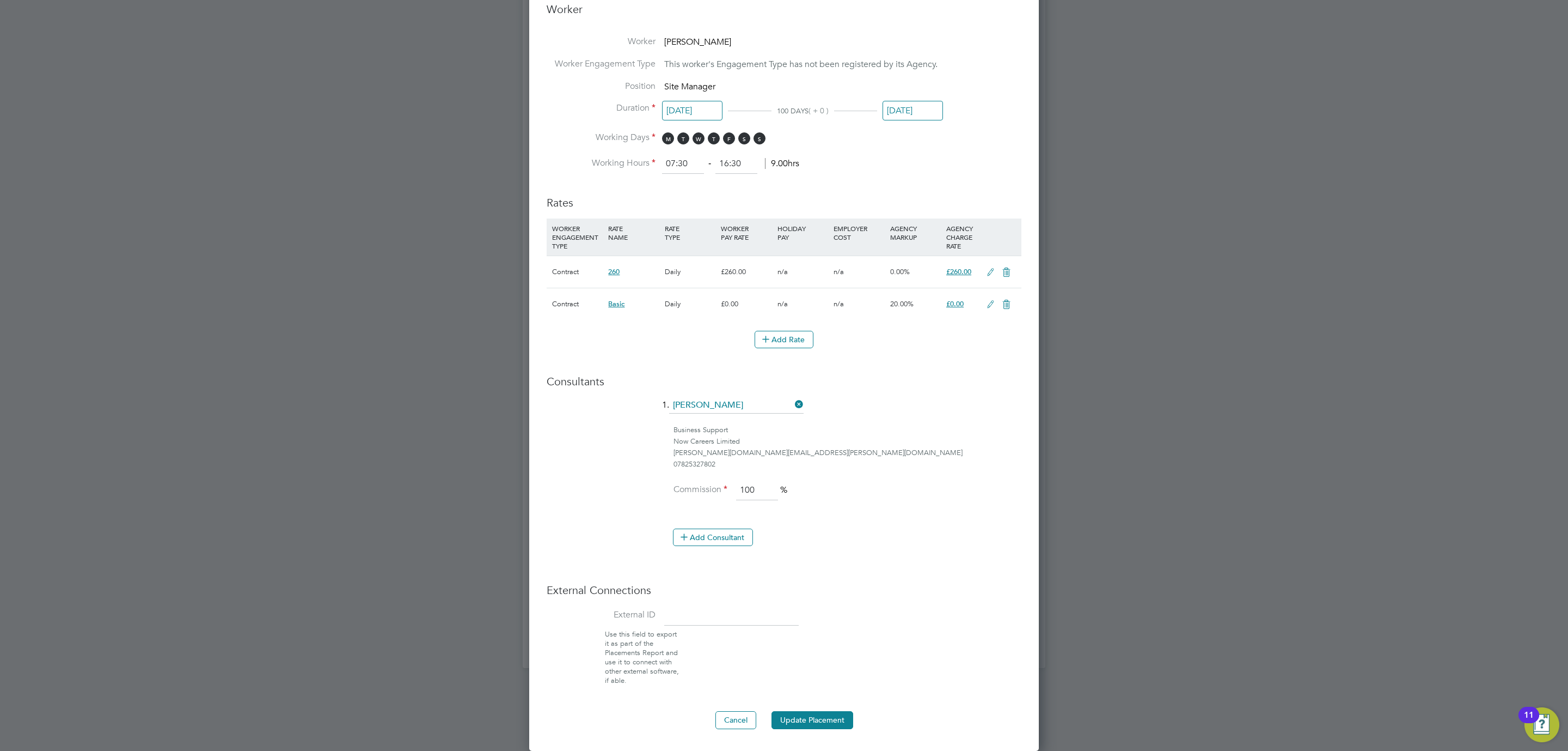
click at [989, 269] on icon at bounding box center [990, 272] width 13 height 9
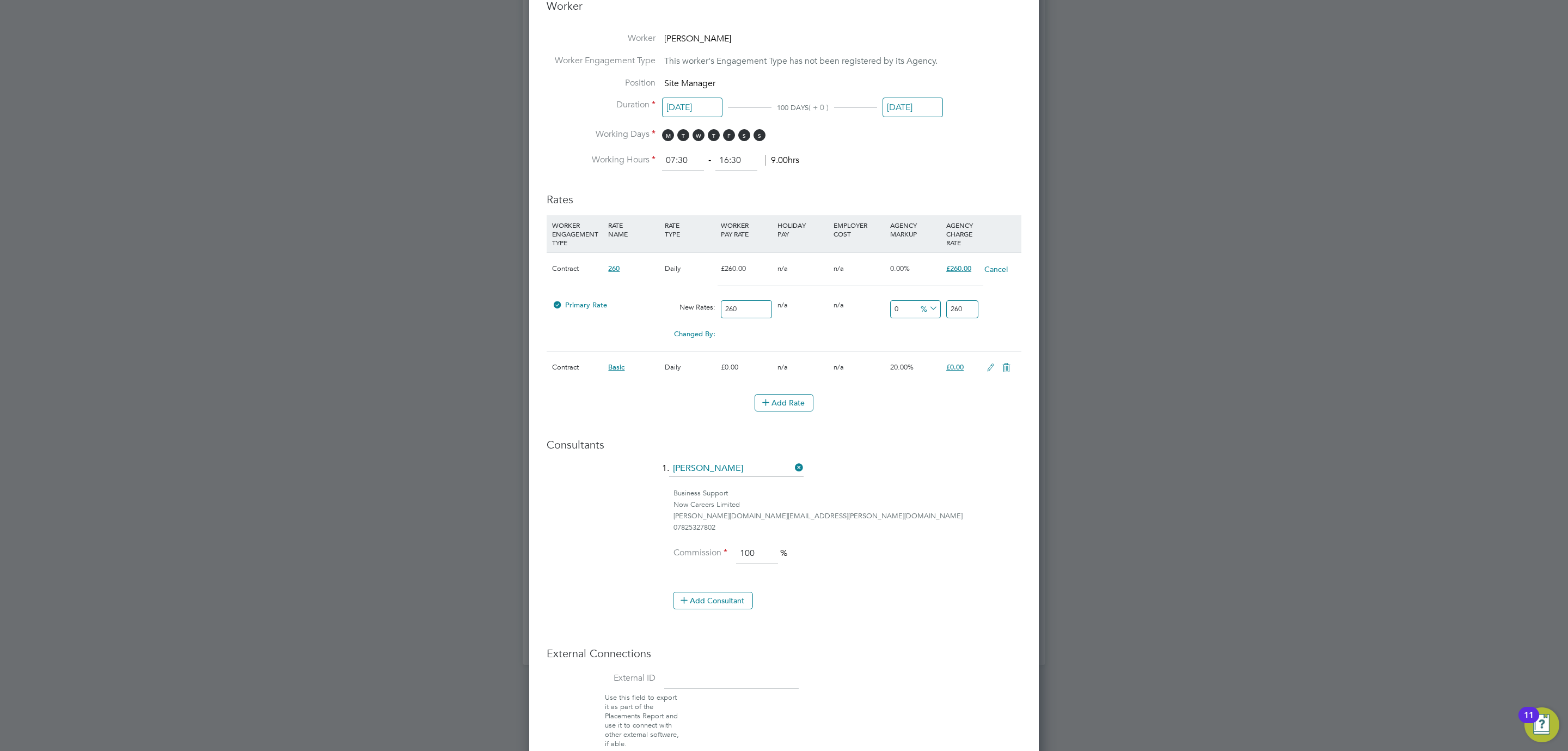
drag, startPoint x: 974, startPoint y: 302, endPoint x: 912, endPoint y: 303, distance: 62.0
click at [925, 301] on div "Primary Rate New Rates: 260 0 n/a 0 n/a 0 0 % 260" at bounding box center [784, 309] width 475 height 29
type input "-98.84615384615384"
type input "30"
type input "15.384615384615385"
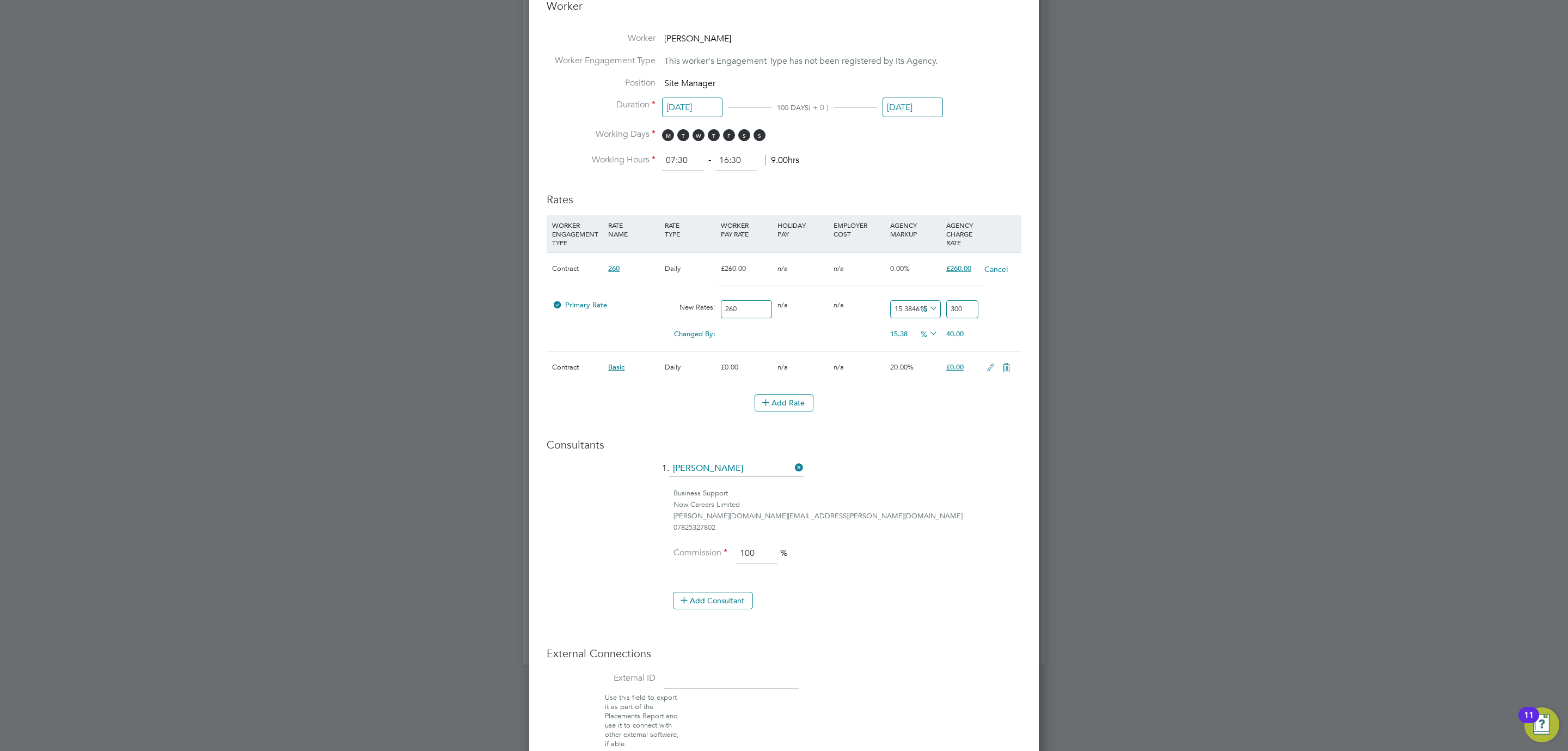
type input "300"
click at [981, 468] on li "1. [PERSON_NAME]" at bounding box center [784, 474] width 475 height 27
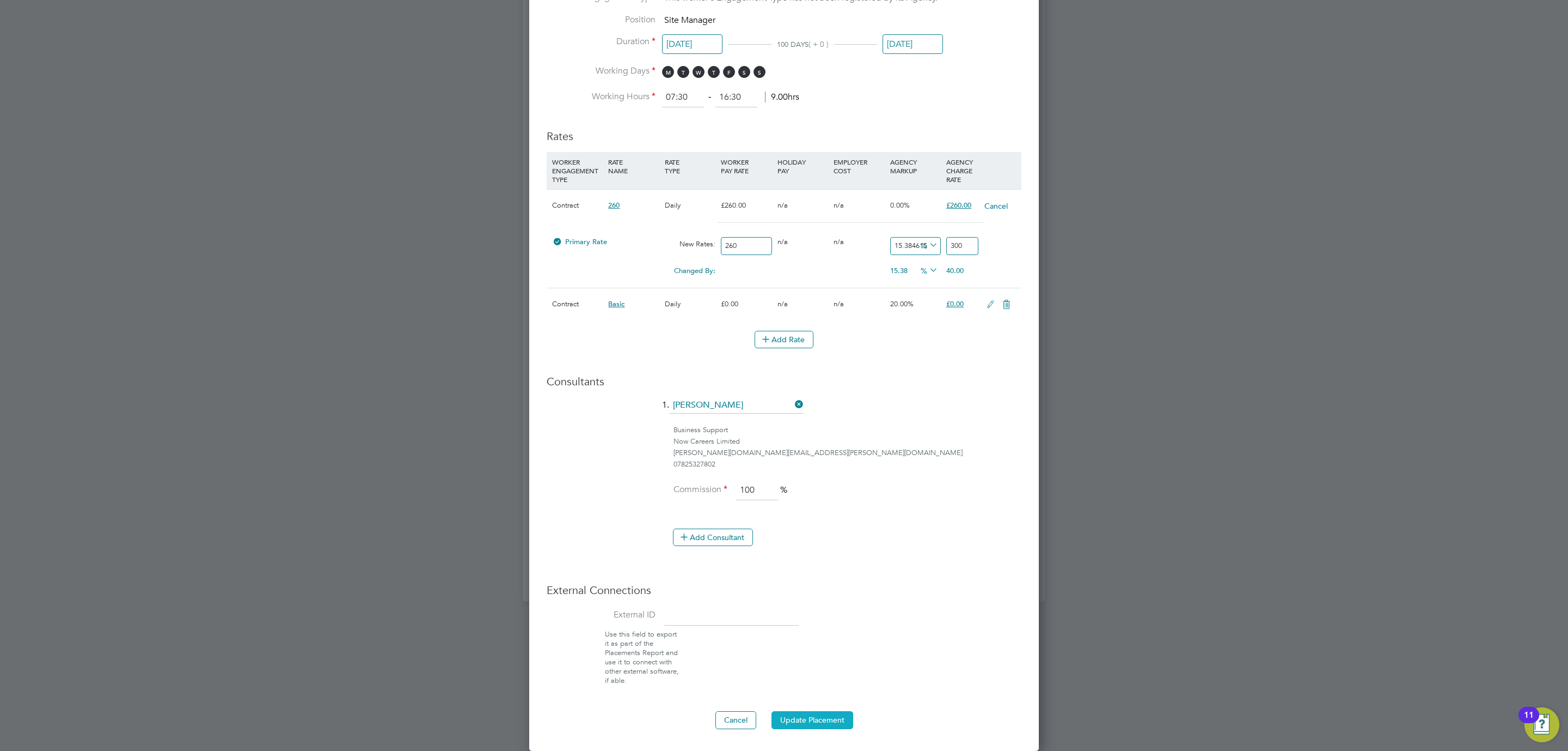
click at [791, 721] on button "Update Placement" at bounding box center [812, 719] width 82 height 18
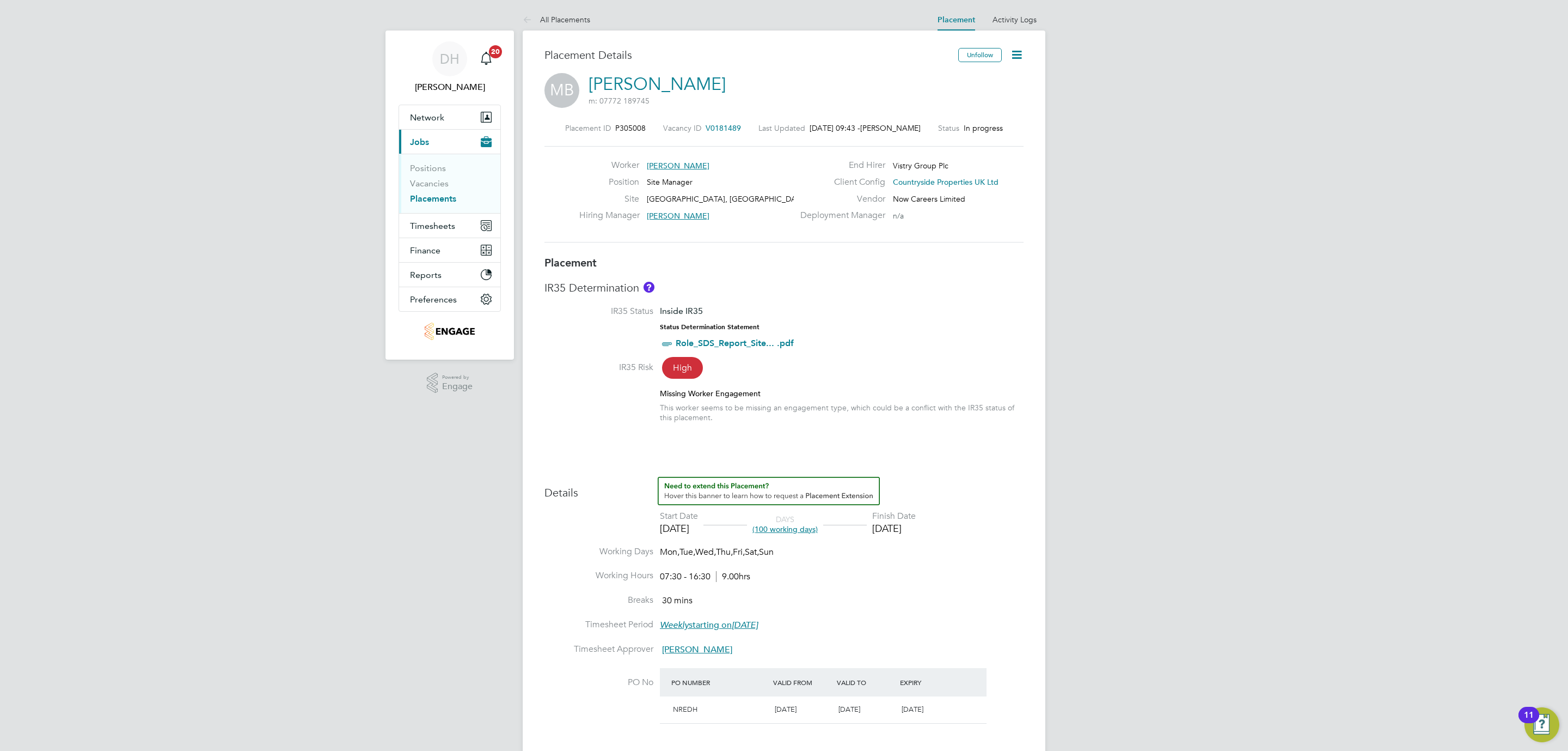
click at [279, 485] on div "DH Danielle Hughes Notifications 20 Applications: Network Team Members Business…" at bounding box center [784, 603] width 1568 height 1207
click at [443, 218] on button "Timesheets" at bounding box center [450, 225] width 101 height 24
click at [448, 195] on link "Timesheets" at bounding box center [433, 192] width 45 height 10
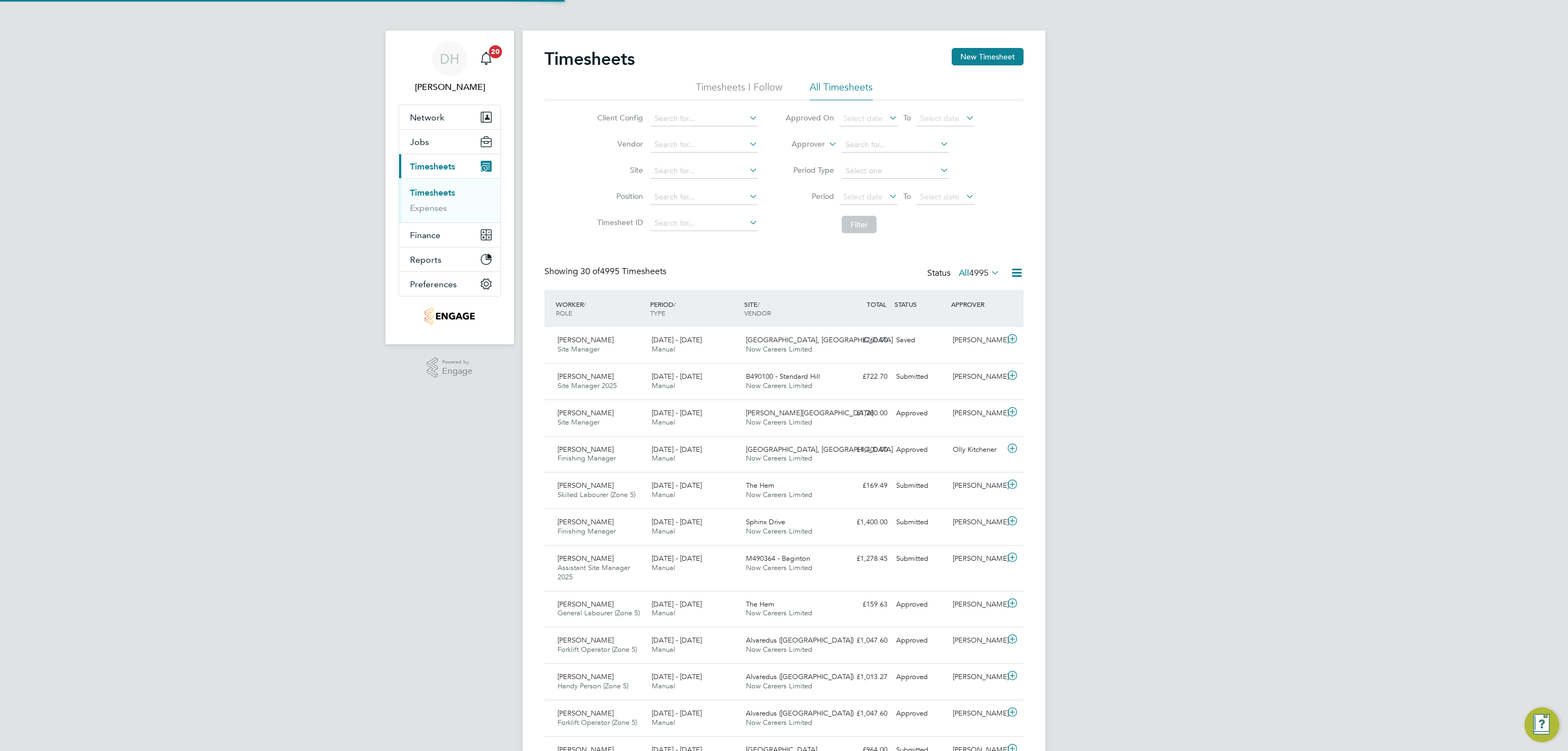
click at [1161, 386] on div "DH [PERSON_NAME] Notifications 20 Applications: Network Team Members Businesses…" at bounding box center [784, 759] width 1568 height 1518
click at [856, 349] on div "£260.00 Saved" at bounding box center [863, 340] width 57 height 18
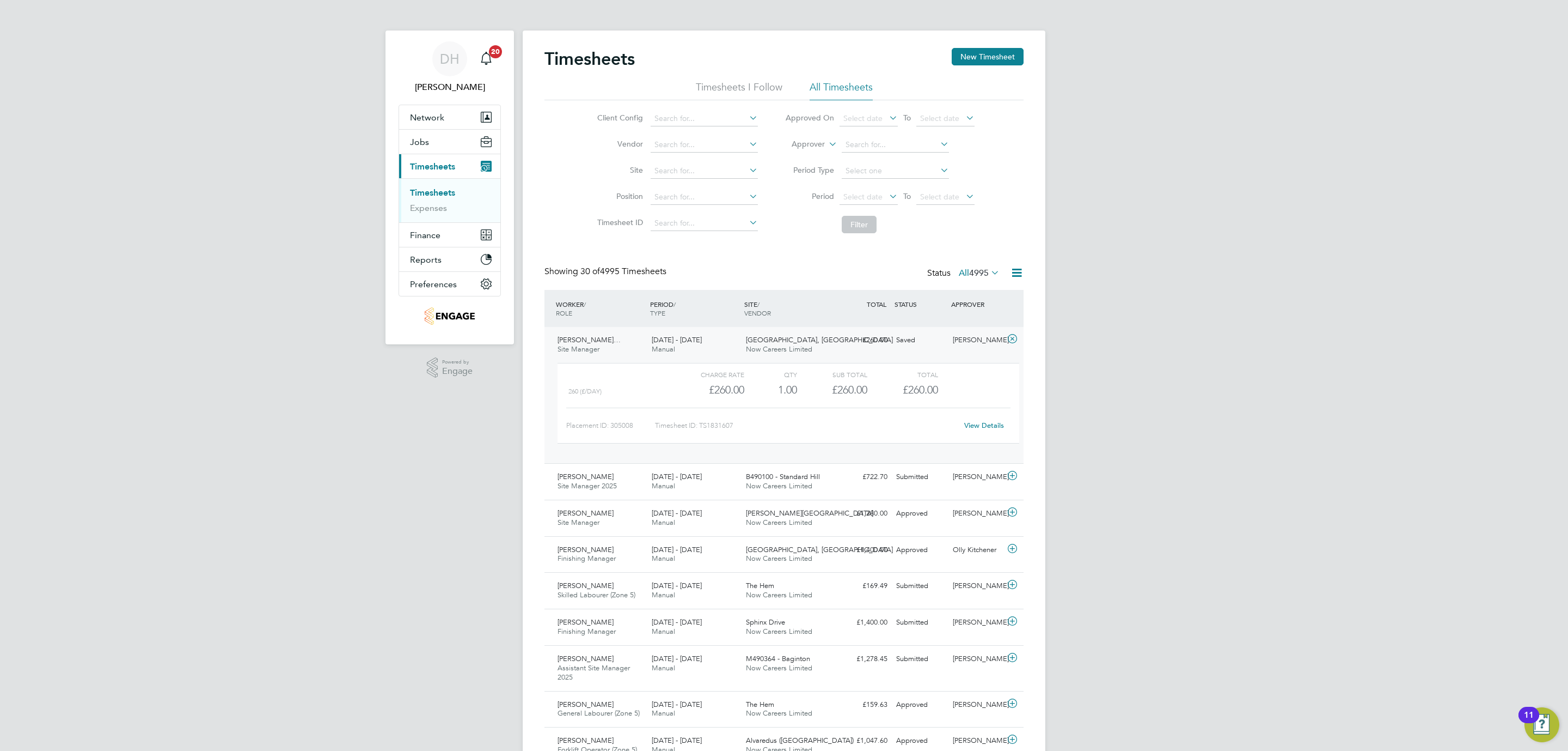
click at [992, 428] on link "View Details" at bounding box center [984, 425] width 40 height 9
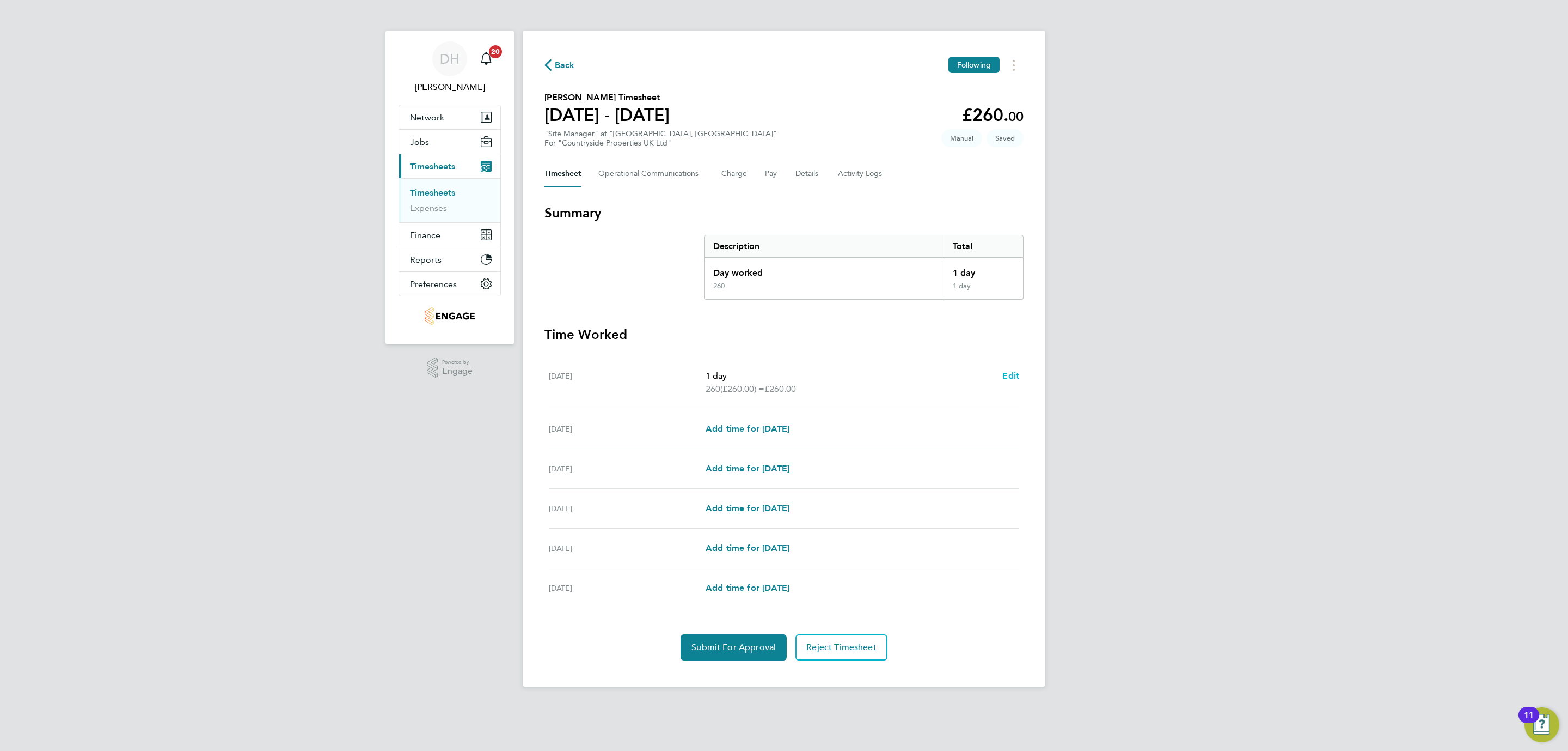
click at [1010, 372] on span "Edit" at bounding box center [1011, 375] width 17 height 10
select select "1"
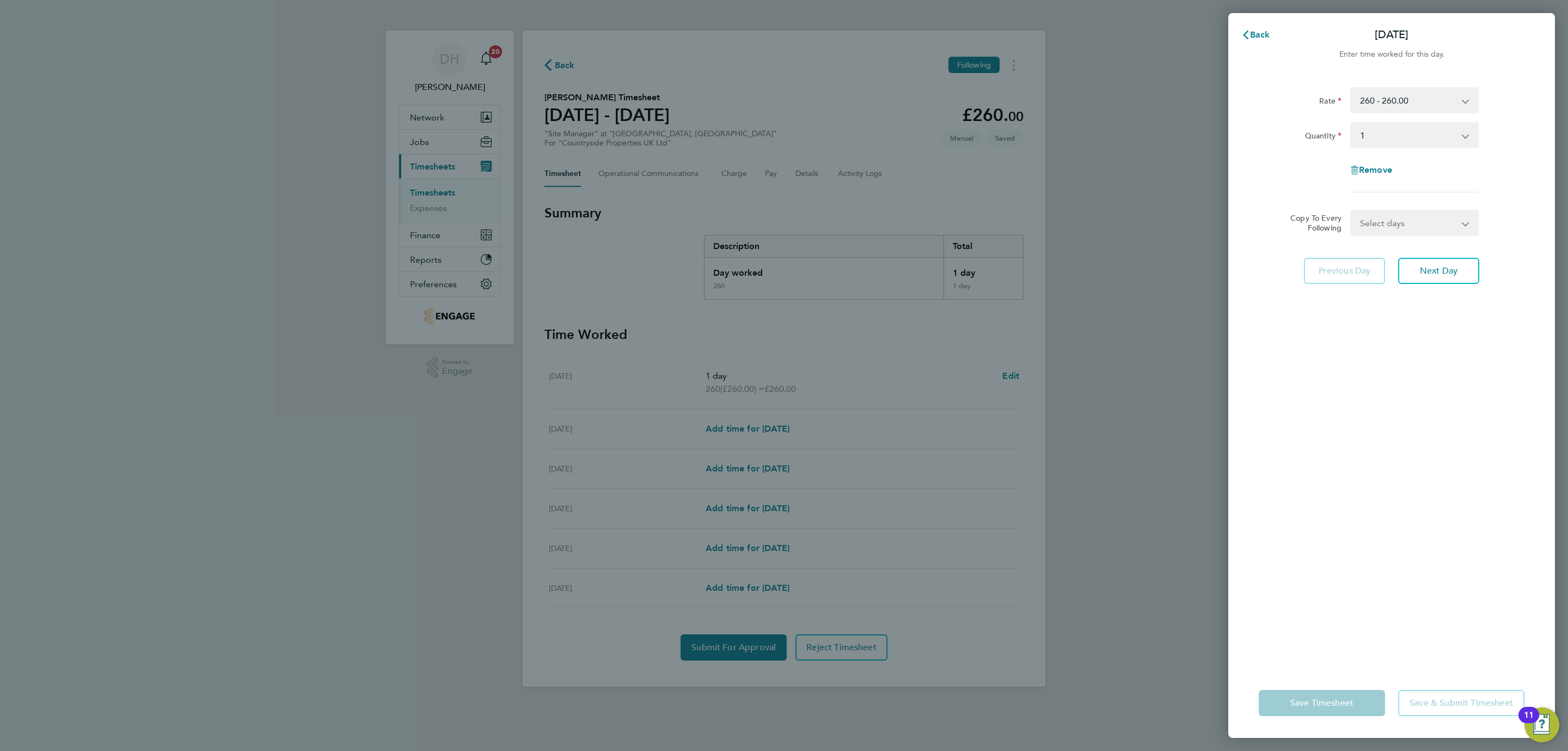
click at [1416, 103] on select "260 - 260.00 260 - 300.00 Basic" at bounding box center [1408, 100] width 113 height 24
click at [1398, 133] on select "Select quantity 0.5 1" at bounding box center [1408, 135] width 113 height 24
select select "1"
click at [1351, 123] on select "Select quantity 0.5 1" at bounding box center [1408, 135] width 113 height 24
click at [1433, 267] on span "Next Day" at bounding box center [1439, 271] width 38 height 11
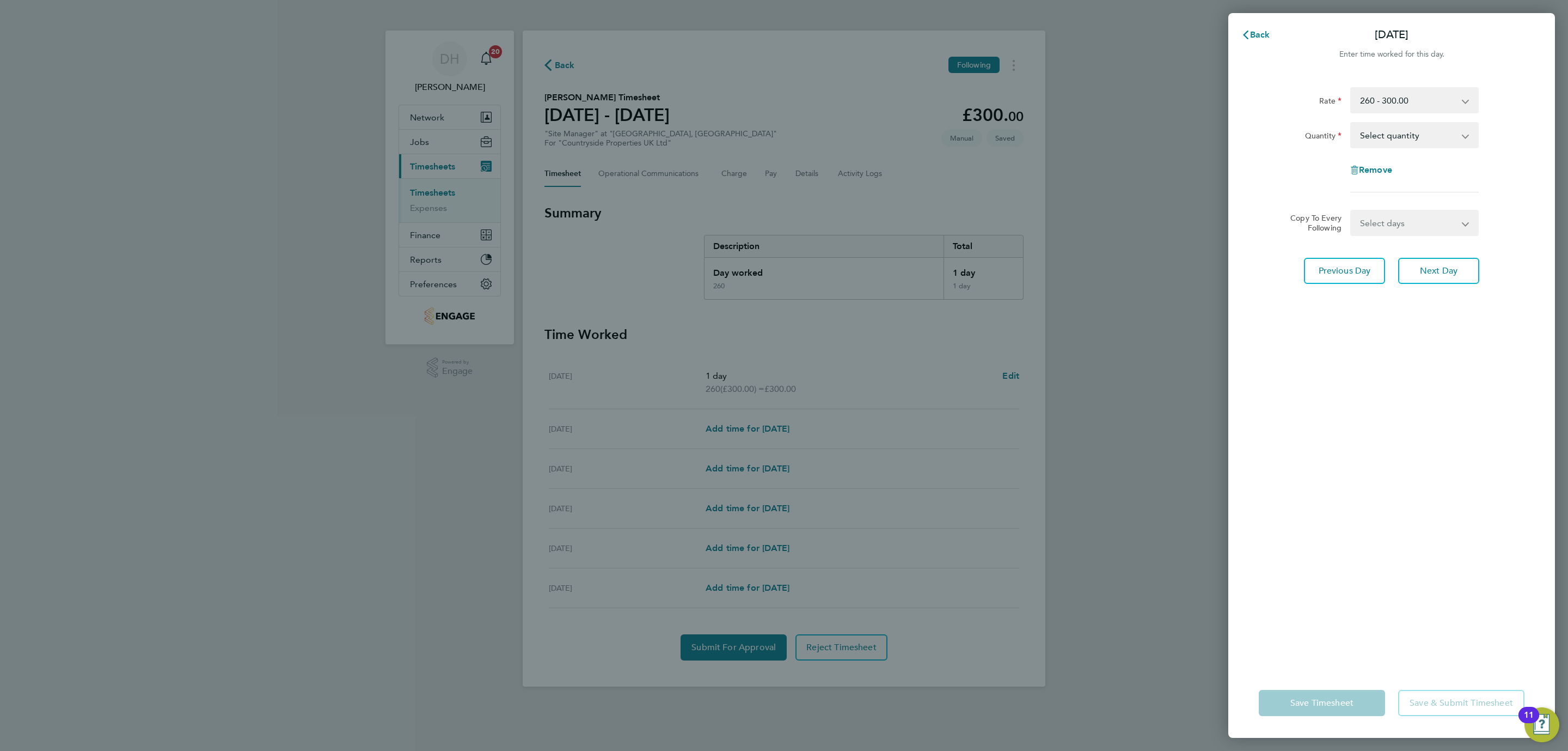
drag, startPoint x: 1401, startPoint y: 135, endPoint x: 1401, endPoint y: 144, distance: 9.0
click at [1401, 135] on select "Select quantity 0.5 1" at bounding box center [1408, 135] width 113 height 24
select select "1"
click at [1351, 123] on select "Select quantity 0.5 1" at bounding box center [1408, 135] width 113 height 24
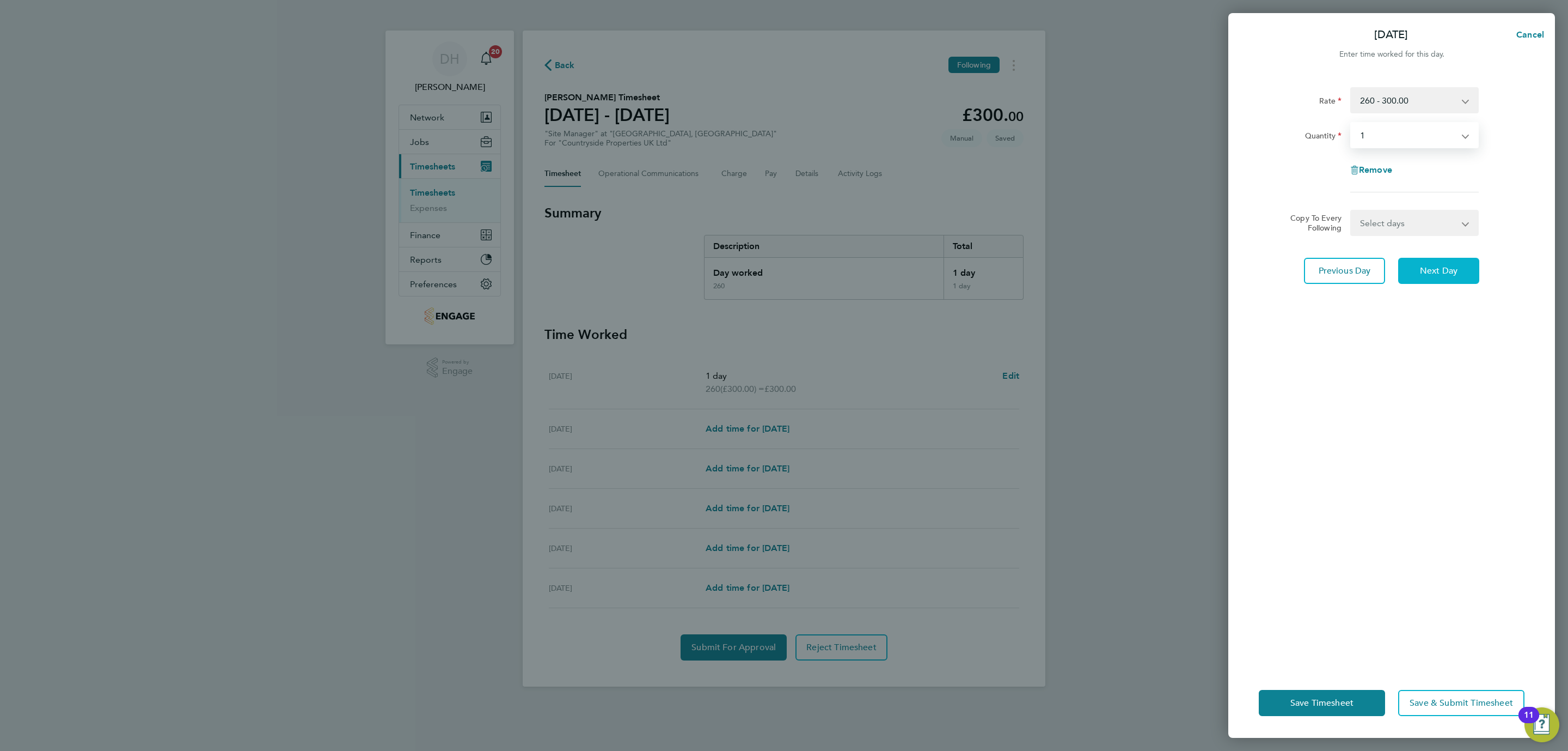
click at [1423, 271] on span "Next Day" at bounding box center [1439, 271] width 38 height 11
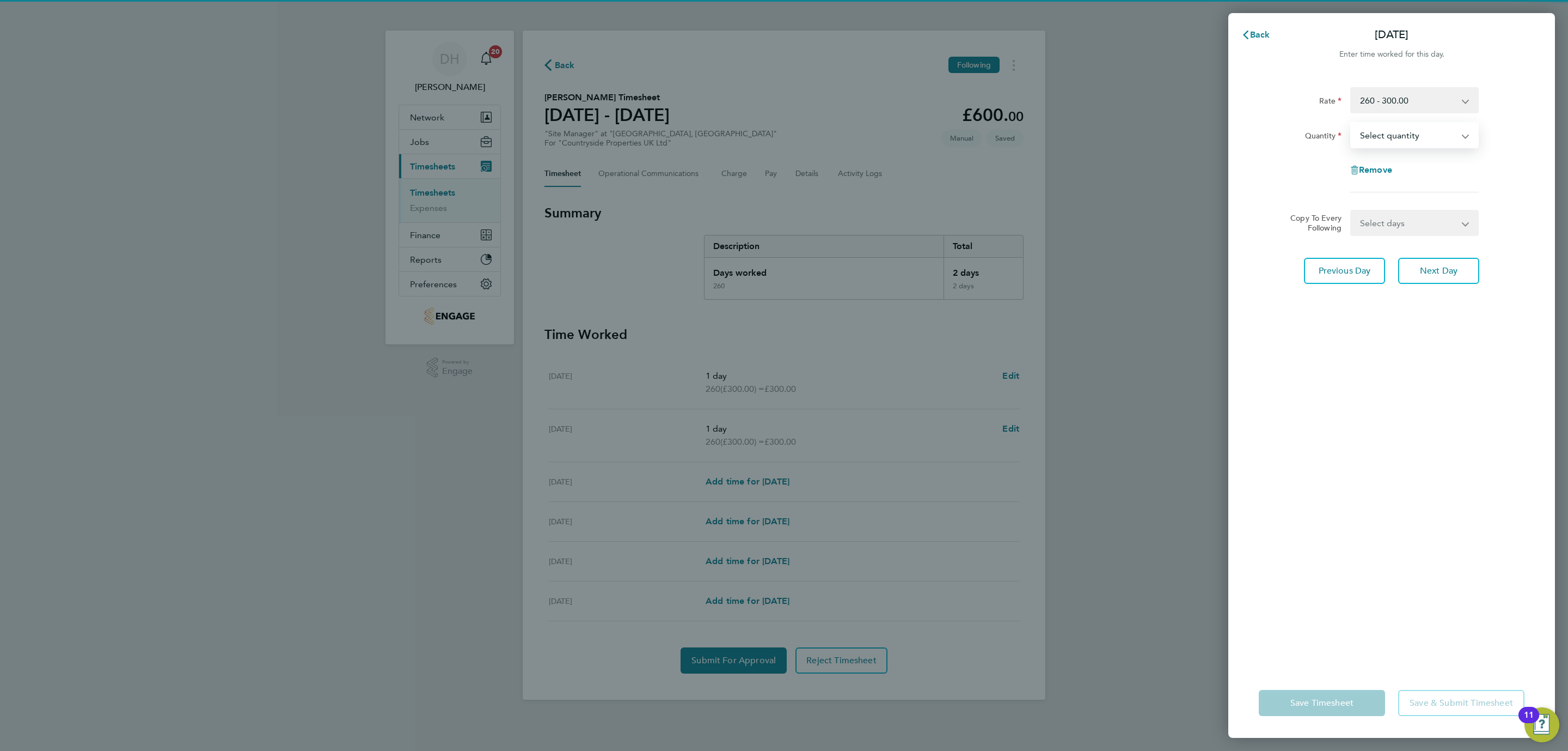
select select "1"
click at [1351, 123] on select "Select quantity 0.5 1" at bounding box center [1408, 135] width 113 height 24
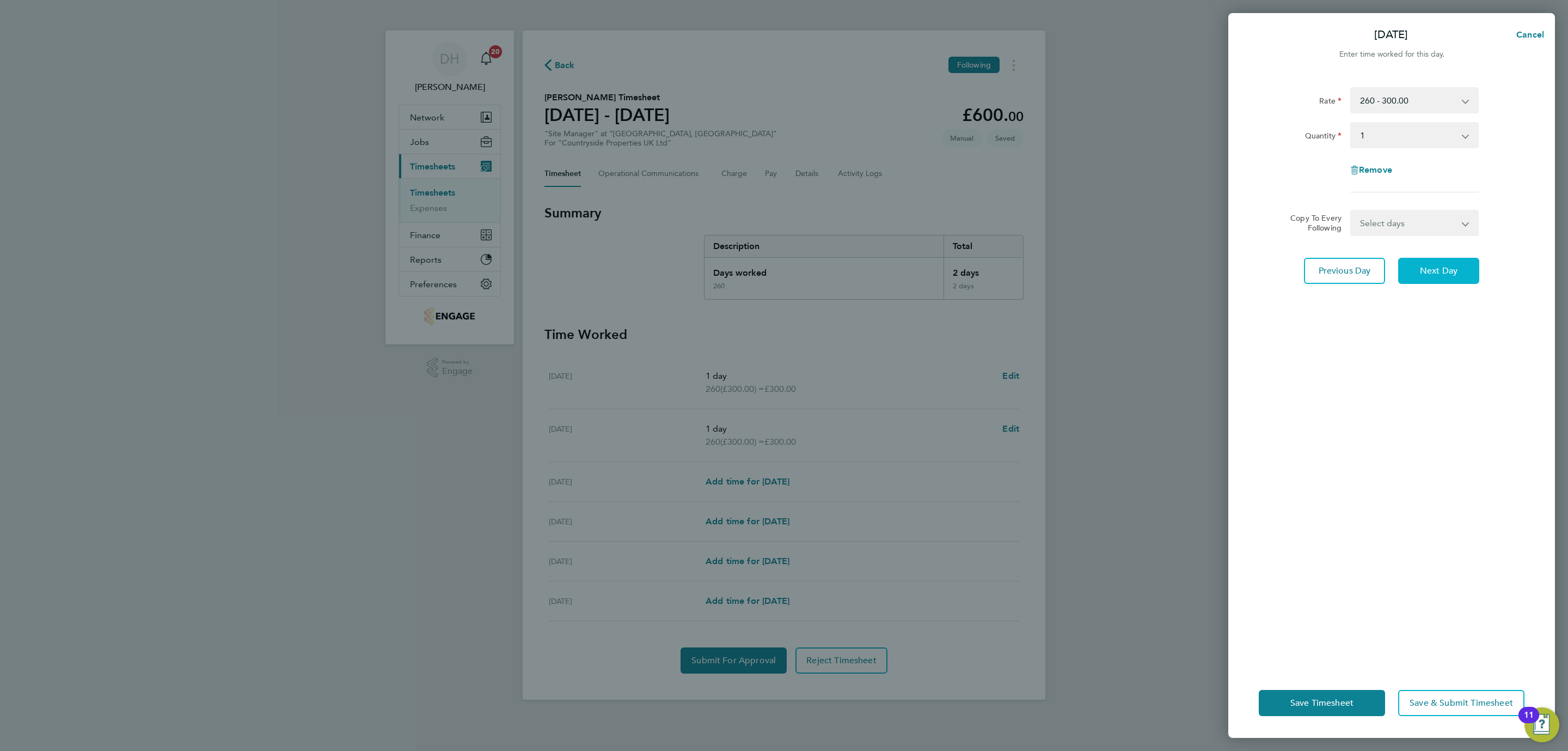
click at [1423, 270] on span "Next Day" at bounding box center [1439, 271] width 38 height 11
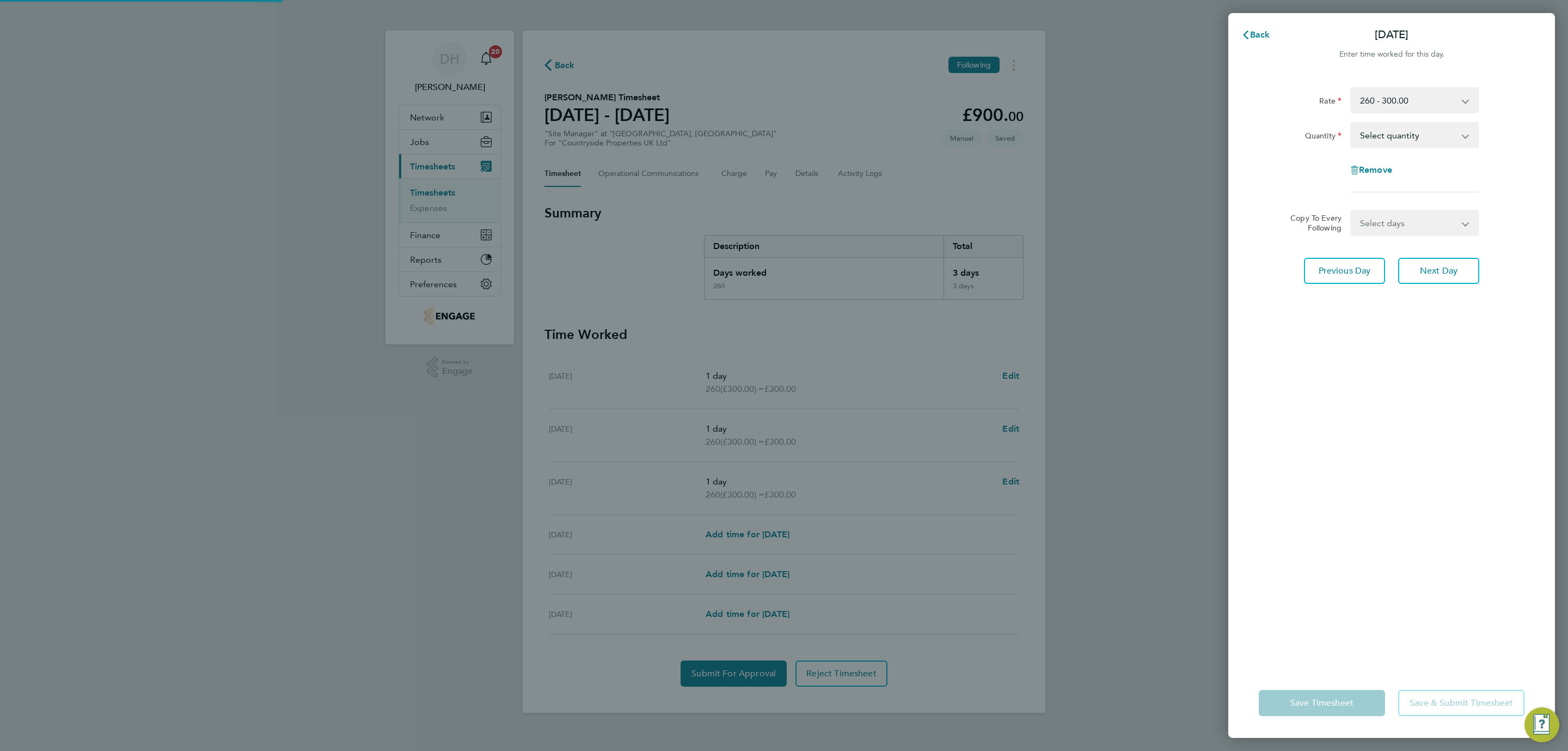
click at [1382, 136] on select "Select quantity 0.5 1" at bounding box center [1408, 135] width 113 height 24
select select "1"
click at [1351, 123] on select "Select quantity 0.5 1" at bounding box center [1408, 135] width 113 height 24
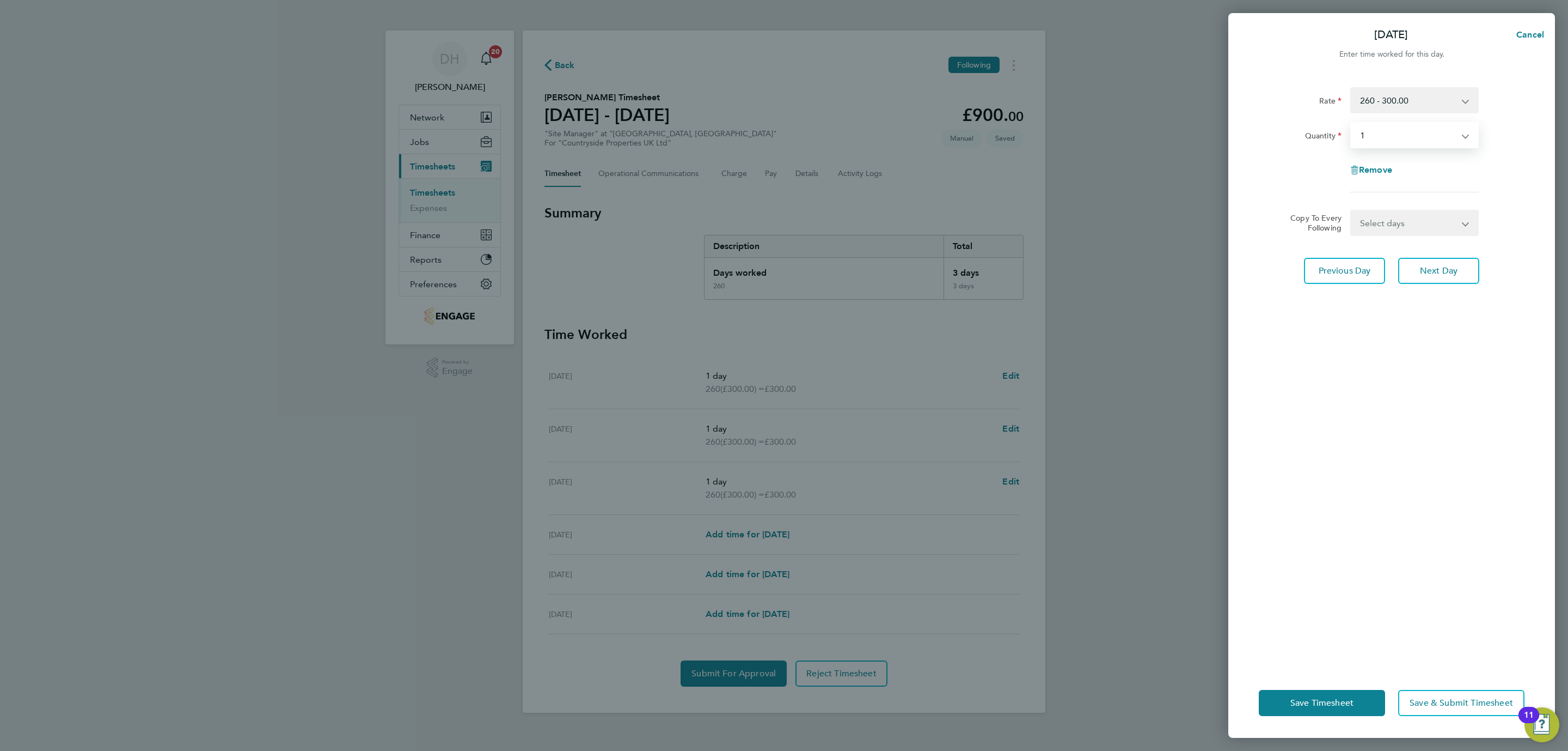
click at [1377, 555] on div "Rate 260 - 300.00 Basic Quantity Select quantity 0.5 1 Remove Copy To Every Fol…" at bounding box center [1391, 371] width 327 height 594
click at [1325, 696] on button "Save Timesheet" at bounding box center [1322, 702] width 127 height 26
click at [1349, 593] on div "Rate 260 - 300.00 Basic Quantity Select quantity 0.5 1 Remove Copy To Every Fol…" at bounding box center [1391, 371] width 327 height 594
click at [1524, 32] on span "Cancel" at bounding box center [1528, 34] width 31 height 10
click at [1260, 28] on button "Back" at bounding box center [1255, 35] width 51 height 22
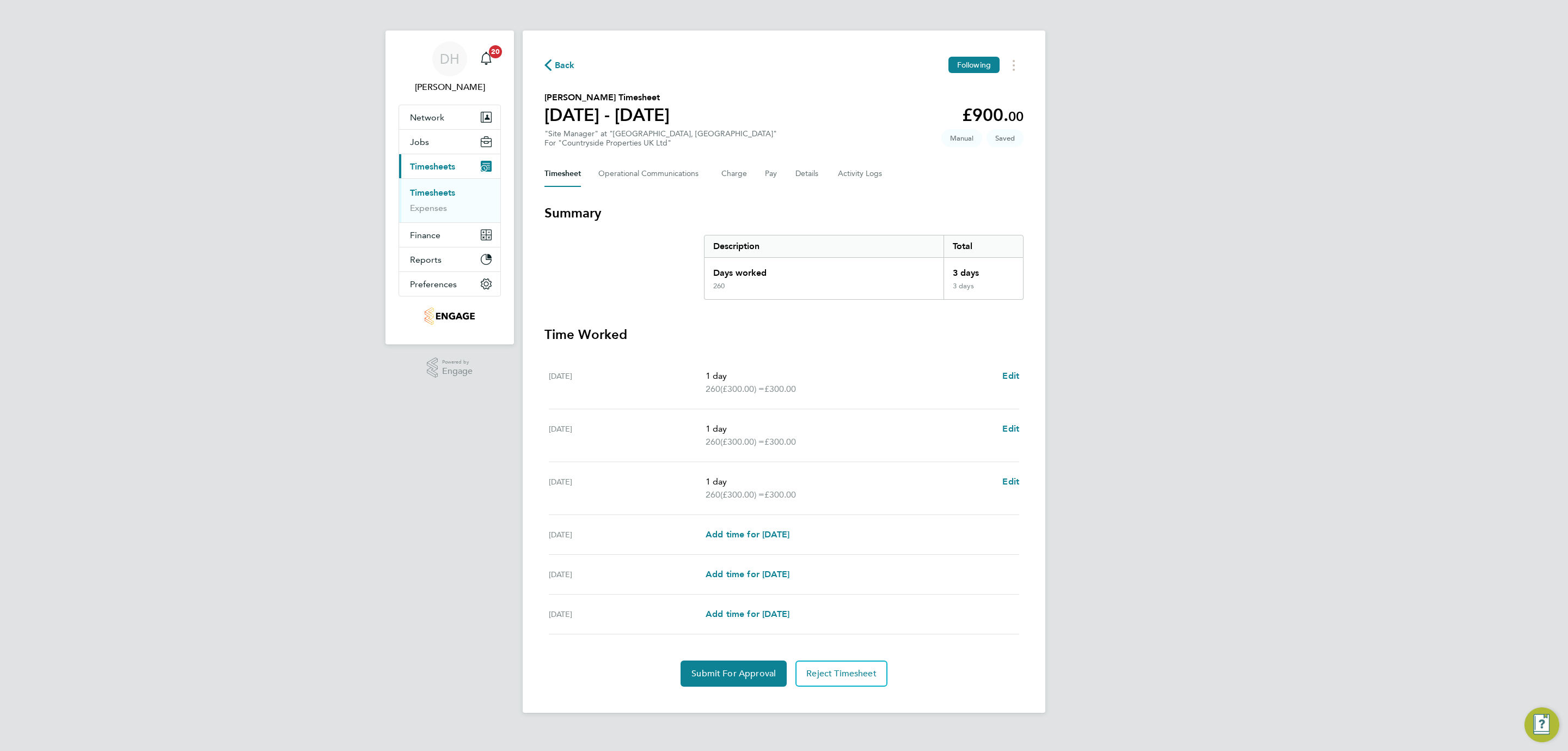
click at [1235, 216] on div "DH Danielle Hughes Notifications 20 Applications: Network Team Members Business…" at bounding box center [784, 365] width 1568 height 730
click at [740, 538] on span "Add time for Fri 26 Sep" at bounding box center [747, 534] width 84 height 10
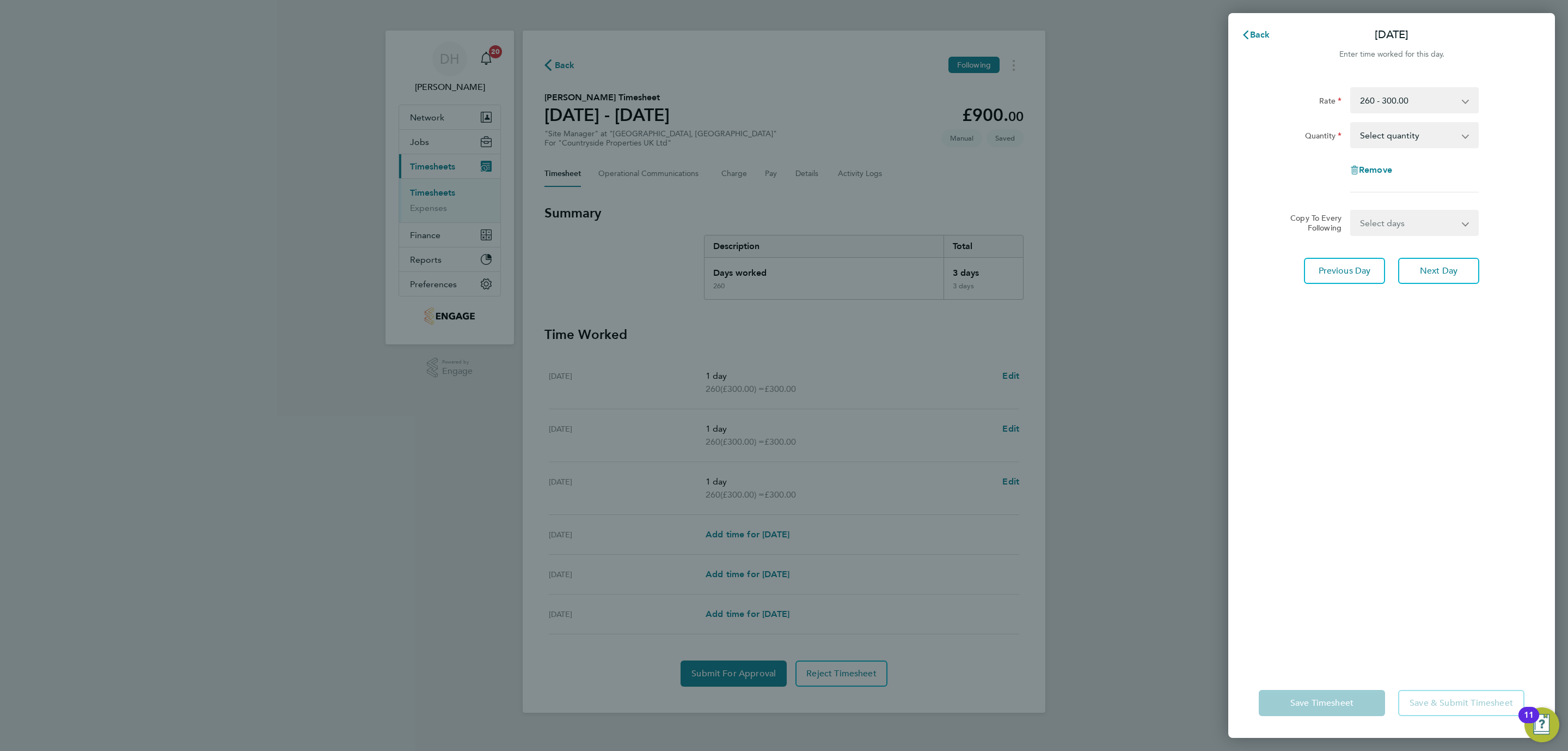
drag, startPoint x: 1430, startPoint y: 144, endPoint x: 1421, endPoint y: 137, distance: 11.4
click at [1430, 143] on select "Select quantity 0.5 1" at bounding box center [1408, 135] width 113 height 24
select select "1"
click at [1351, 123] on select "Select quantity 0.5 1" at bounding box center [1408, 135] width 113 height 24
drag, startPoint x: 1432, startPoint y: 395, endPoint x: 1329, endPoint y: 713, distance: 334.3
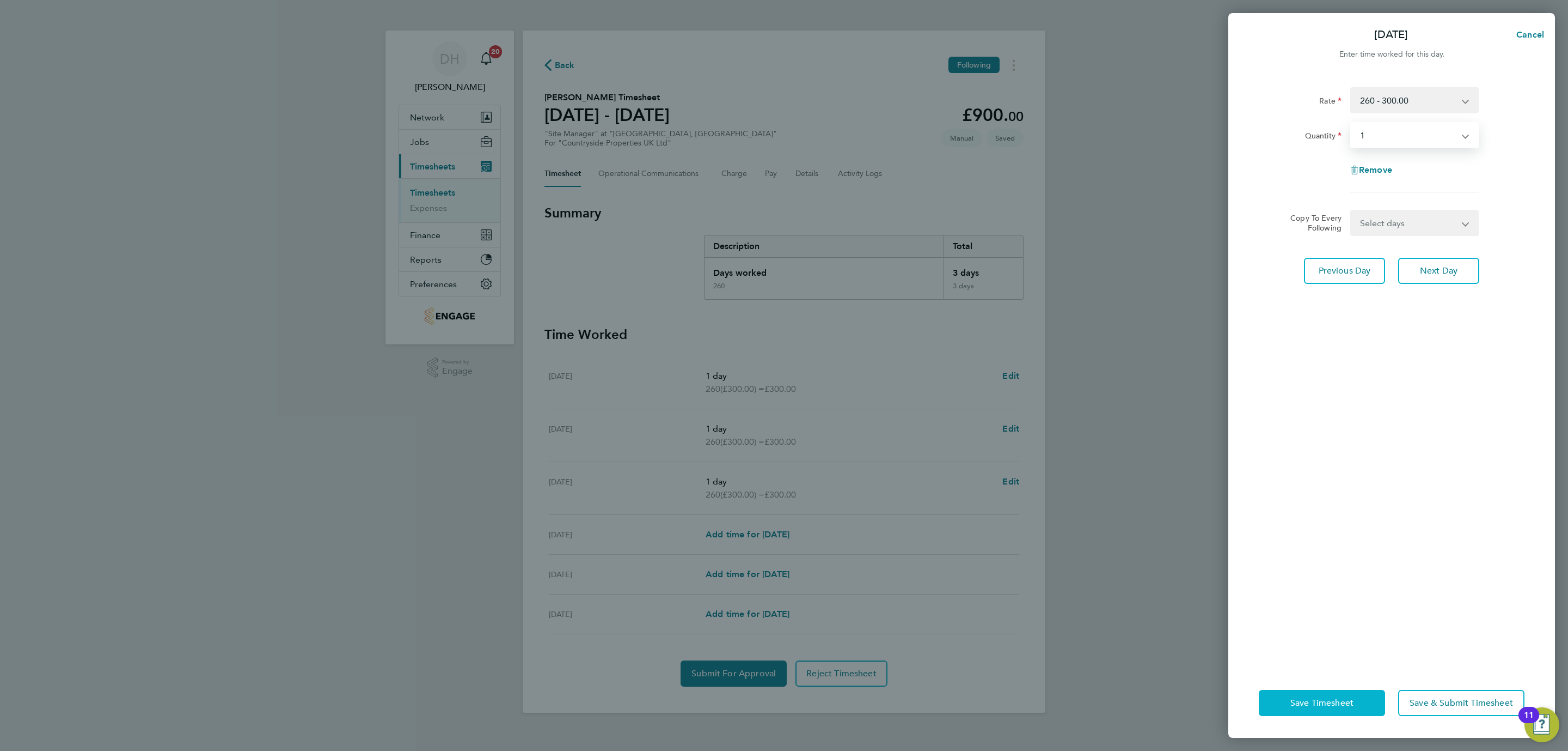
click at [1432, 396] on div "Rate 260 - 300.00 Basic Quantity Select quantity 0.5 1 Remove Copy To Every Fol…" at bounding box center [1391, 371] width 327 height 594
click at [1322, 718] on div "Save Timesheet Save & Submit Timesheet" at bounding box center [1391, 703] width 327 height 69
click at [1320, 713] on button "Save Timesheet" at bounding box center [1322, 702] width 127 height 26
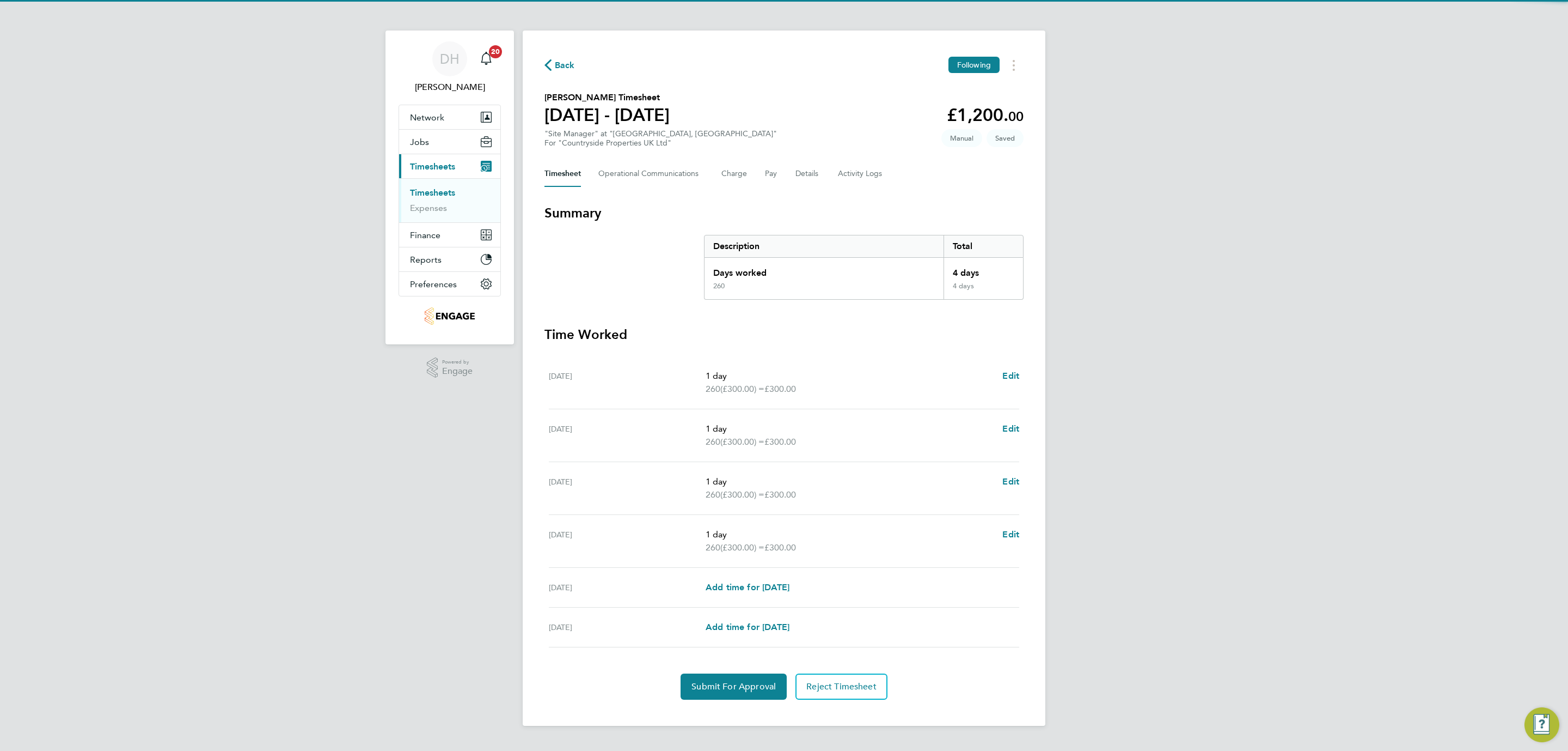
drag, startPoint x: 1260, startPoint y: 525, endPoint x: 1229, endPoint y: 517, distance: 32.0
click at [1258, 524] on div "DH Danielle Hughes Notifications 20 Applications: Network Team Members Business…" at bounding box center [784, 372] width 1568 height 743
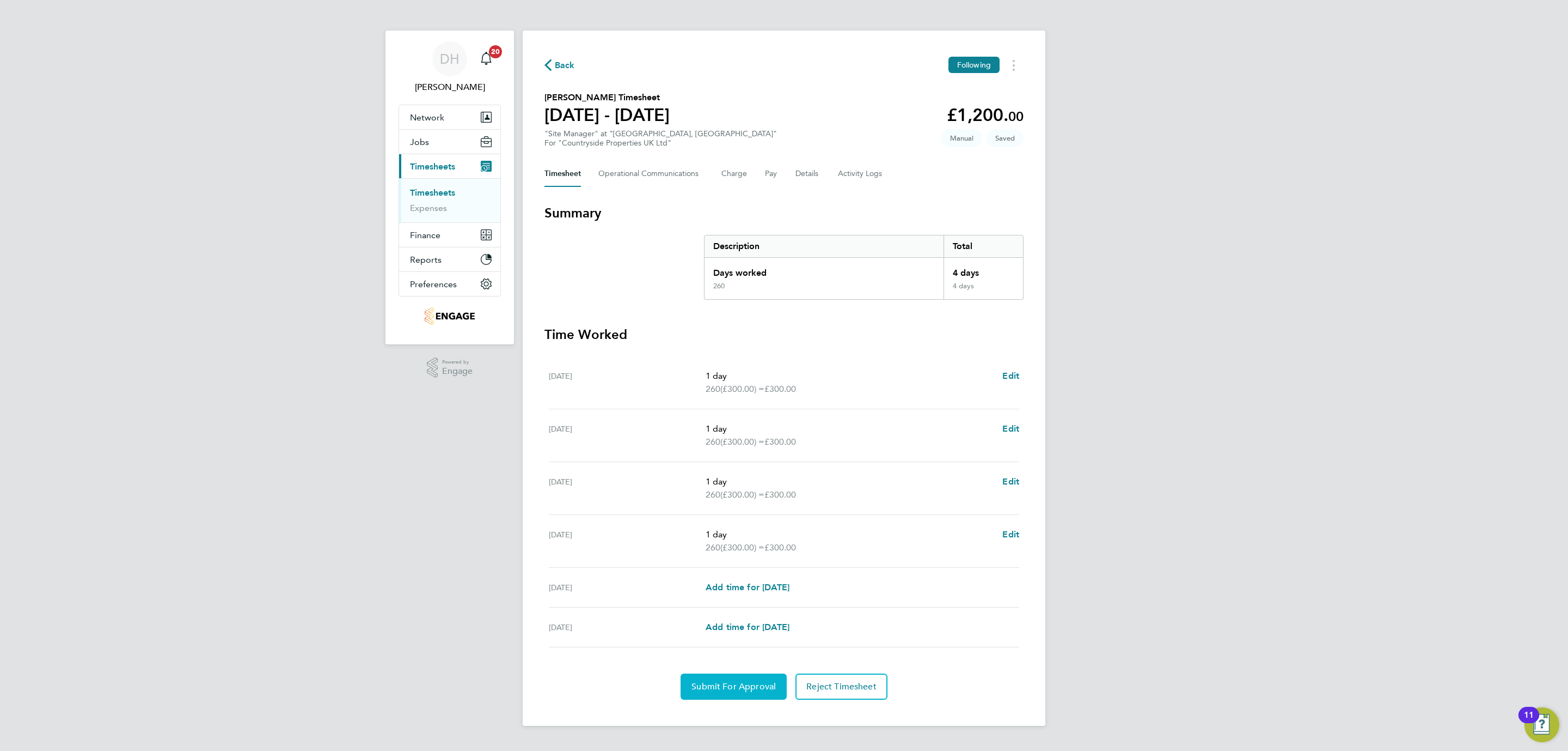
click at [716, 689] on span "Submit For Approval" at bounding box center [733, 686] width 85 height 11
drag, startPoint x: 41, startPoint y: 386, endPoint x: 320, endPoint y: 306, distance: 290.2
click at [41, 386] on div "DH Danielle Hughes Notifications 20 Applications: Network Team Members Business…" at bounding box center [784, 372] width 1568 height 743
click at [433, 191] on link "Timesheets" at bounding box center [433, 192] width 45 height 10
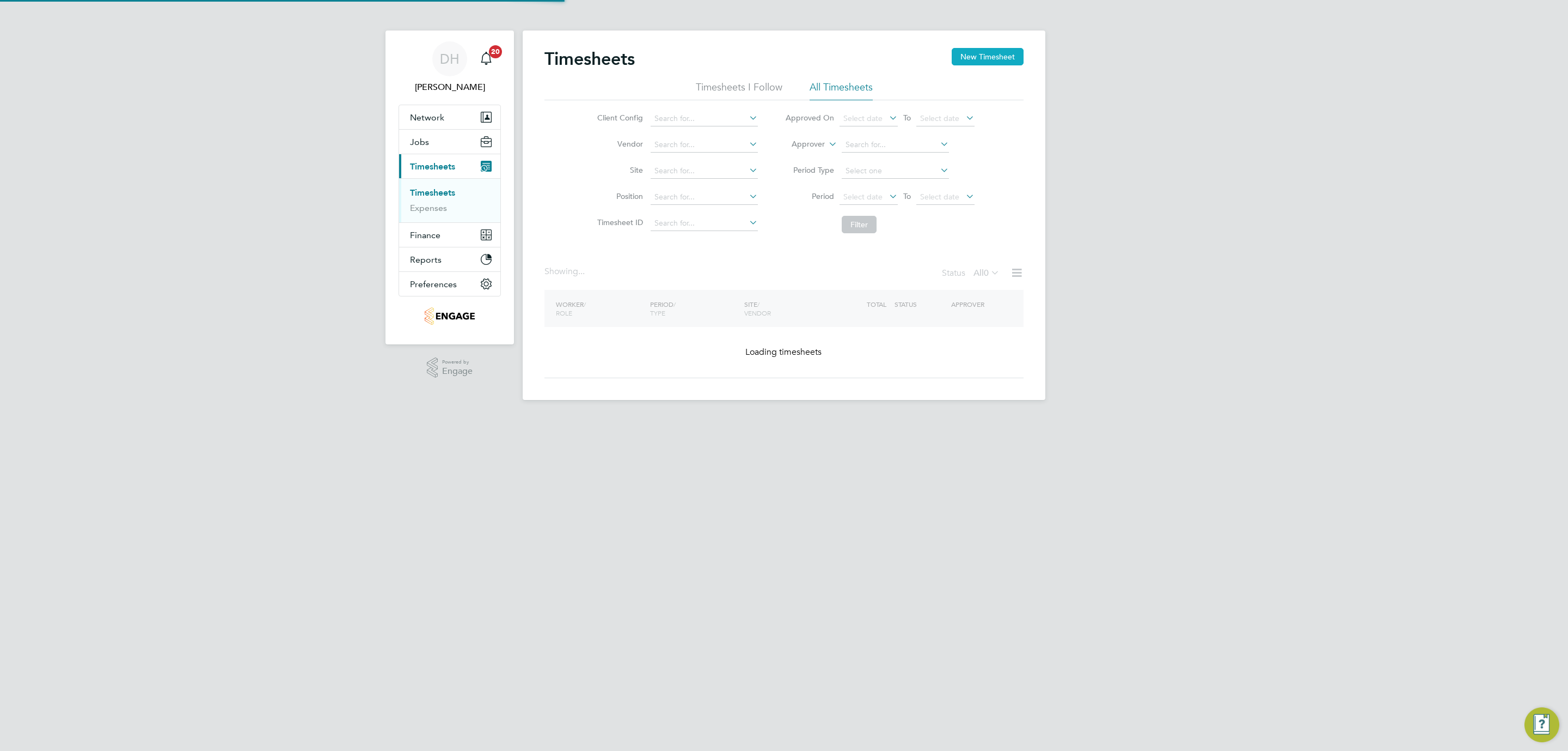
drag, startPoint x: 1265, startPoint y: 276, endPoint x: 985, endPoint y: 56, distance: 356.1
click at [1262, 262] on div "DH Danielle Hughes Notifications 20 Applications: Network Team Members Business…" at bounding box center [784, 208] width 1568 height 417
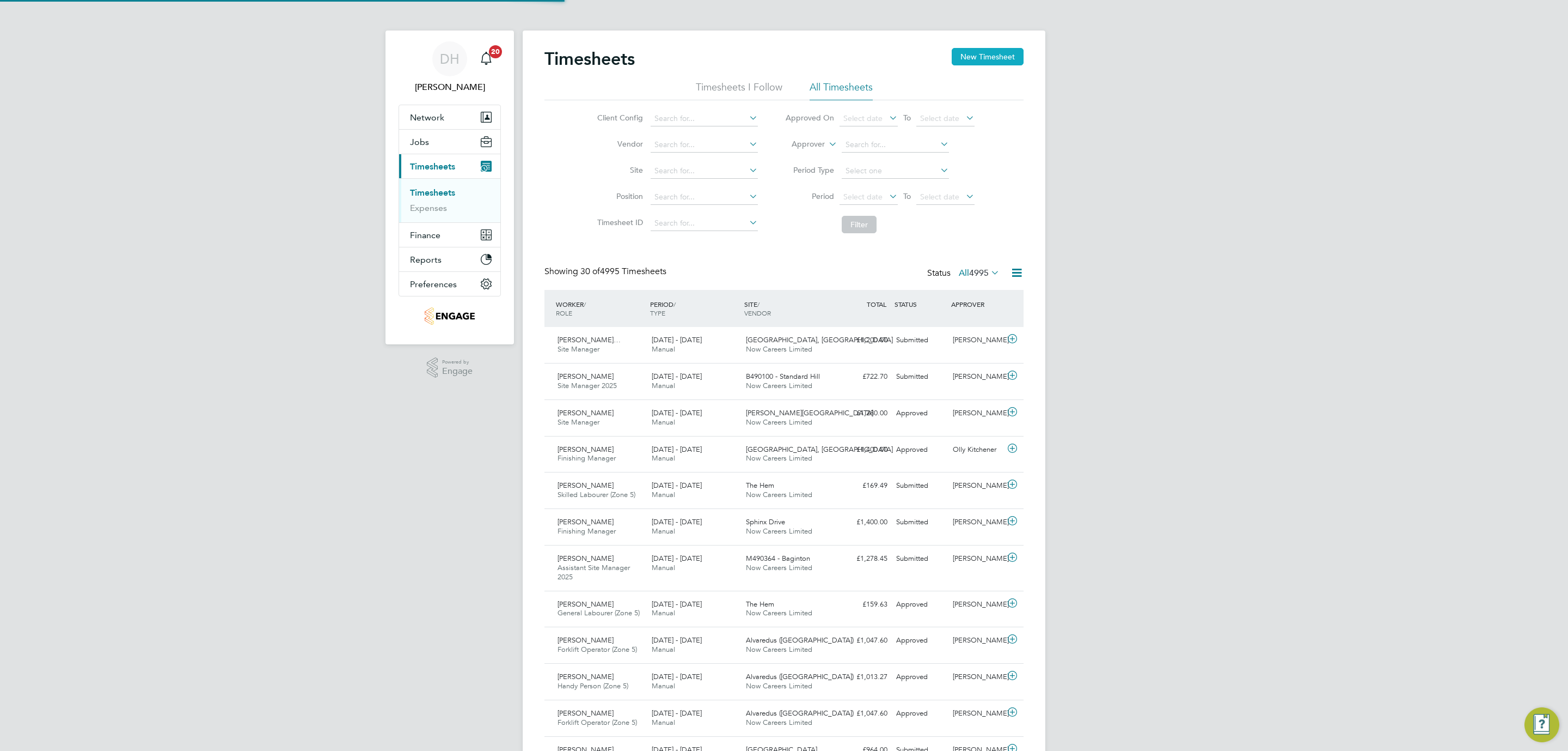
click at [985, 56] on button "New Timesheet" at bounding box center [987, 57] width 72 height 18
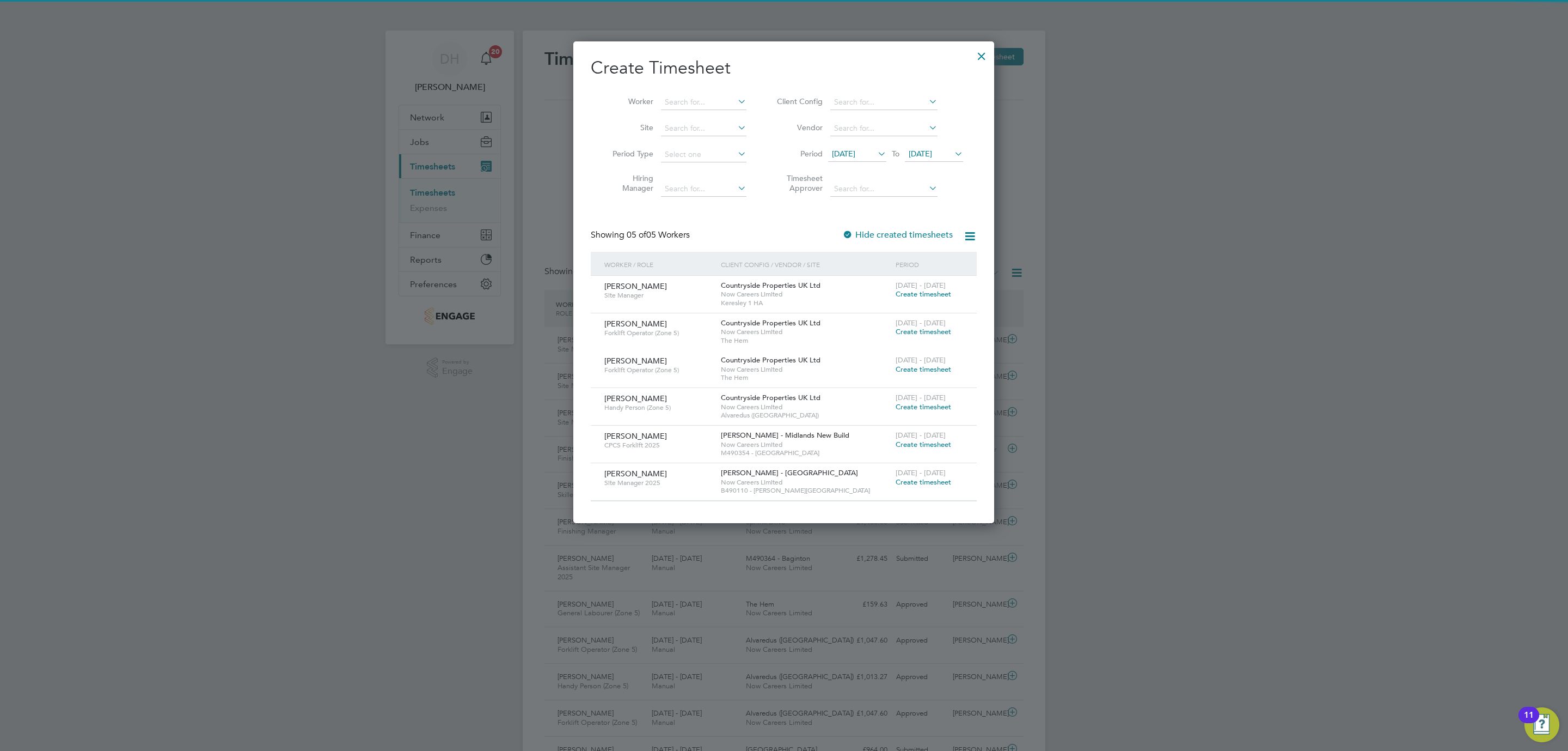
click at [841, 152] on span "16 Sep 2025" at bounding box center [844, 153] width 23 height 10
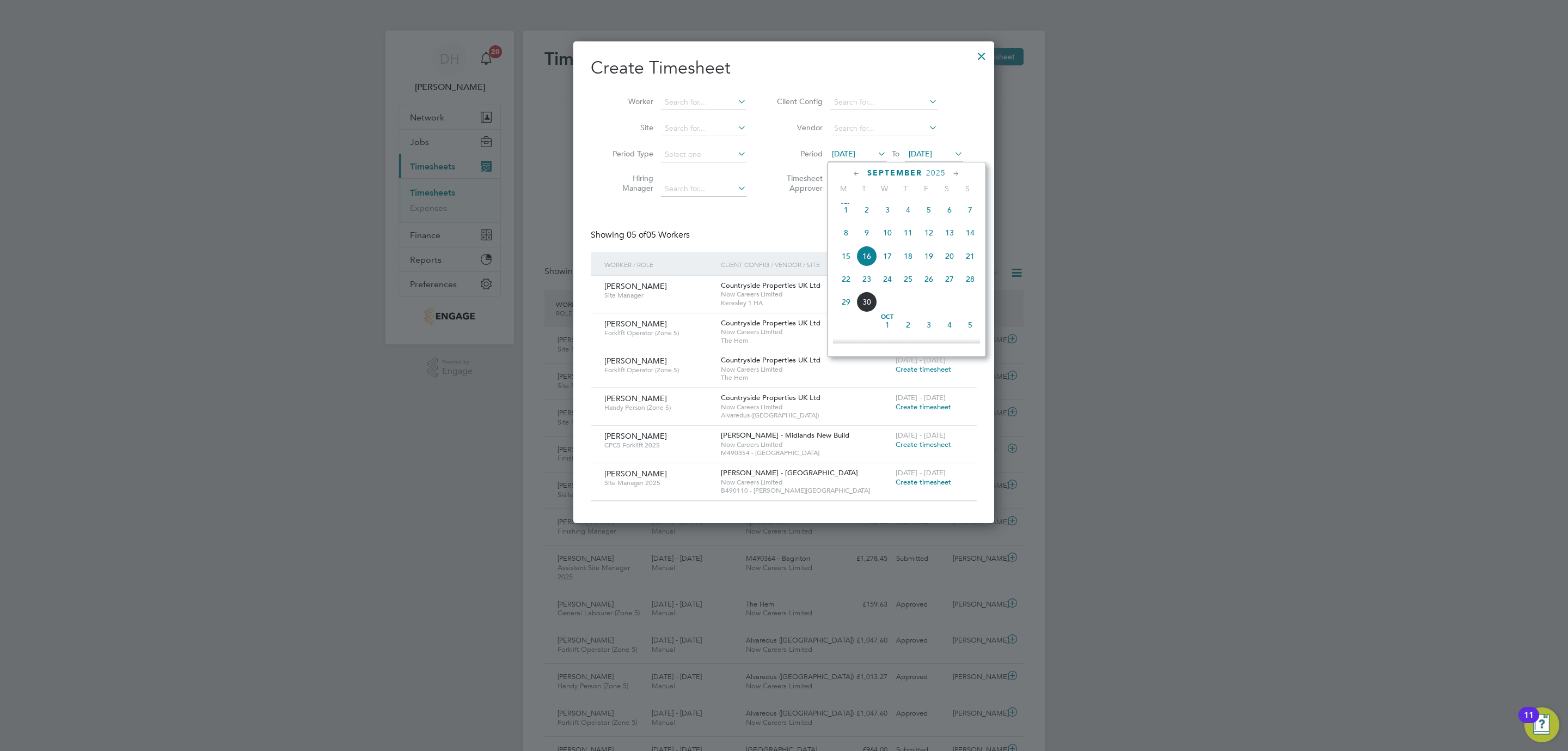
click at [853, 278] on span "22" at bounding box center [846, 279] width 21 height 21
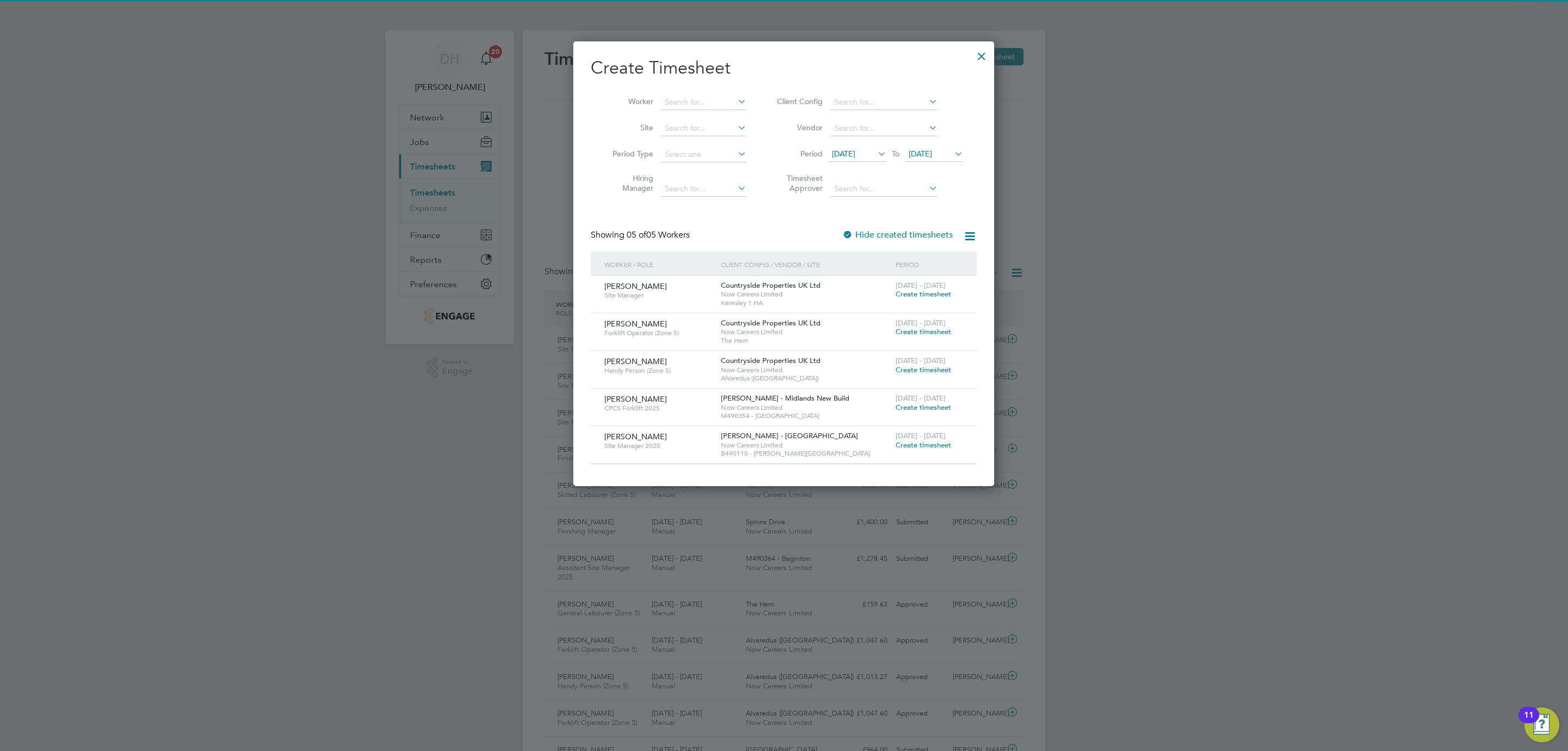
click at [930, 152] on span "23 Sep 2025" at bounding box center [920, 153] width 23 height 10
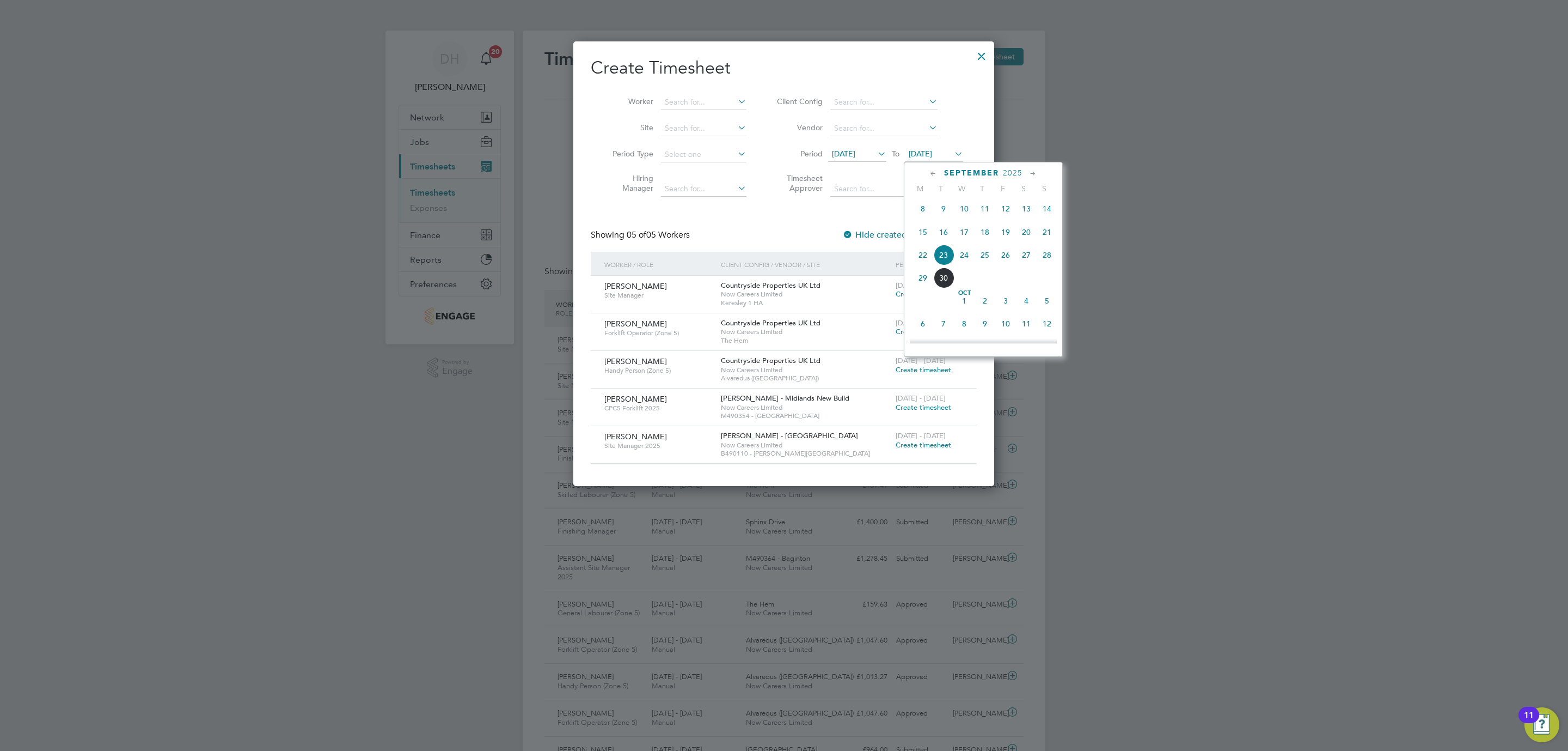
click at [1052, 264] on span "28" at bounding box center [1047, 255] width 21 height 21
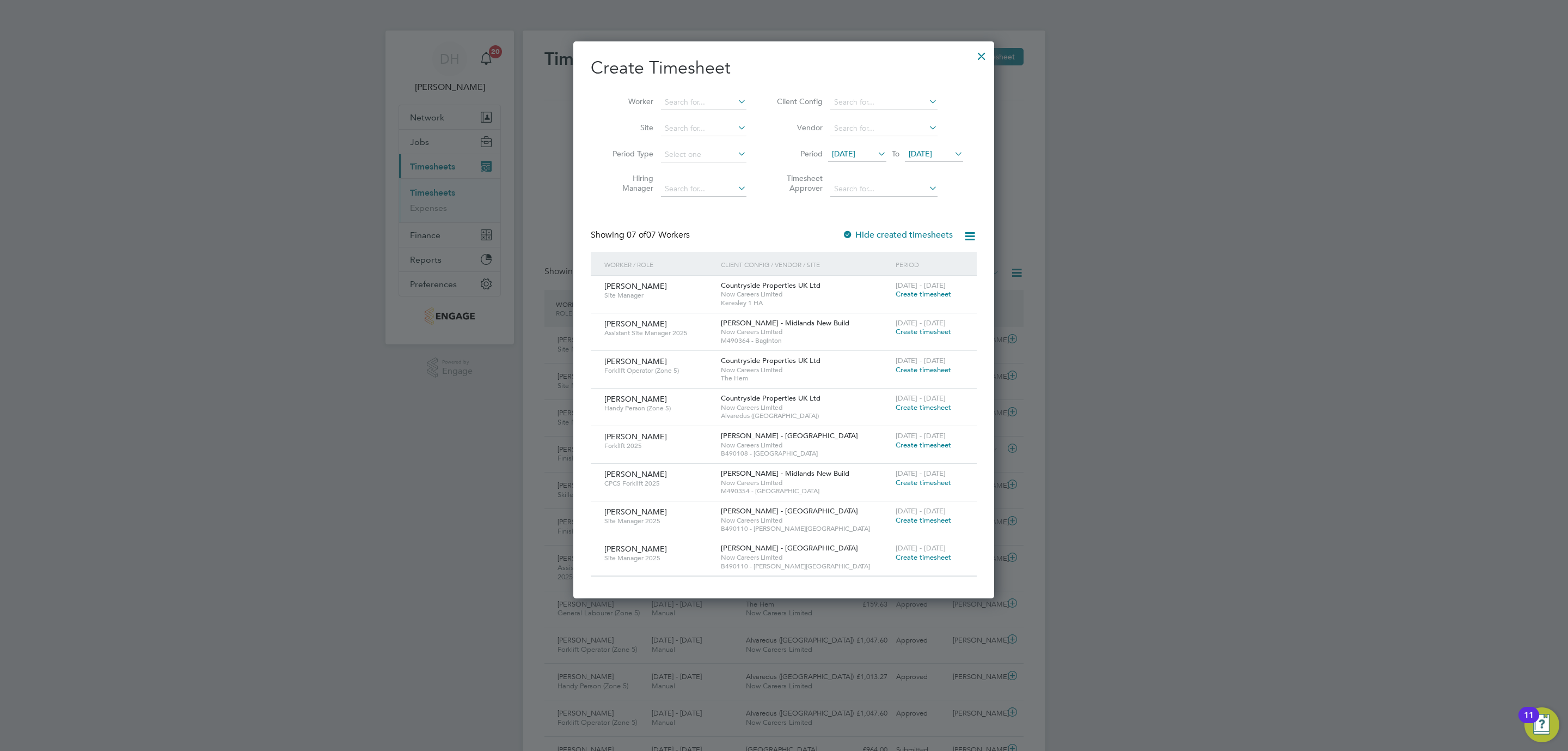
click at [926, 524] on span "Create timesheet" at bounding box center [923, 520] width 55 height 9
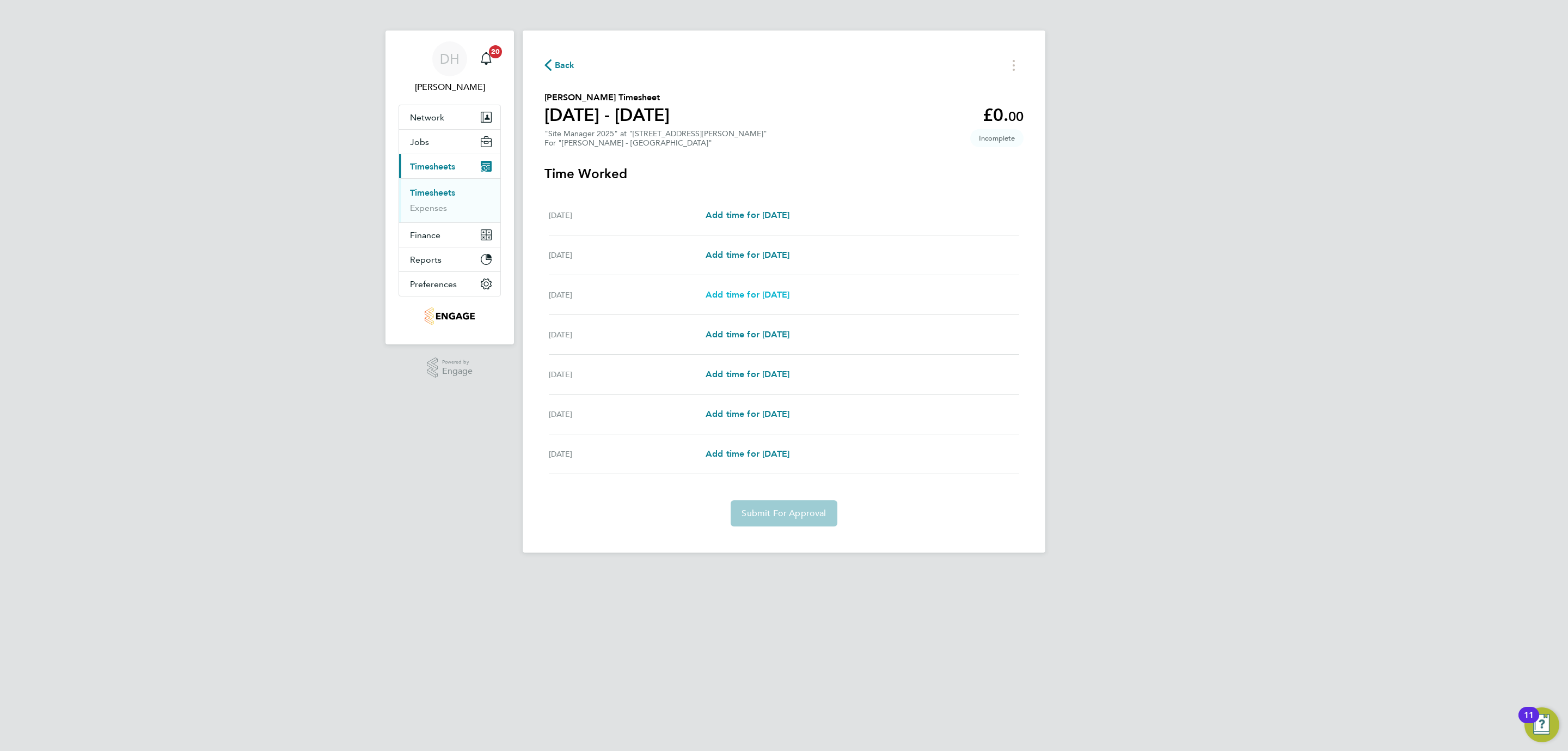
click at [768, 294] on span "Add time for Mon 22 Sep" at bounding box center [747, 294] width 84 height 10
select select "30"
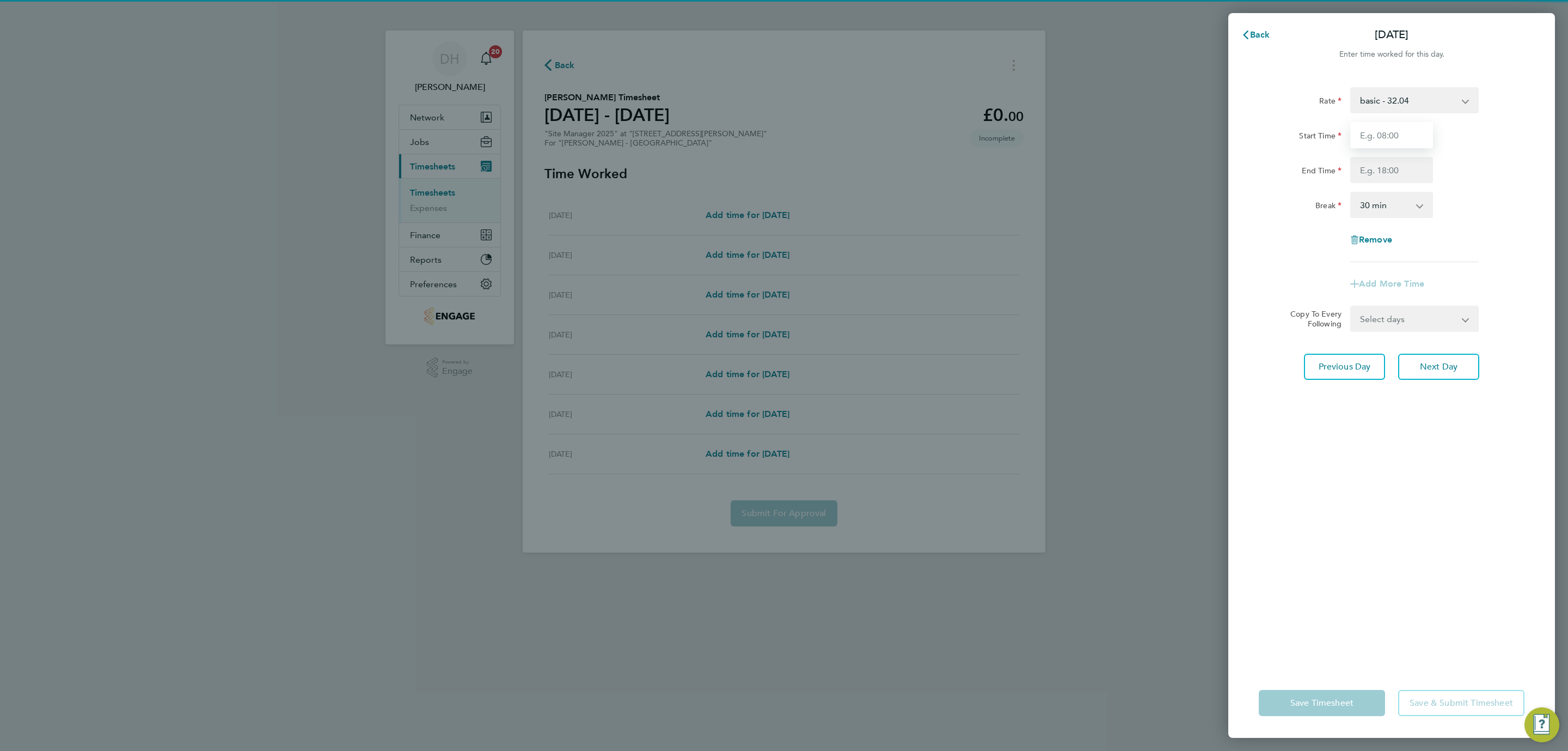
click at [1367, 122] on input "Start Time" at bounding box center [1391, 135] width 83 height 26
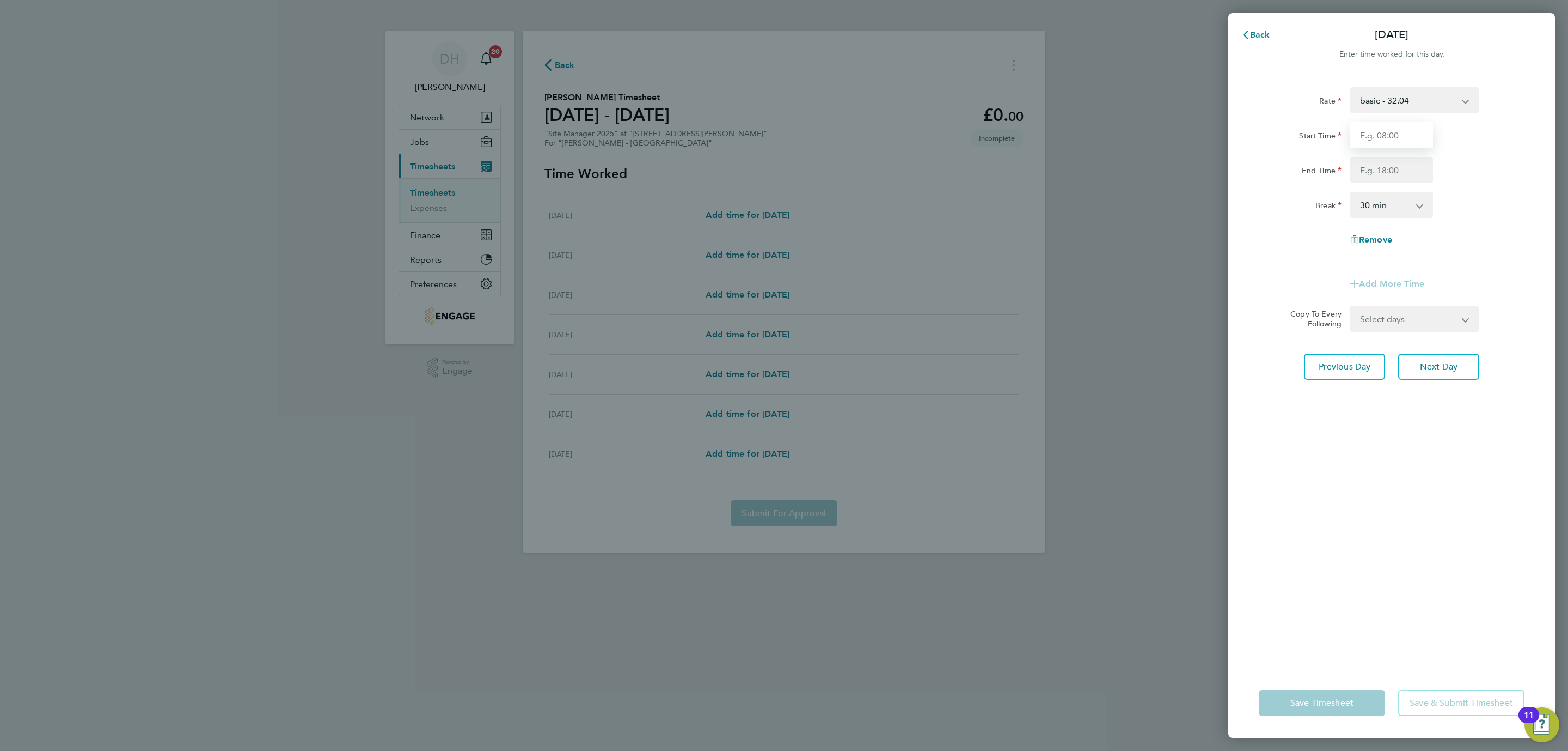
type input "07:30"
click at [1367, 175] on input "End Time" at bounding box center [1391, 170] width 83 height 26
type input "17:00"
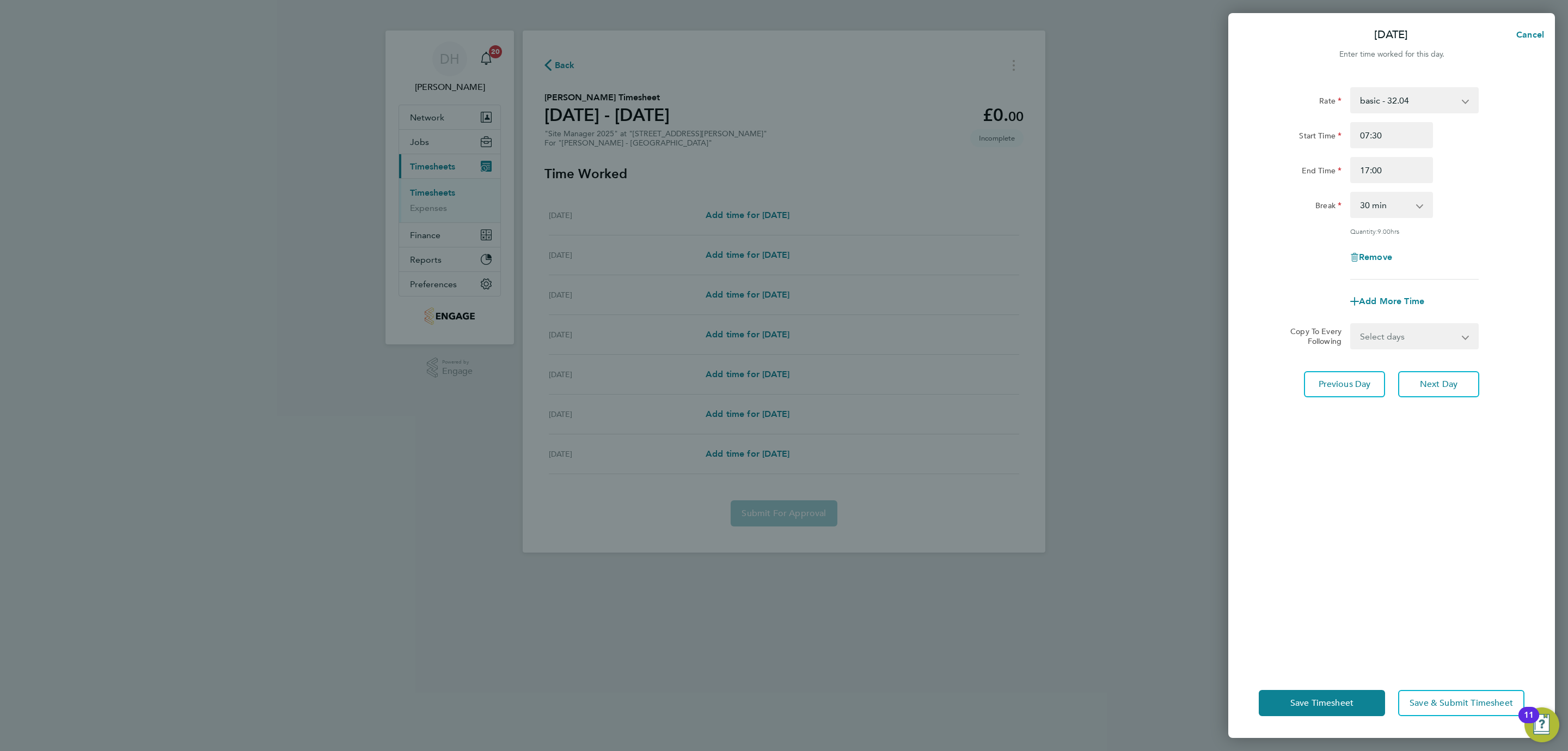
click at [1428, 462] on div "Rate basic - 32.04 Start Time 07:30 End Time 17:00 Break 0 min 15 min 30 min 45…" at bounding box center [1391, 371] width 327 height 594
click at [1428, 373] on button "Next Day" at bounding box center [1438, 384] width 81 height 26
click at [1395, 127] on input "07:30" at bounding box center [1391, 135] width 83 height 26
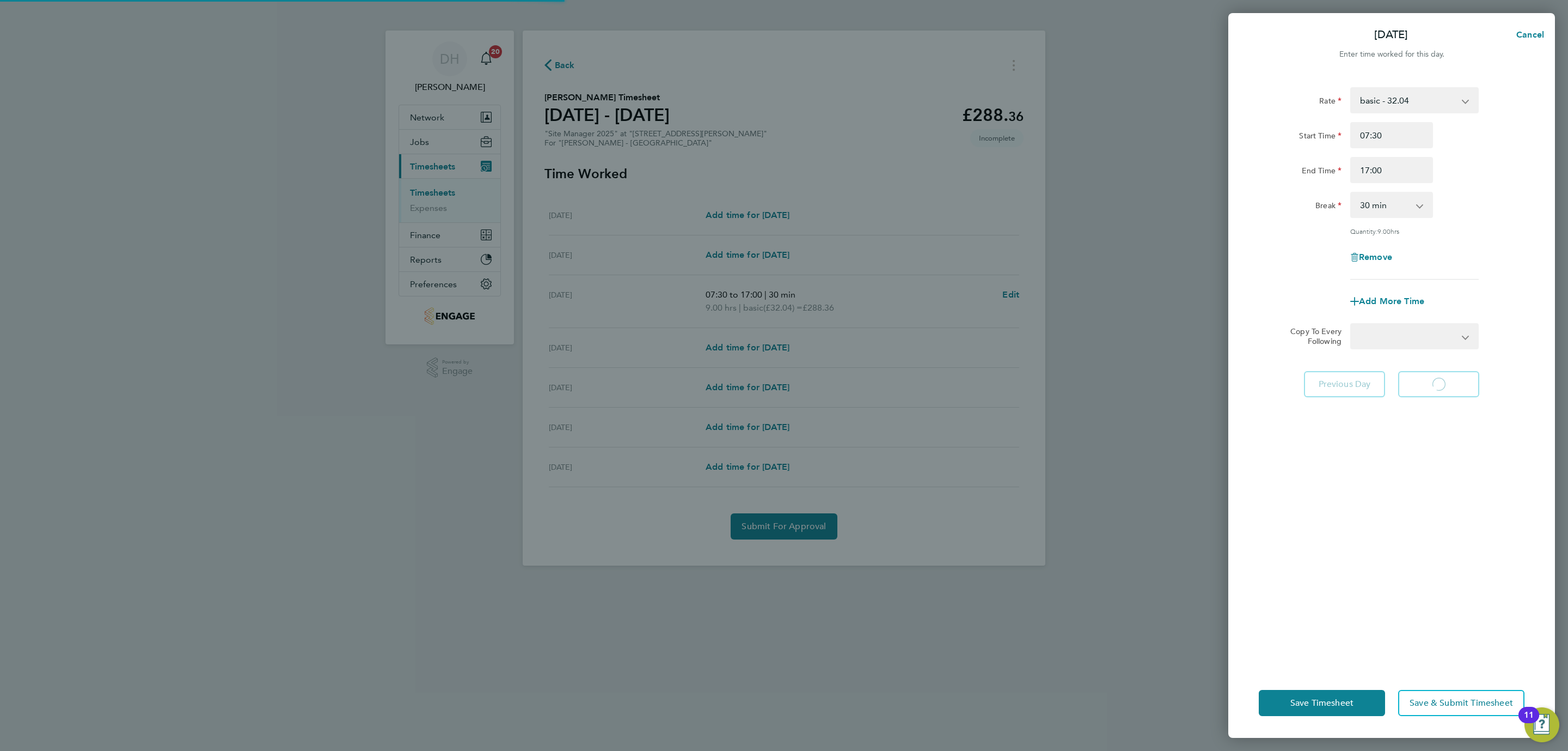
select select "30"
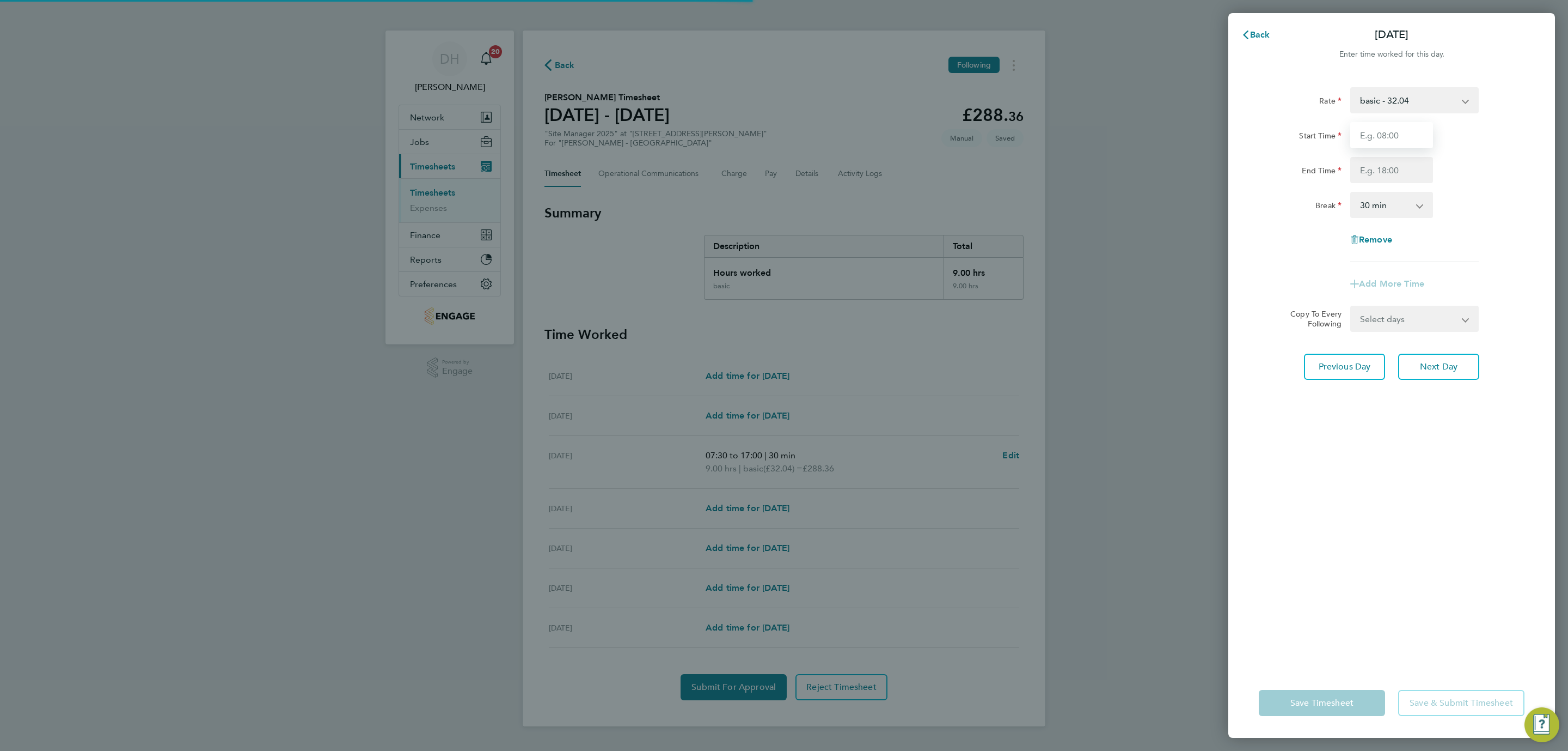
click at [1397, 134] on input "Start Time" at bounding box center [1391, 135] width 83 height 26
type input "07:30"
click at [1390, 173] on input "End Time" at bounding box center [1391, 170] width 83 height 26
type input "17:00"
click at [1413, 476] on div "Rate basic - 32.04 Start Time 07:30 End Time 17:00 Break 0 min 15 min 30 min 45…" at bounding box center [1391, 371] width 327 height 594
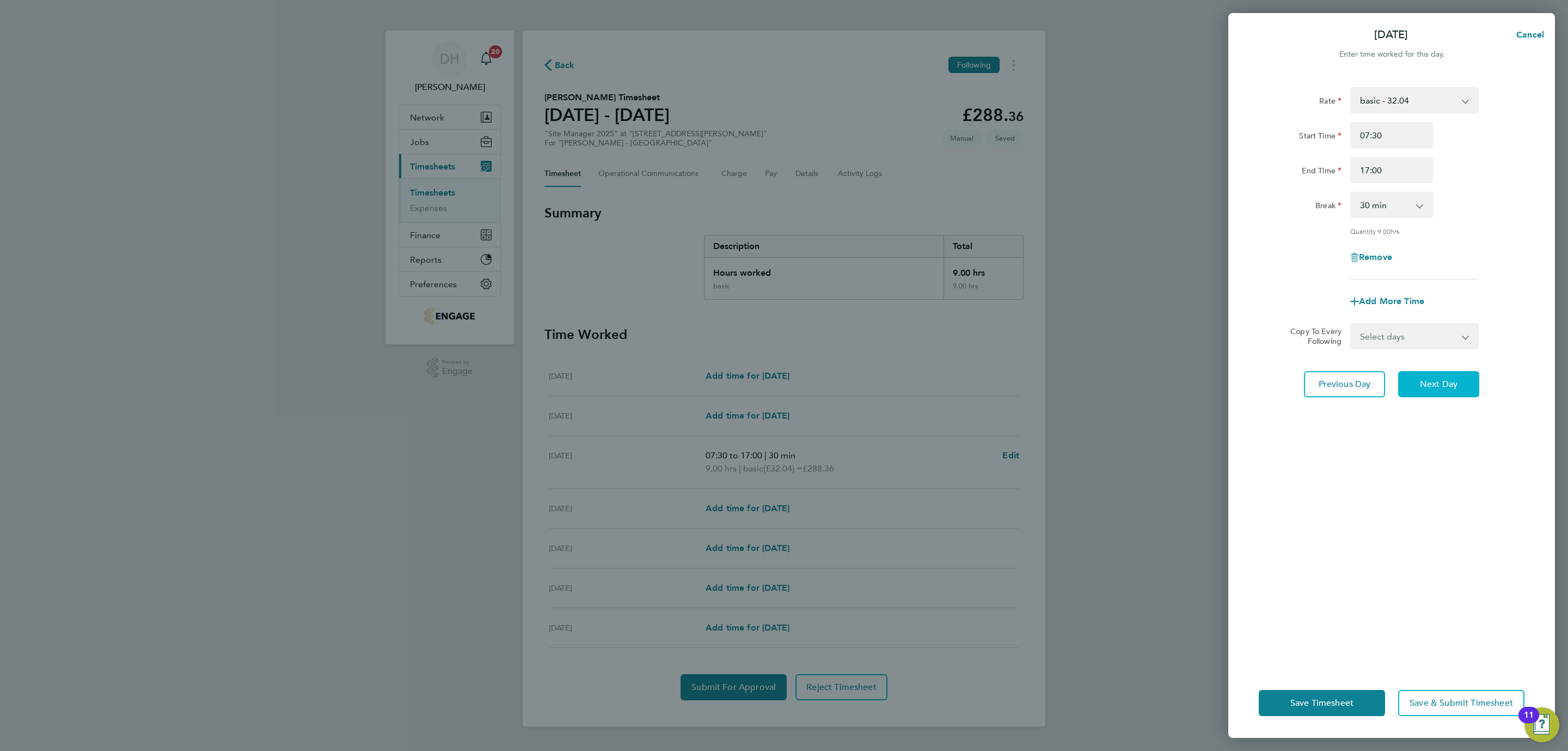
click at [1428, 381] on span "Next Day" at bounding box center [1439, 384] width 38 height 11
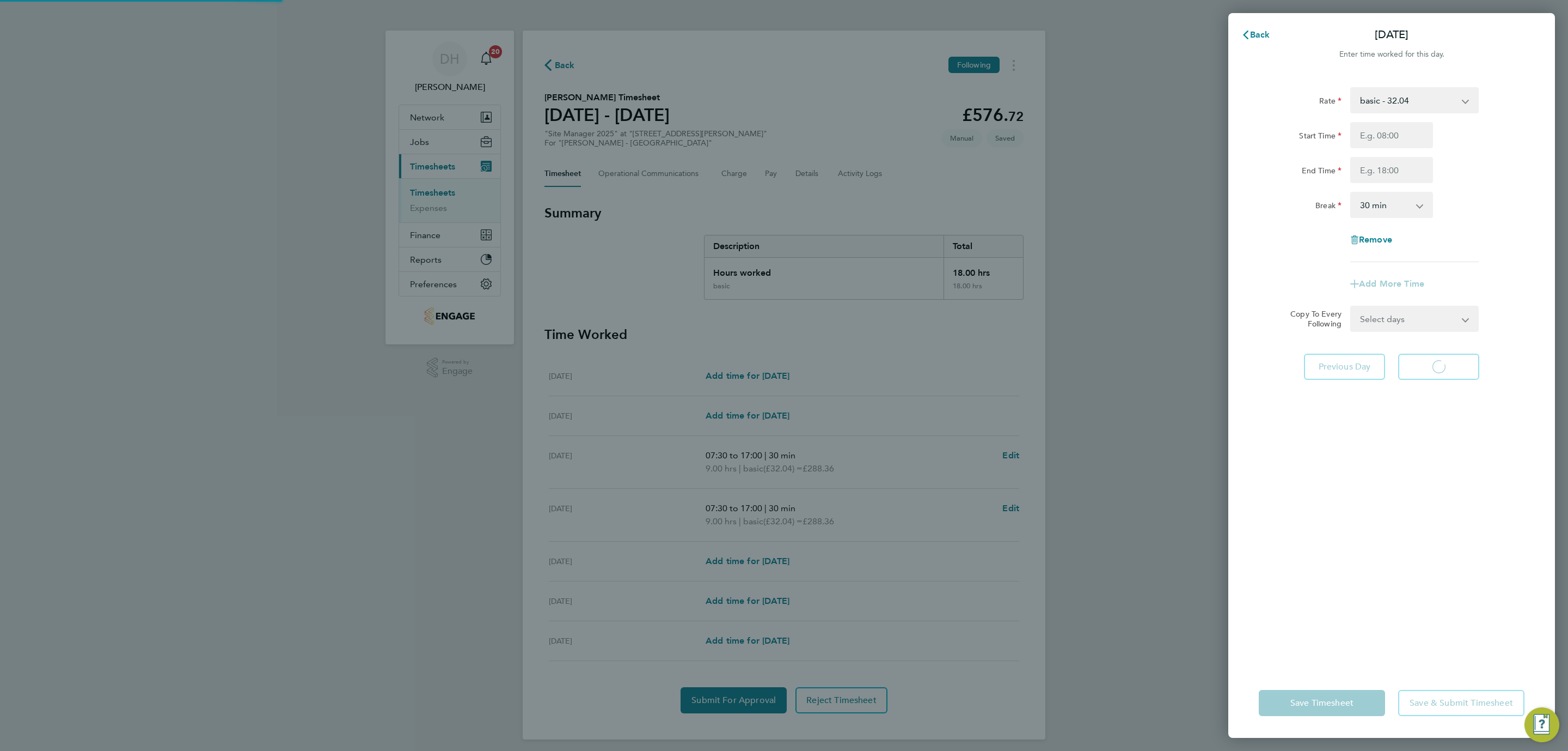
select select "30"
click at [1365, 127] on input "Start Time" at bounding box center [1391, 135] width 83 height 26
type input "07:30"
drag, startPoint x: 1389, startPoint y: 172, endPoint x: 1389, endPoint y: 180, distance: 8.0
click at [1389, 172] on input "End Time" at bounding box center [1391, 170] width 83 height 26
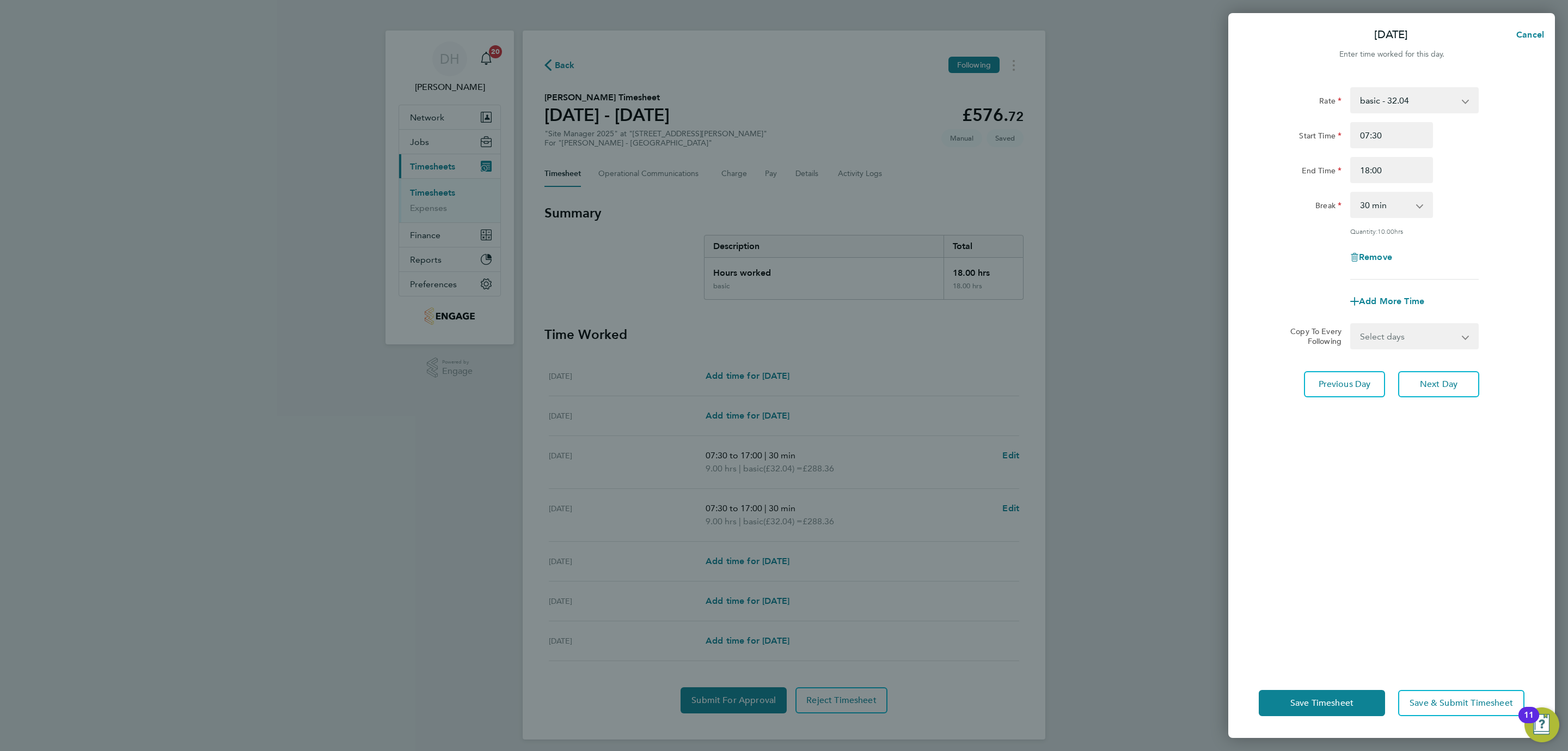
click at [1380, 151] on div "Start Time 07:30 End Time 18:00" at bounding box center [1391, 152] width 275 height 61
click at [1396, 174] on input "18:00" at bounding box center [1391, 170] width 83 height 26
click at [1482, 189] on div "Rate basic - 32.04 Start Time 07:30 End Time 18:00 Break 0 min 15 min 30 min 45…" at bounding box center [1391, 183] width 265 height 192
click at [1400, 165] on input "18:00" at bounding box center [1391, 170] width 83 height 26
click at [1390, 129] on input "07:30" at bounding box center [1391, 135] width 83 height 26
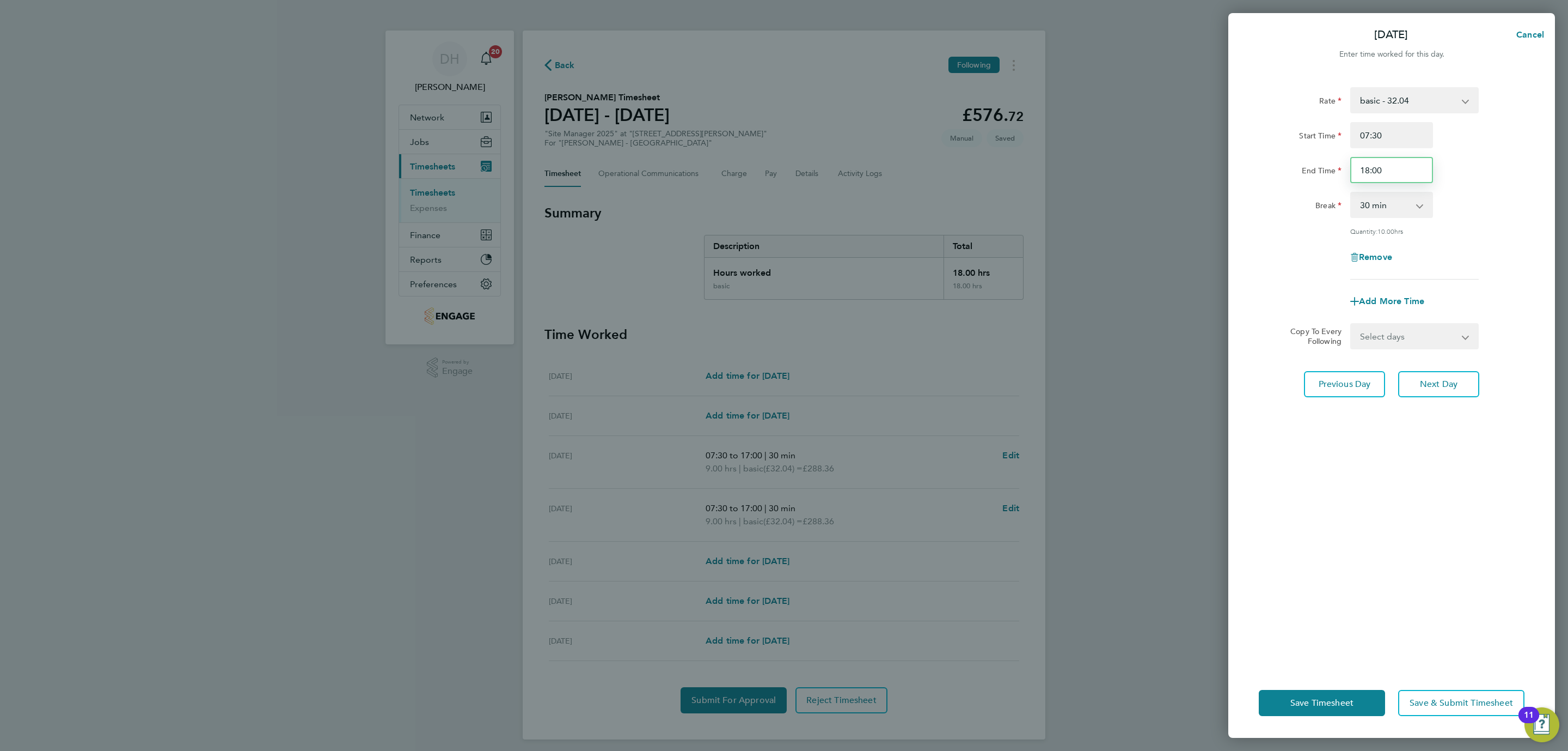
click at [1395, 167] on input "18:00" at bounding box center [1391, 170] width 83 height 26
drag, startPoint x: 1395, startPoint y: 167, endPoint x: 1293, endPoint y: 167, distance: 102.0
click at [1293, 167] on div "End Time 18:00" at bounding box center [1391, 170] width 275 height 26
type input "17:00"
drag, startPoint x: 1437, startPoint y: 517, endPoint x: 1442, endPoint y: 451, distance: 66.2
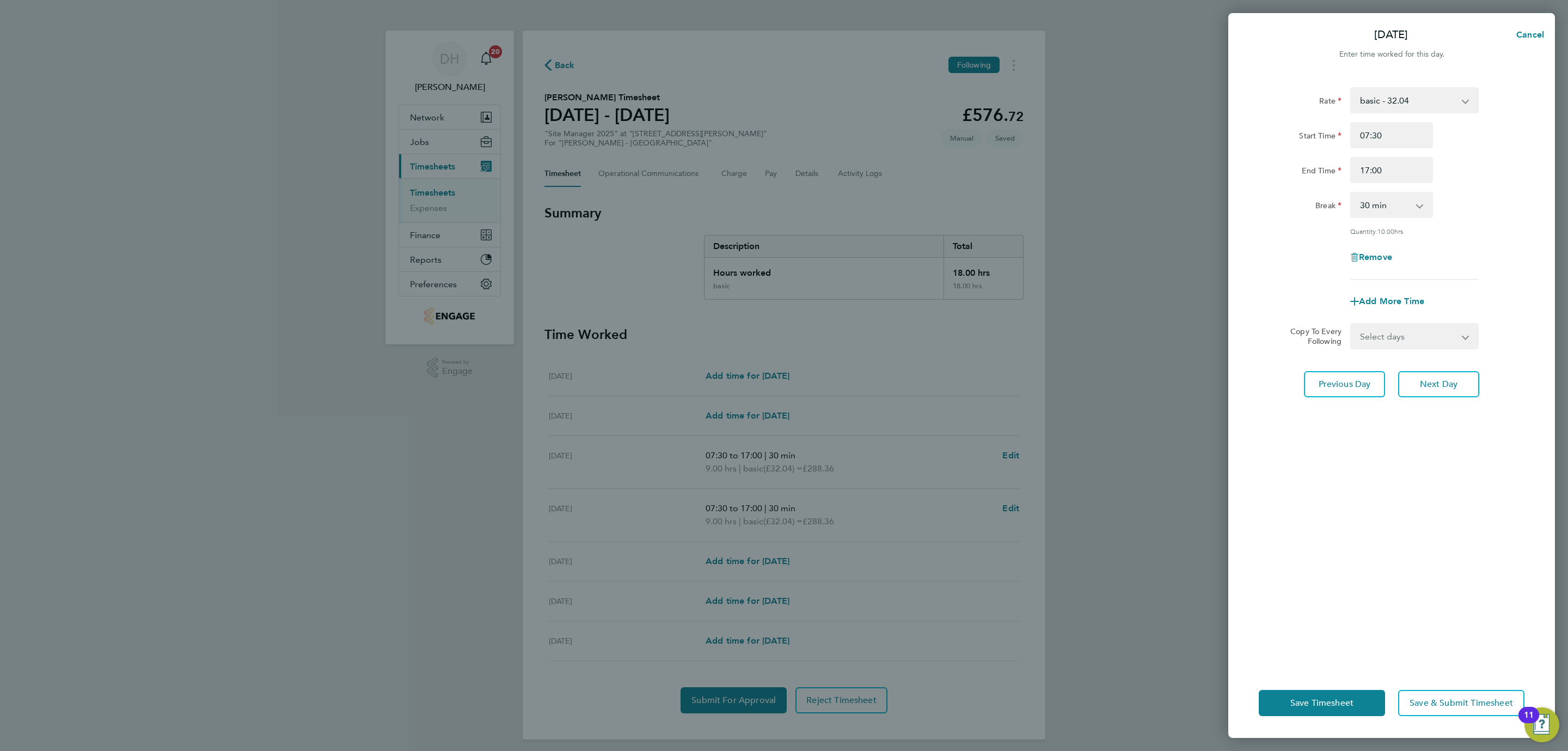
click at [1437, 501] on div "Rate basic - 32.04 Start Time 07:30 End Time 17:00 Break 0 min 15 min 30 min 45…" at bounding box center [1391, 371] width 327 height 594
click at [1431, 384] on span "Next Day" at bounding box center [1439, 384] width 38 height 11
select select "30"
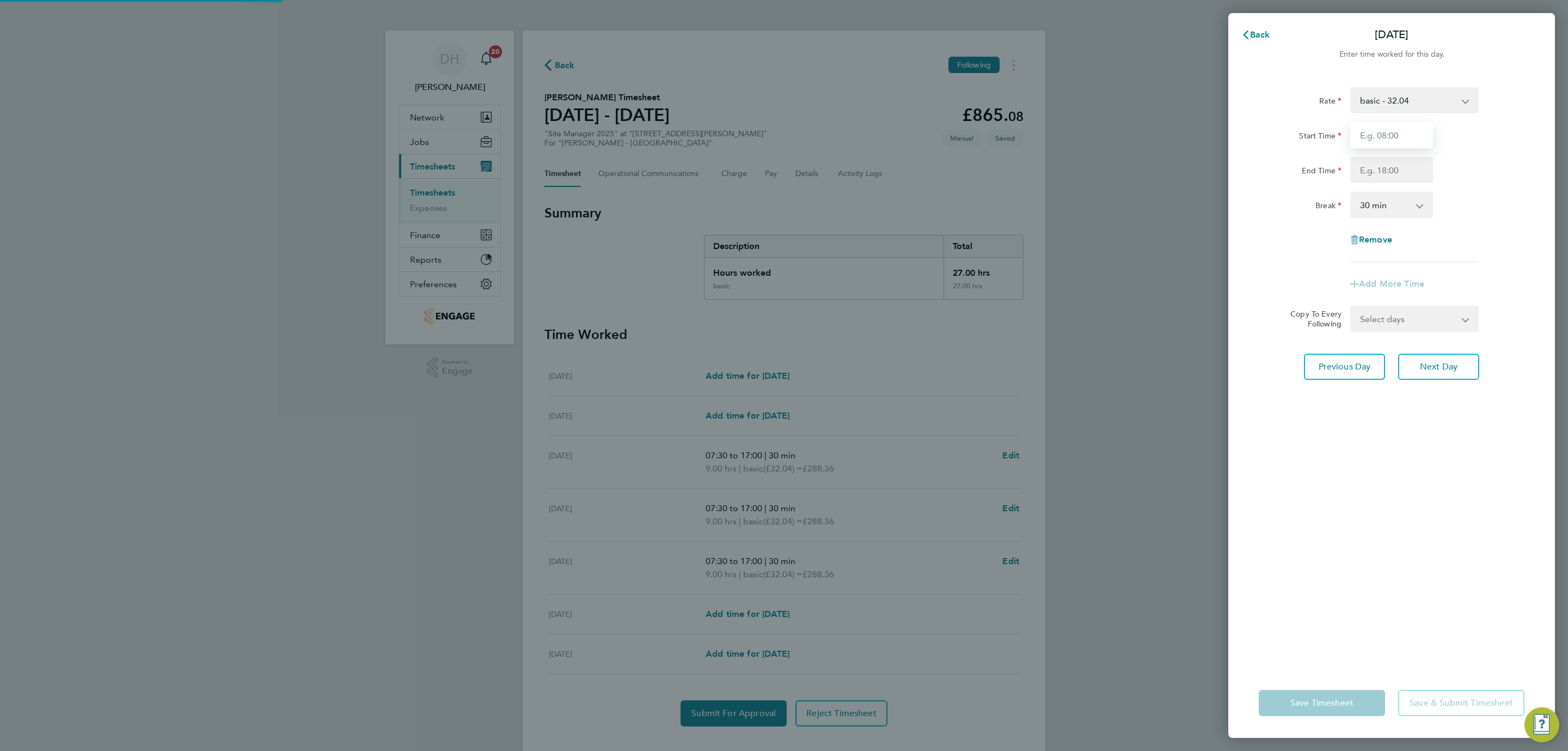
click at [1389, 128] on input "Start Time" at bounding box center [1391, 135] width 83 height 26
type input "07:30"
click at [1397, 172] on input "End Time" at bounding box center [1391, 170] width 83 height 26
type input "17:00"
click at [1408, 509] on div "Rate basic - 32.04 Start Time 07:30 End Time 17:00 Break 0 min 15 min 30 min 45…" at bounding box center [1391, 371] width 327 height 594
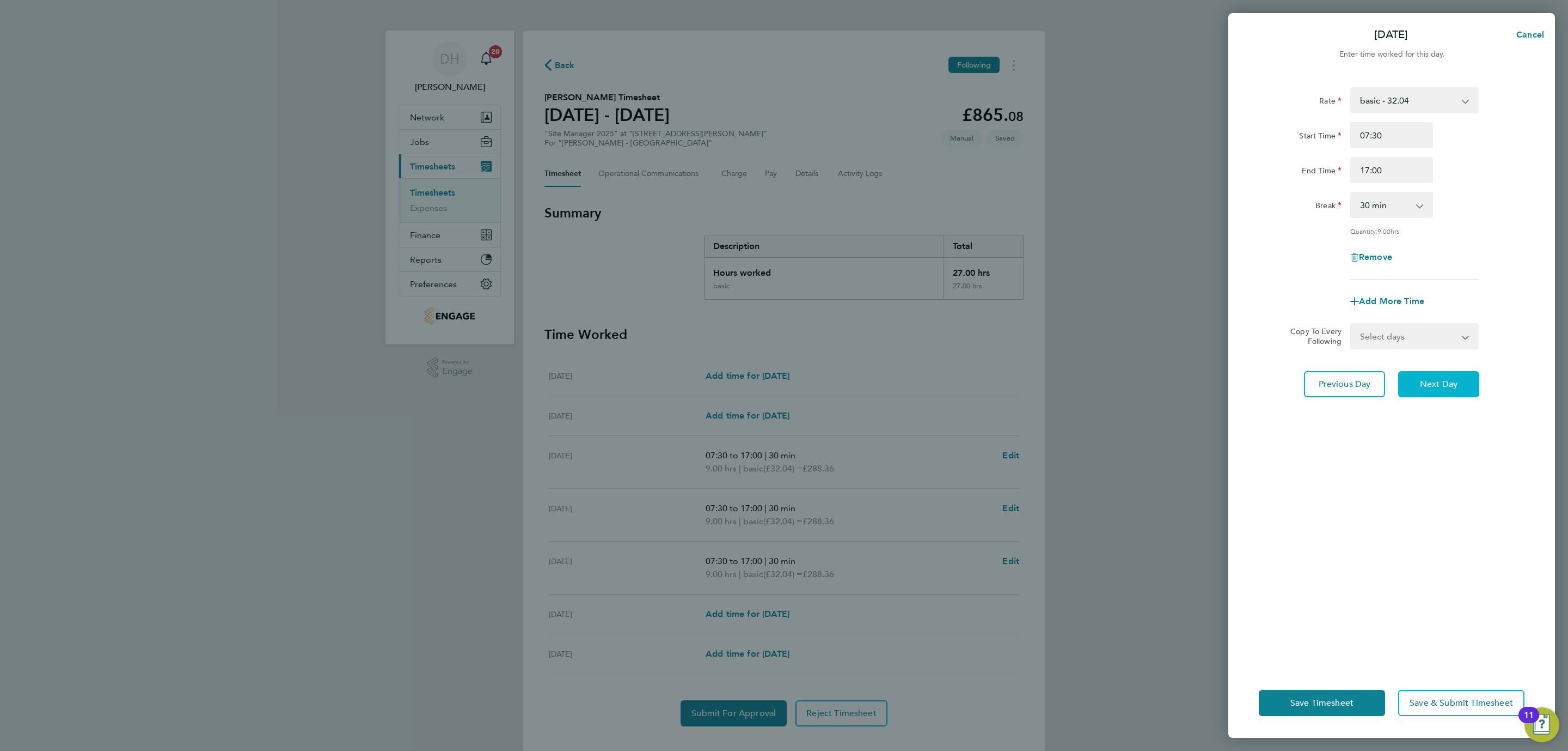
click at [1447, 393] on button "Next Day" at bounding box center [1438, 384] width 81 height 26
select select "30"
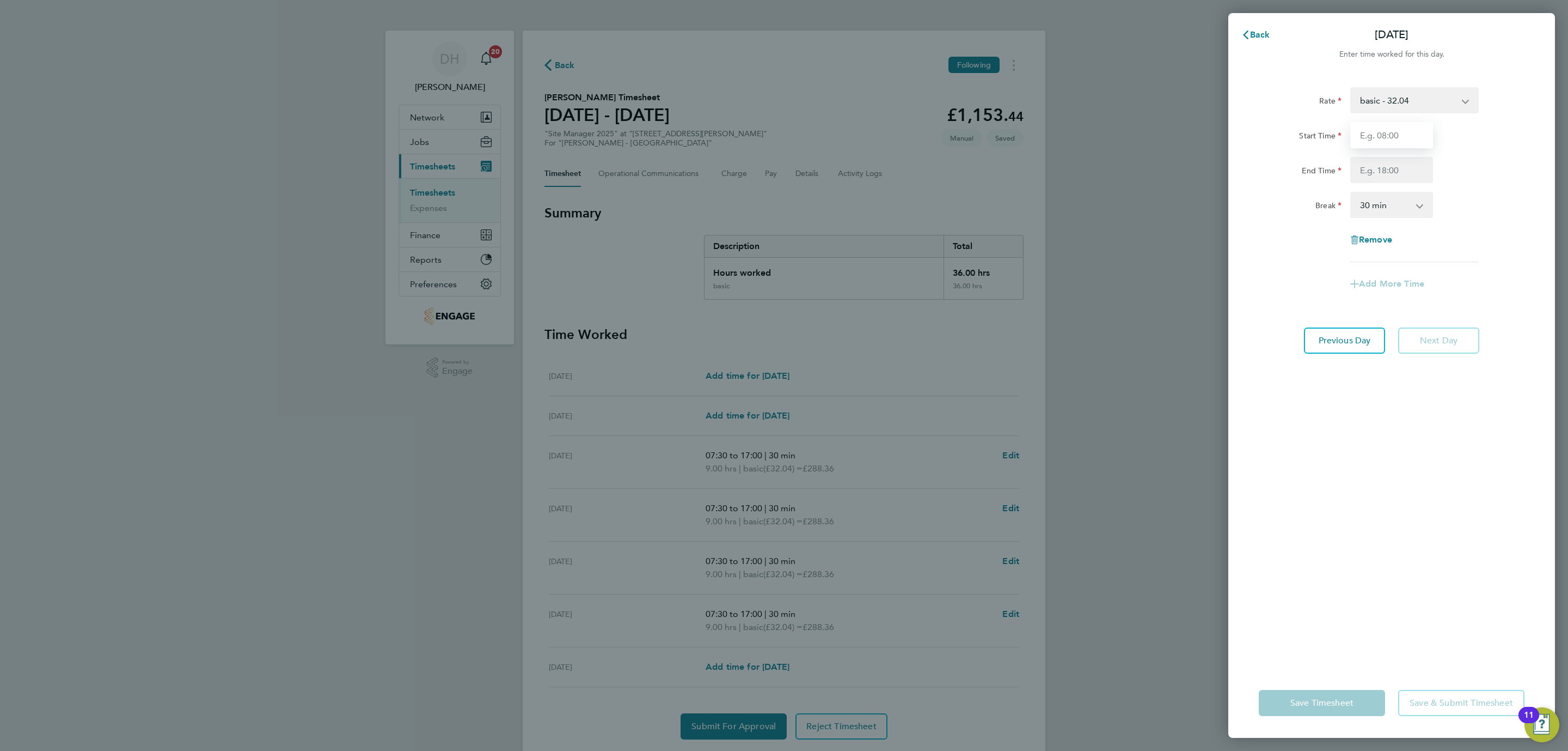
click at [1370, 132] on input "Start Time" at bounding box center [1391, 135] width 83 height 26
type input "07:30"
click at [1389, 166] on input "End Time" at bounding box center [1391, 170] width 83 height 26
type input "17:00"
click at [1382, 554] on div "Rate basic - 32.04 Start Time 07:30 End Time 17:00 Break 0 min 15 min 30 min 45…" at bounding box center [1391, 371] width 327 height 594
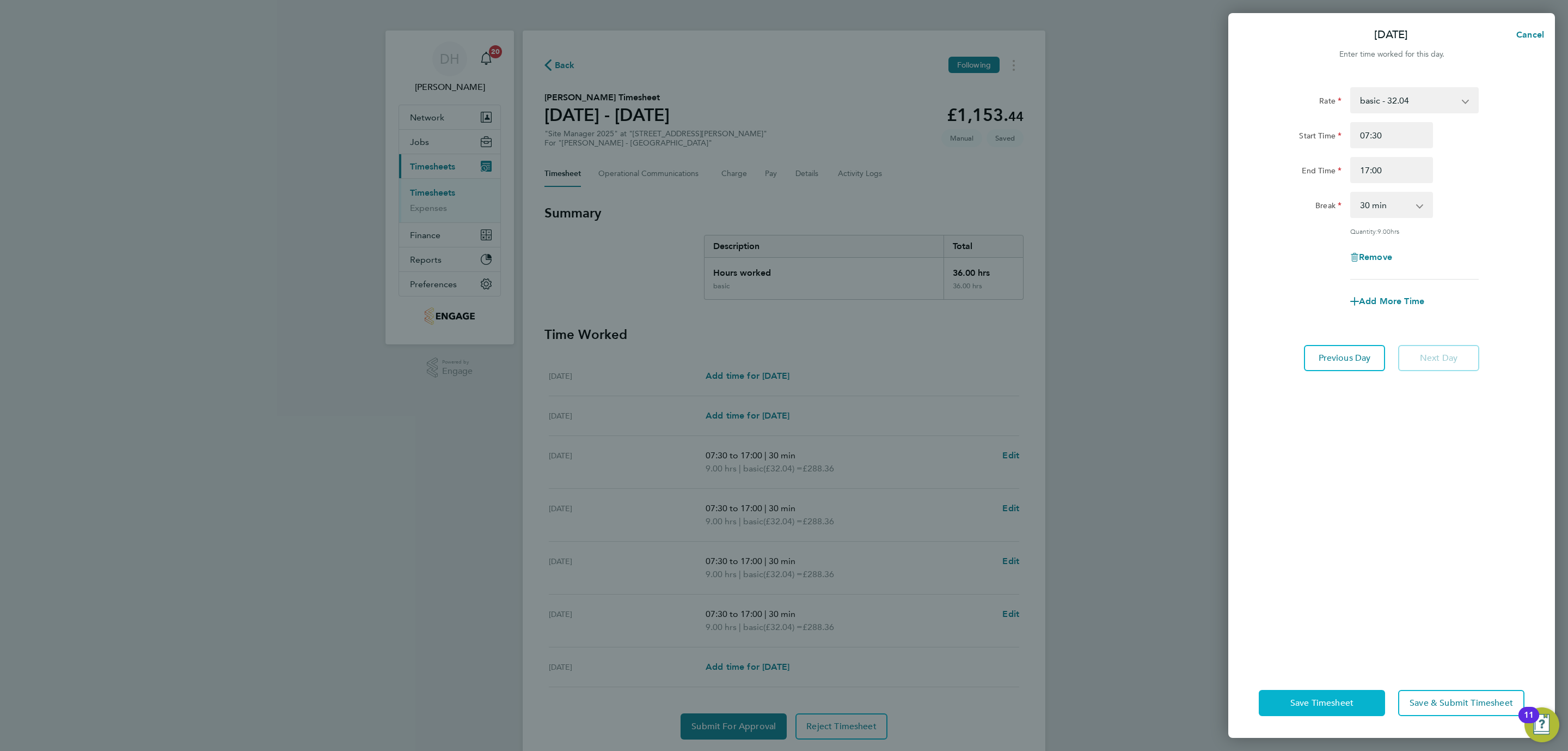
click at [1306, 713] on button "Save Timesheet" at bounding box center [1322, 702] width 127 height 26
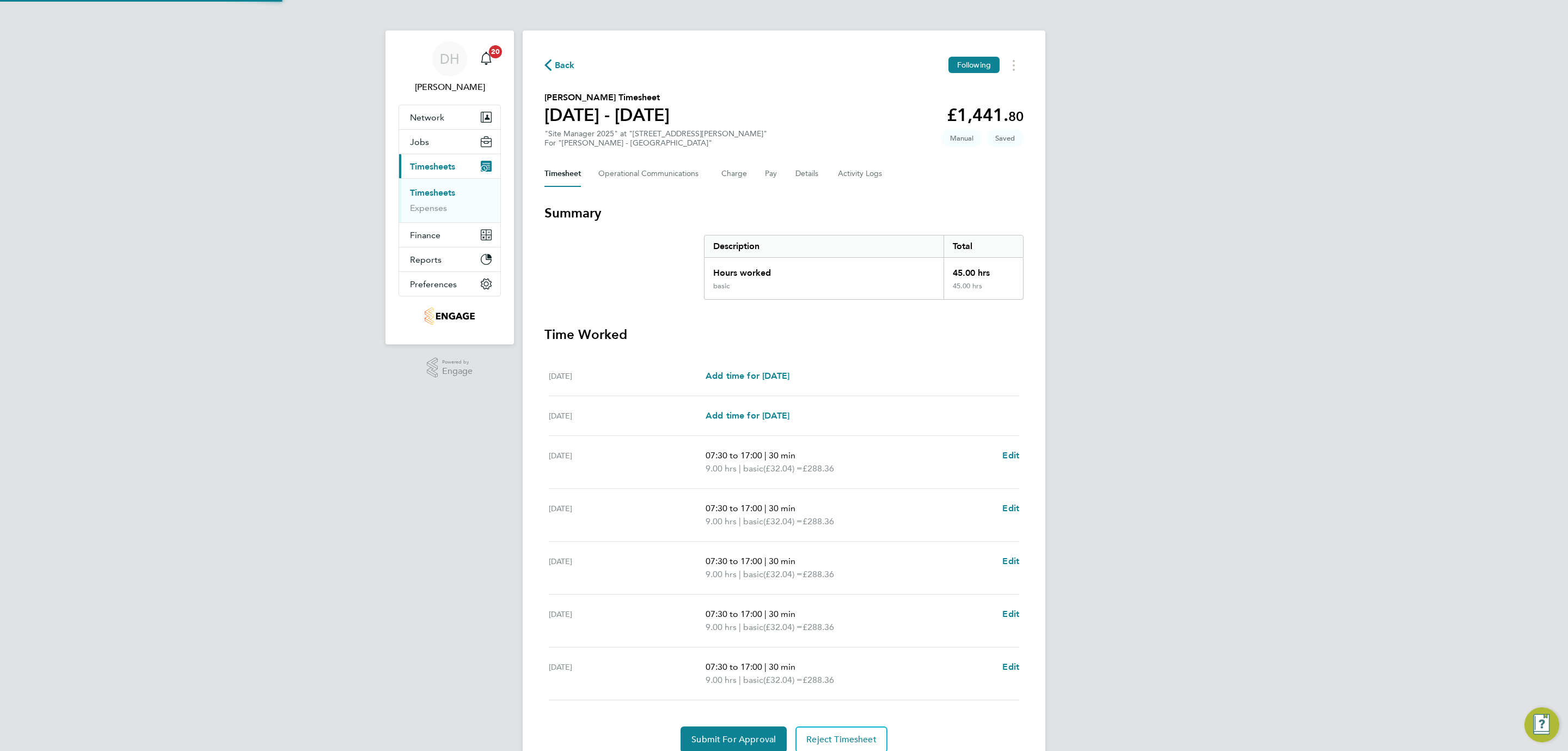
click at [1133, 513] on div "DH Danielle Hughes Notifications 20 Applications: Network Team Members Business…" at bounding box center [784, 398] width 1568 height 796
click at [704, 744] on span "Submit For Approval" at bounding box center [733, 739] width 85 height 11
click at [128, 409] on div "DH Danielle Hughes Notifications 20 Applications: Network Team Members Business…" at bounding box center [784, 398] width 1568 height 796
click at [438, 192] on link "Timesheets" at bounding box center [433, 192] width 45 height 10
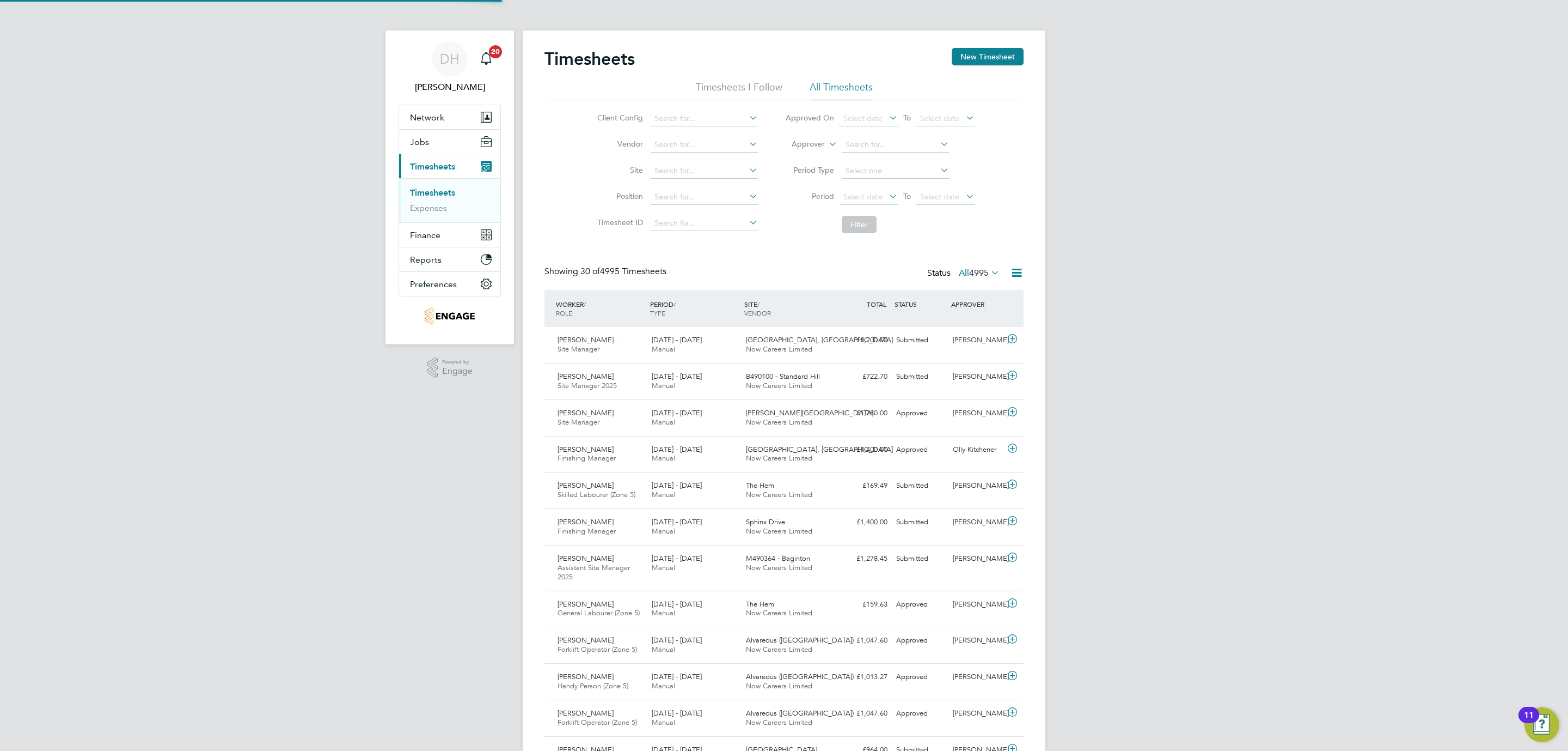
click at [1163, 324] on div "DH Danielle Hughes Notifications 20 Applications: Network Team Members Business…" at bounding box center [784, 759] width 1568 height 1518
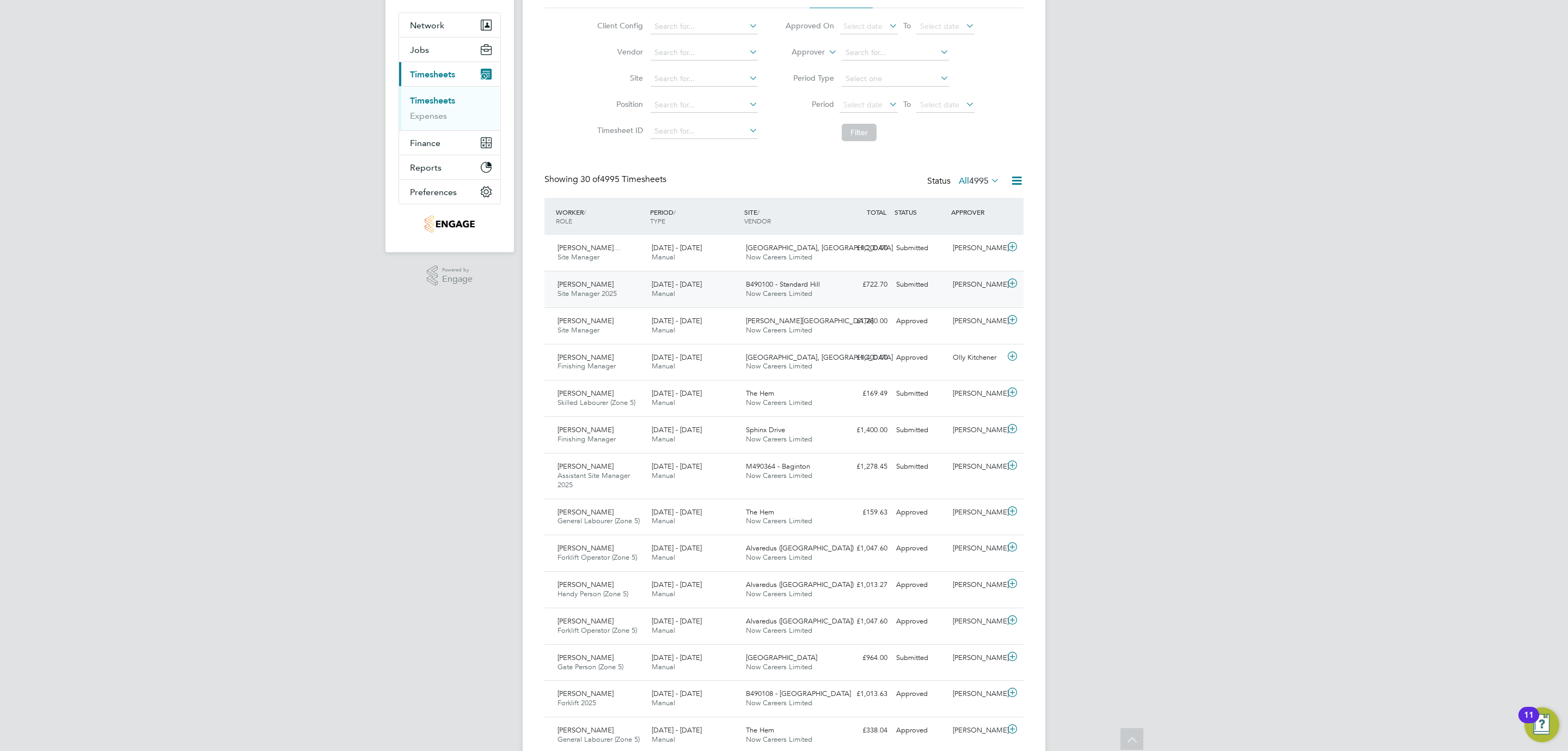
click at [668, 285] on span "27 Sep - 3 Oct 2025" at bounding box center [677, 284] width 50 height 9
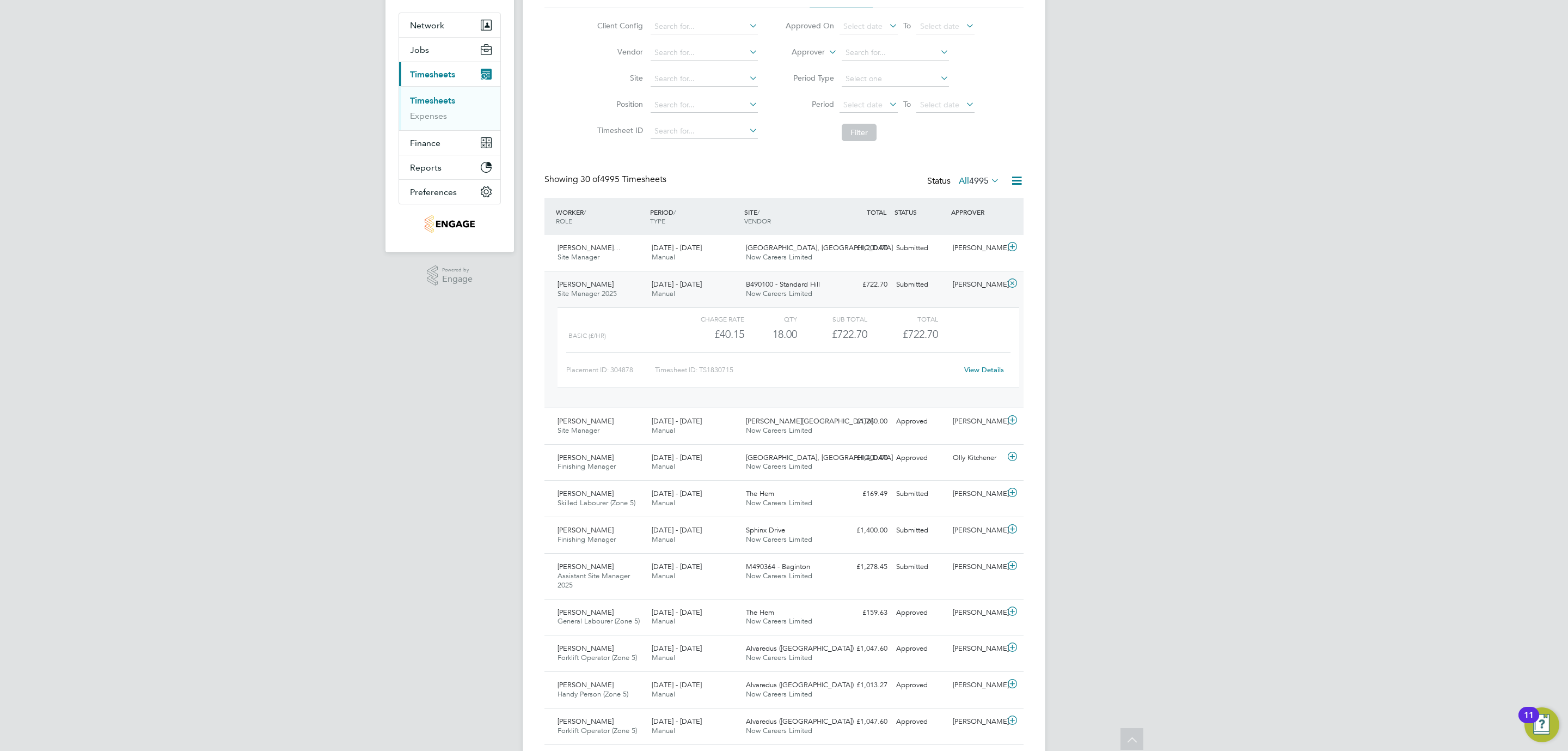
click at [992, 371] on link "View Details" at bounding box center [984, 369] width 40 height 9
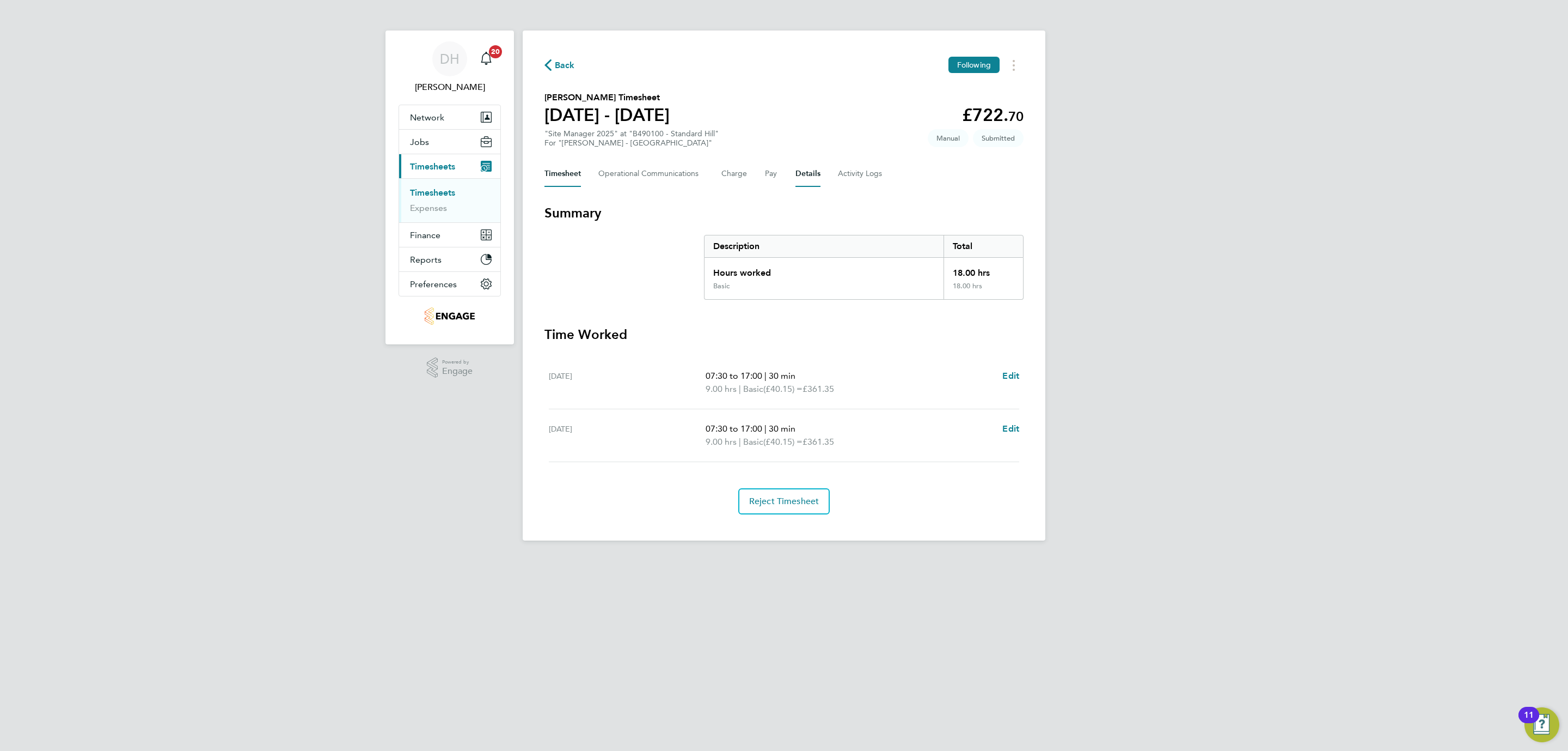
click at [804, 171] on button "Details" at bounding box center [808, 174] width 25 height 26
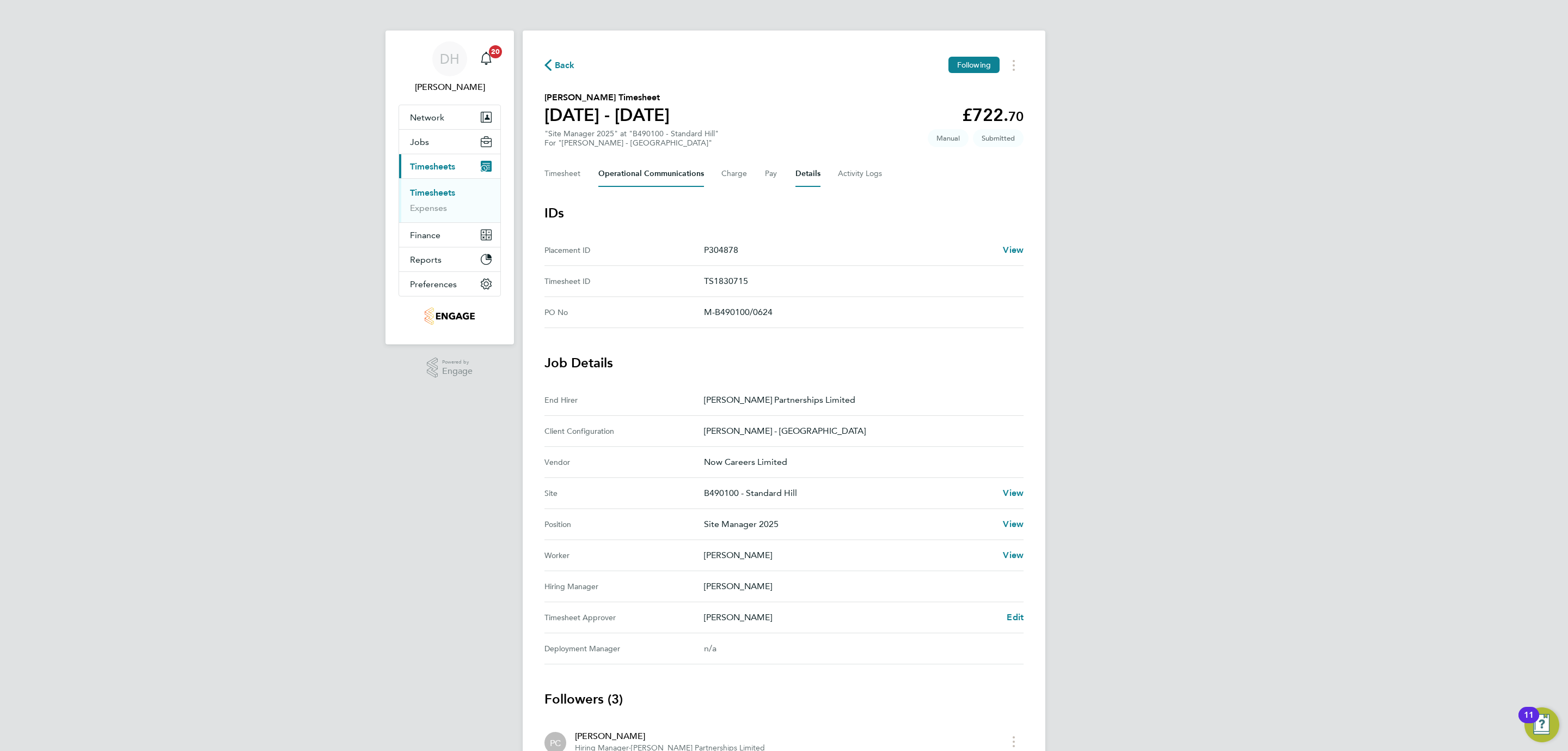
click at [650, 177] on Communications-tab "Operational Communications" at bounding box center [651, 174] width 106 height 26
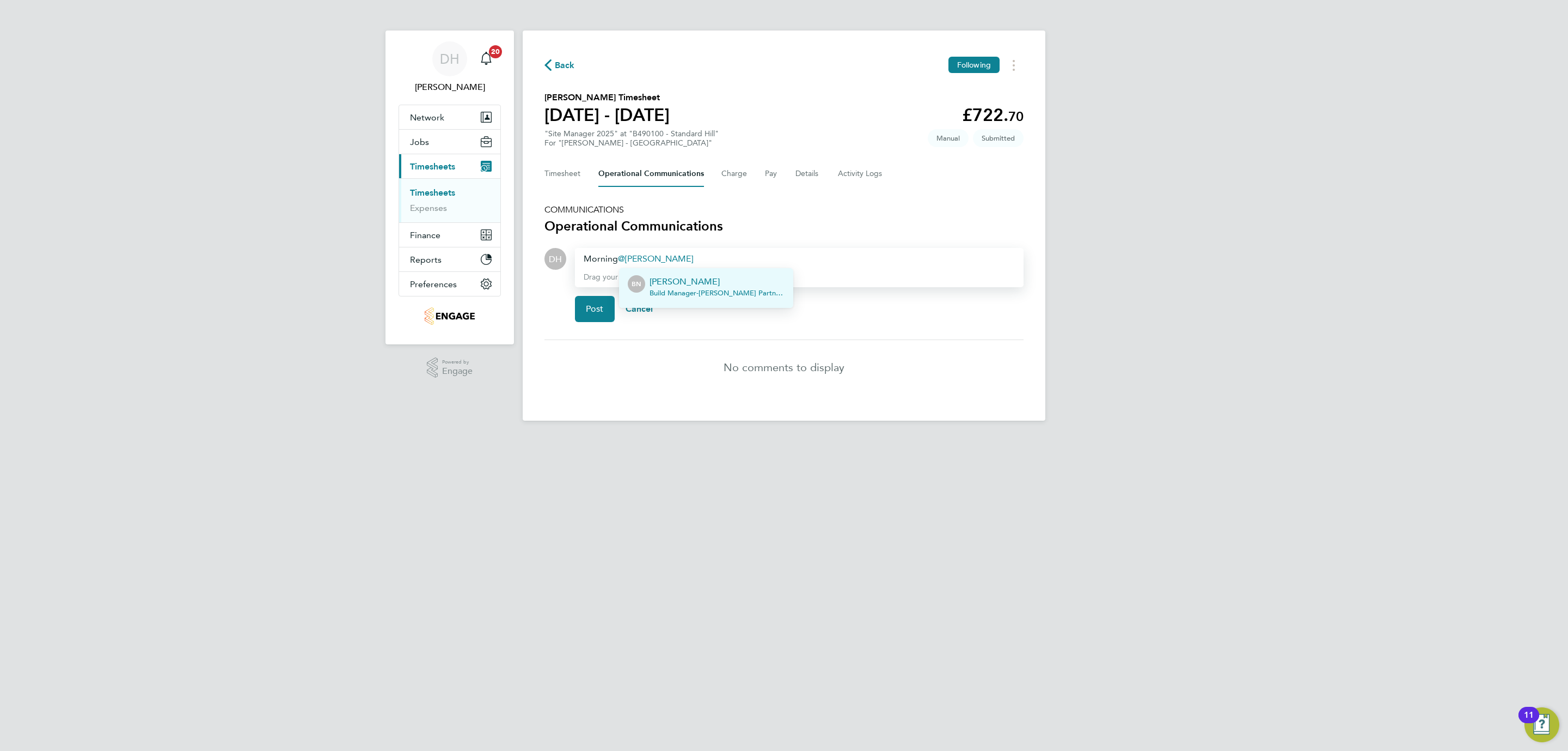
click at [701, 280] on p "[PERSON_NAME]" at bounding box center [717, 281] width 135 height 13
click at [348, 438] on html "DH [PERSON_NAME] Notifications 20 Applications: Network Team Members Businesses…" at bounding box center [784, 219] width 1568 height 438
click at [1121, 364] on div "DH [PERSON_NAME] Notifications 20 Applications: Network Team Members Businesses…" at bounding box center [784, 219] width 1568 height 438
click at [460, 438] on html "DH [PERSON_NAME] Notifications 20 Applications: Network Team Members Businesses…" at bounding box center [784, 219] width 1568 height 438
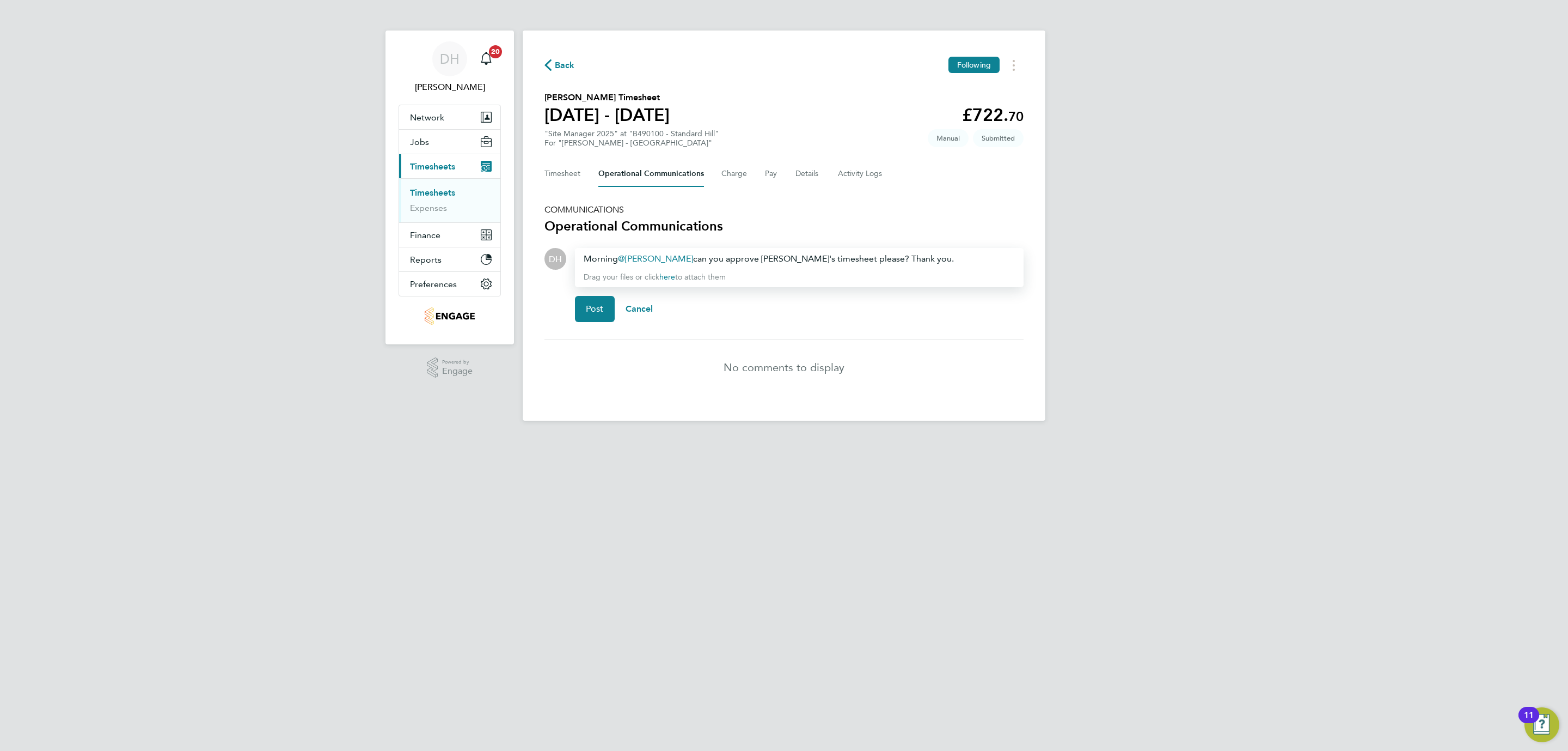
click at [1211, 288] on div "DH [PERSON_NAME] Notifications 20 Applications: Network Team Members Businesses…" at bounding box center [784, 219] width 1568 height 438
click at [1272, 360] on div "DH [PERSON_NAME] Notifications 20 Applications: Network Team Members Businesses…" at bounding box center [784, 219] width 1568 height 438
click at [596, 303] on span "Post" at bounding box center [595, 309] width 18 height 11
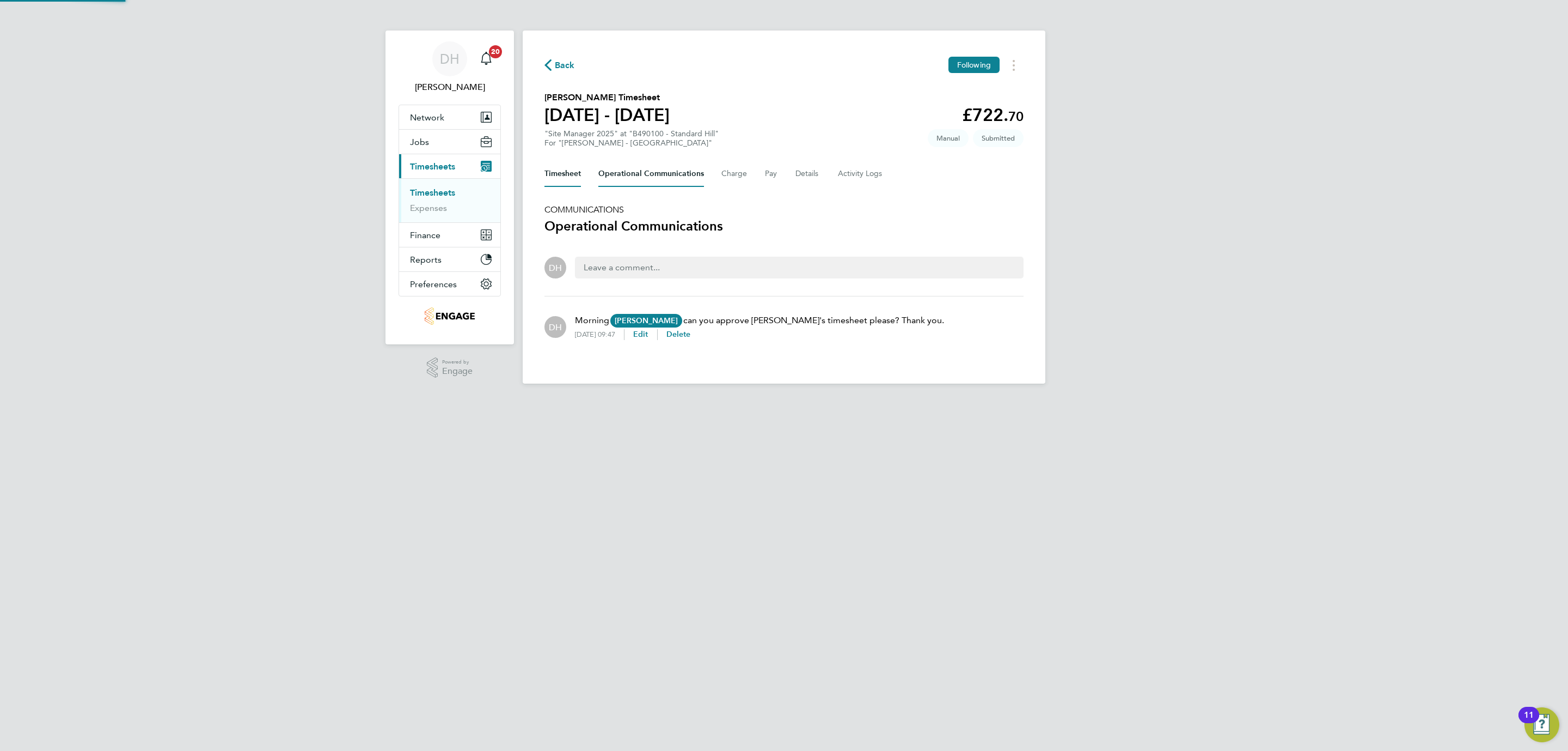
click at [553, 168] on button "Timesheet" at bounding box center [562, 174] width 37 height 26
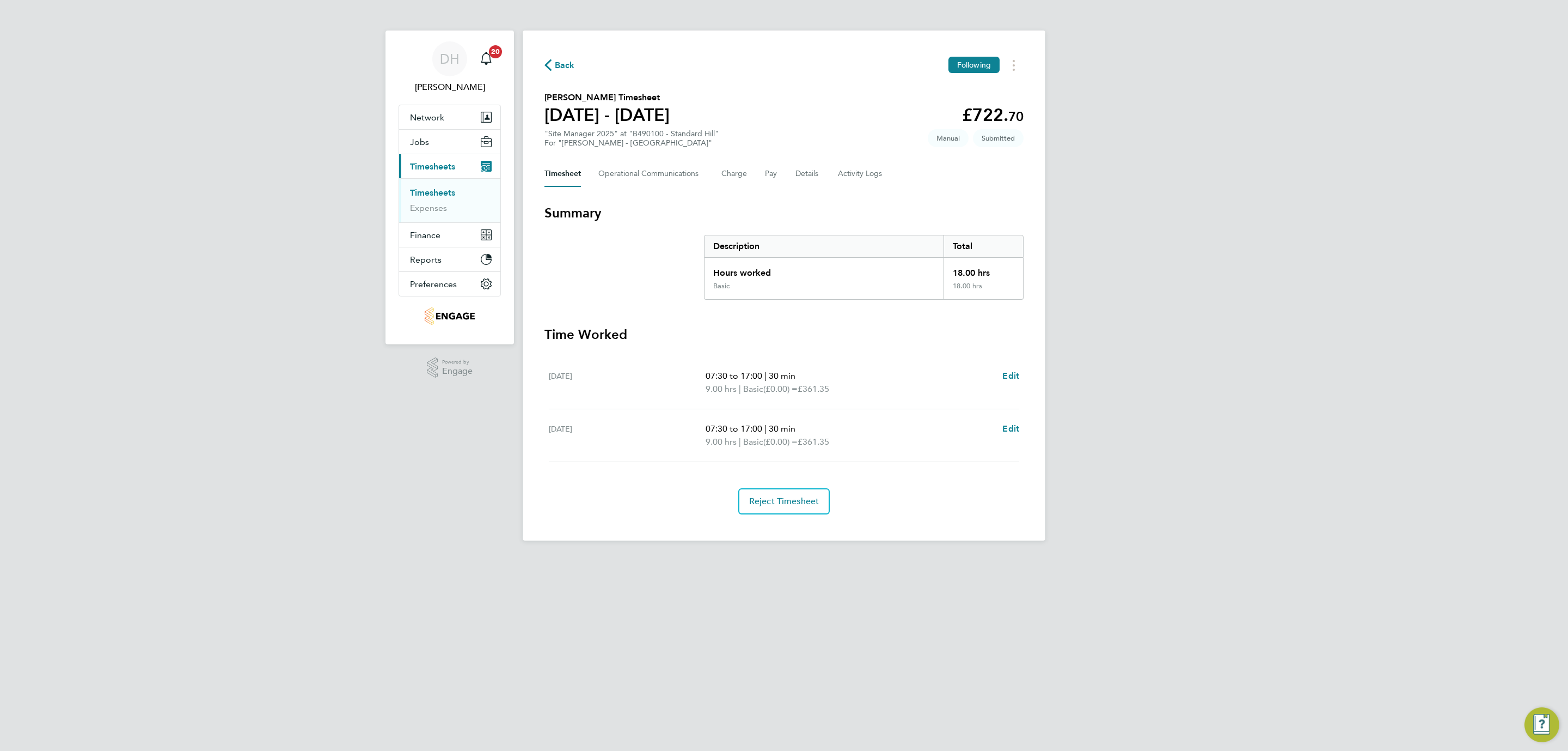
click at [378, 517] on div "DH [PERSON_NAME] Notifications 20 Applications: Network Team Members Businesses…" at bounding box center [784, 279] width 1568 height 558
click at [215, 541] on div "DH [PERSON_NAME] Notifications 20 Applications: Network Team Members Businesses…" at bounding box center [784, 279] width 1568 height 558
click at [410, 197] on link "Timesheets" at bounding box center [433, 192] width 45 height 10
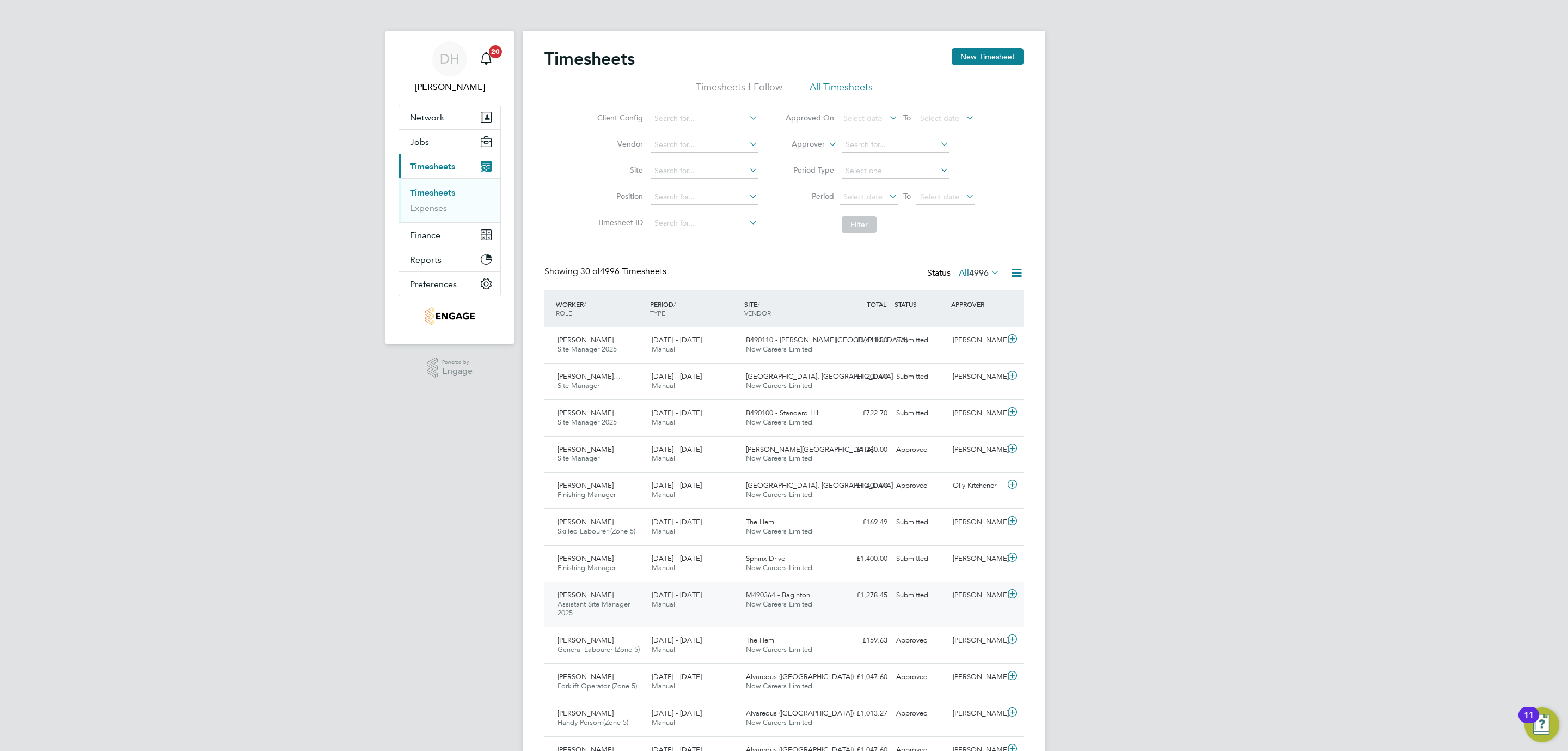
click at [634, 608] on div "[PERSON_NAME] Assistant Site Manager 2025 [DATE] - [DATE]" at bounding box center [600, 604] width 94 height 37
click at [981, 687] on link "View Details" at bounding box center [984, 688] width 40 height 9
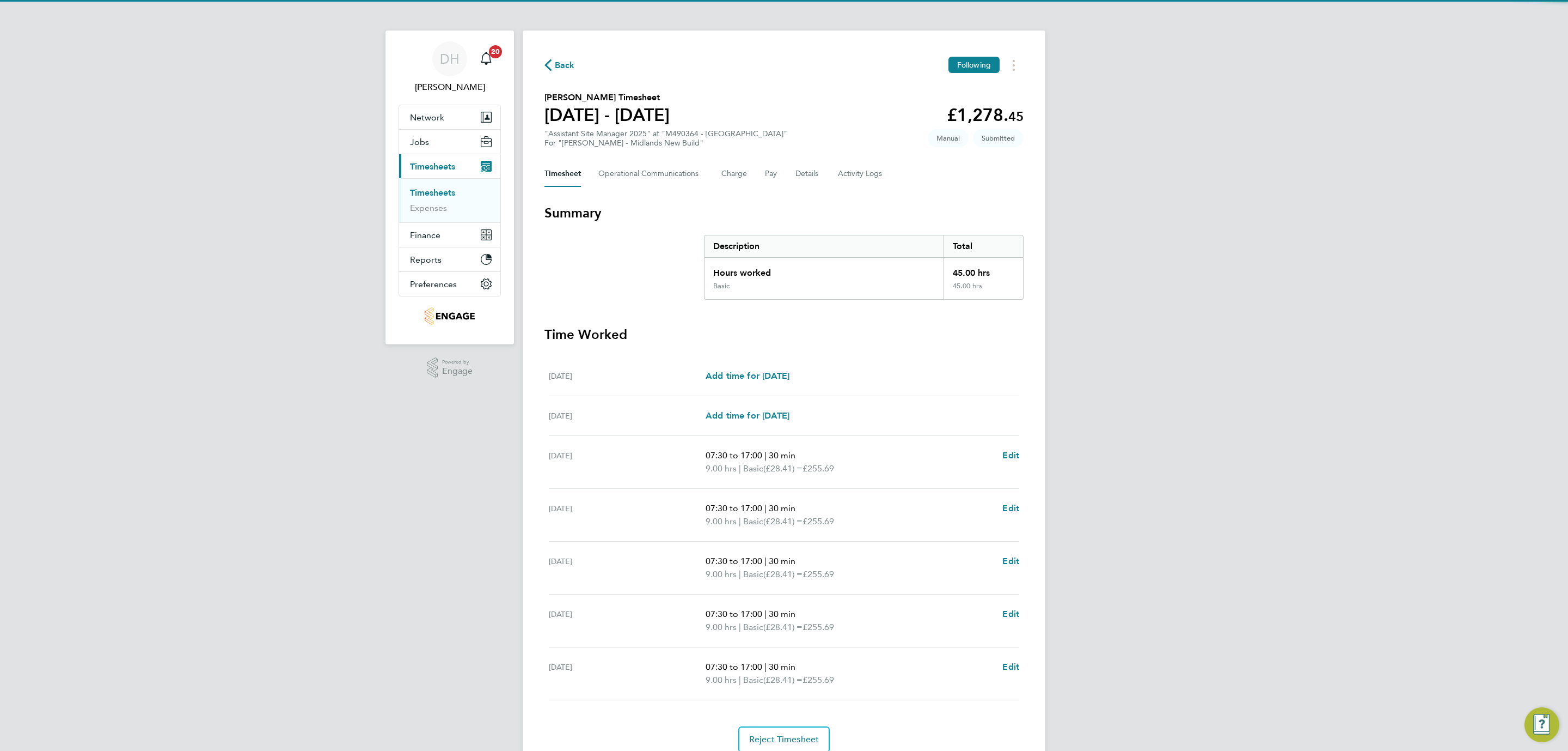
click at [320, 503] on div "DH [PERSON_NAME] Notifications 20 Applications: Network Team Members Businesses…" at bounding box center [784, 398] width 1568 height 796
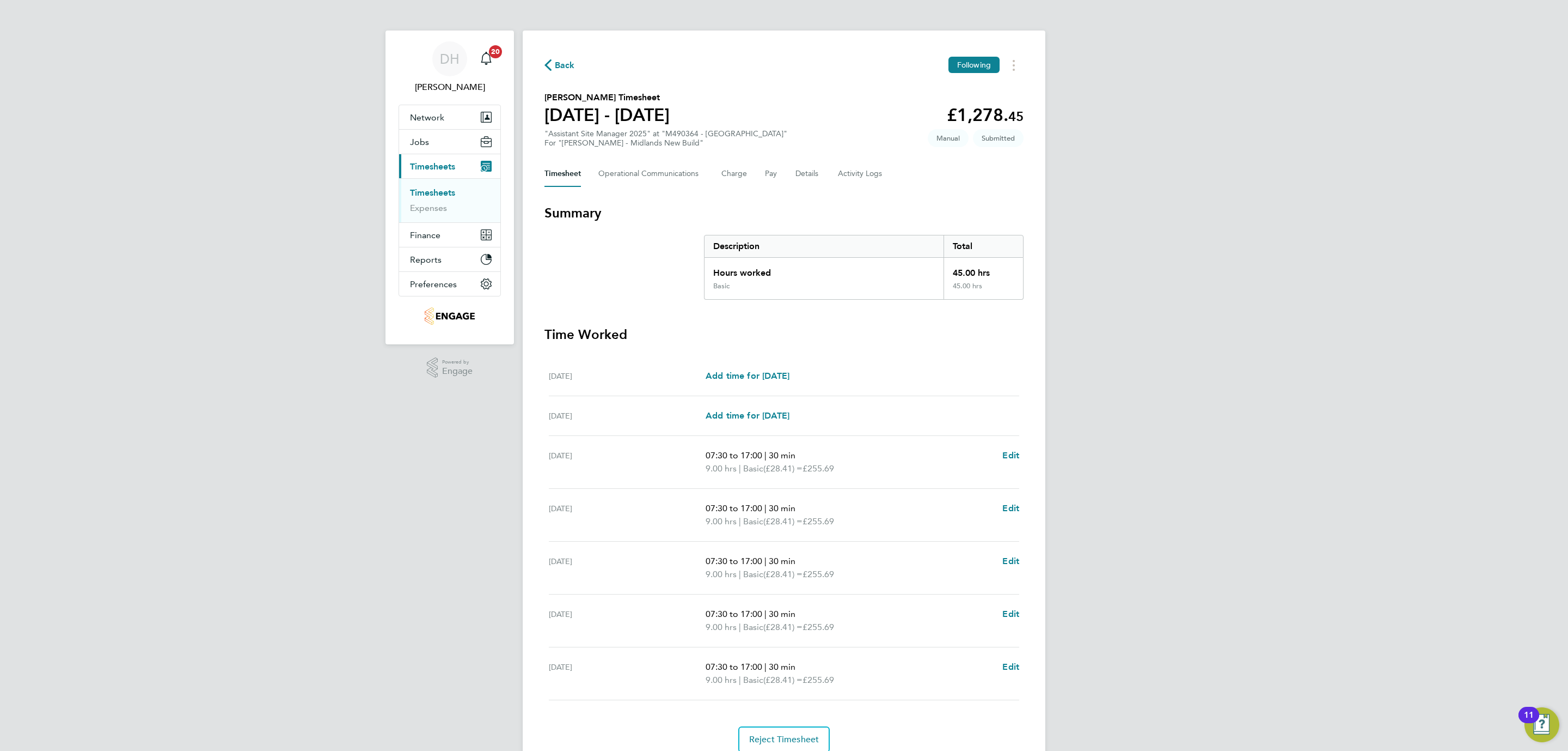
click at [178, 520] on div "DH [PERSON_NAME] Notifications 20 Applications: Network Team Members Businesses…" at bounding box center [784, 398] width 1568 height 796
click at [635, 174] on Communications-tab "Operational Communications" at bounding box center [651, 174] width 106 height 26
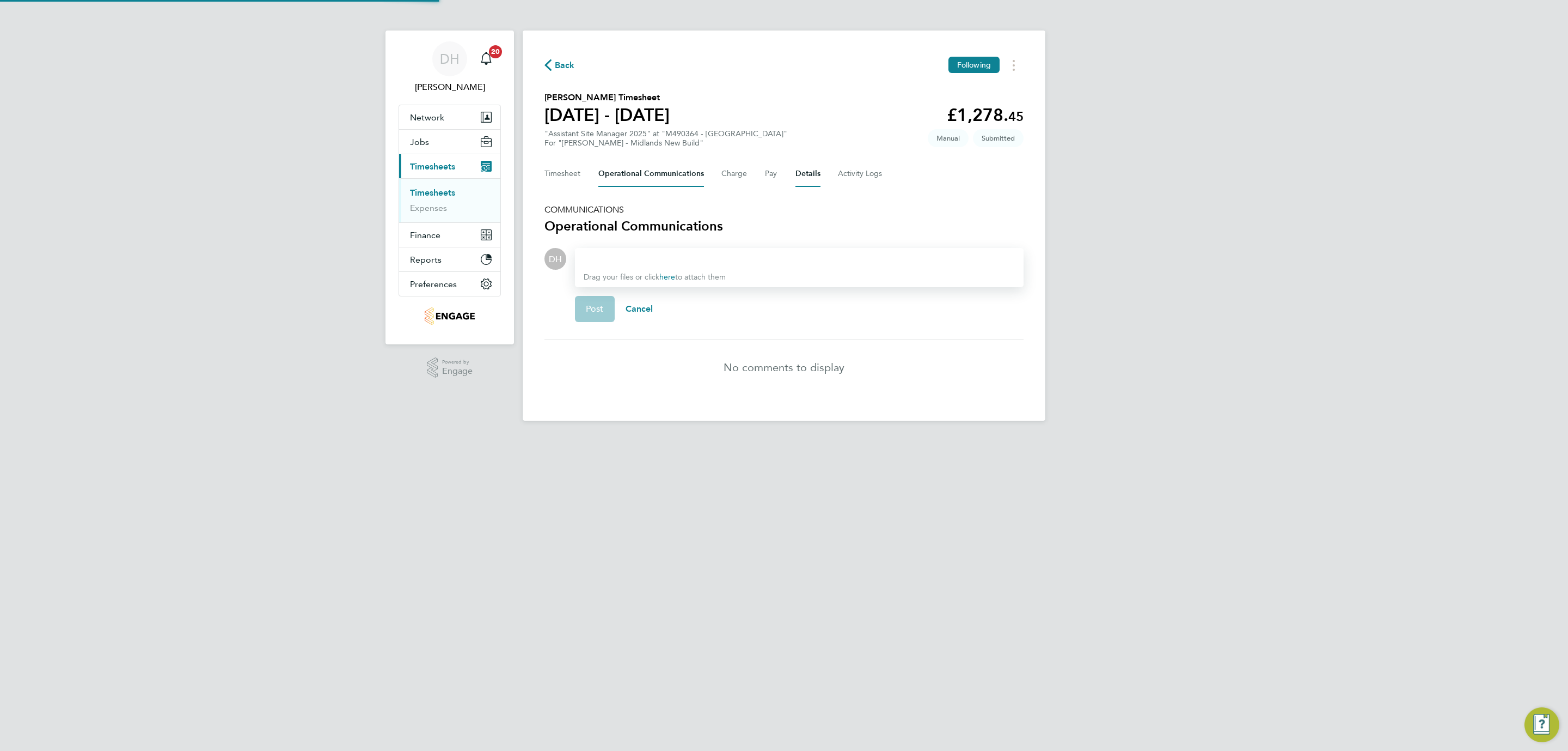
click at [801, 180] on button "Details" at bounding box center [808, 174] width 25 height 26
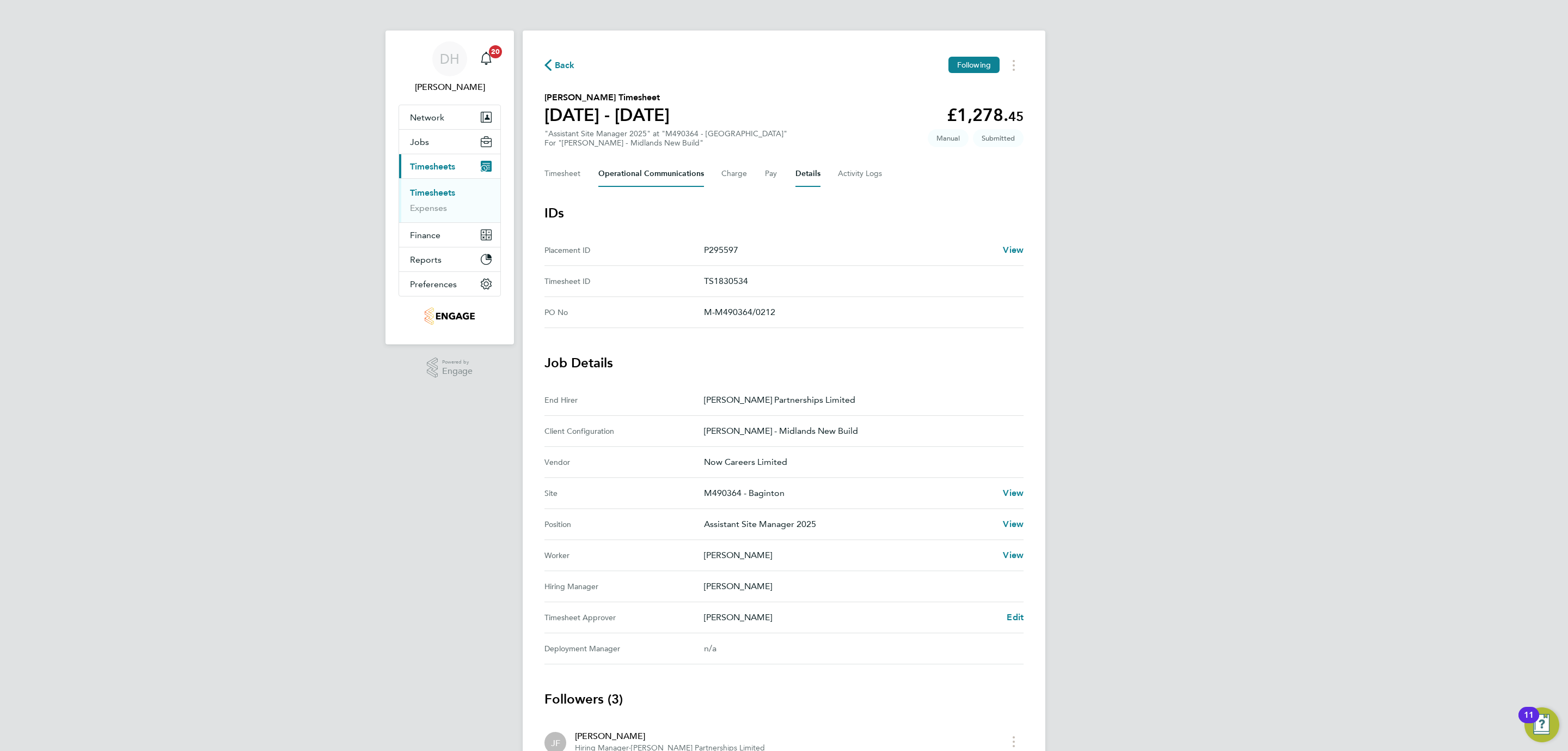
click at [687, 167] on Communications-tab "Operational Communications" at bounding box center [651, 174] width 106 height 26
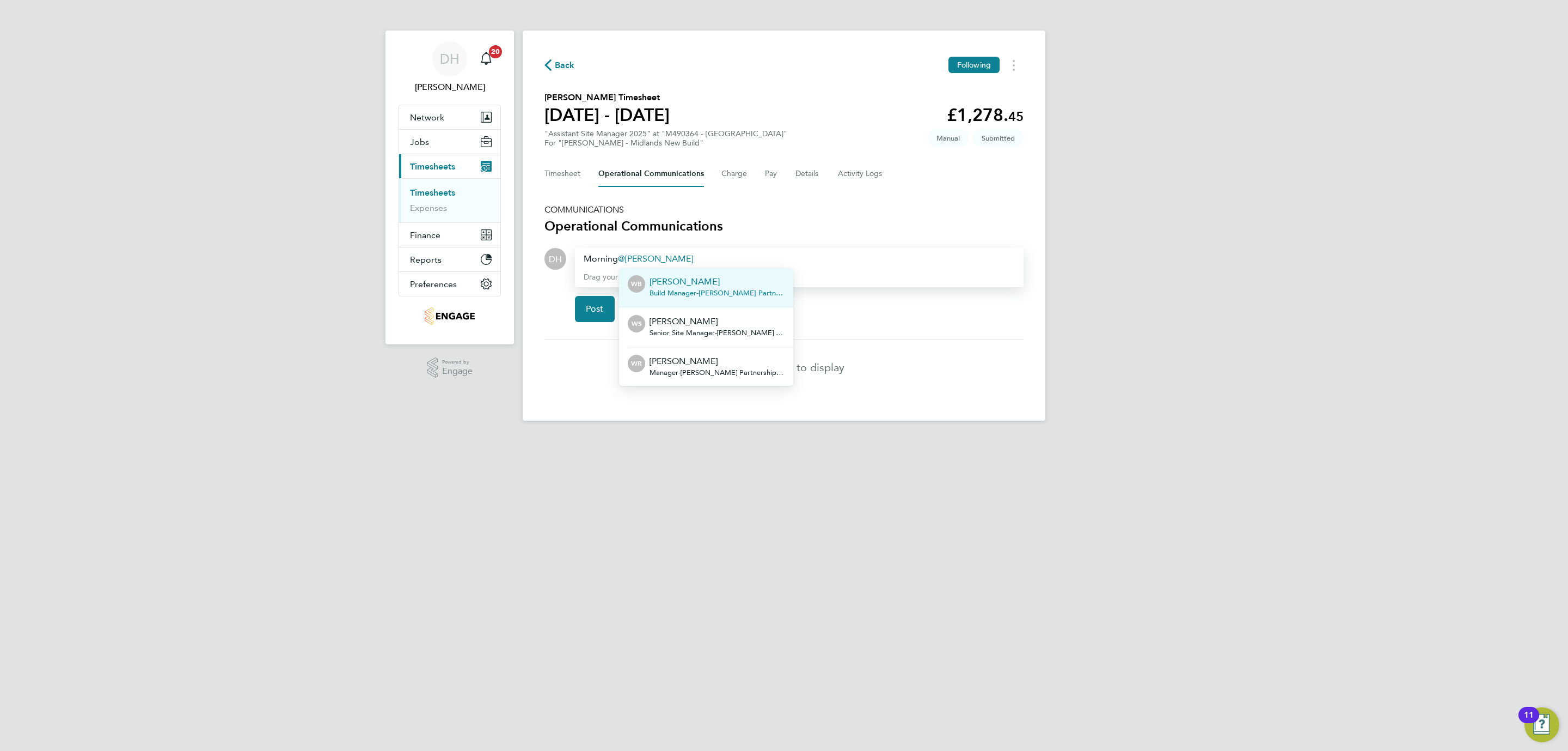
click at [696, 286] on div "[PERSON_NAME] Build Manager - [PERSON_NAME] Partnerships Limited" at bounding box center [717, 288] width 135 height 26
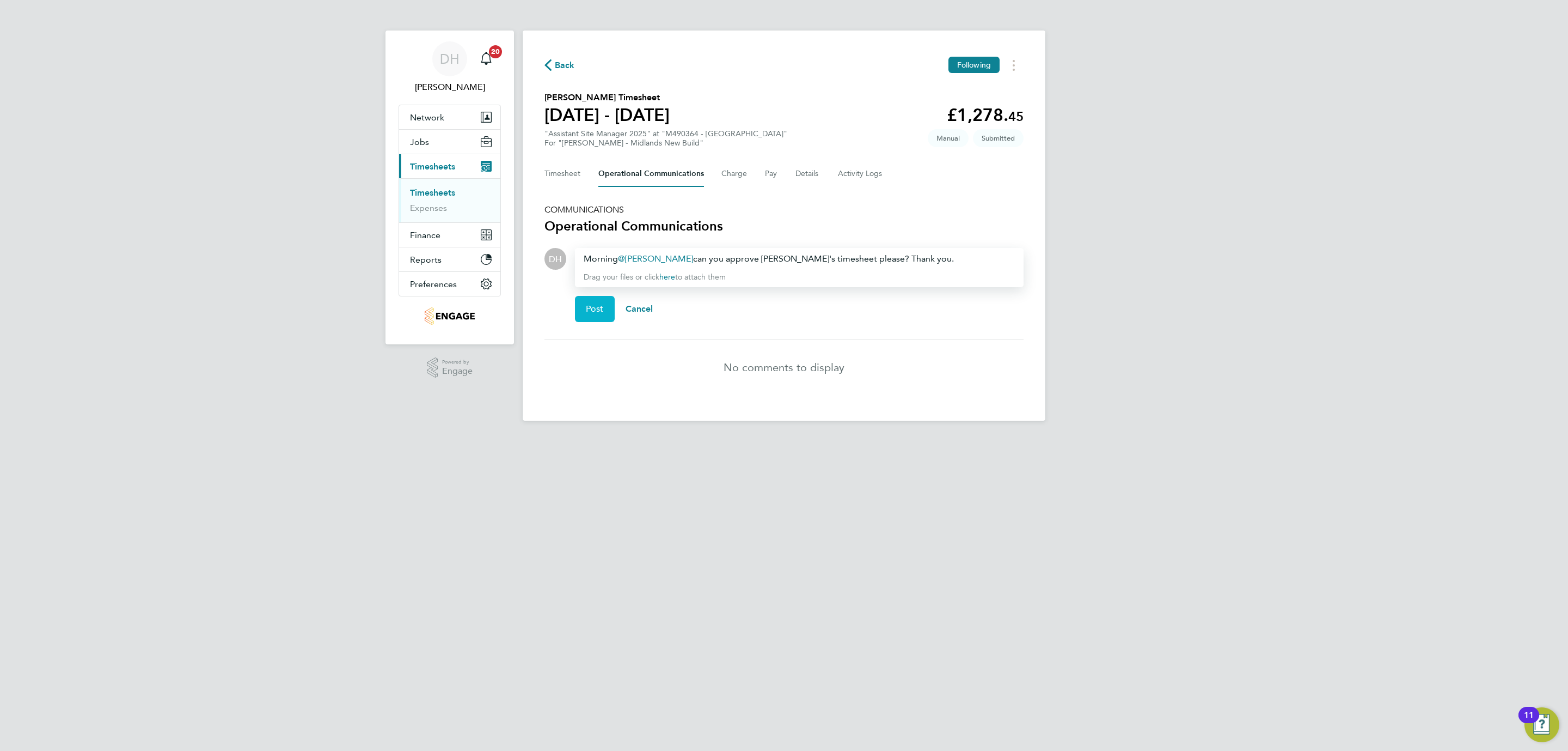
click at [598, 296] on button "Post" at bounding box center [595, 309] width 40 height 26
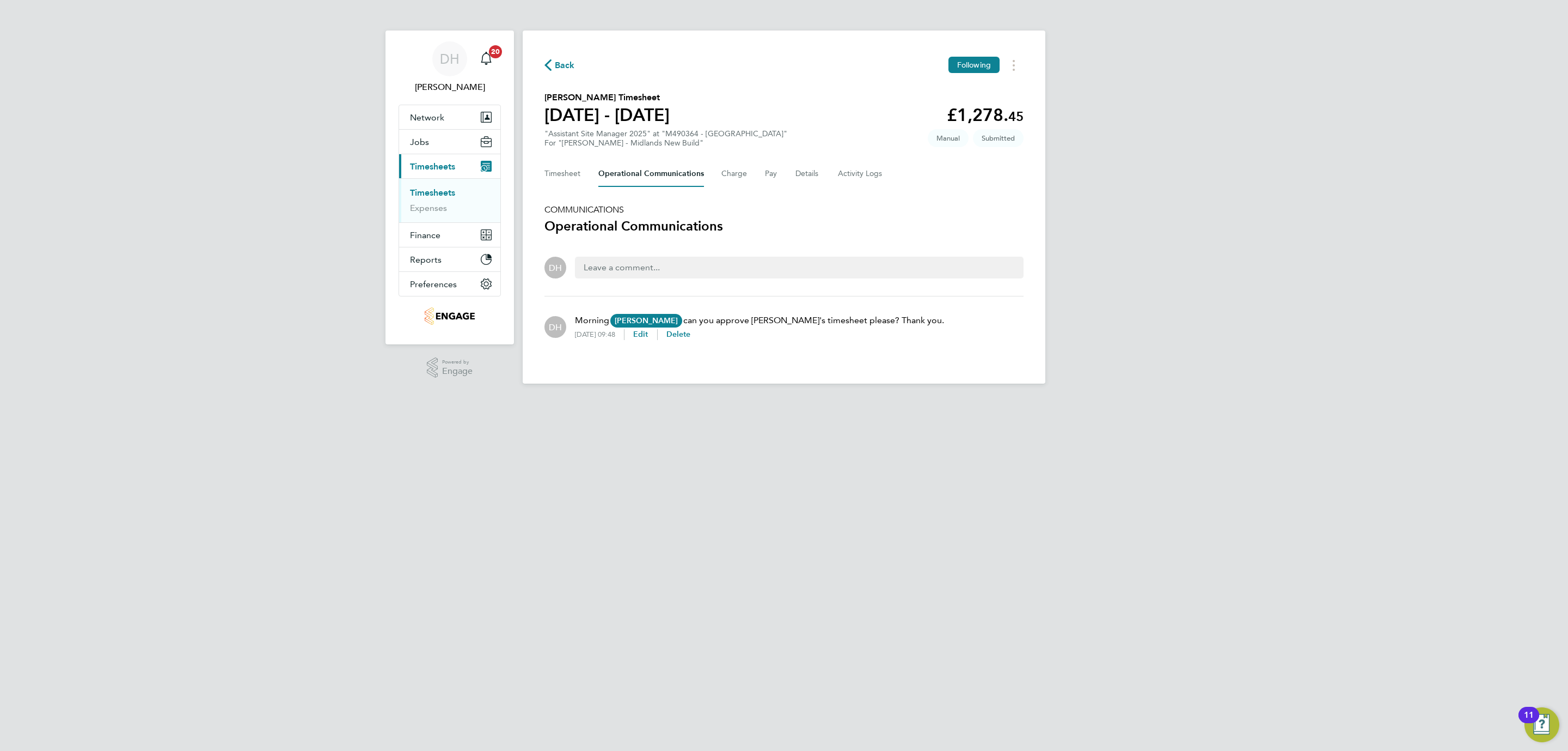
click at [301, 401] on html "DH Danielle Hughes Notifications 20 Applications: Network Team Members Business…" at bounding box center [784, 200] width 1568 height 401
drag, startPoint x: 453, startPoint y: 478, endPoint x: 565, endPoint y: 303, distance: 207.8
click at [457, 401] on html "DH Danielle Hughes Notifications 20 Applications: Network Team Members Business…" at bounding box center [784, 200] width 1568 height 401
click at [561, 166] on button "Timesheet" at bounding box center [562, 174] width 37 height 26
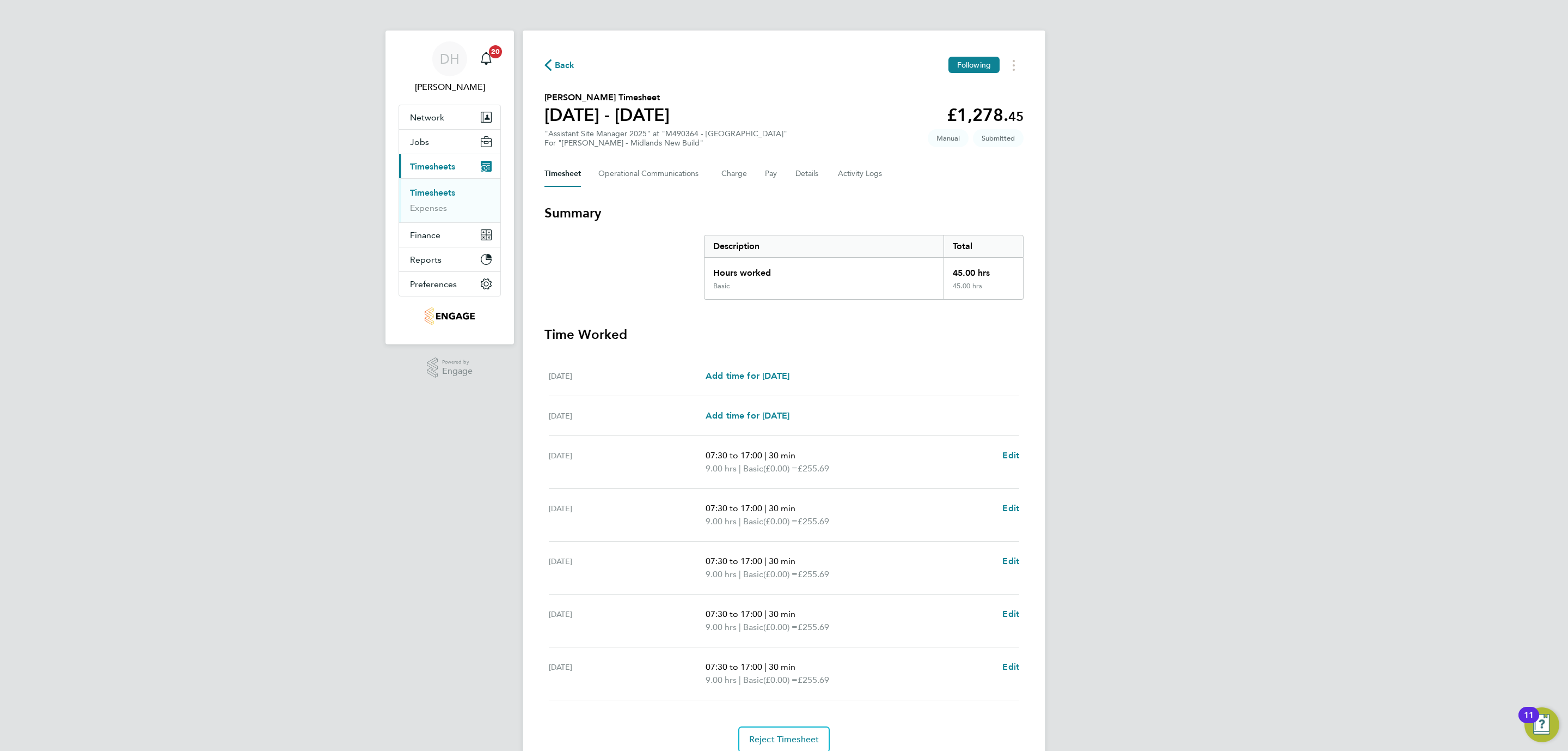
click at [233, 432] on div "DH Danielle Hughes Notifications 20 Applications: Network Team Members Business…" at bounding box center [784, 398] width 1568 height 796
click at [642, 171] on Communications-tab "Operational Communications" at bounding box center [651, 174] width 106 height 26
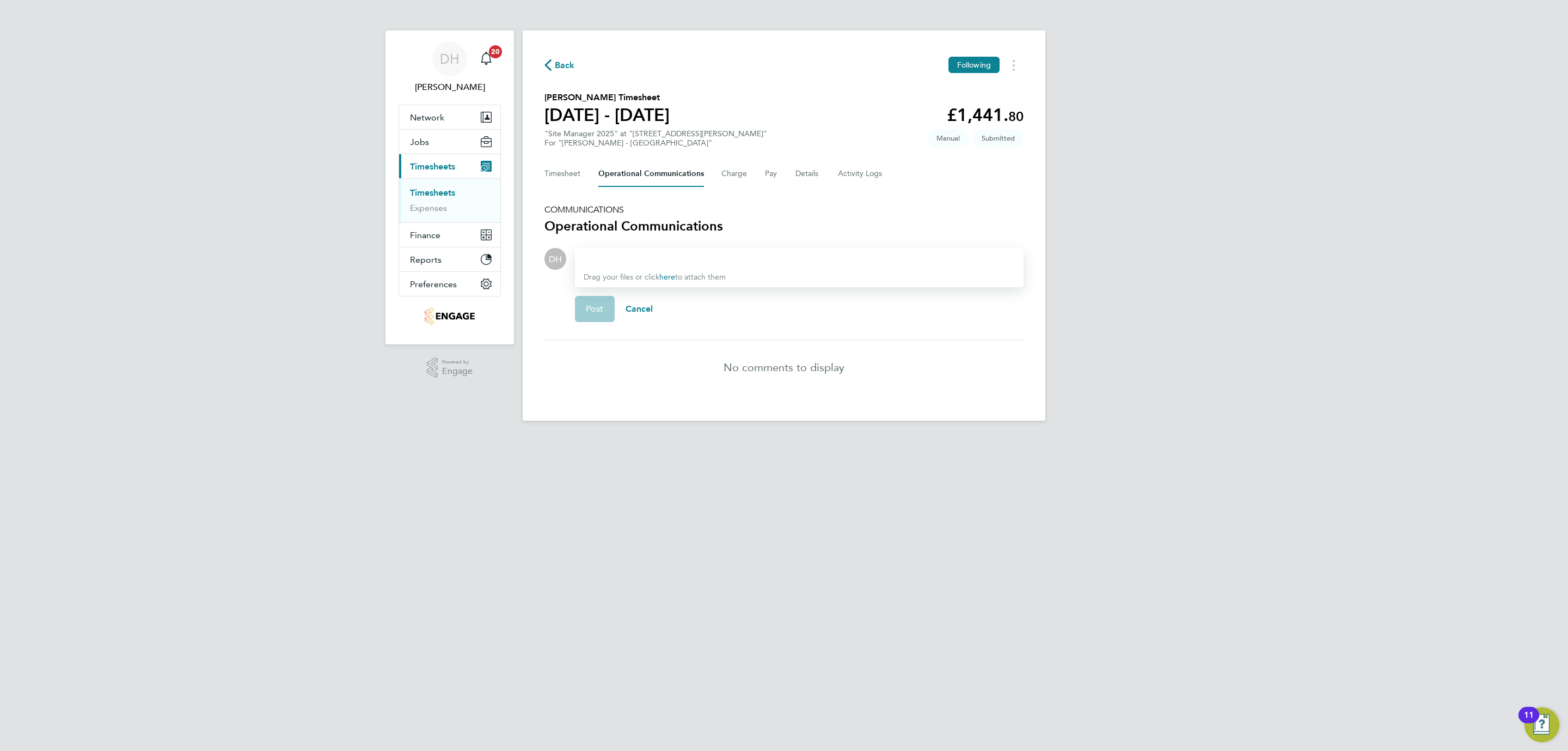
click at [783, 172] on div "Timesheet Operational Communications Charge Pay Details Activity Logs" at bounding box center [783, 174] width 479 height 26
click at [804, 163] on button "Details" at bounding box center [808, 174] width 25 height 26
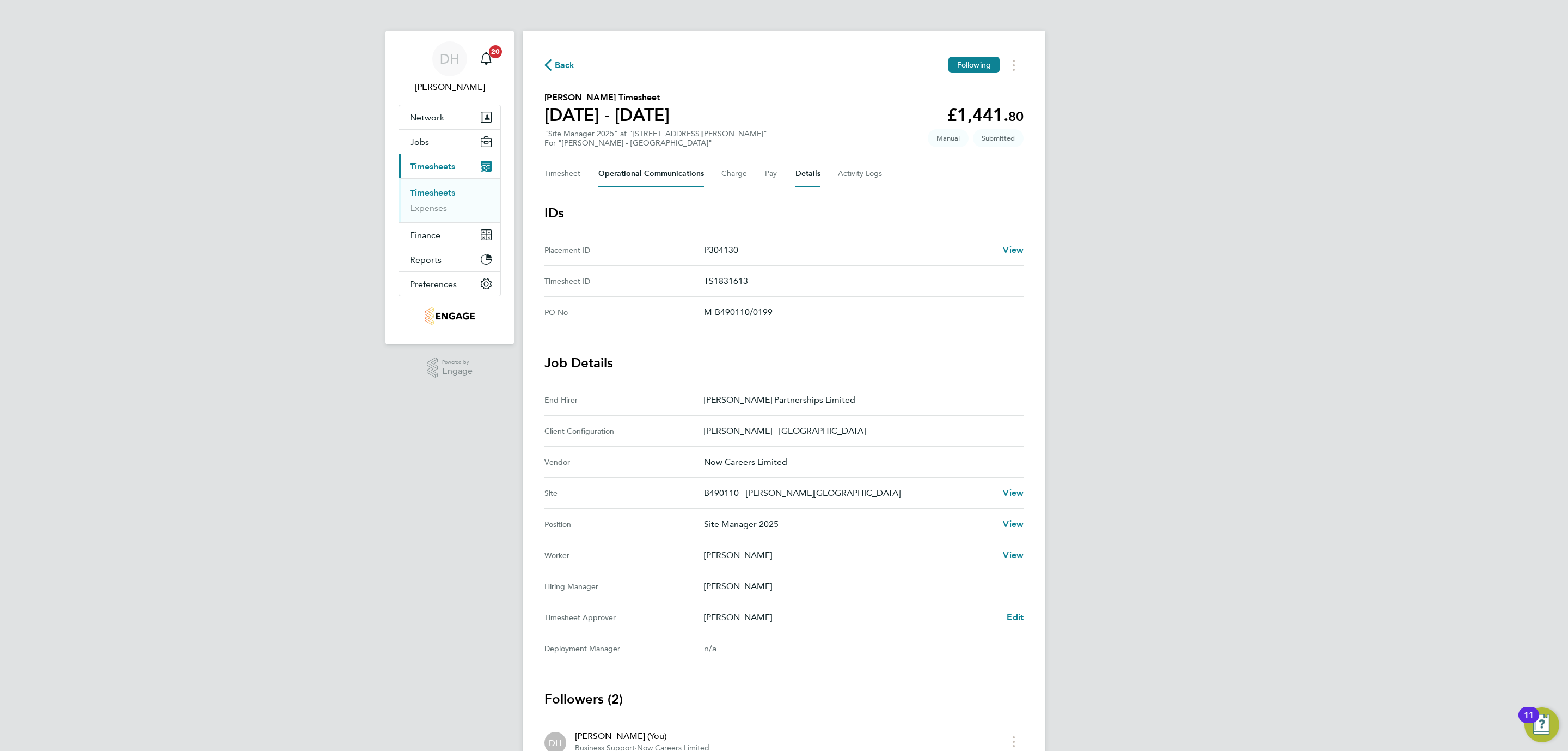
click at [632, 177] on Communications-tab "Operational Communications" at bounding box center [651, 174] width 106 height 26
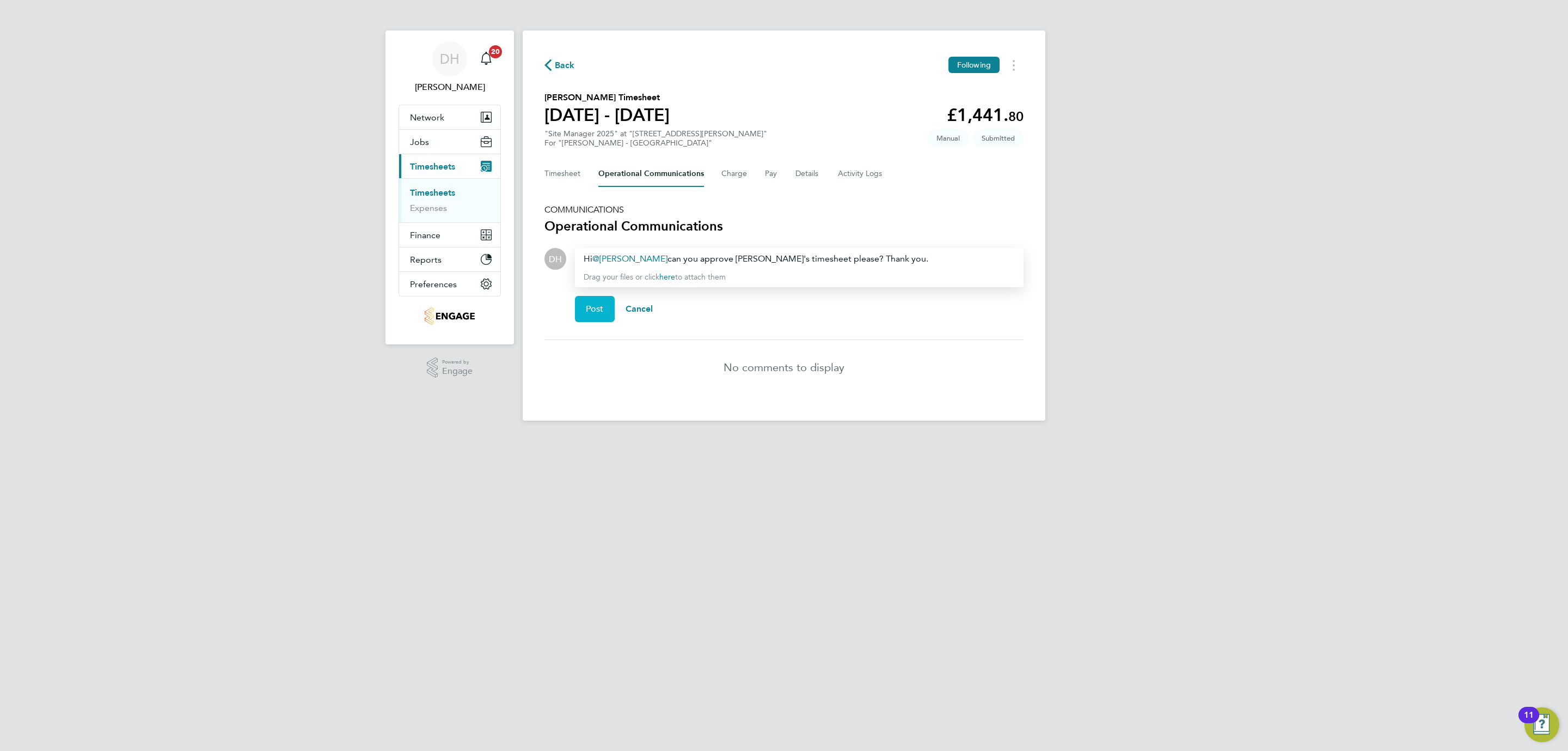
click at [598, 319] on button "Post" at bounding box center [595, 309] width 40 height 26
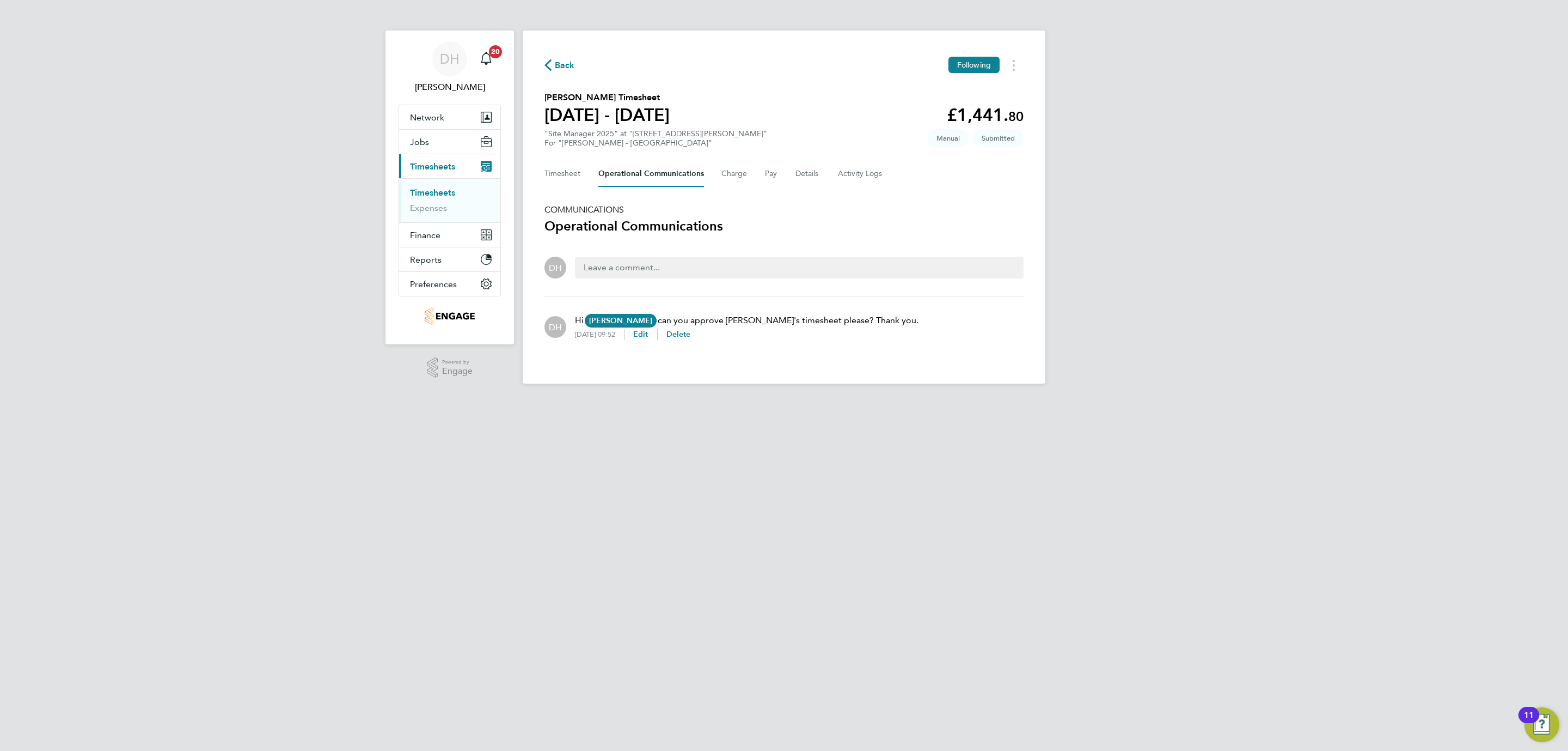
click at [193, 401] on html "DH Danielle Hughes Notifications 20 Applications: Network Team Members Business…" at bounding box center [784, 200] width 1568 height 401
click at [564, 175] on button "Timesheet" at bounding box center [562, 174] width 37 height 26
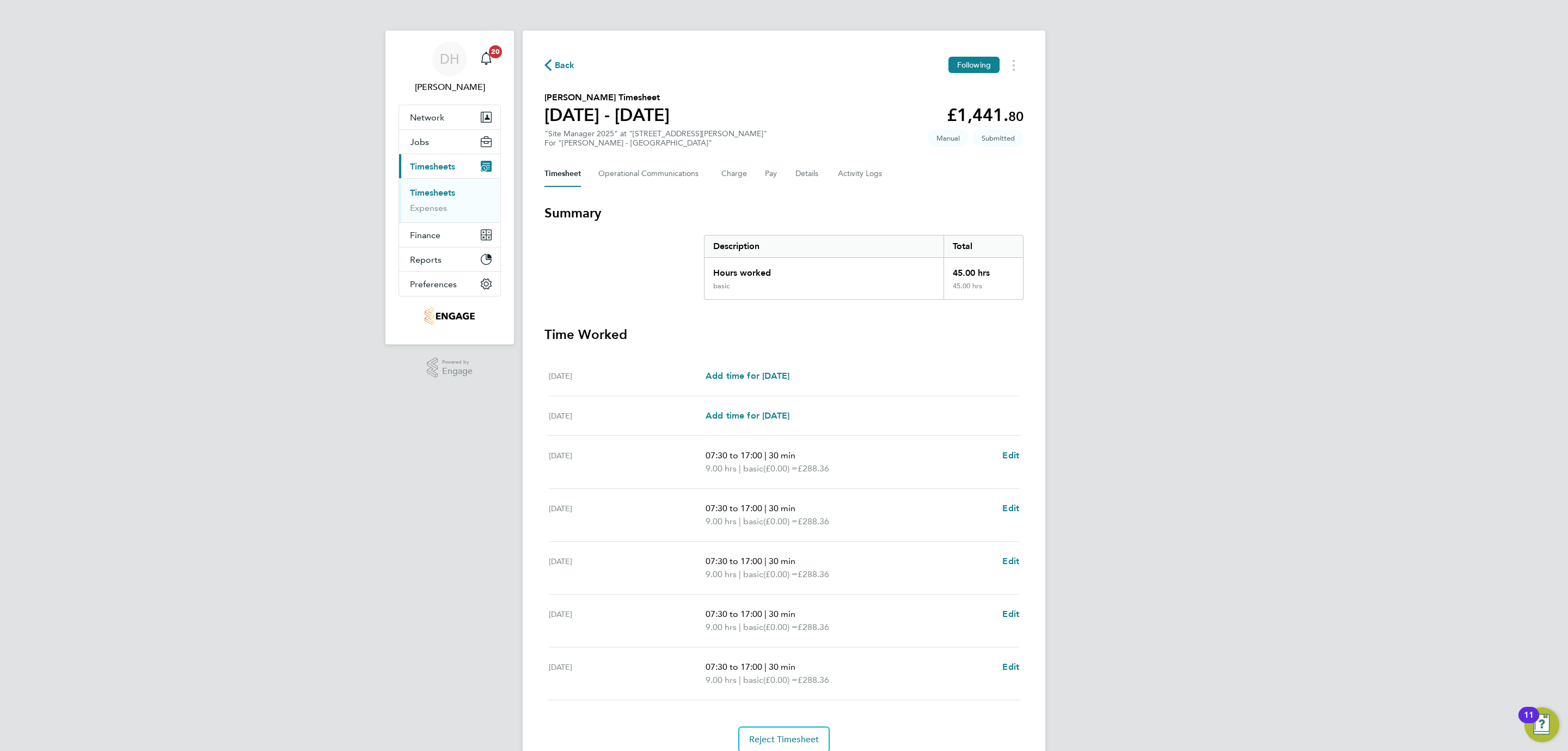
drag, startPoint x: 186, startPoint y: 560, endPoint x: 506, endPoint y: 249, distance: 446.2
click at [186, 554] on div "DH Danielle Hughes Notifications 20 Applications: Network Team Members Business…" at bounding box center [784, 398] width 1568 height 796
click at [441, 194] on link "Timesheets" at bounding box center [433, 192] width 45 height 10
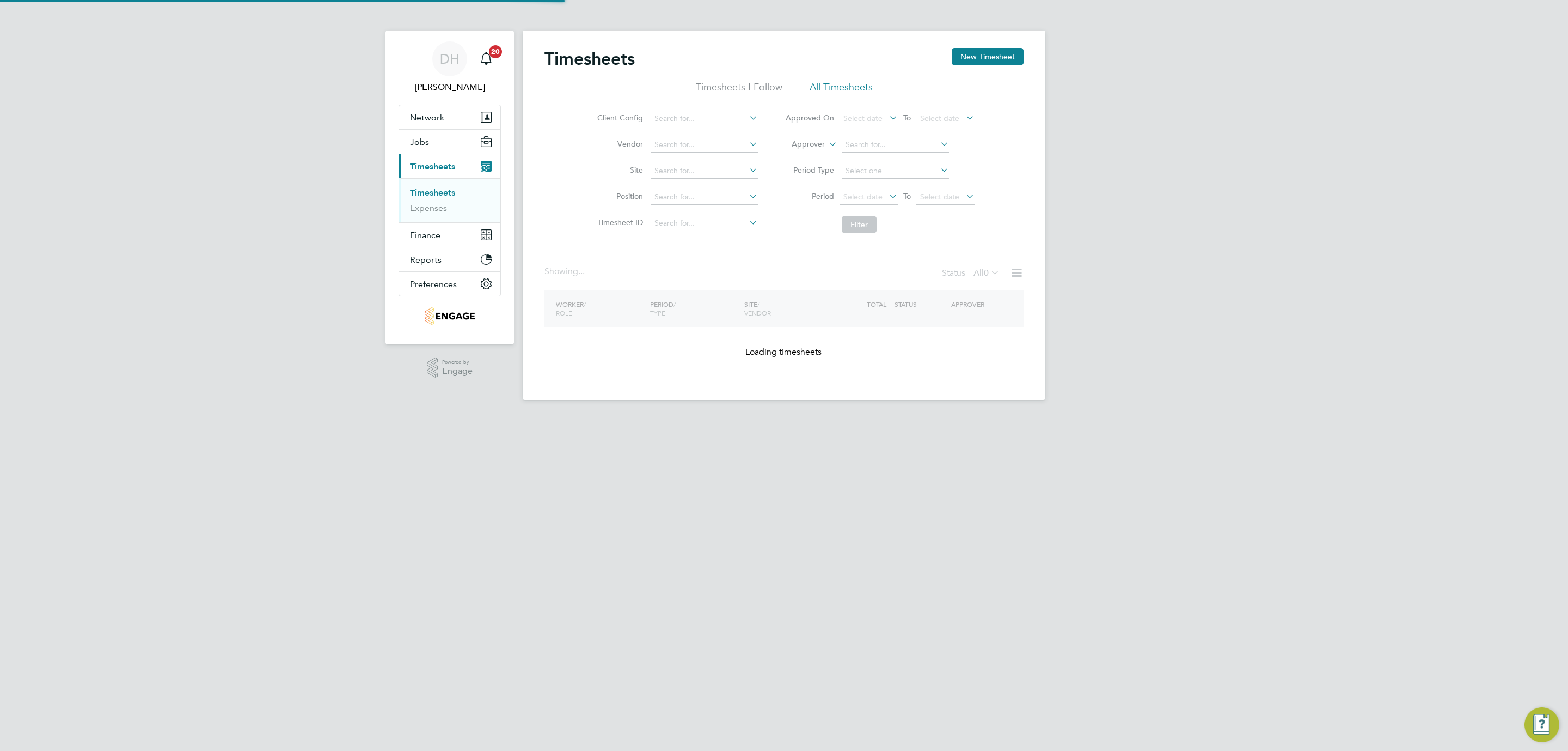
click at [1188, 372] on div "DH Danielle Hughes Notifications 20 Applications: Network Team Members Business…" at bounding box center [784, 208] width 1568 height 417
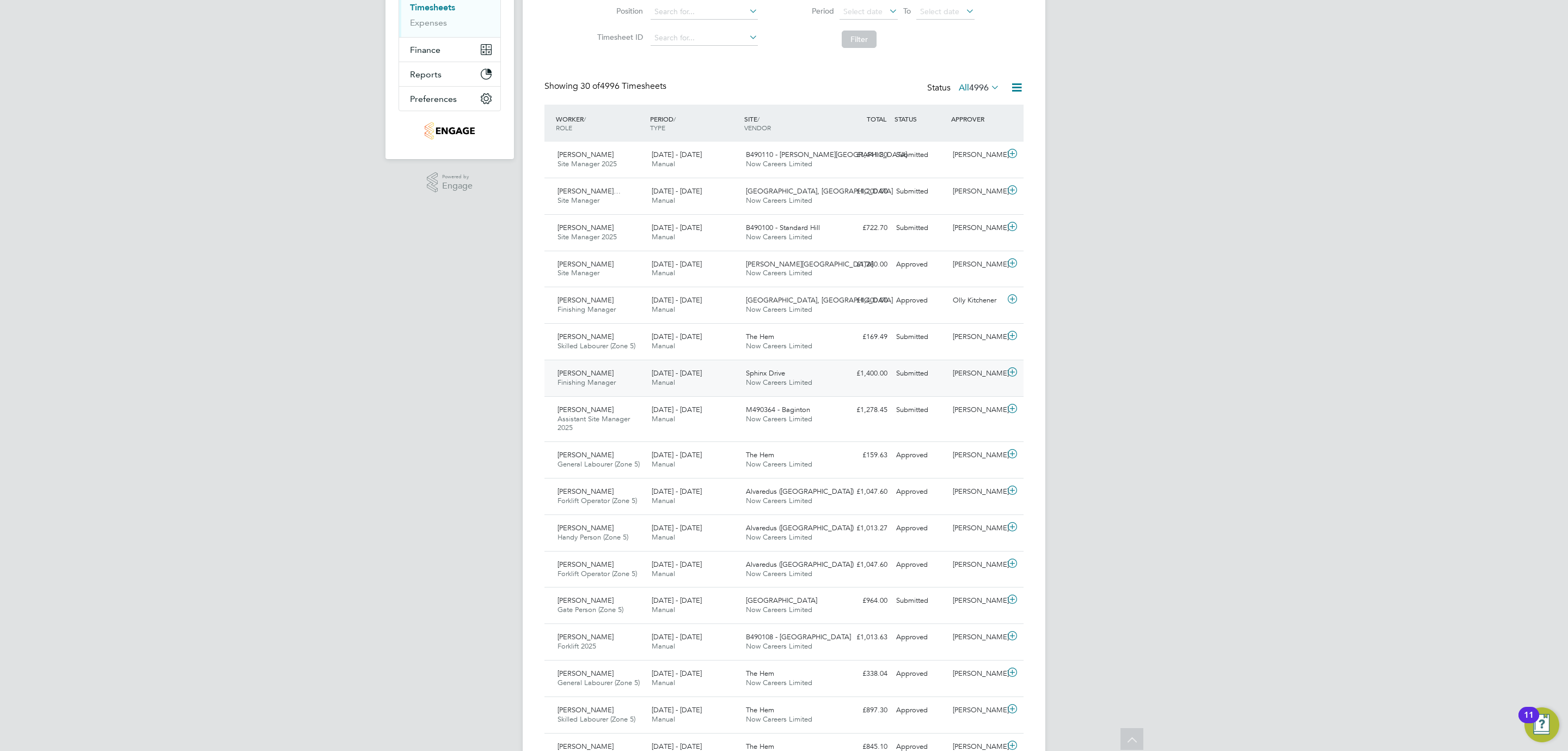
click at [797, 379] on span "Now Careers Limited" at bounding box center [779, 382] width 66 height 9
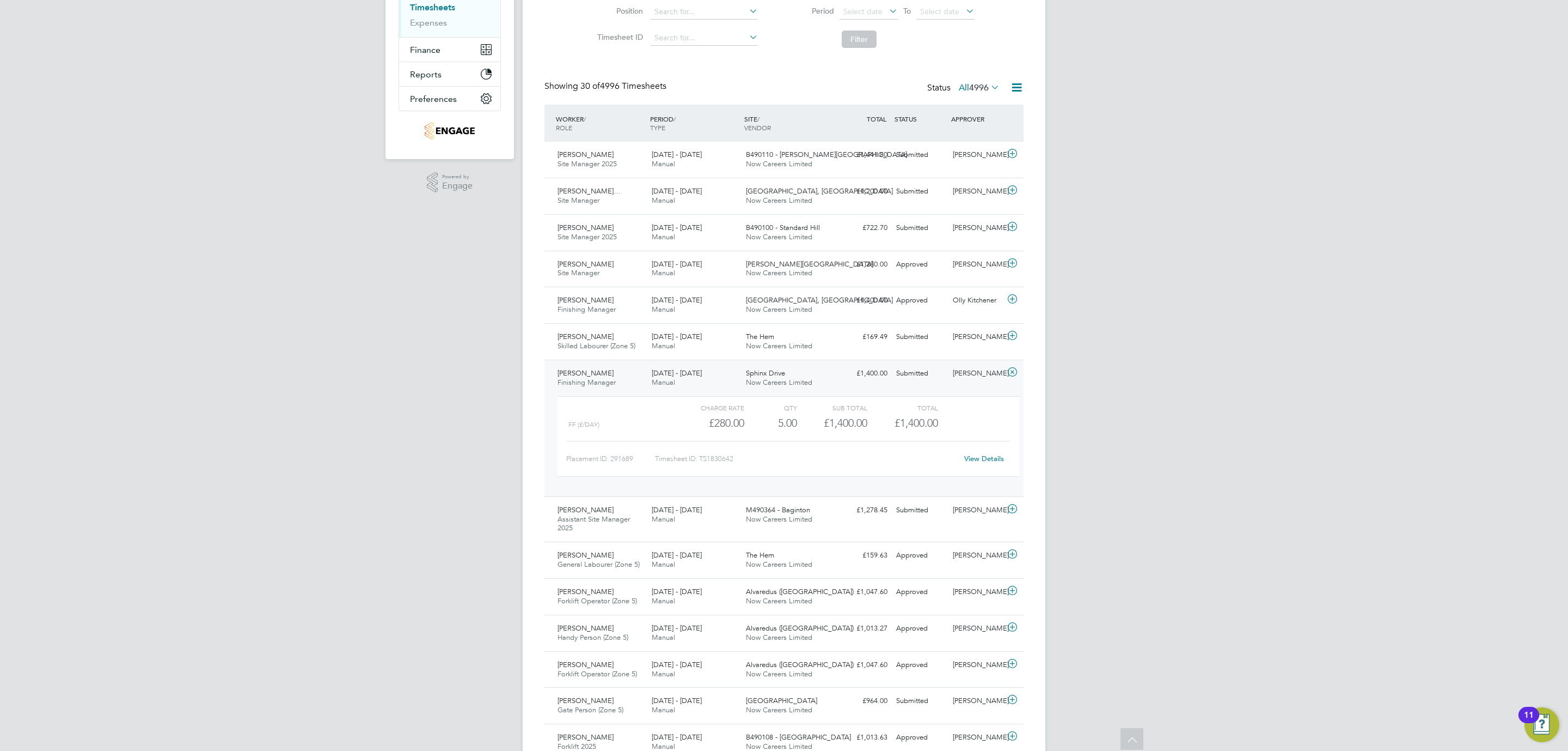
click at [983, 462] on link "View Details" at bounding box center [984, 458] width 40 height 9
click at [618, 195] on span "Michael Brindley-Robins…" at bounding box center [589, 191] width 63 height 9
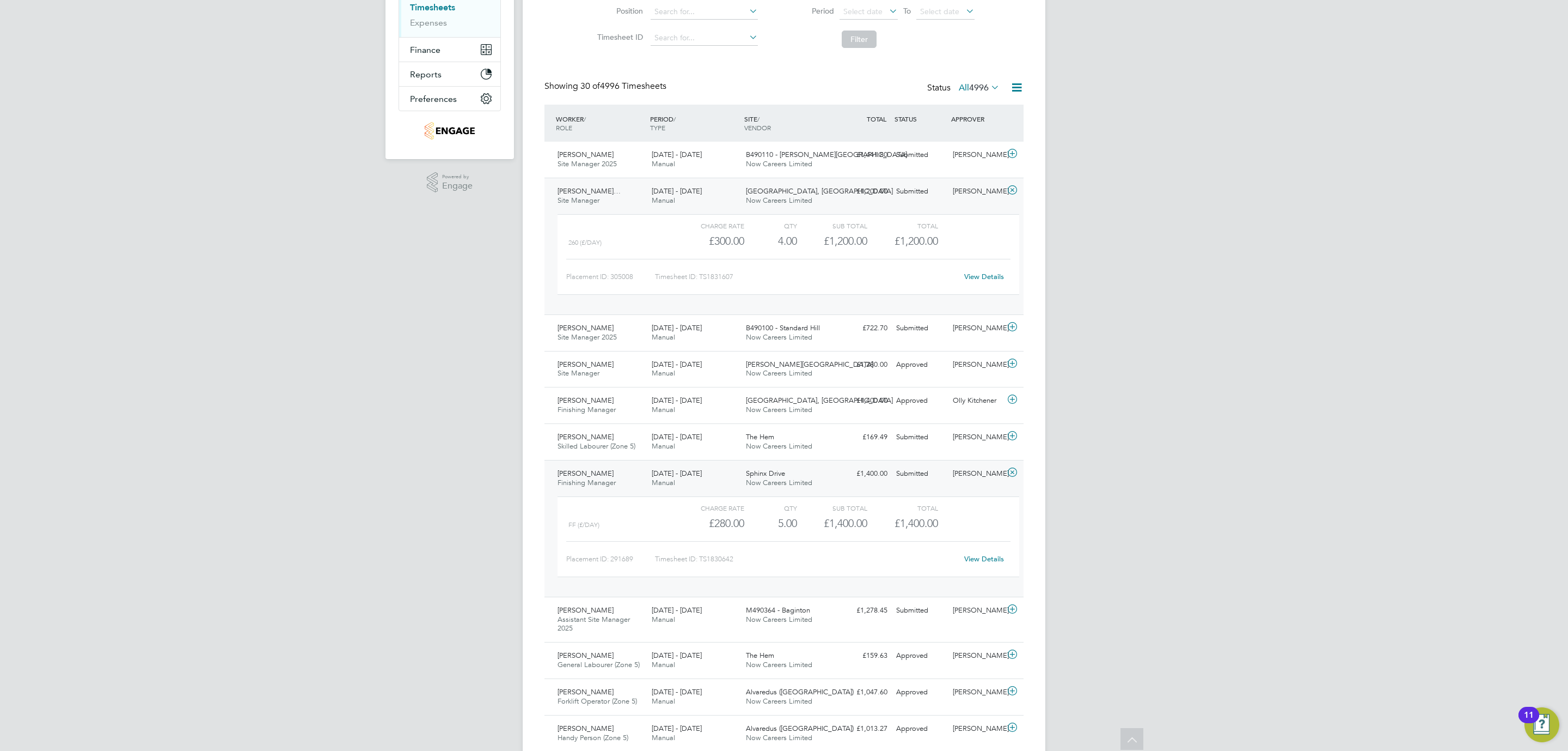
click at [976, 278] on link "View Details" at bounding box center [984, 276] width 40 height 9
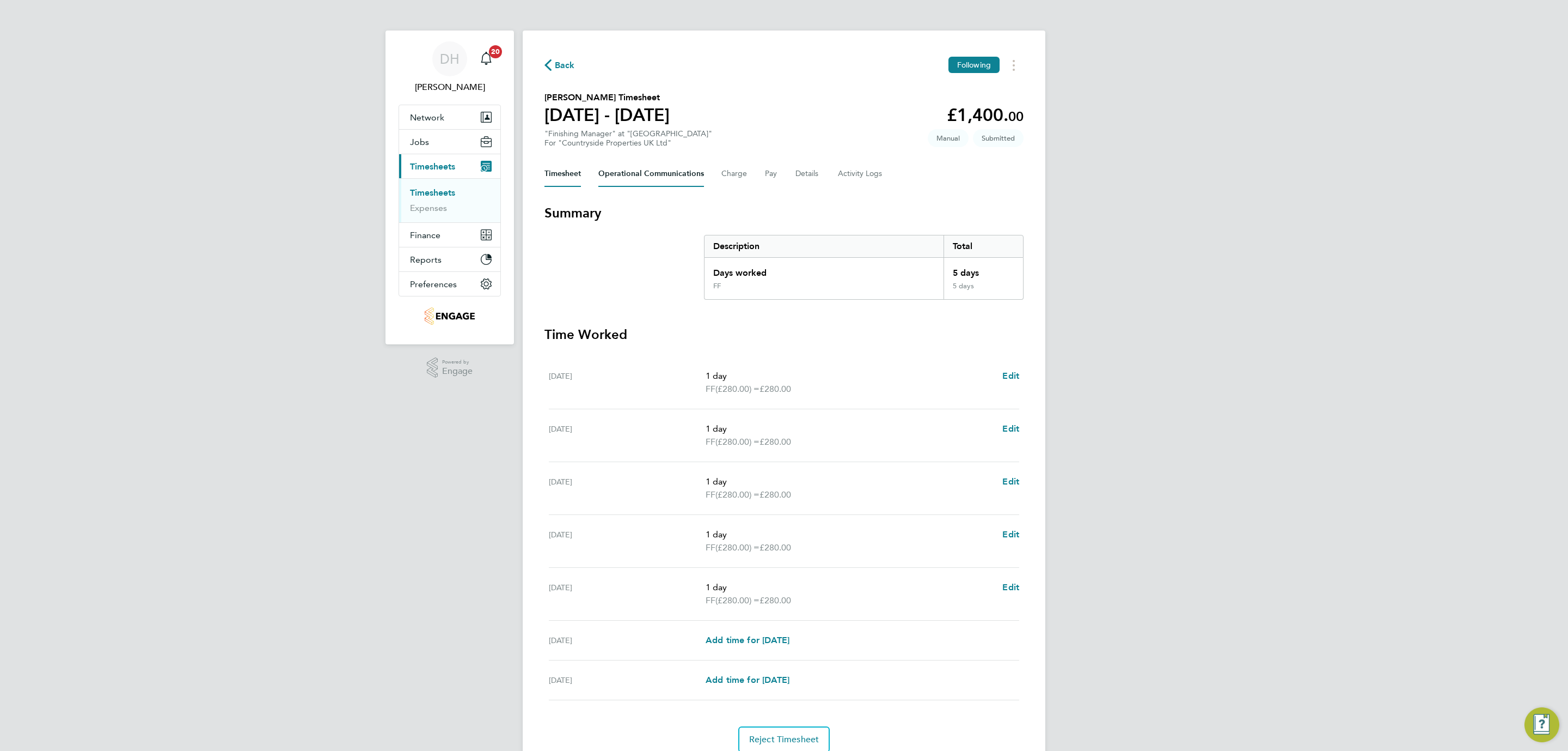
click at [632, 166] on Communications-tab "Operational Communications" at bounding box center [651, 174] width 106 height 26
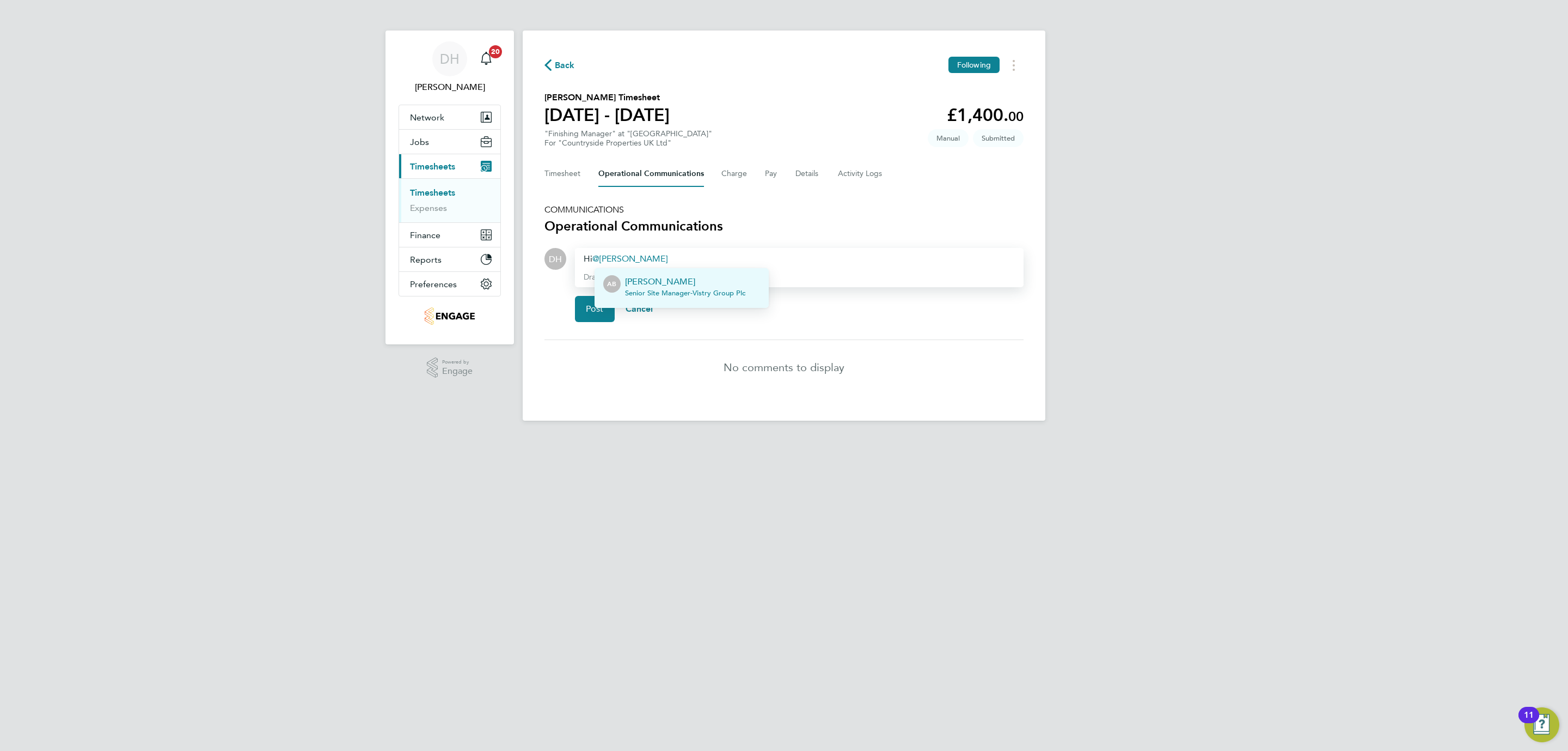
click at [681, 277] on p "Andre Bonnick" at bounding box center [685, 281] width 121 height 13
click at [597, 307] on span "Post" at bounding box center [595, 309] width 18 height 11
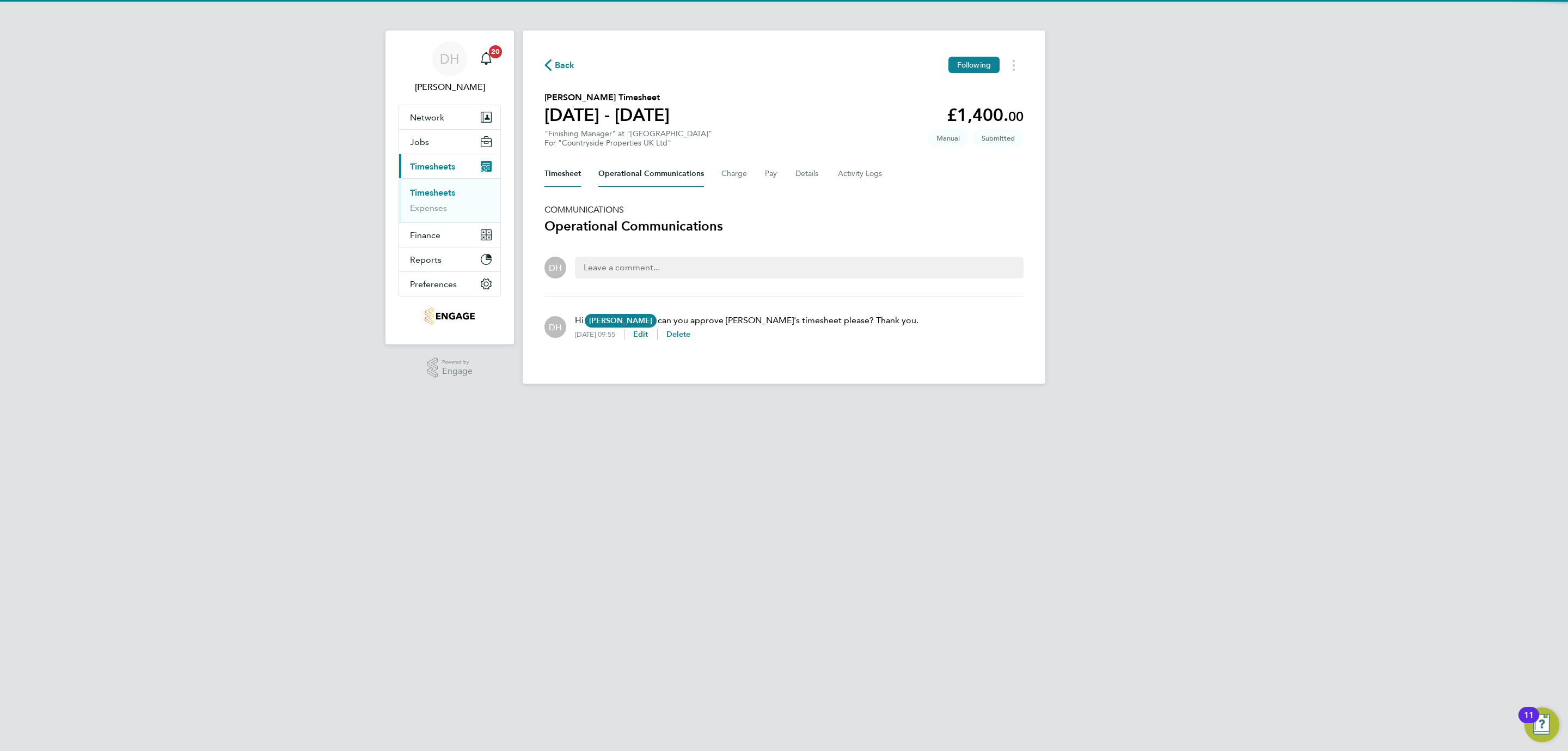
click at [557, 174] on button "Timesheet" at bounding box center [562, 174] width 37 height 26
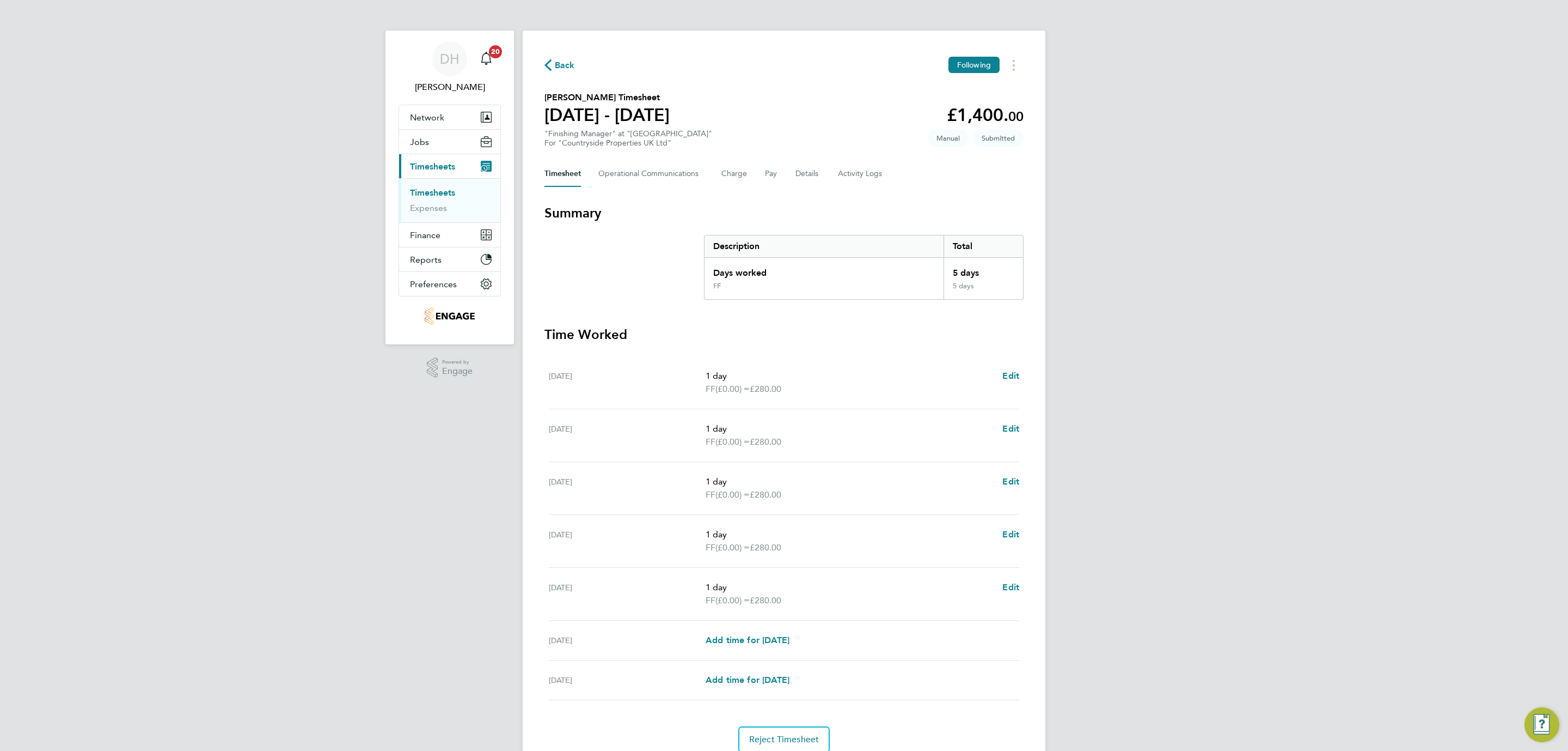
click at [333, 644] on div "DH Danielle Hughes Notifications 20 Applications: Network Team Members Business…" at bounding box center [784, 398] width 1568 height 796
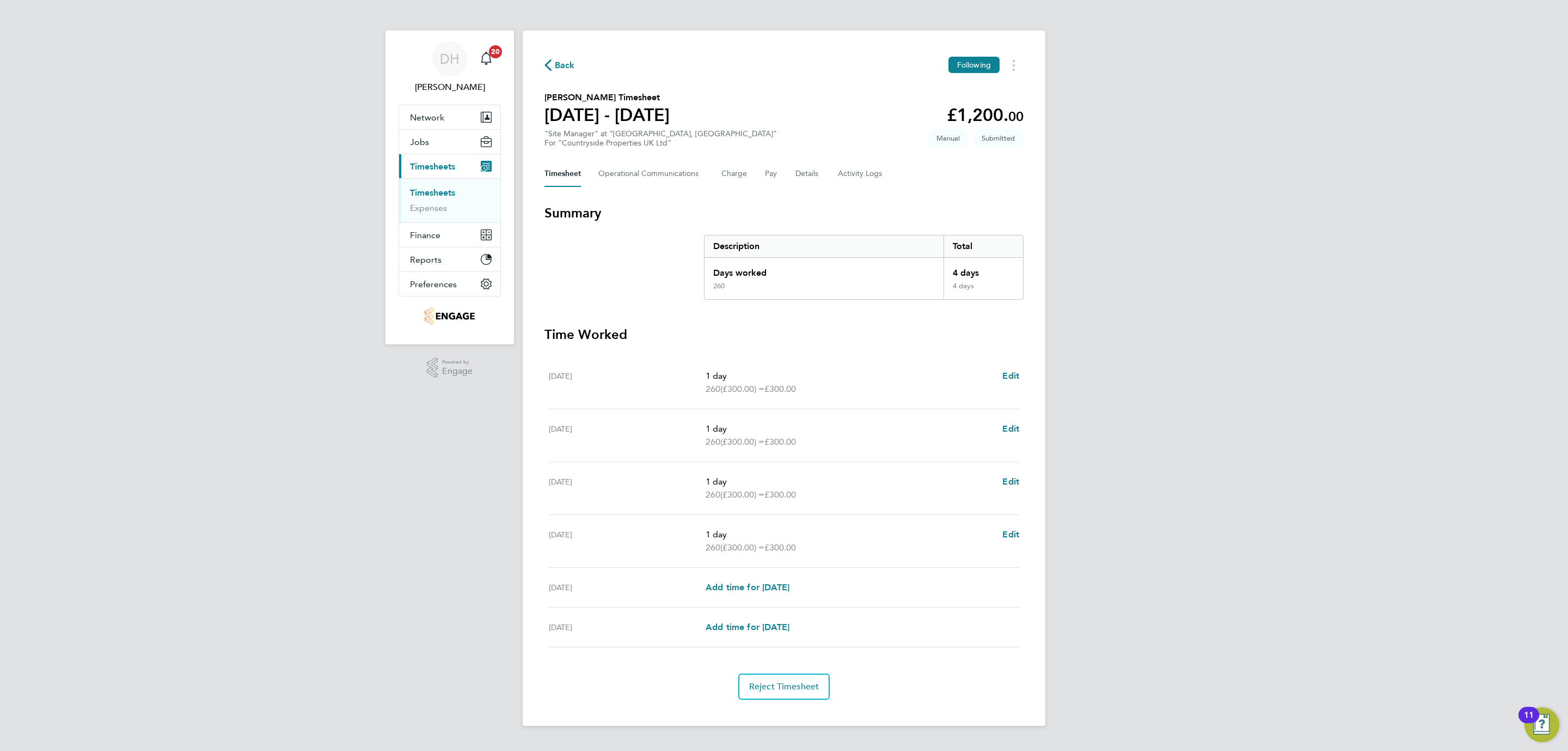
click at [453, 548] on div "DH [PERSON_NAME] Notifications 20 Applications: Network Team Members Businesses…" at bounding box center [784, 372] width 1568 height 743
click at [809, 173] on button "Details" at bounding box center [808, 174] width 25 height 26
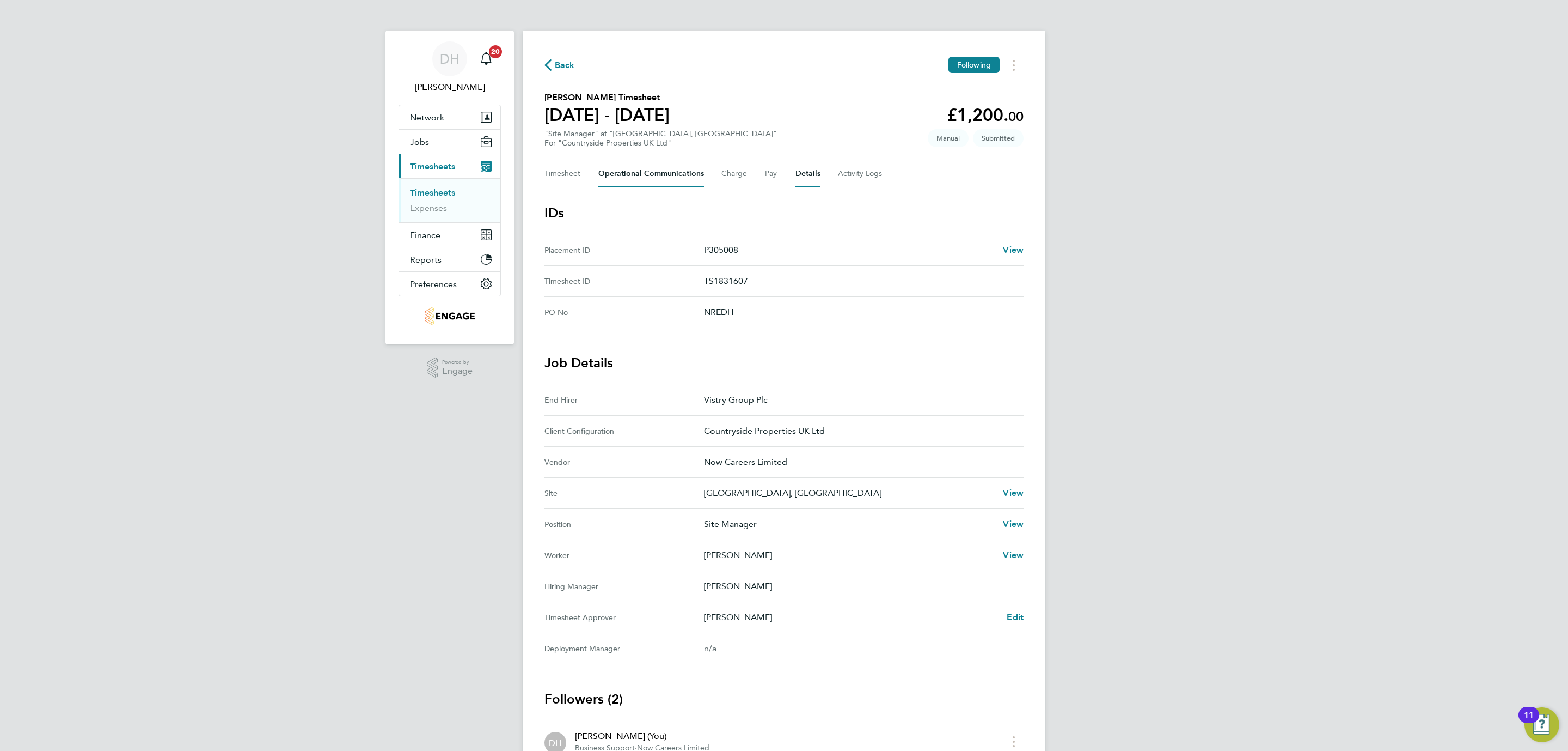
click at [632, 173] on Communications-tab "Operational Communications" at bounding box center [651, 174] width 106 height 26
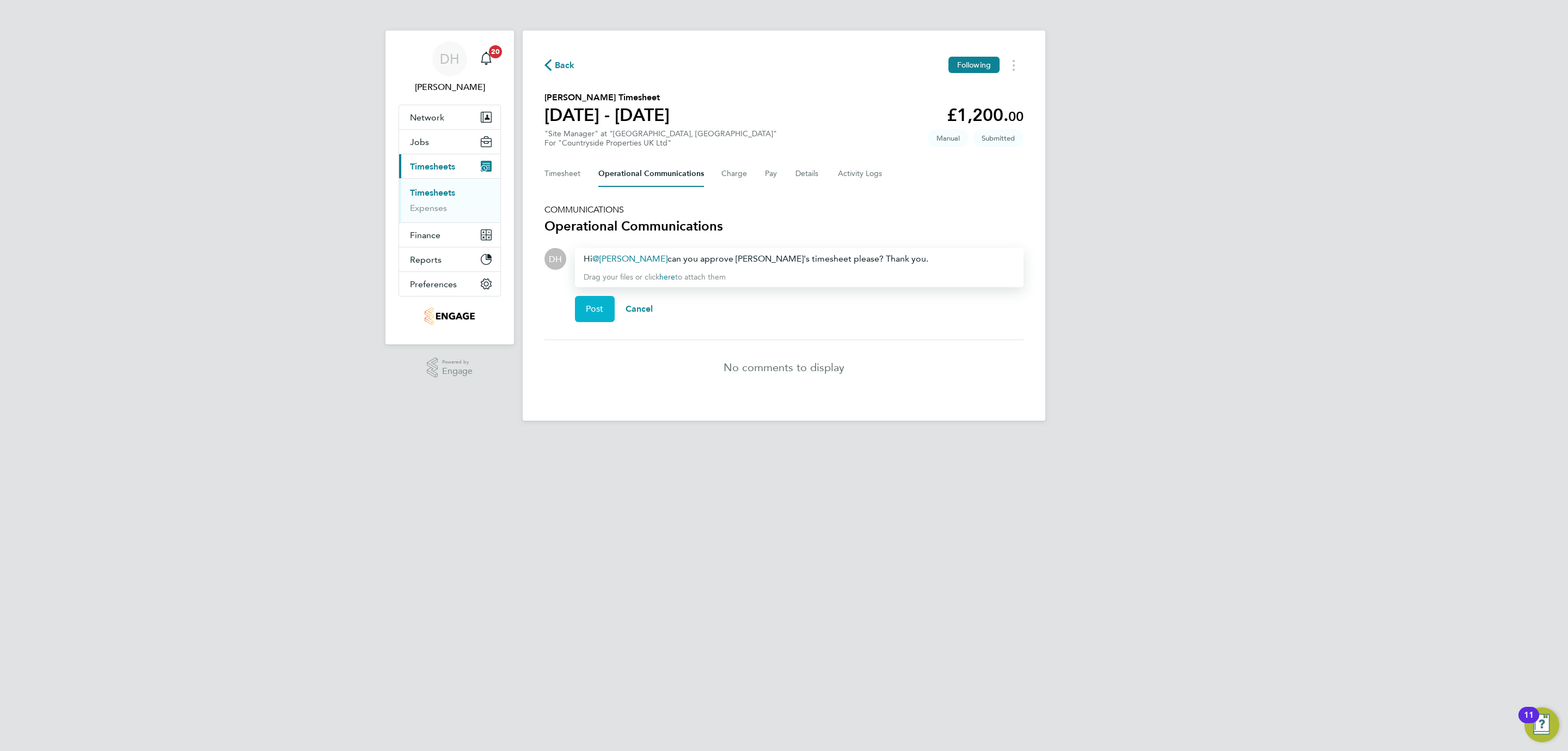
click at [584, 314] on button "Post" at bounding box center [595, 309] width 40 height 26
click at [572, 172] on button "Timesheet" at bounding box center [562, 174] width 37 height 26
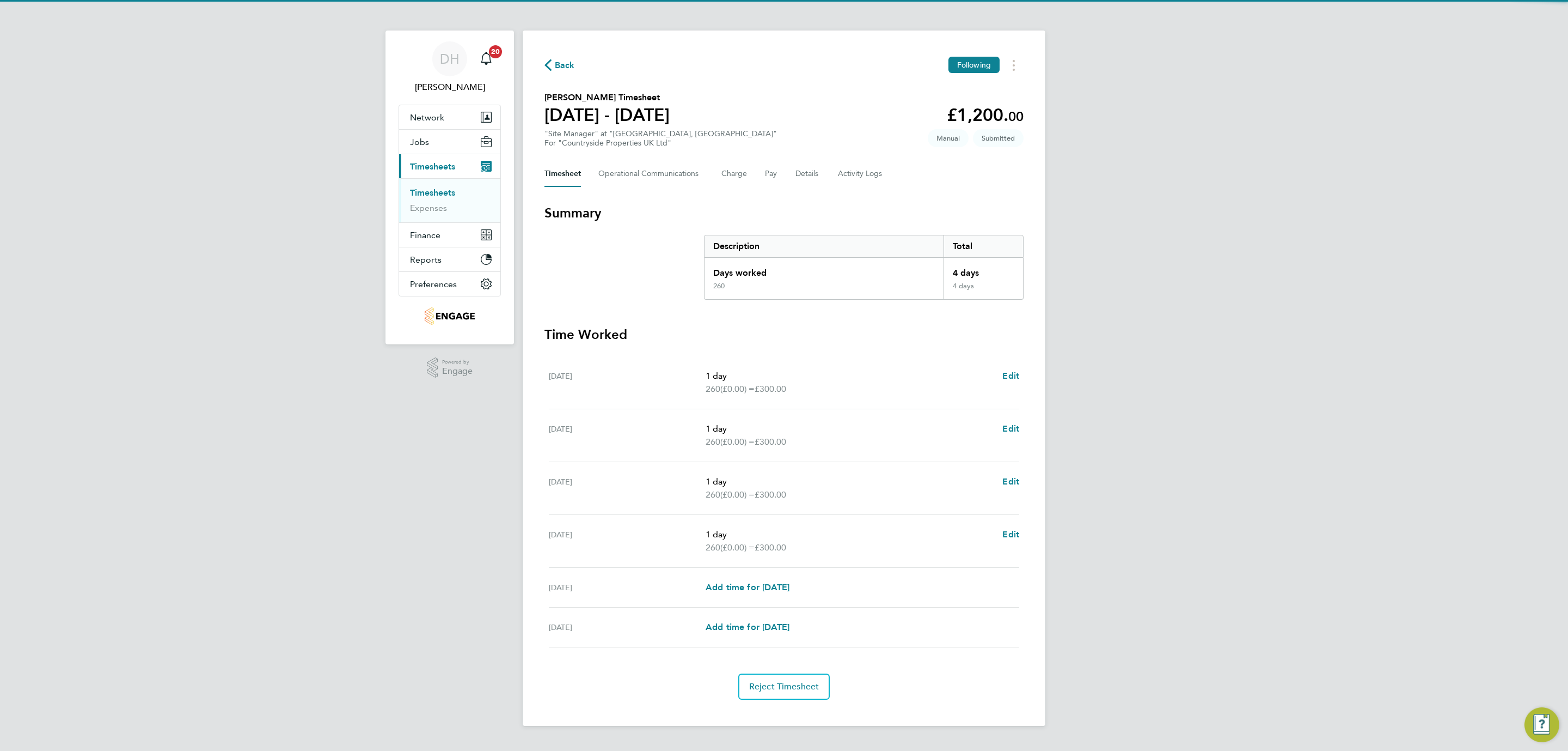
click at [405, 426] on div "DH [PERSON_NAME] Notifications 20 Applications: Network Team Members Businesses…" at bounding box center [784, 372] width 1568 height 743
